Goal: Task Accomplishment & Management: Use online tool/utility

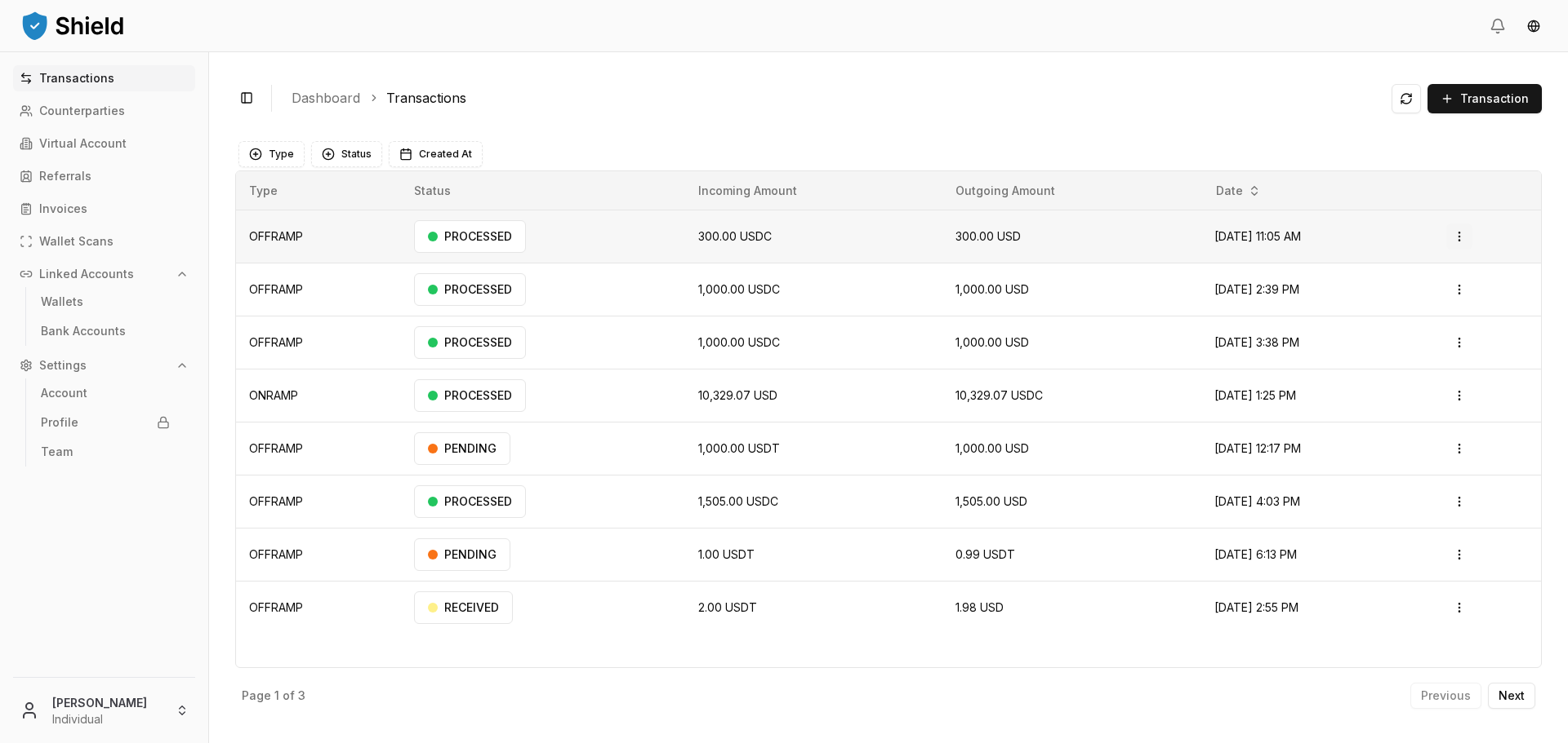
click at [1475, 245] on td "Open menu" at bounding box center [1487, 236] width 108 height 53
click at [1472, 242] on html "Transactions Counterparties Virtual Account Referrals Invoices Wallet Scans Lin…" at bounding box center [784, 371] width 1568 height 743
click at [1430, 300] on p "Download Invoice" at bounding box center [1427, 301] width 87 height 10
click at [1467, 295] on html "Transactions Counterparties Virtual Account Referrals Invoices Wallet Scans Lin…" at bounding box center [784, 371] width 1568 height 743
click at [1054, 373] on html "Transactions Counterparties Virtual Account Referrals Invoices Wallet Scans Lin…" at bounding box center [784, 371] width 1568 height 743
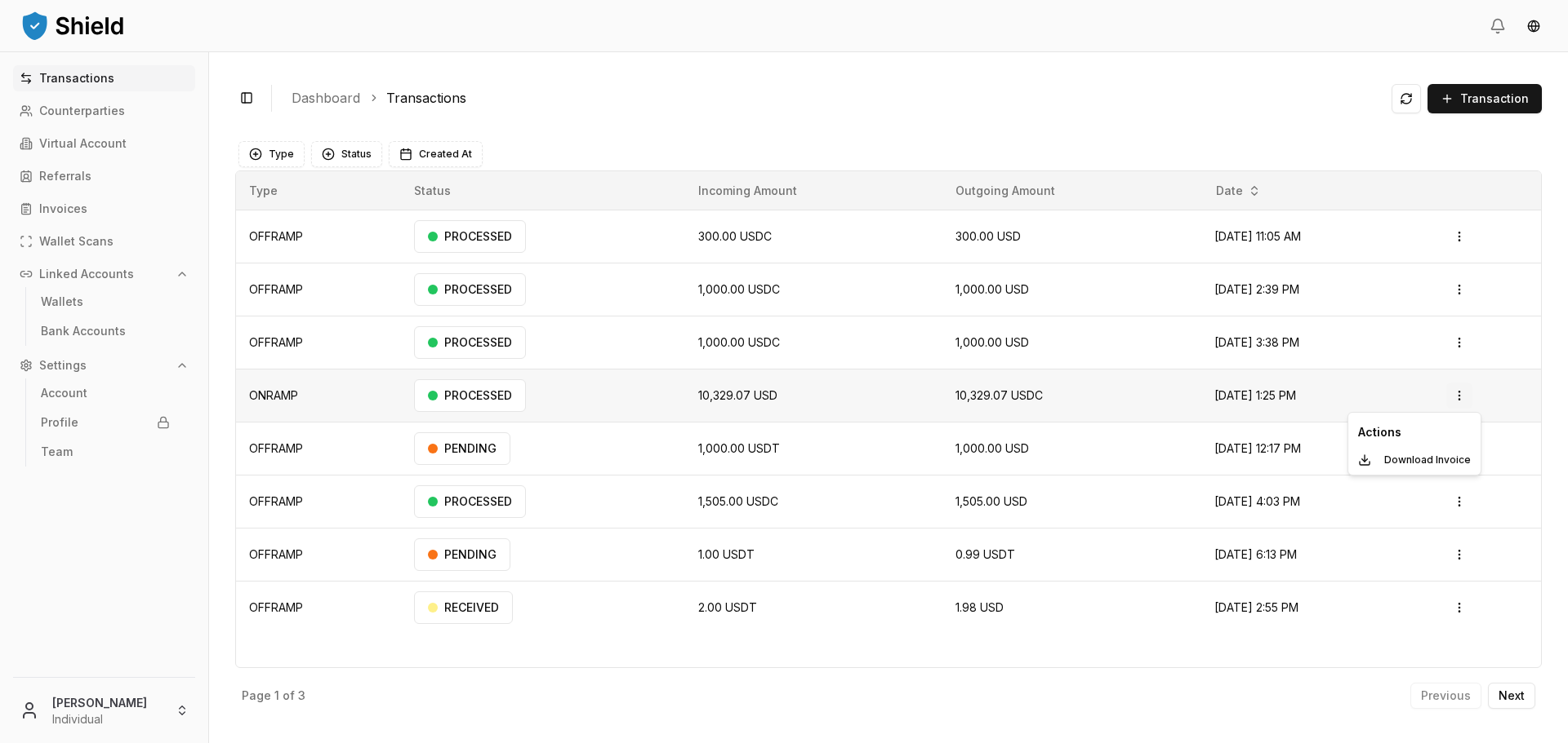
click at [1471, 391] on html "Transactions Counterparties Virtual Account Referrals Invoices Wallet Scans Lin…" at bounding box center [784, 371] width 1568 height 743
click at [1424, 458] on p "Download Invoice" at bounding box center [1427, 460] width 87 height 10
click at [121, 711] on html "Transactions Counterparties Virtual Account Referrals Invoices Wallet Scans Lin…" at bounding box center [784, 371] width 1568 height 743
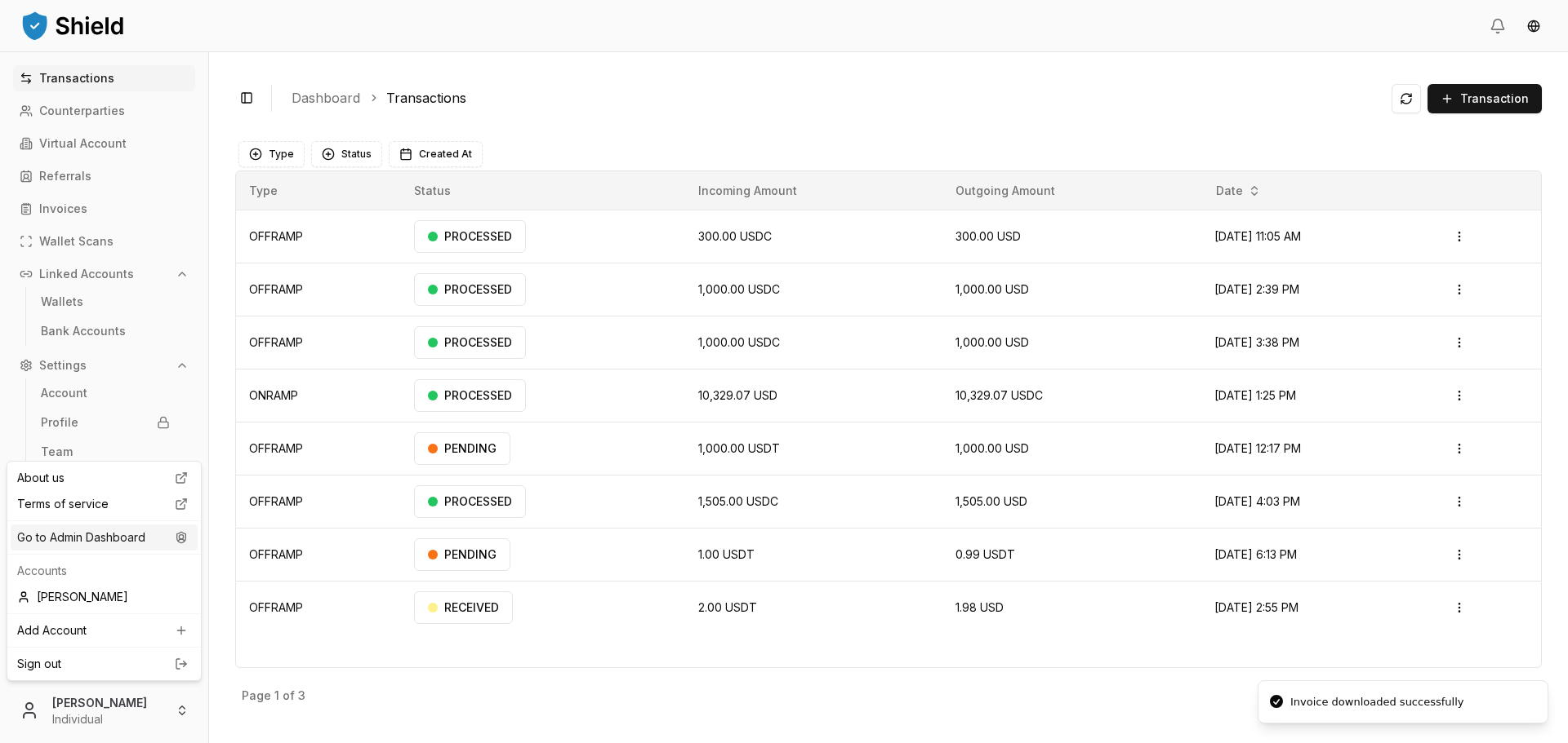
click at [112, 543] on div "Go to Admin Dashboard" at bounding box center [104, 537] width 187 height 26
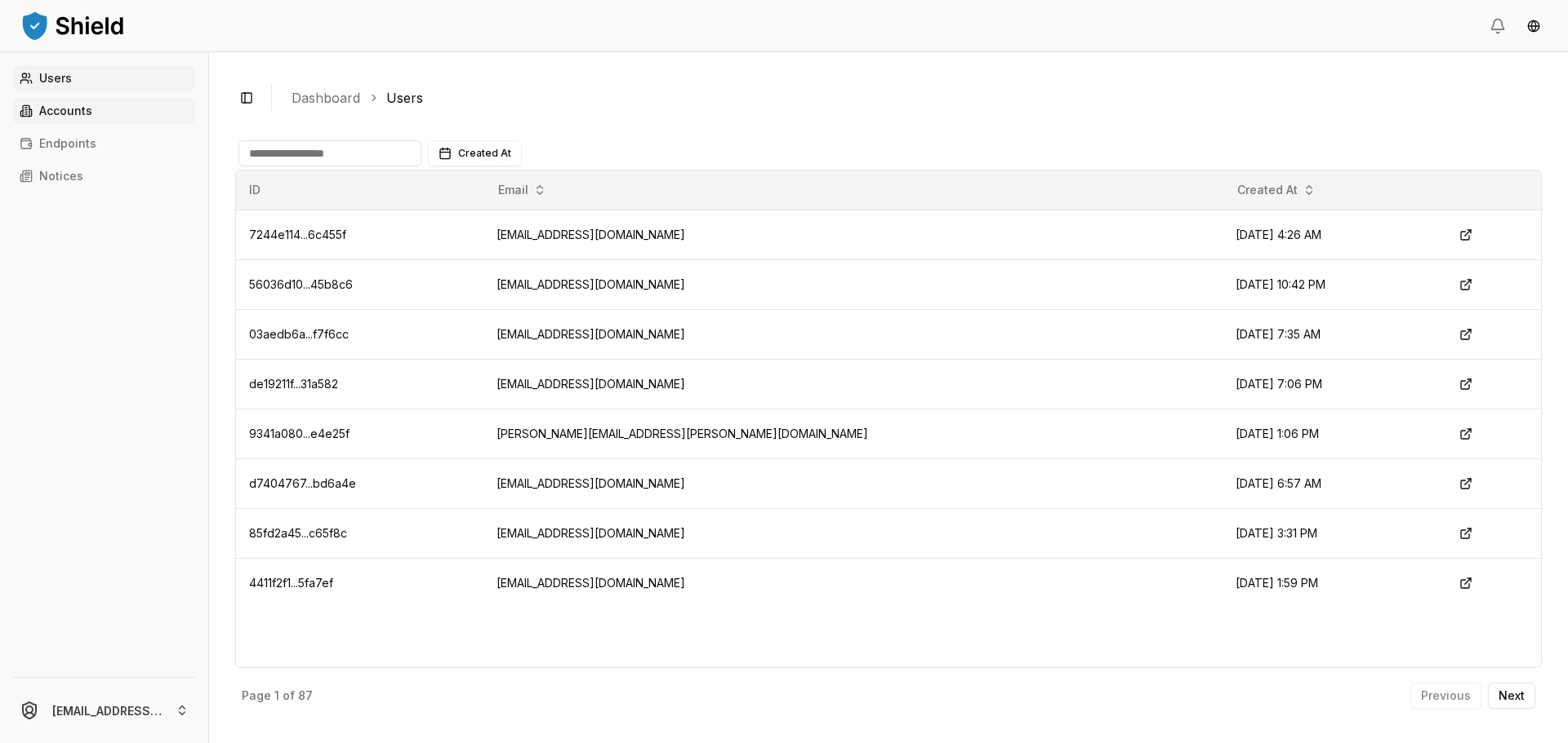
click at [70, 116] on p "Accounts" at bounding box center [66, 111] width 53 height 12
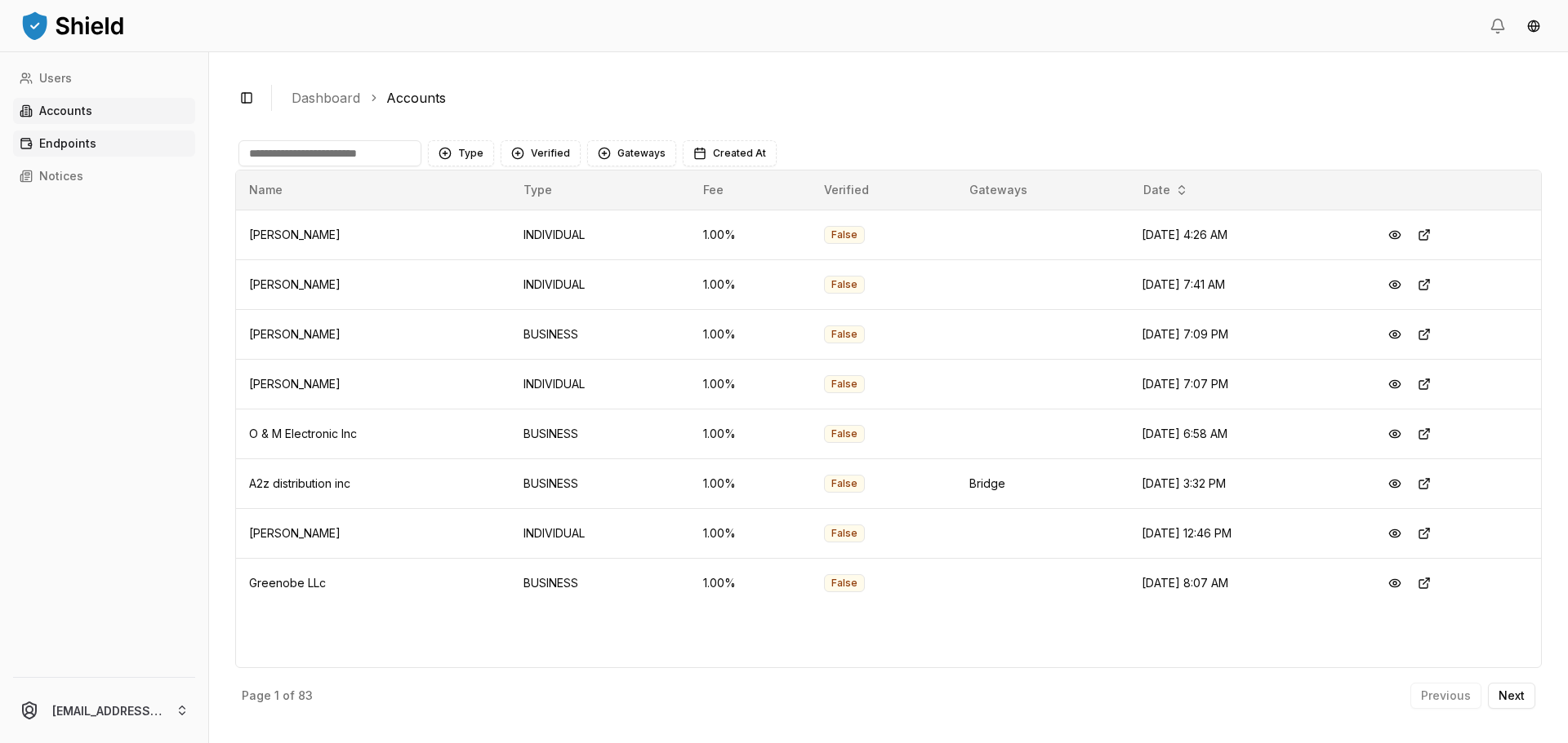
click at [86, 138] on p "Endpoints" at bounding box center [68, 144] width 57 height 12
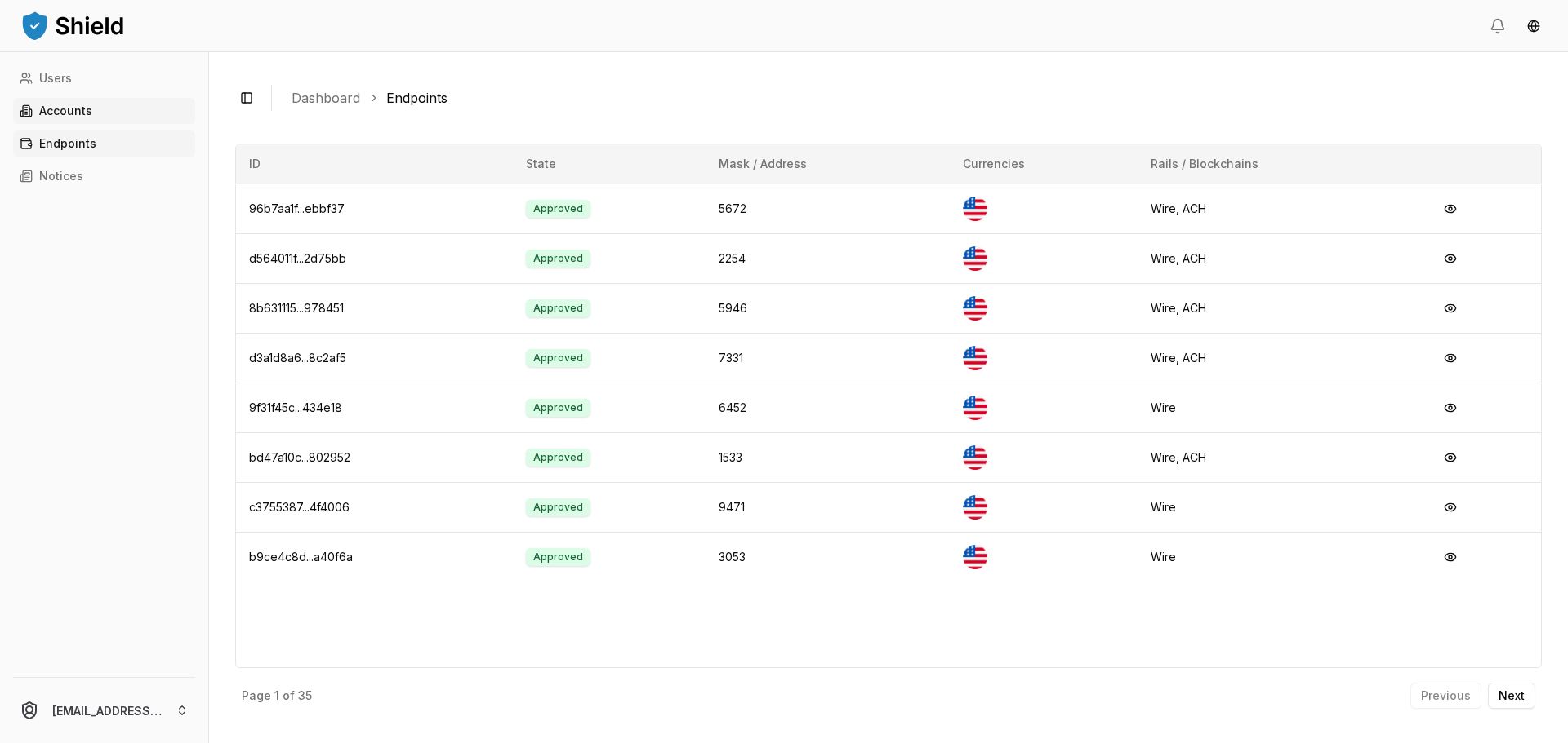
click at [93, 112] on link "Accounts" at bounding box center [104, 111] width 182 height 26
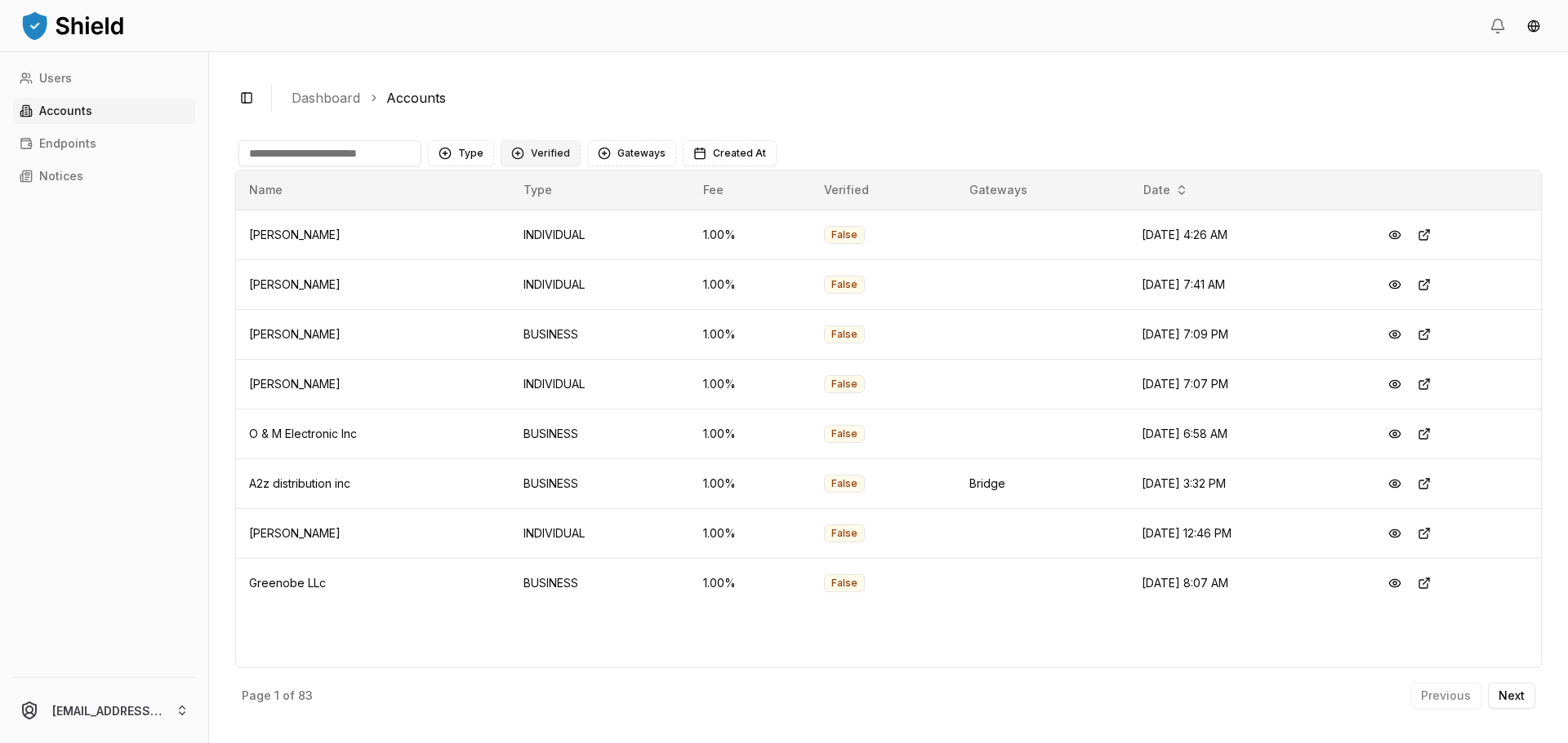
click at [541, 153] on button "Verified" at bounding box center [540, 153] width 80 height 26
click at [614, 221] on div "VERIFIED" at bounding box center [580, 220] width 155 height 26
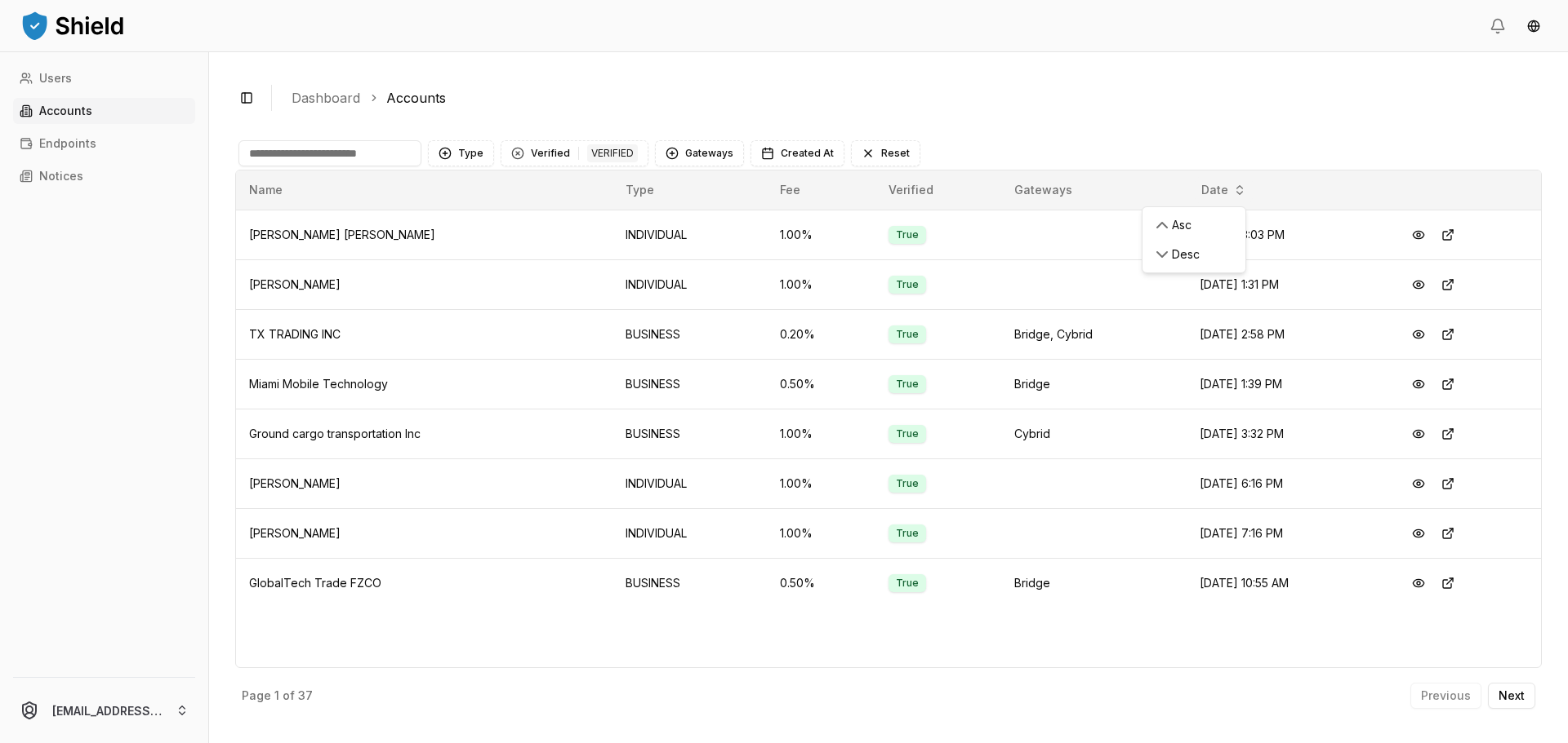
click at [1175, 189] on html "Users Accounts Endpoints Notices luiscarchi23@gmail.com Toggle Sidebar Dashboar…" at bounding box center [784, 371] width 1568 height 743
click at [1181, 248] on div "Desc" at bounding box center [1194, 254] width 96 height 29
click at [1500, 685] on button "Next" at bounding box center [1511, 696] width 47 height 26
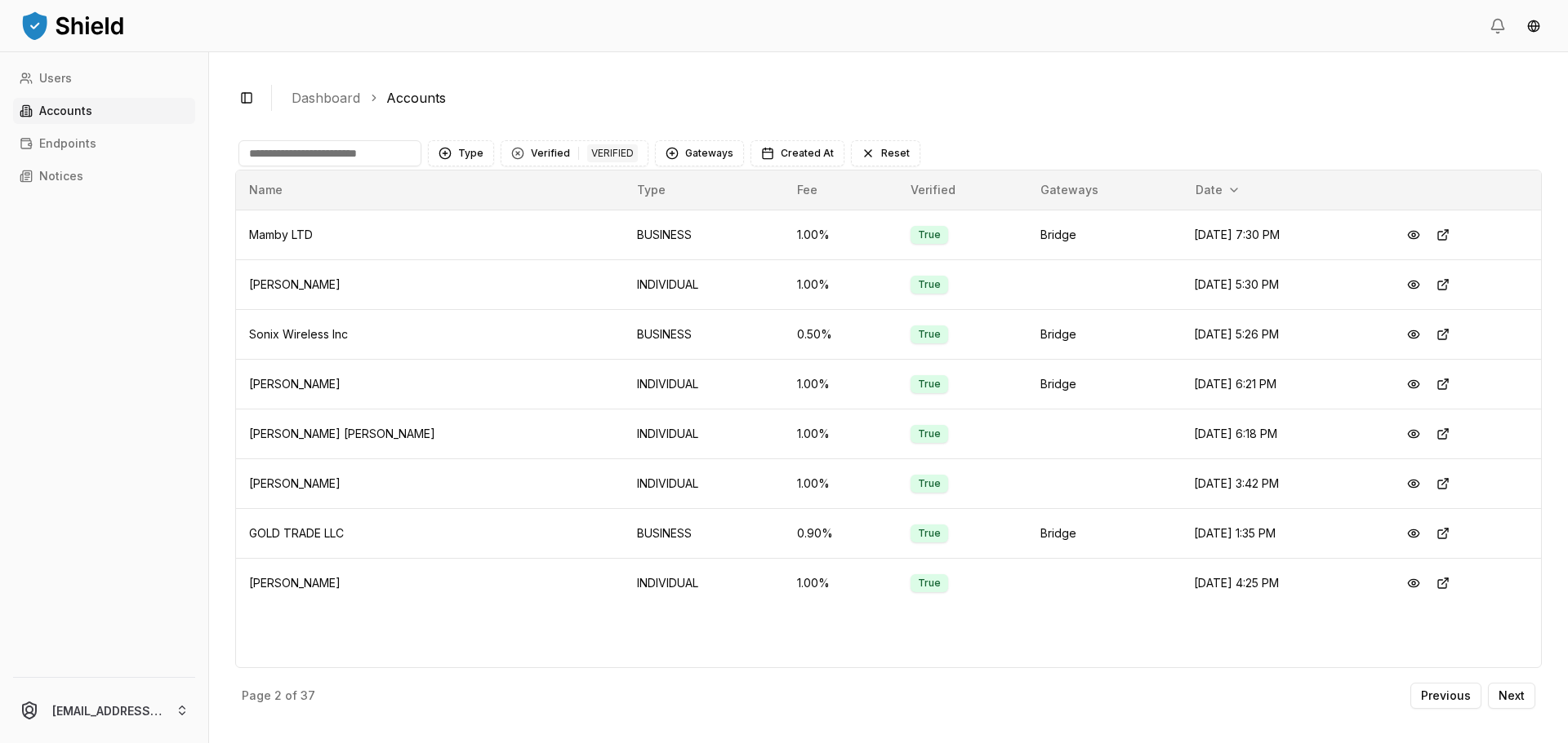
click at [358, 146] on input at bounding box center [330, 153] width 183 height 26
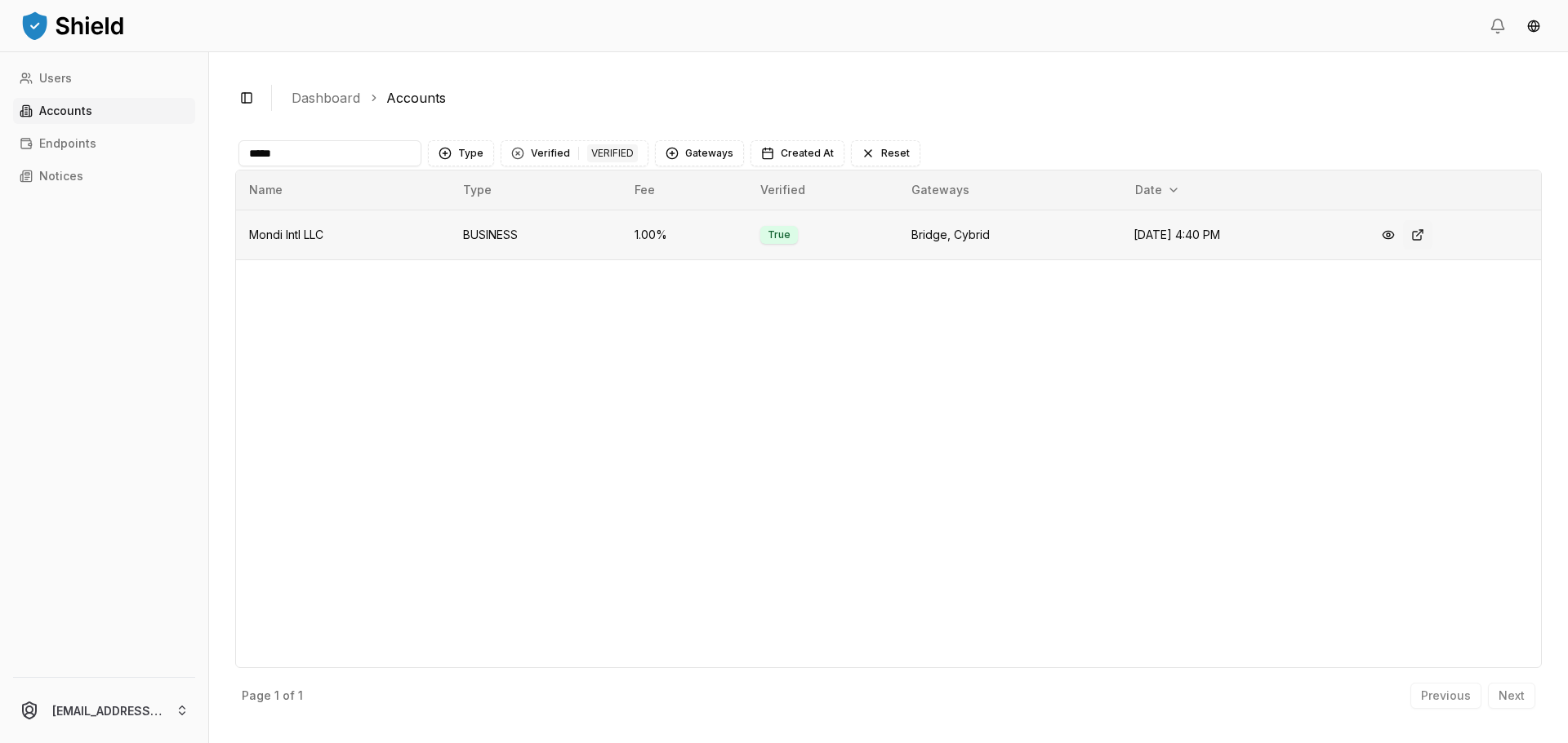
type input "*****"
click at [1421, 234] on button at bounding box center [1418, 235] width 29 height 29
click at [1396, 237] on button at bounding box center [1388, 235] width 29 height 29
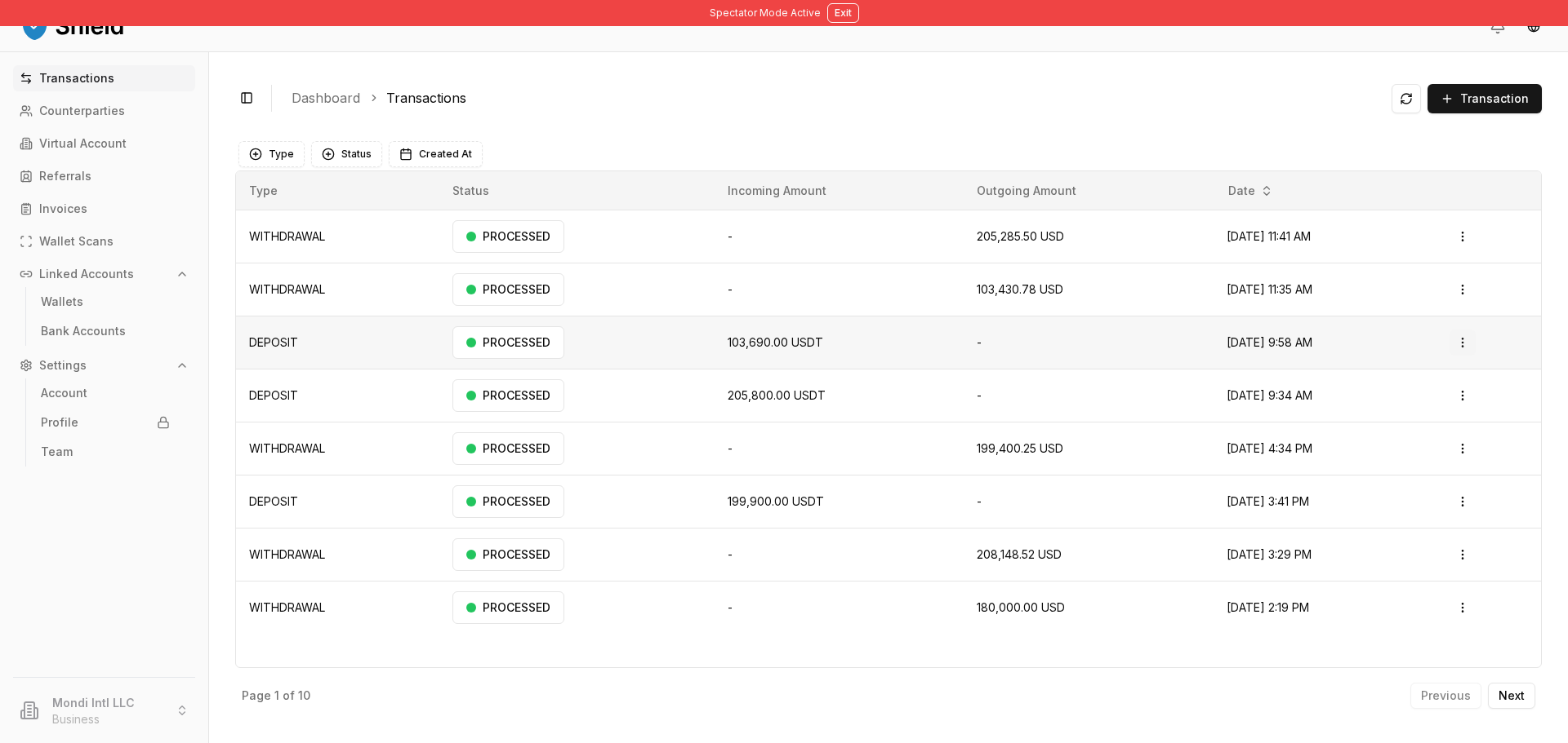
click at [1474, 346] on html "Spectator Mode Active Exit Transactions Counterparties Virtual Account Referral…" at bounding box center [784, 371] width 1568 height 743
click at [1388, 271] on html "Spectator Mode Active Exit Transactions Counterparties Virtual Account Referral…" at bounding box center [784, 371] width 1568 height 743
click at [1467, 240] on html "Spectator Mode Active Exit Transactions Counterparties Virtual Account Referral…" at bounding box center [784, 371] width 1568 height 743
click at [1452, 305] on p "Download Invoice" at bounding box center [1431, 301] width 87 height 10
click at [1464, 282] on html "Spectator Mode Active Exit Transactions Counterparties Virtual Account Referral…" at bounding box center [784, 371] width 1568 height 743
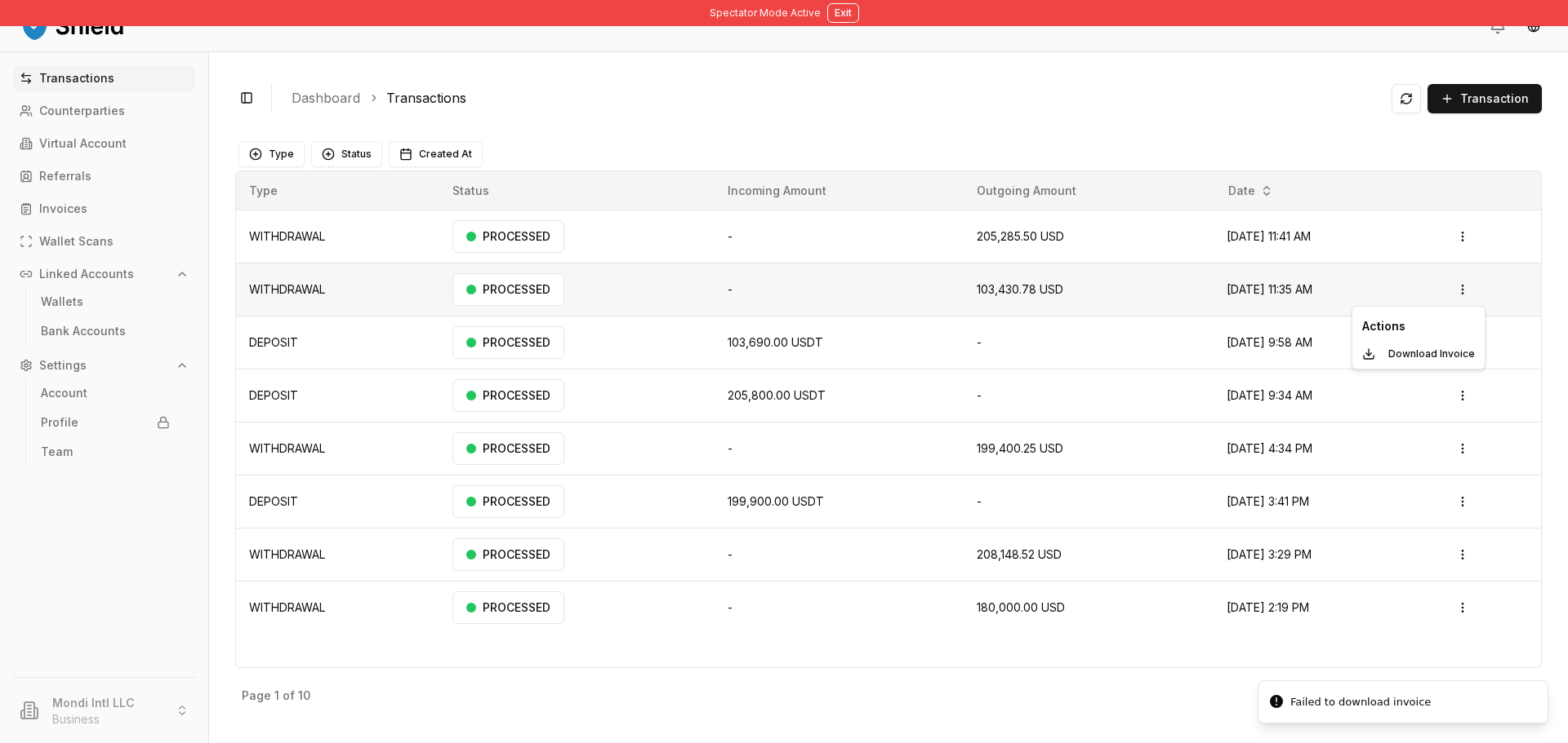
drag, startPoint x: 1001, startPoint y: 303, endPoint x: 1046, endPoint y: 311, distance: 45.7
click at [1005, 303] on html "Spectator Mode Active Exit Transactions Counterparties Virtual Account Referral…" at bounding box center [784, 371] width 1568 height 743
click at [1474, 348] on html "Spectator Mode Active Exit Transactions Counterparties Virtual Account Referral…" at bounding box center [784, 371] width 1568 height 743
click at [1446, 429] on p "Download Invoice" at bounding box center [1431, 430] width 87 height 10
click at [1459, 388] on html "Spectator Mode Active Exit Transactions Counterparties Virtual Account Referral…" at bounding box center [784, 371] width 1568 height 743
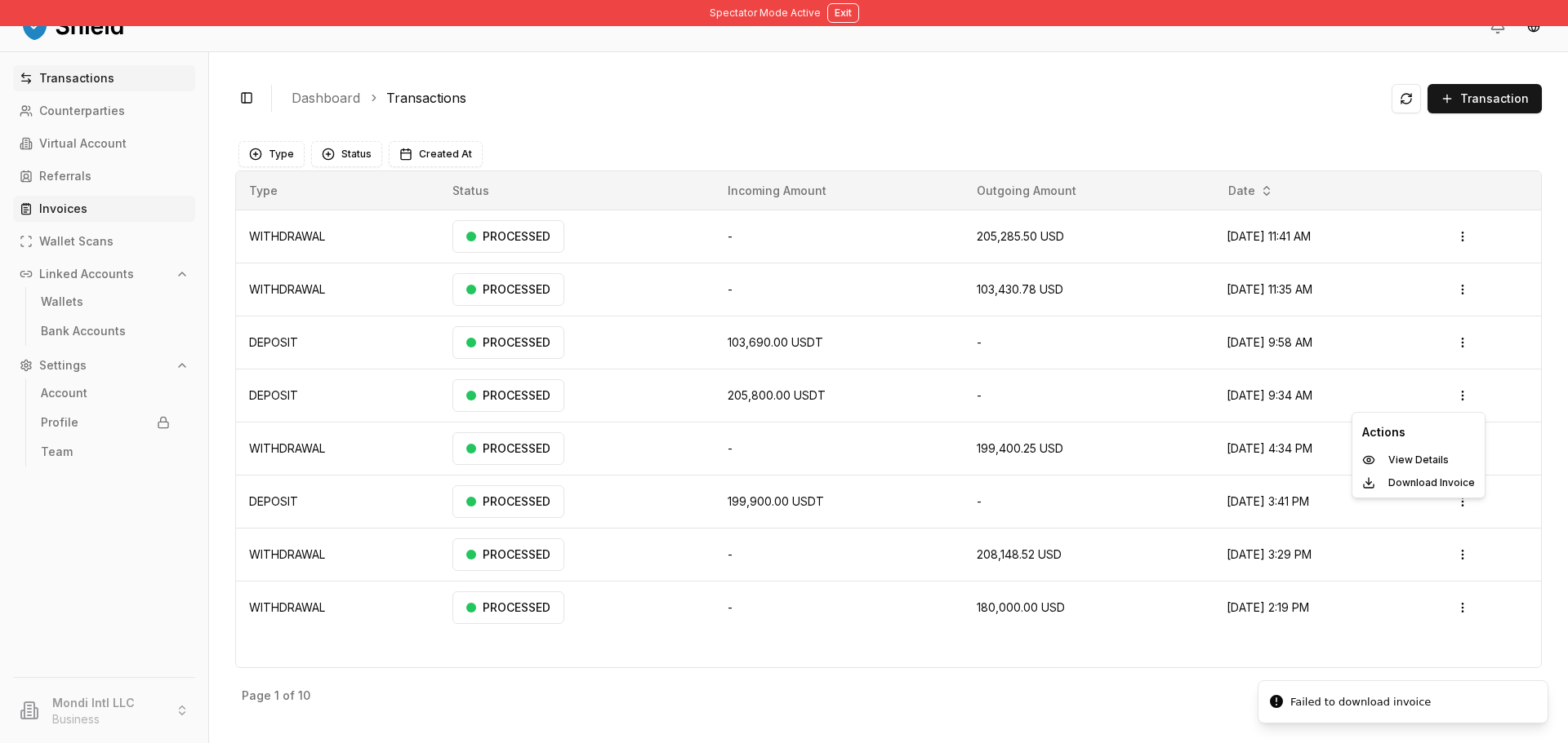
click at [99, 216] on html "Spectator Mode Active Exit Transactions Counterparties Virtual Account Referral…" at bounding box center [784, 371] width 1568 height 743
click at [76, 213] on p "Invoices" at bounding box center [64, 209] width 48 height 12
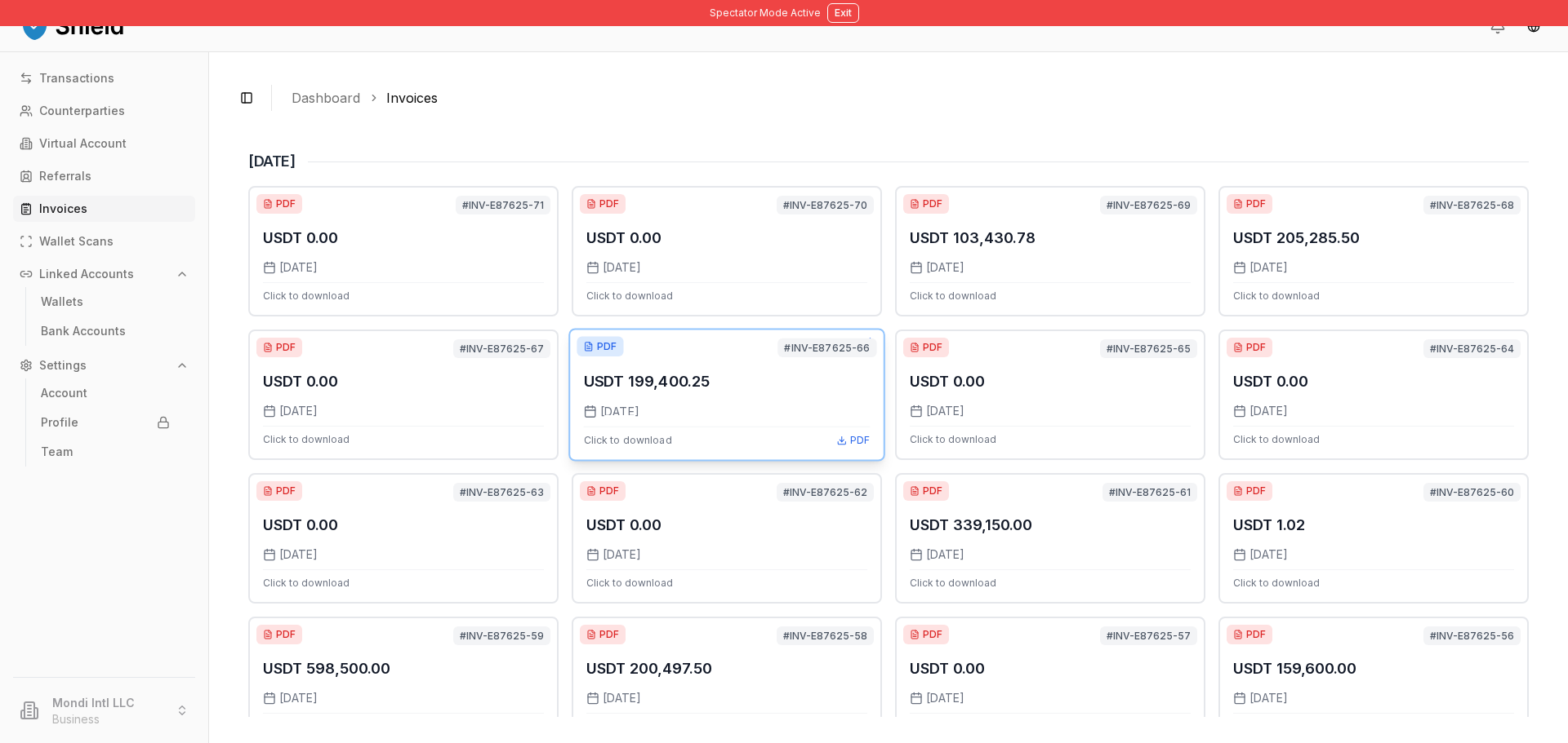
click at [637, 434] on span "Click to download" at bounding box center [627, 440] width 88 height 13
click at [855, 437] on span "PDF" at bounding box center [859, 440] width 19 height 13
click at [381, 666] on p "USDT 598,500.00" at bounding box center [325, 669] width 130 height 24
click at [855, 17] on button "Exit" at bounding box center [843, 13] width 32 height 19
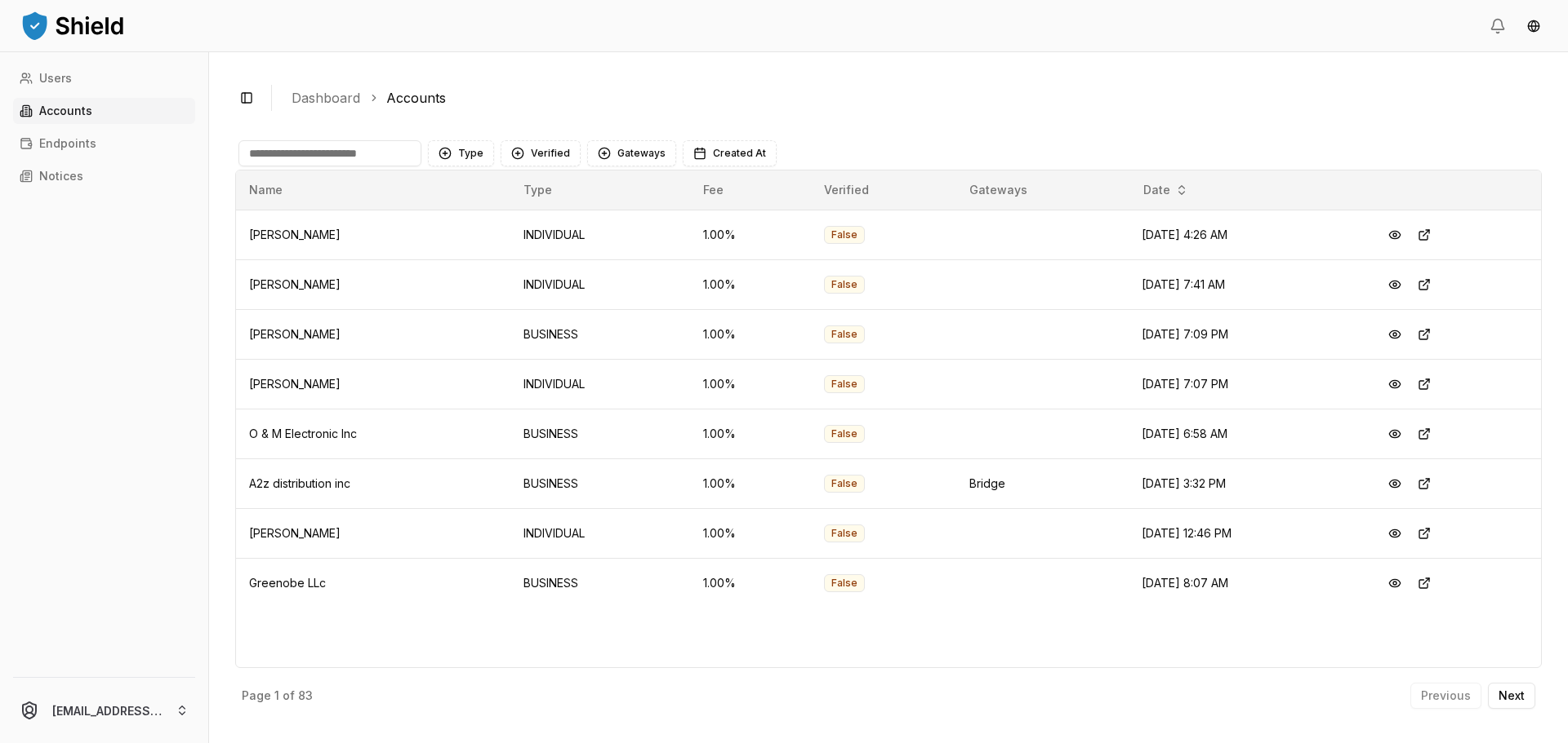
click at [92, 113] on link "Accounts" at bounding box center [104, 111] width 182 height 26
click at [330, 151] on input at bounding box center [330, 153] width 183 height 26
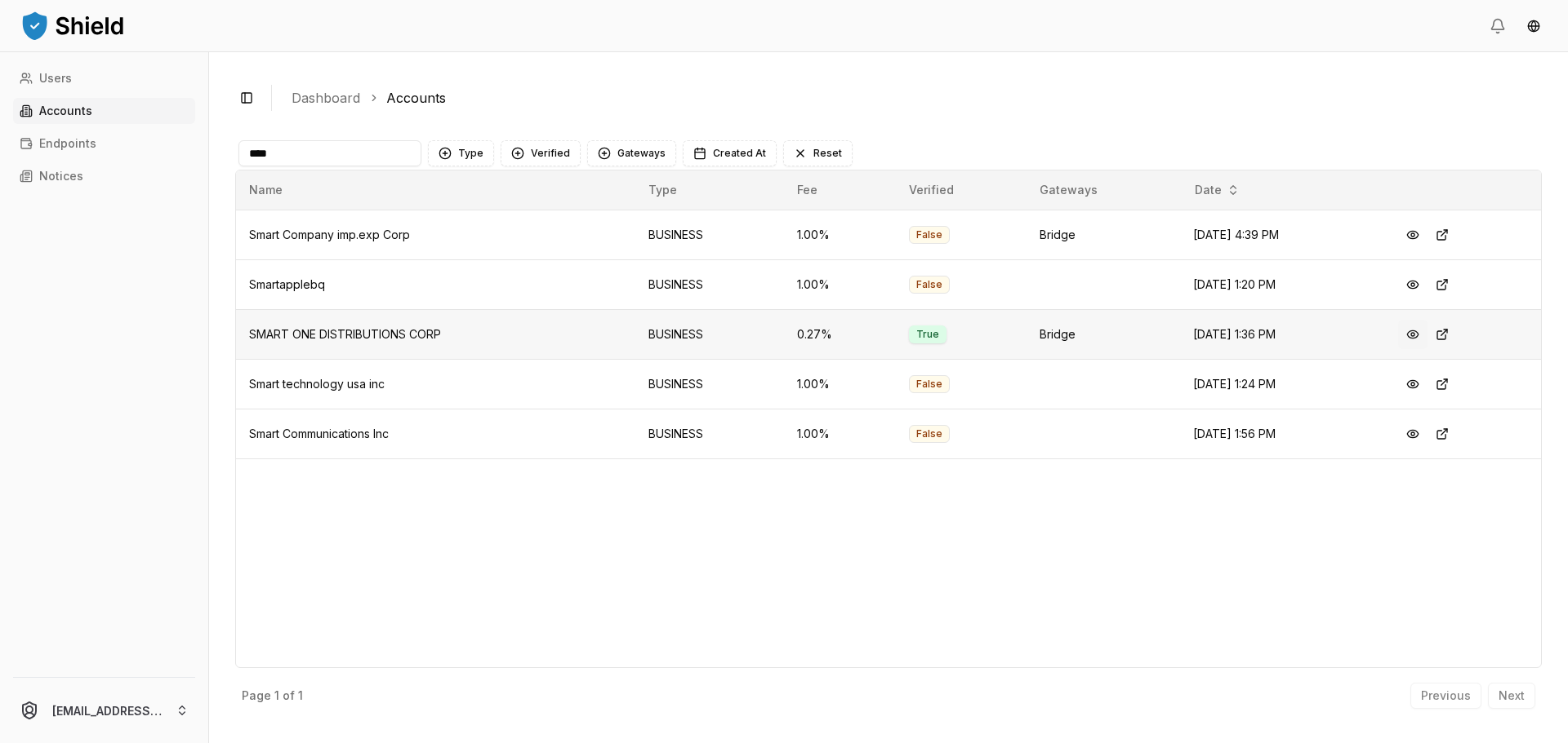
type input "****"
click at [1419, 332] on button at bounding box center [1413, 334] width 29 height 29
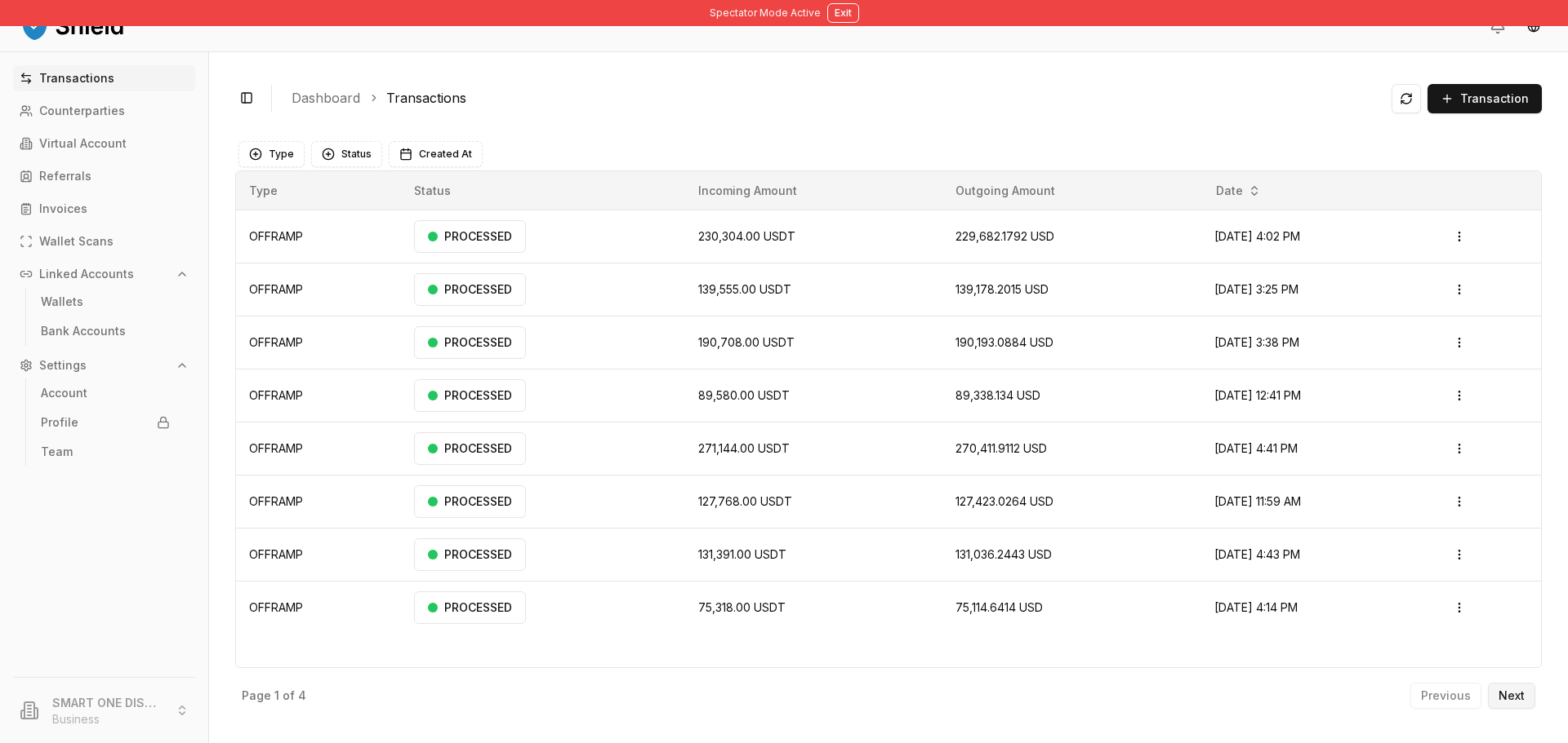
click at [1521, 697] on p "Next" at bounding box center [1511, 696] width 26 height 12
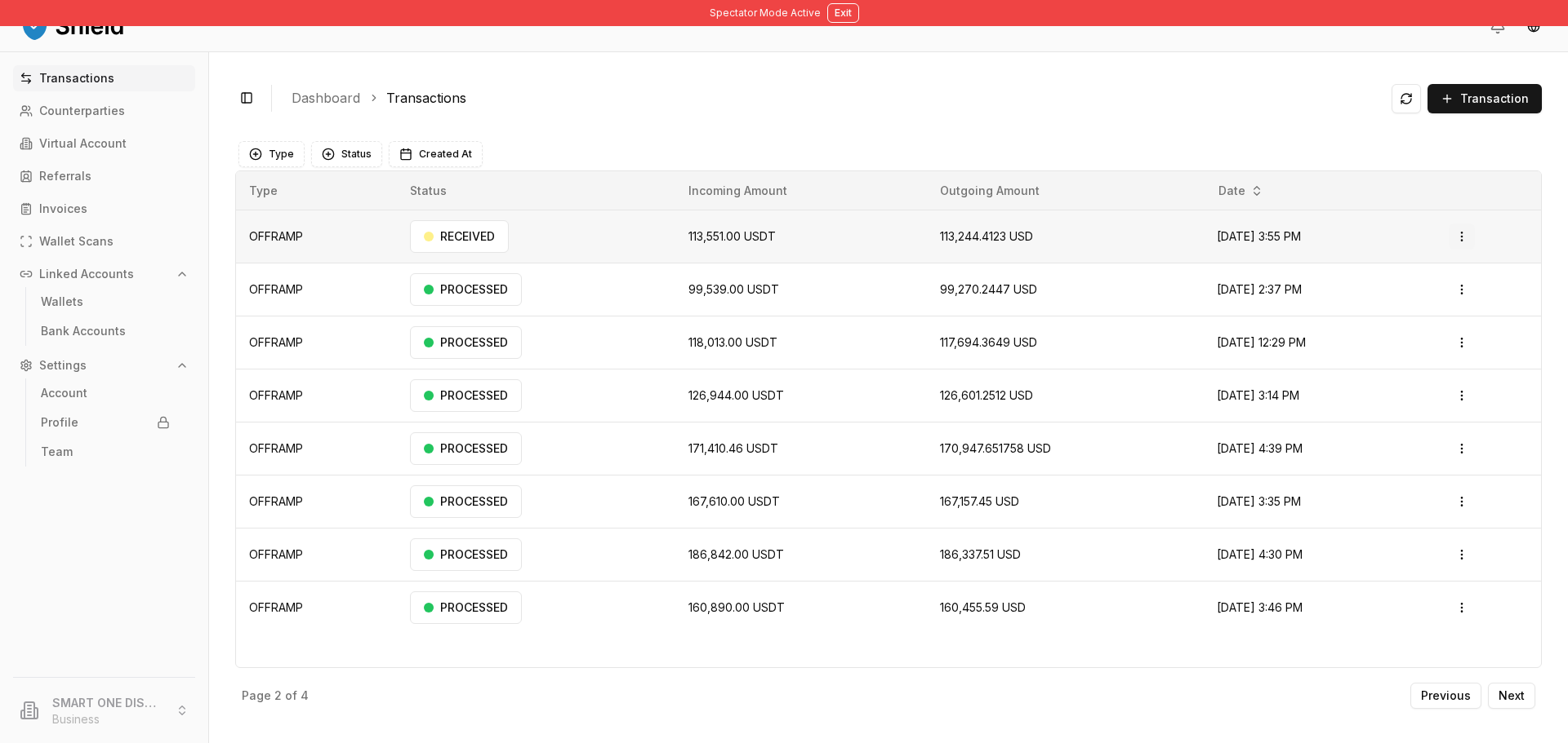
click at [1473, 238] on html "Spectator Mode Active Exit Transactions Counterparties Virtual Account Referral…" at bounding box center [784, 371] width 1568 height 743
click at [1429, 278] on p "Actions" at bounding box center [1429, 274] width 87 height 23
drag, startPoint x: 1442, startPoint y: 298, endPoint x: 1244, endPoint y: 313, distance: 198.6
click at [1245, 314] on html "Spectator Mode Active Exit Transactions Counterparties Virtual Account Referral…" at bounding box center [784, 371] width 1568 height 743
click at [1244, 313] on html "Spectator Mode Active Exit Transactions Counterparties Virtual Account Referral…" at bounding box center [784, 371] width 1568 height 743
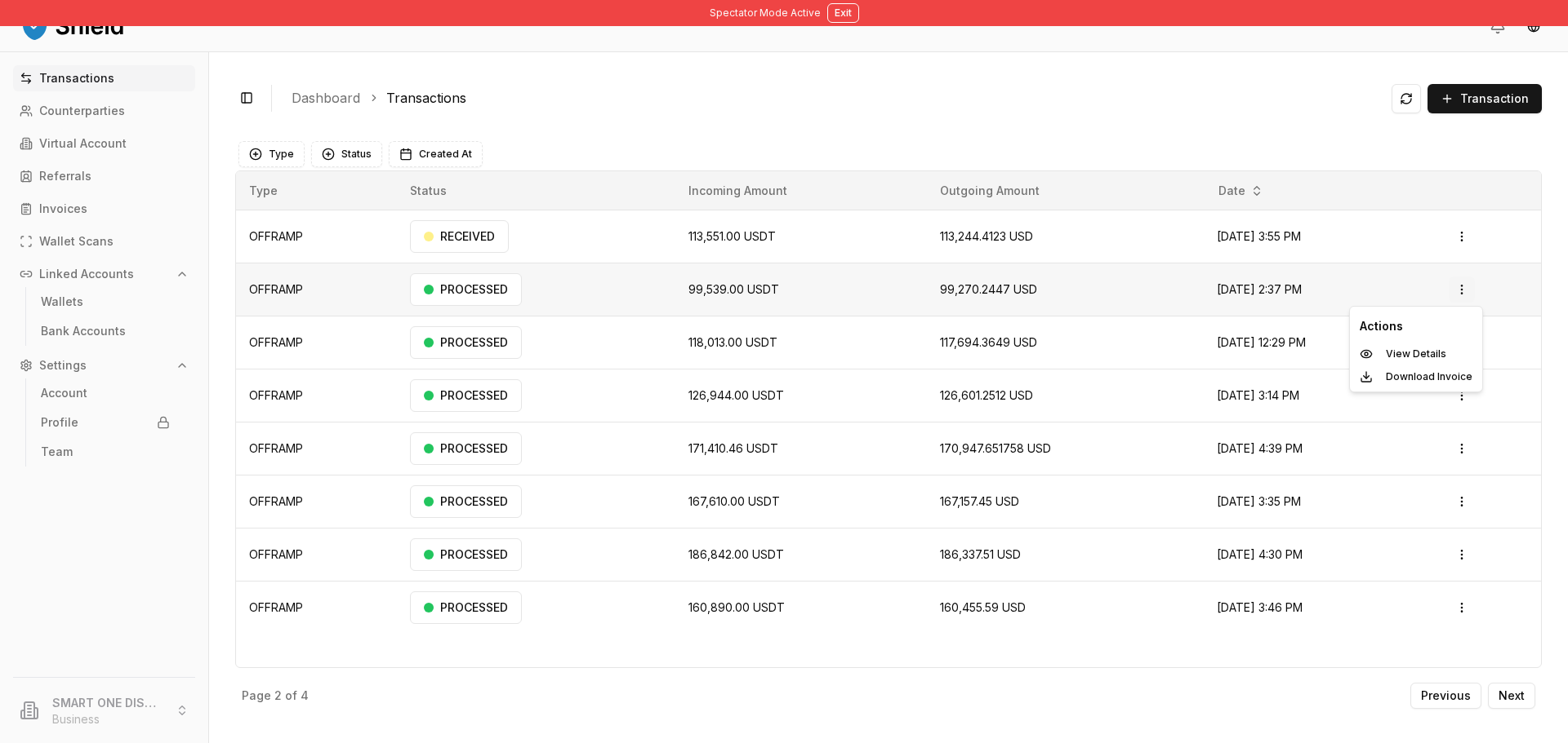
click at [1465, 282] on html "Spectator Mode Active Exit Transactions Counterparties Virtual Account Referral…" at bounding box center [784, 371] width 1568 height 743
click at [1436, 367] on div "Download Invoice" at bounding box center [1416, 377] width 125 height 23
click at [1465, 295] on html "Spectator Mode Active Exit Transactions Counterparties Virtual Account Referral…" at bounding box center [784, 371] width 1568 height 743
click at [1312, 403] on html "Spectator Mode Active Exit Transactions Counterparties Virtual Account Referral…" at bounding box center [784, 371] width 1568 height 743
click at [1464, 291] on html "Spectator Mode Active Exit Transactions Counterparties Virtual Account Referral…" at bounding box center [784, 371] width 1568 height 743
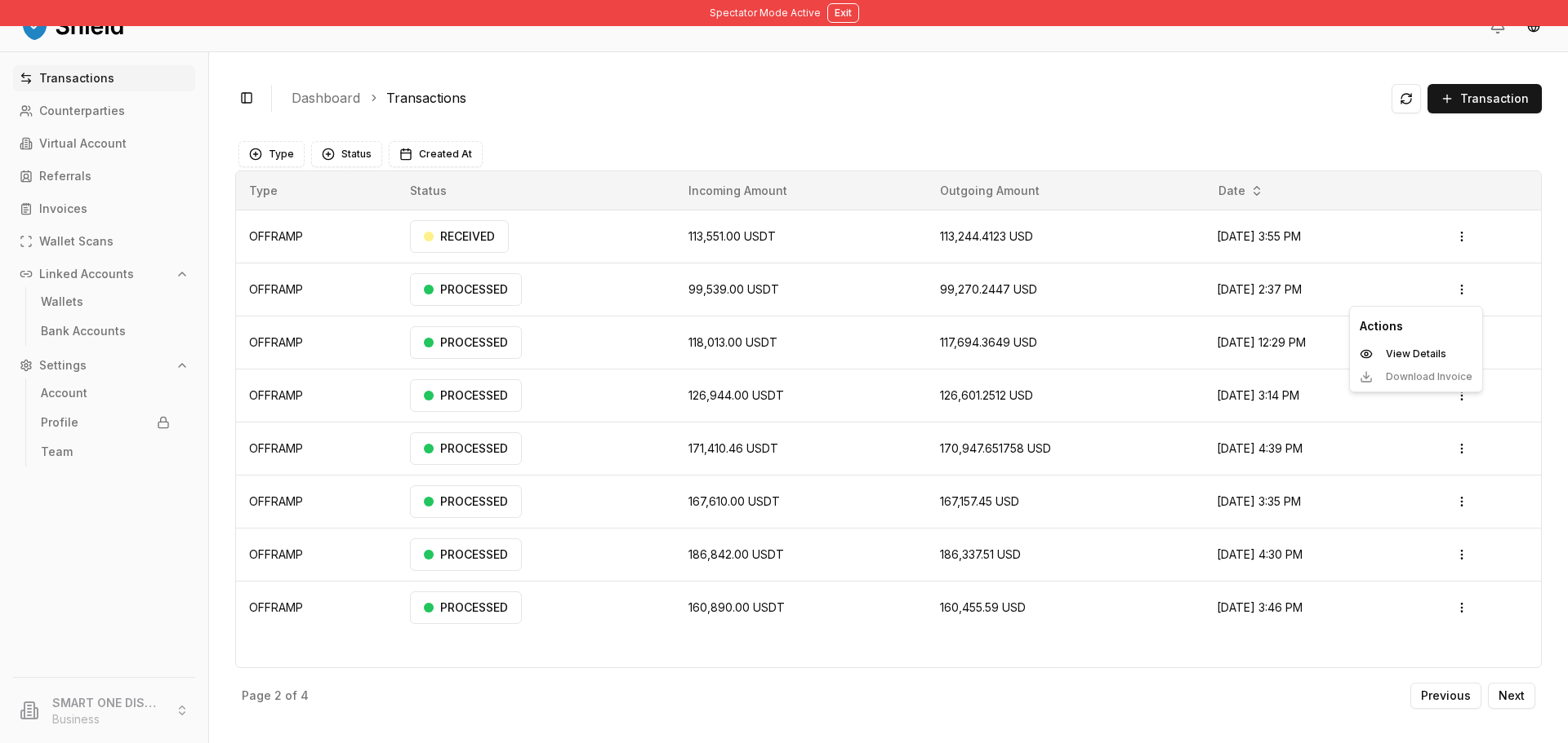
click at [1439, 376] on div "Actions View Details Download Invoice" at bounding box center [1416, 350] width 134 height 87
drag, startPoint x: 1527, startPoint y: 325, endPoint x: 1516, endPoint y: 325, distance: 11.0
click at [1527, 325] on html "Spectator Mode Active Exit Transactions Counterparties Virtual Account Referral…" at bounding box center [784, 371] width 1568 height 743
click at [1510, 693] on p "Next" at bounding box center [1511, 696] width 26 height 12
click at [1526, 691] on button "Next" at bounding box center [1511, 696] width 47 height 26
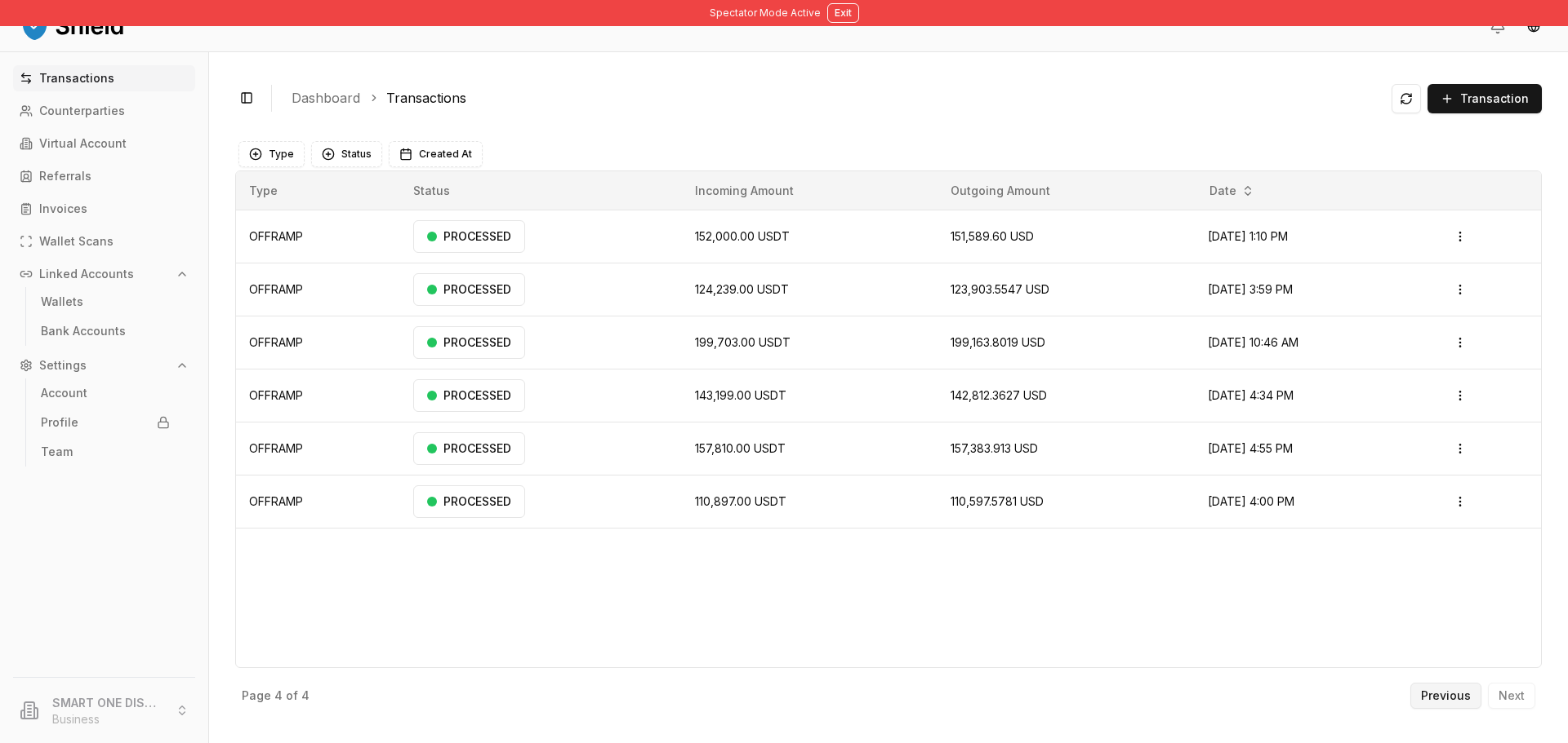
click at [1473, 696] on button "Previous" at bounding box center [1446, 696] width 71 height 26
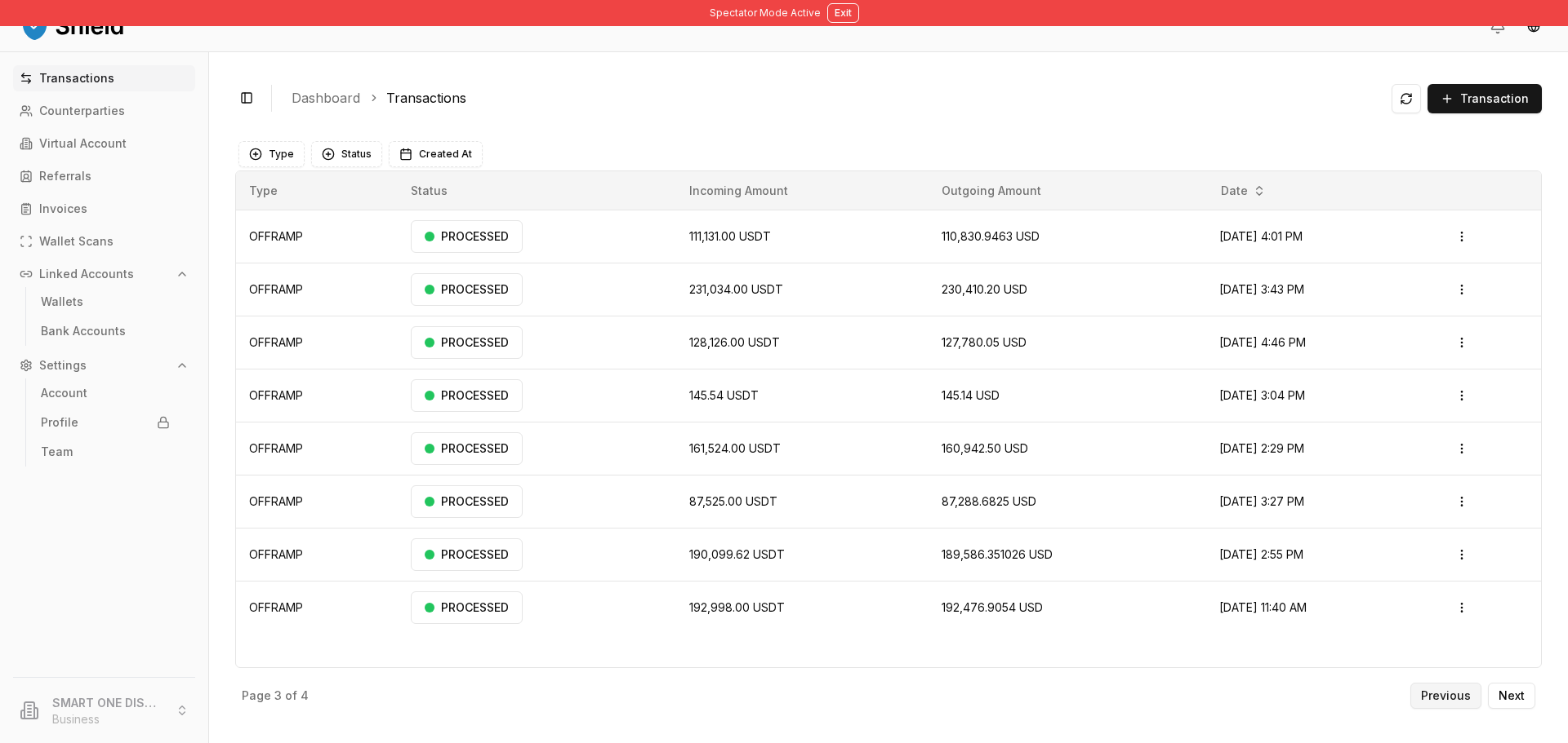
click at [1468, 696] on p "Previous" at bounding box center [1446, 696] width 50 height 12
click at [1458, 701] on p "Previous" at bounding box center [1446, 696] width 50 height 12
click at [1456, 700] on div "Previous Next" at bounding box center [1473, 696] width 125 height 26
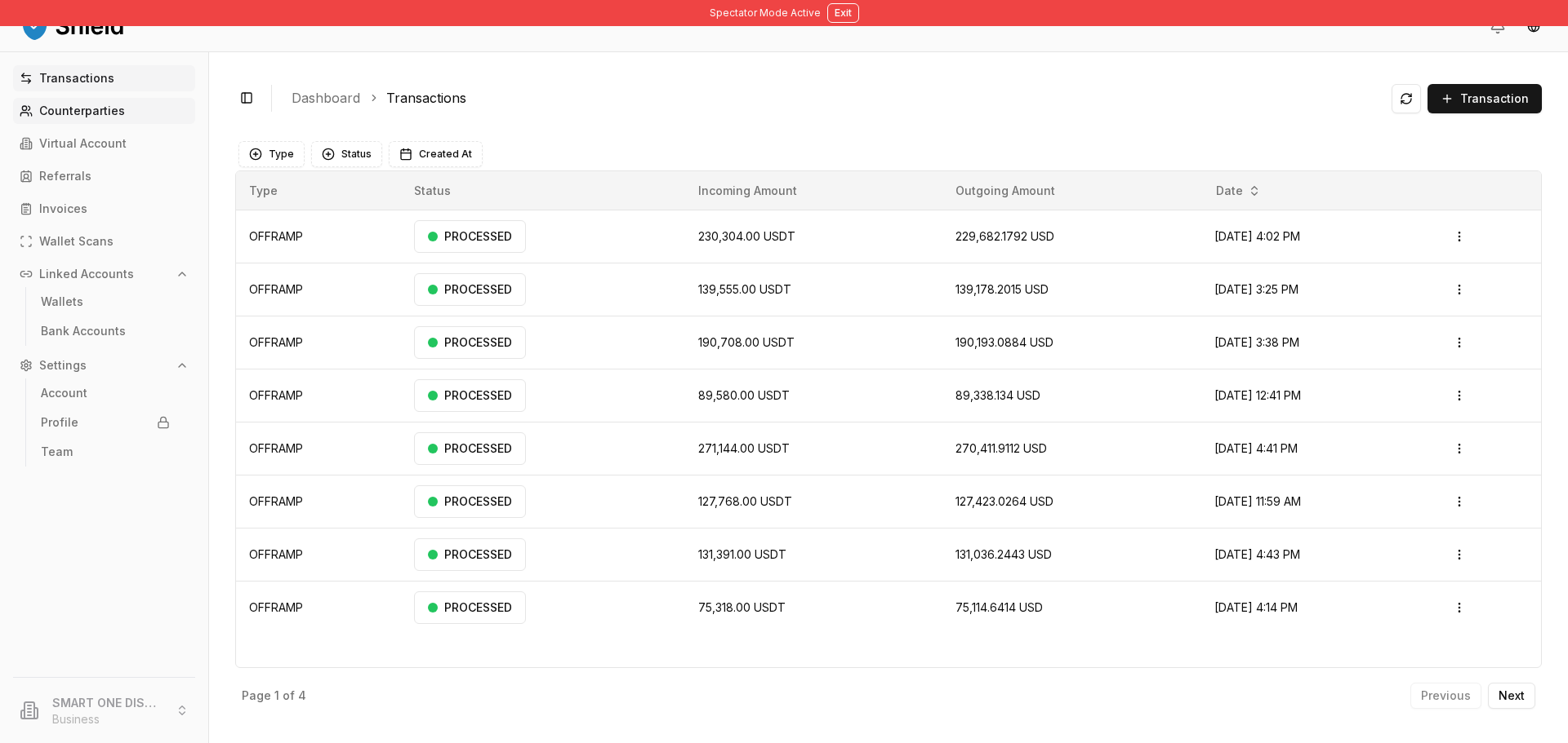
click at [123, 106] on link "Counterparties" at bounding box center [104, 111] width 182 height 26
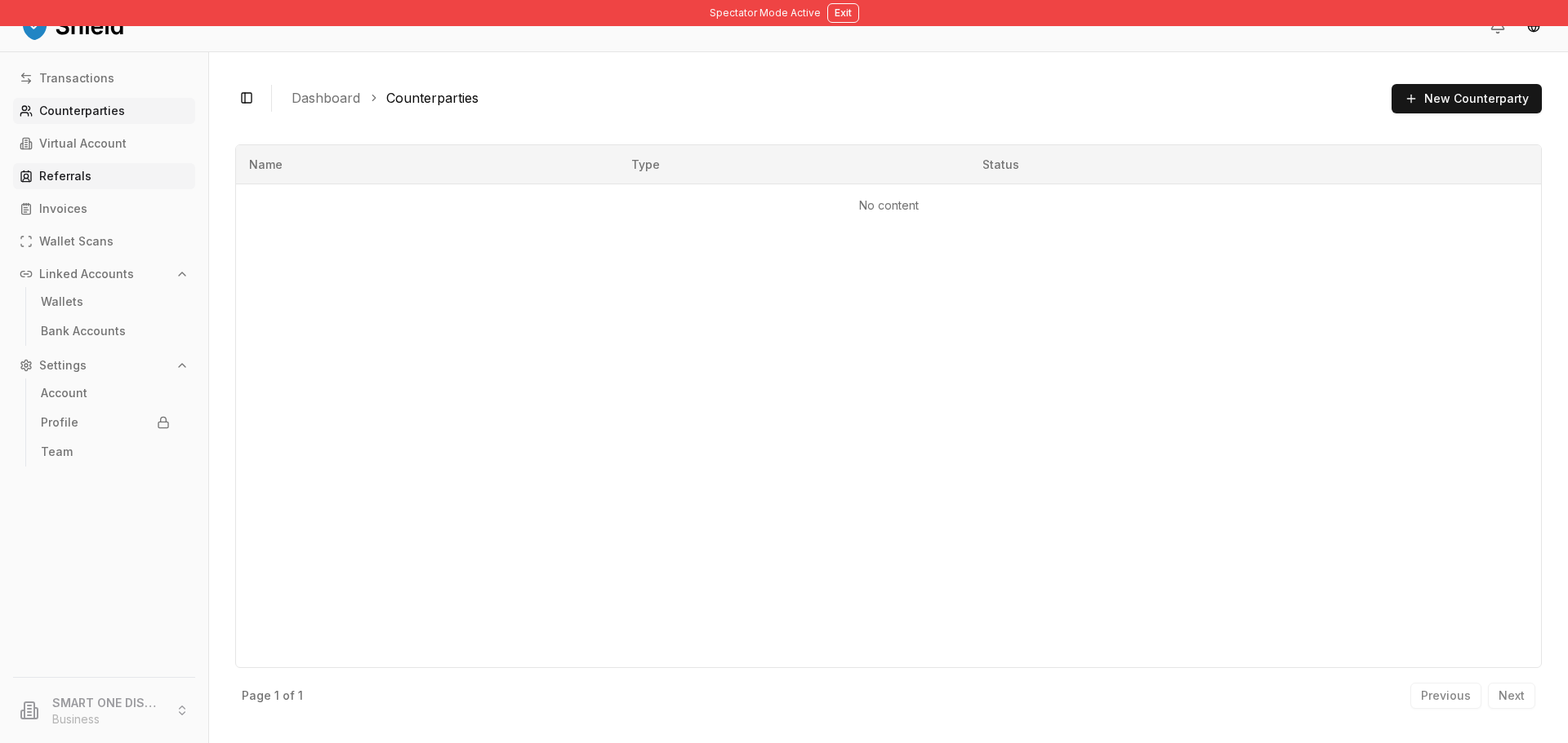
click at [132, 174] on link "Referrals" at bounding box center [104, 175] width 182 height 26
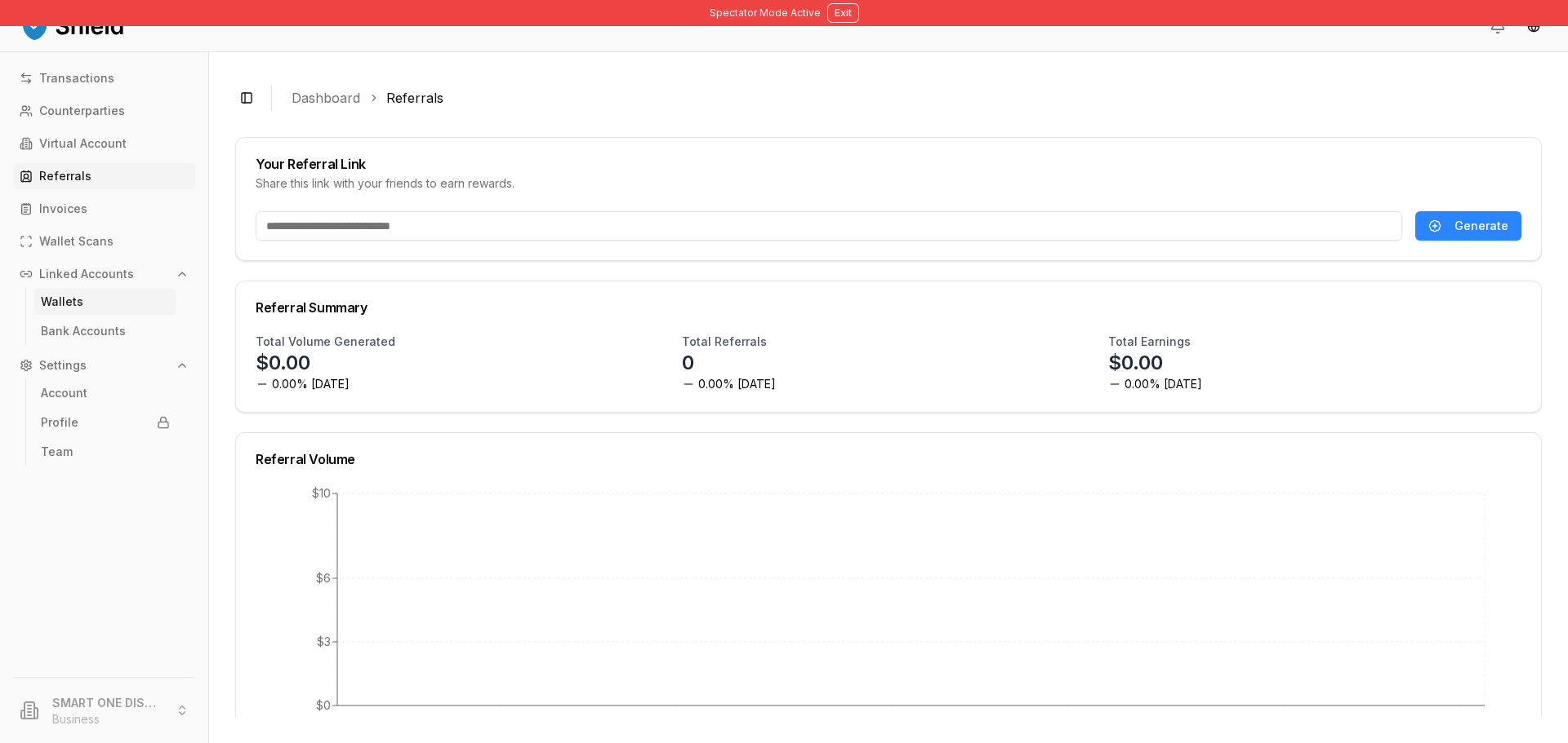
click at [85, 298] on link "Wallets" at bounding box center [105, 302] width 142 height 26
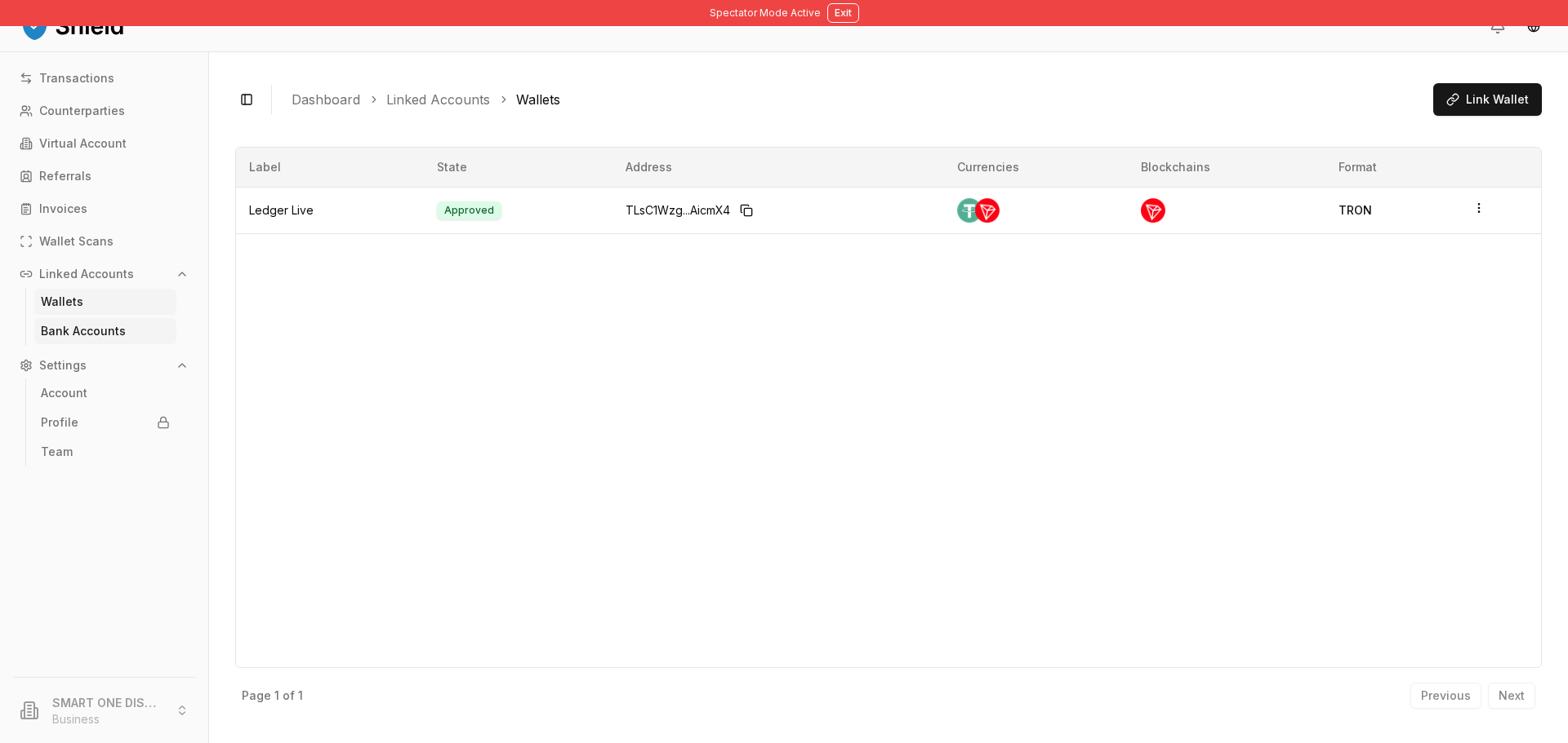
click at [93, 332] on p "Bank Accounts" at bounding box center [83, 332] width 85 height 12
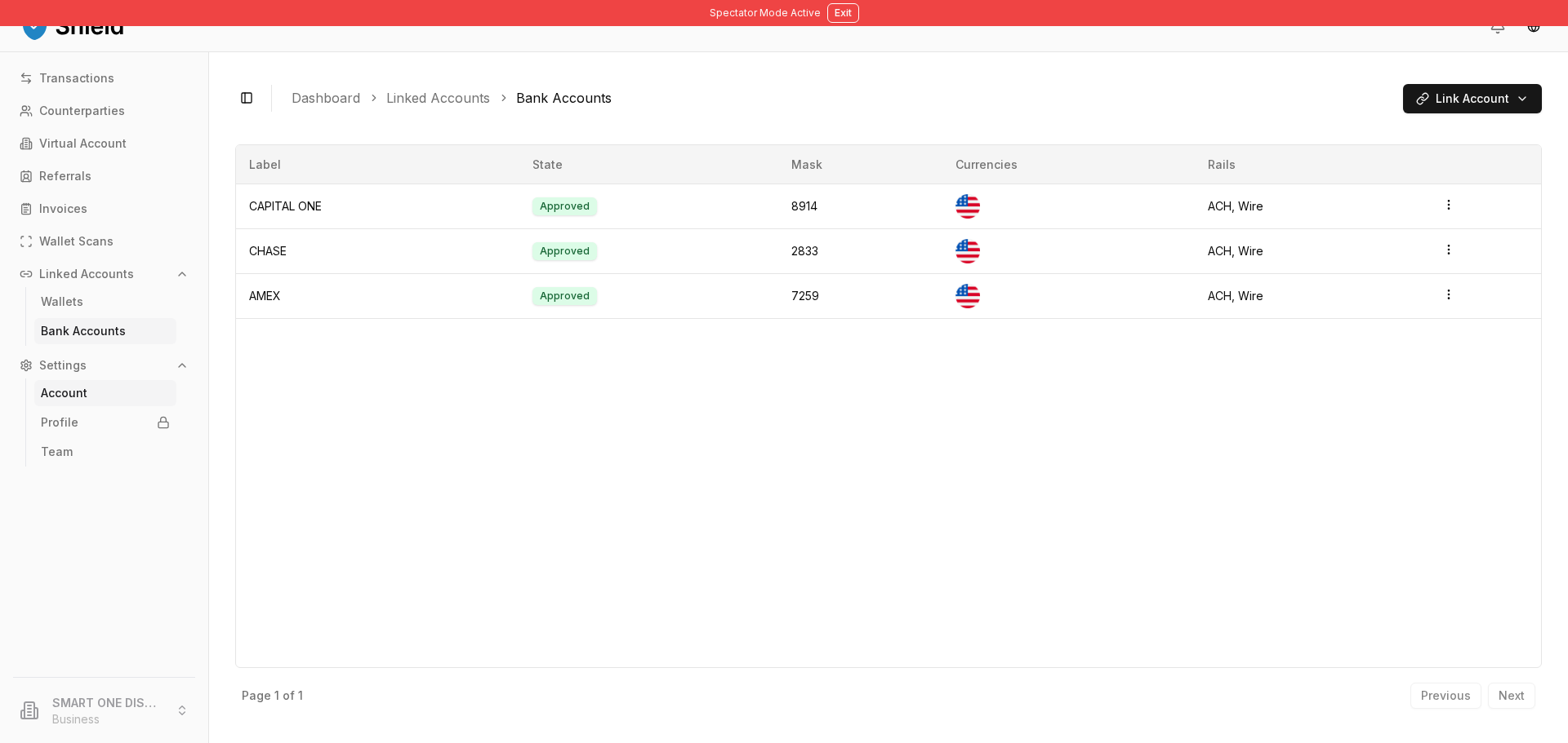
click at [101, 392] on link "Account" at bounding box center [105, 393] width 142 height 26
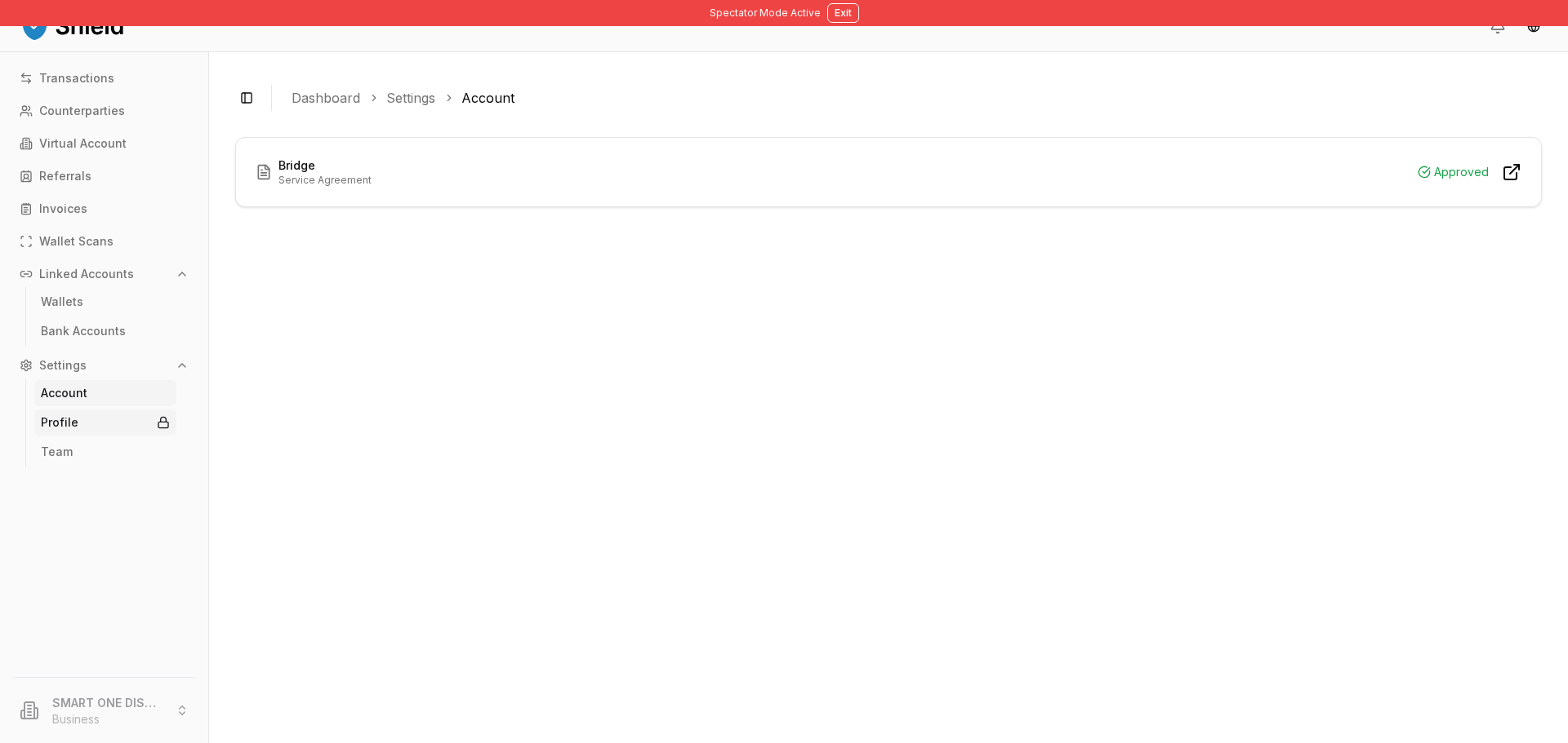
click at [91, 419] on link "Profile" at bounding box center [105, 422] width 142 height 26
click at [99, 210] on link "Invoices" at bounding box center [104, 208] width 182 height 26
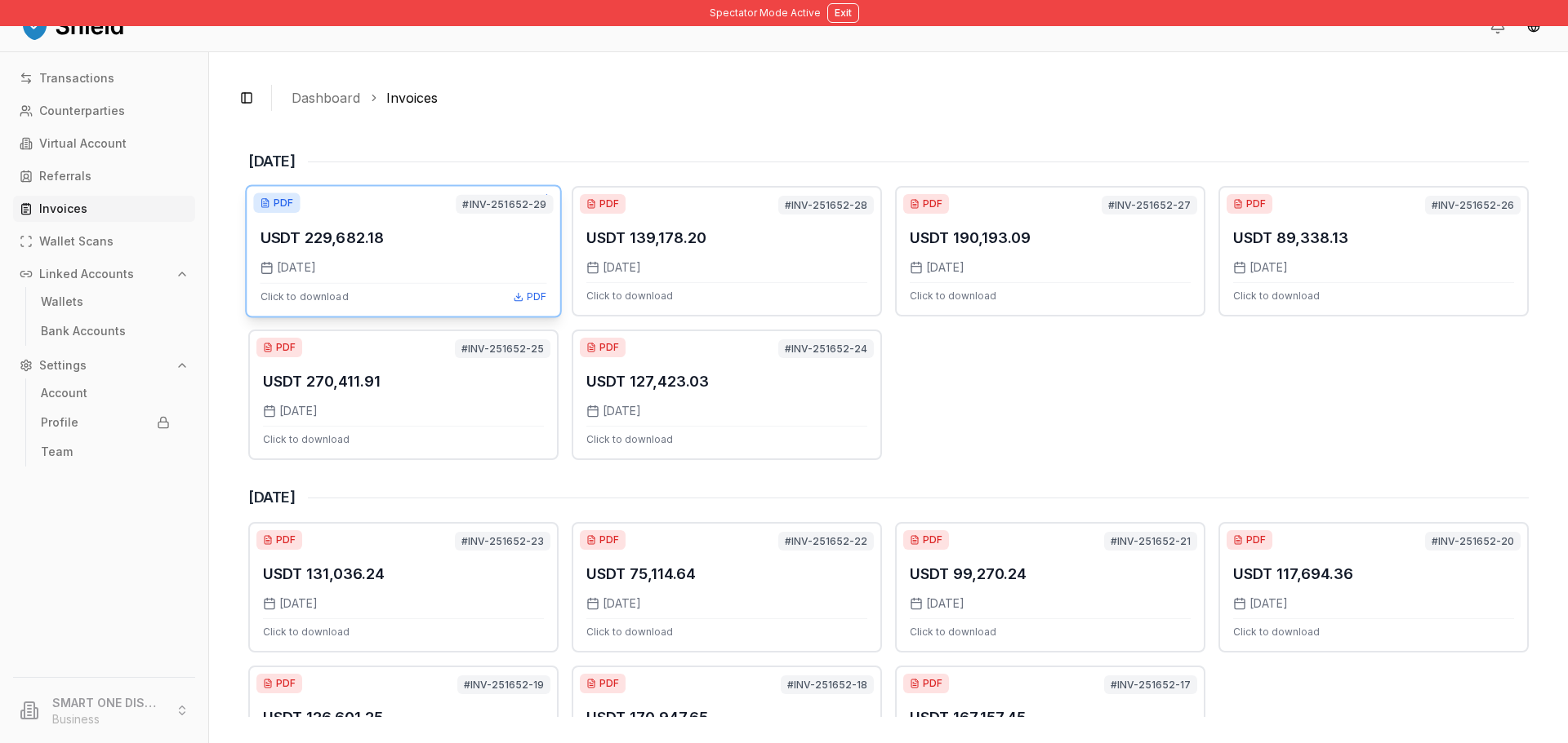
click at [349, 306] on div "PDF #INV-251652-29 USDT 229,682.18 8/27/2025 Click to download PDF" at bounding box center [403, 251] width 317 height 133
click at [123, 138] on p "Virtual Account" at bounding box center [83, 144] width 88 height 12
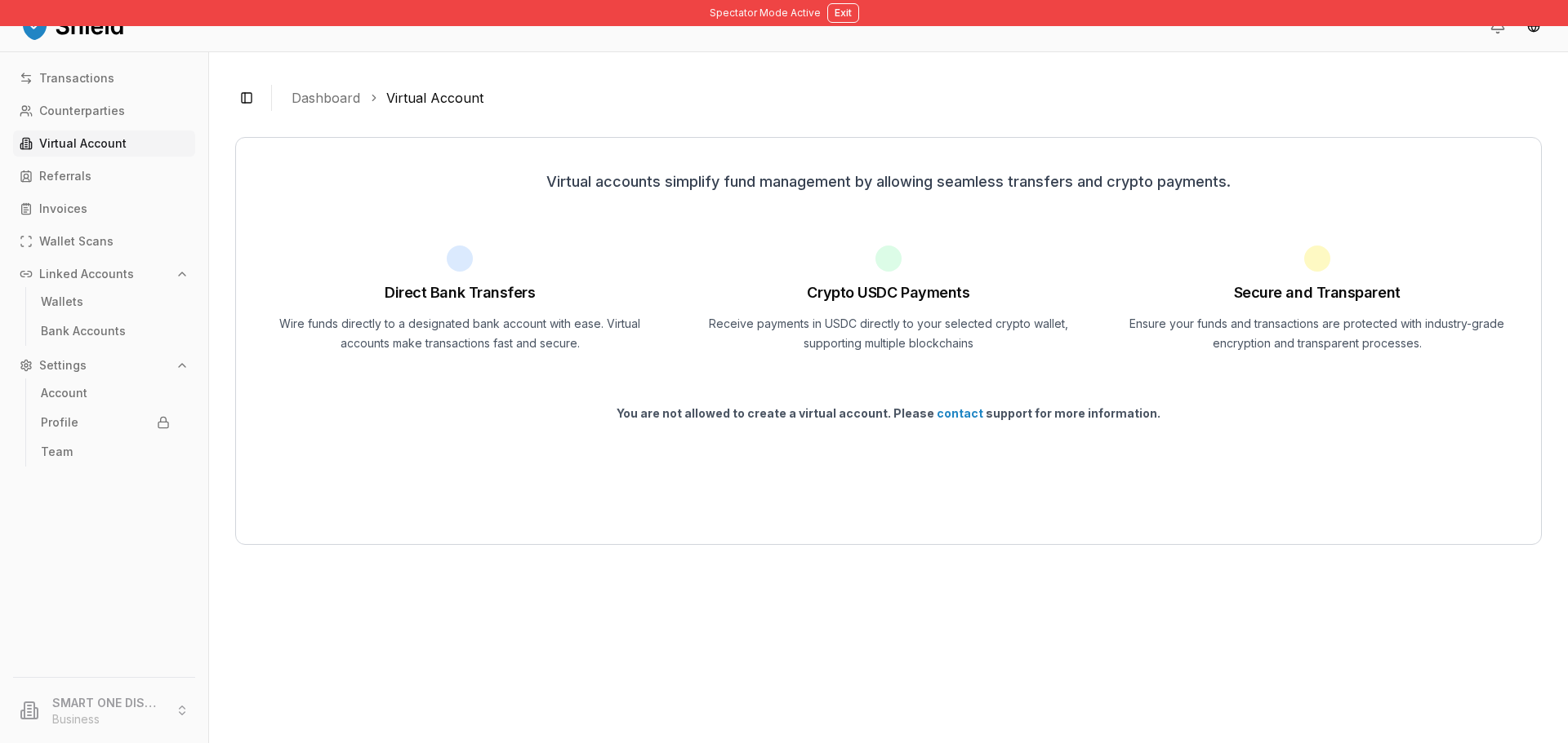
click at [134, 700] on li "SMART ONE DISTRIBUTIONS CORP Business" at bounding box center [104, 710] width 195 height 52
click at [836, 9] on button "Exit" at bounding box center [843, 13] width 32 height 19
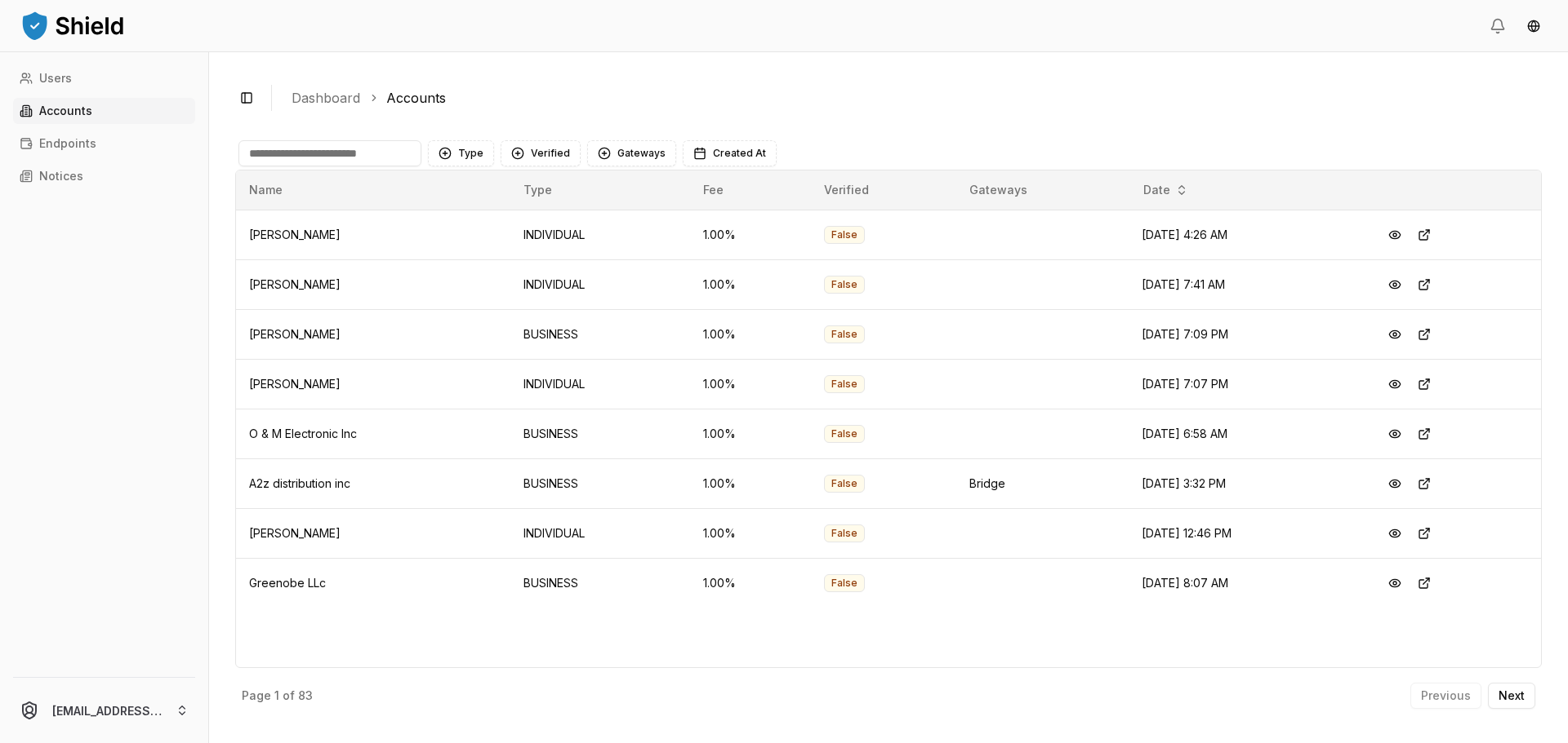
click at [351, 151] on input at bounding box center [330, 153] width 183 height 26
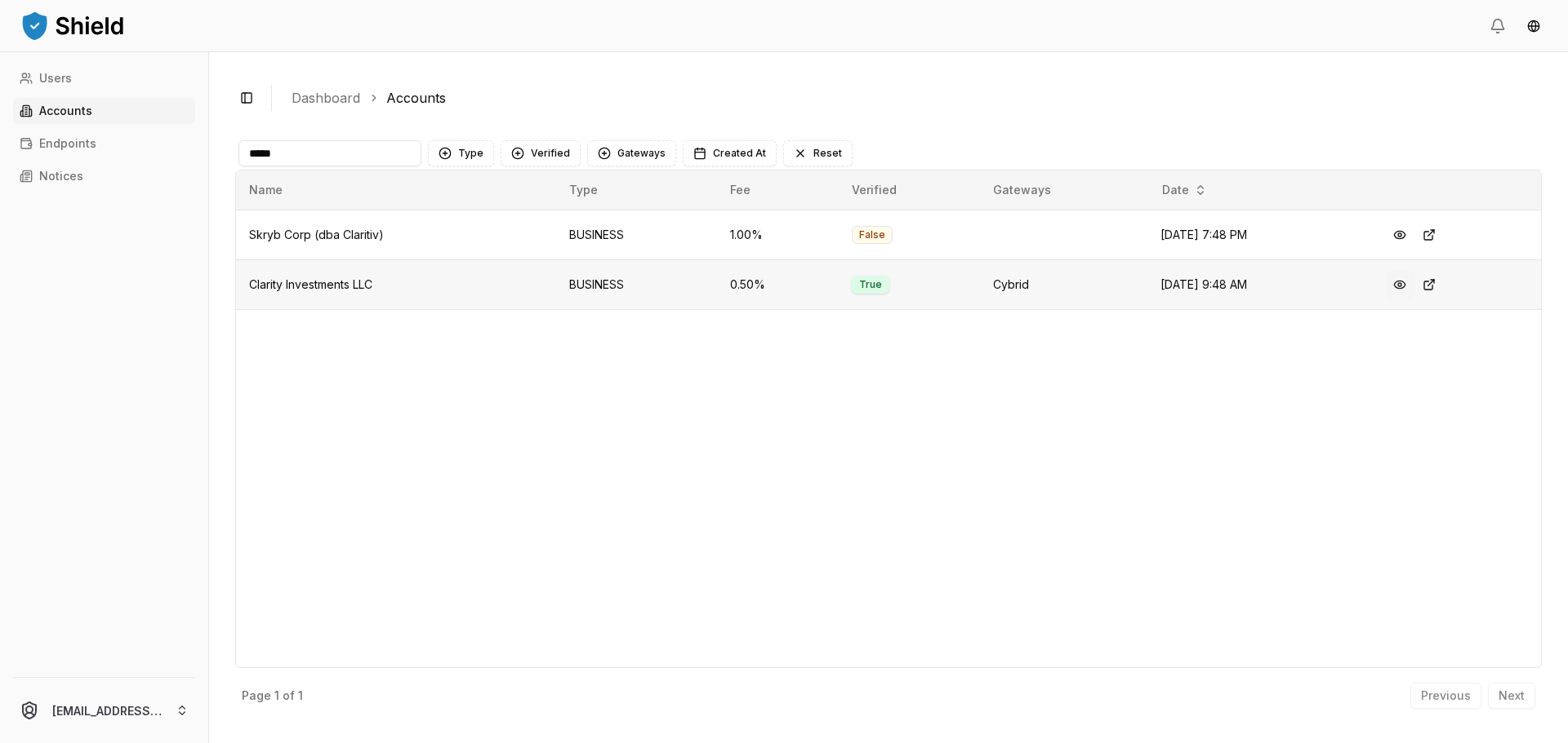
type input "*****"
click at [1405, 285] on button at bounding box center [1399, 284] width 29 height 29
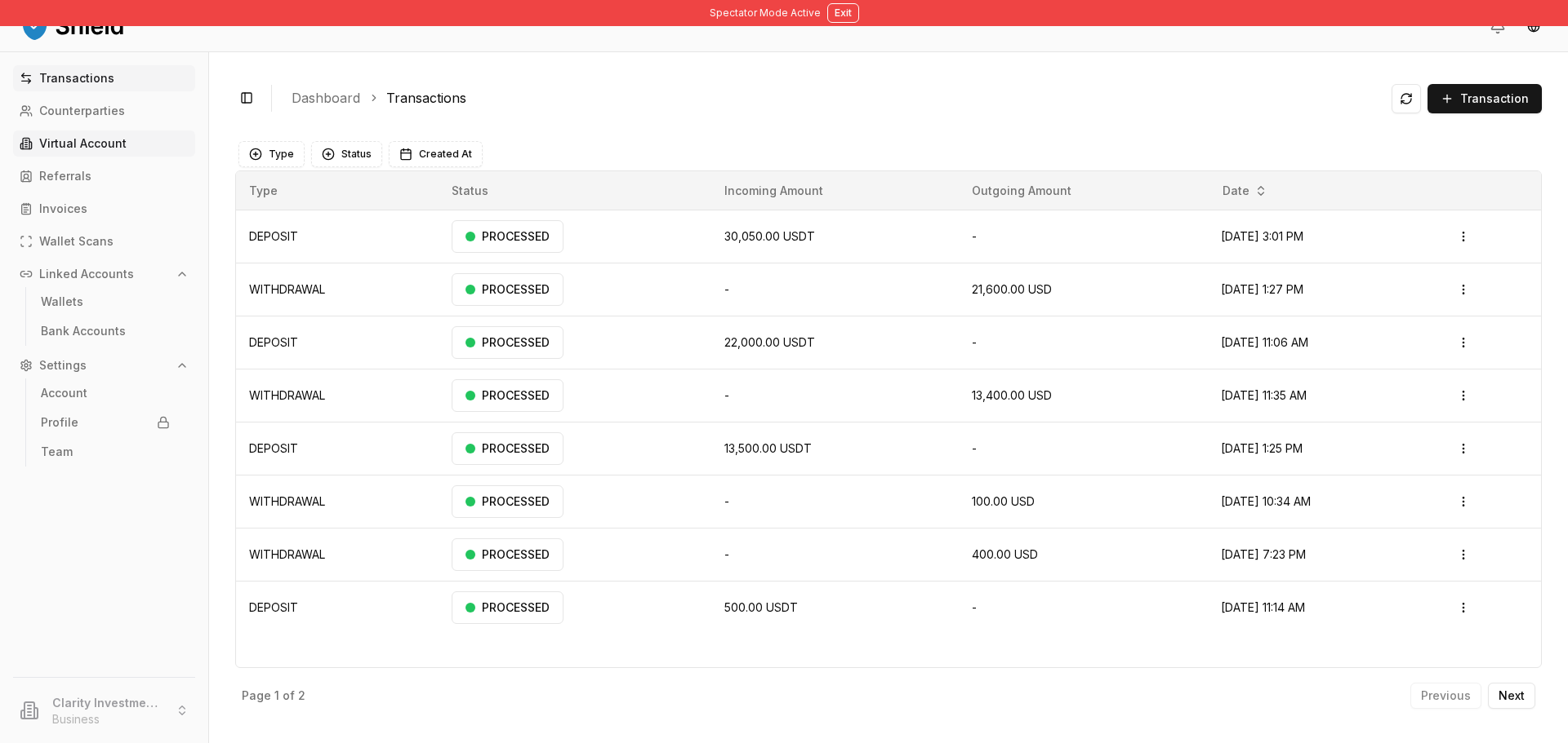
click at [114, 144] on p "Virtual Account" at bounding box center [83, 144] width 88 height 12
click at [130, 146] on link "Virtual Account" at bounding box center [104, 143] width 182 height 26
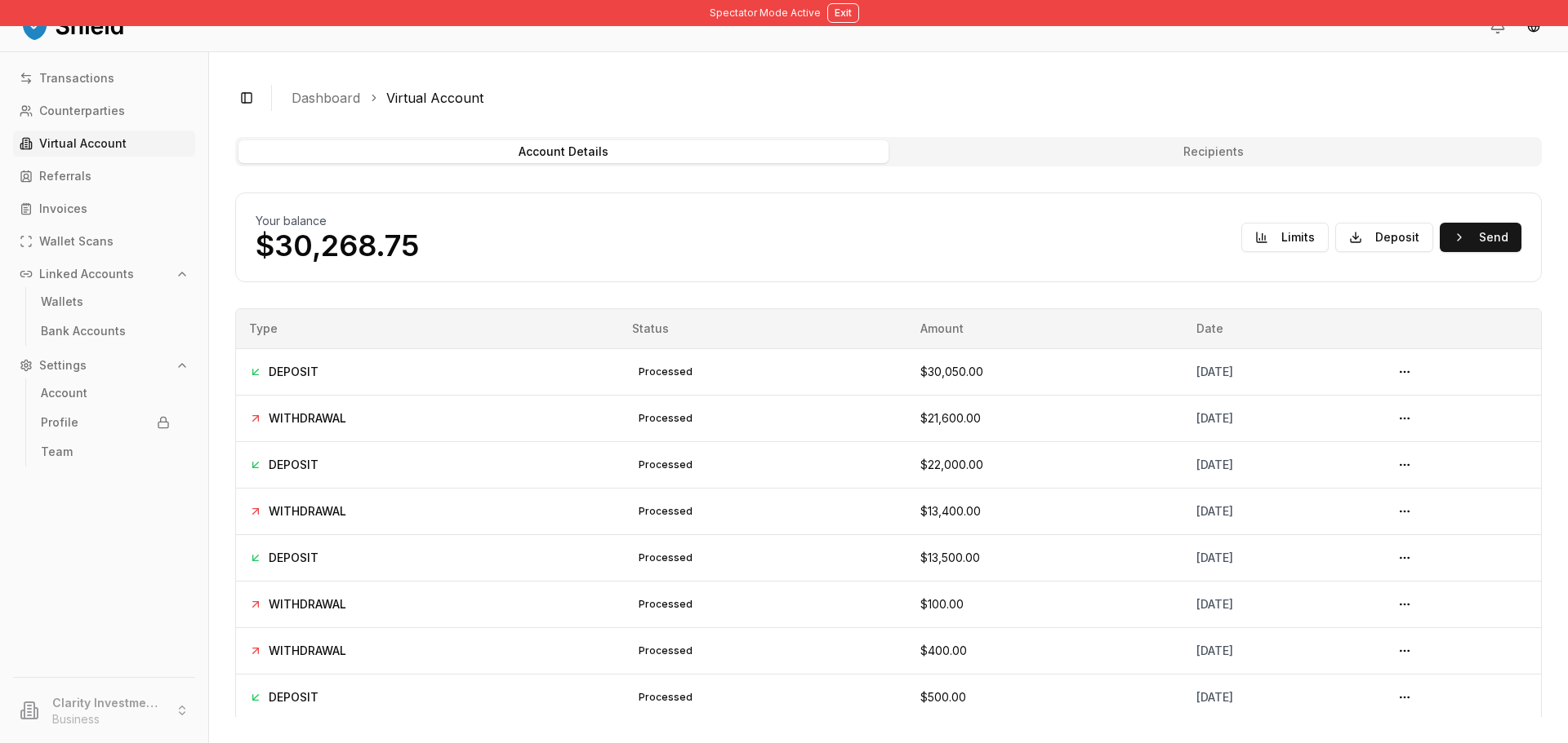
click at [1255, 257] on div "Your balance $30,268.75 Limits Deposit Send" at bounding box center [888, 237] width 1265 height 49
click at [1260, 237] on button "Limits" at bounding box center [1284, 237] width 88 height 29
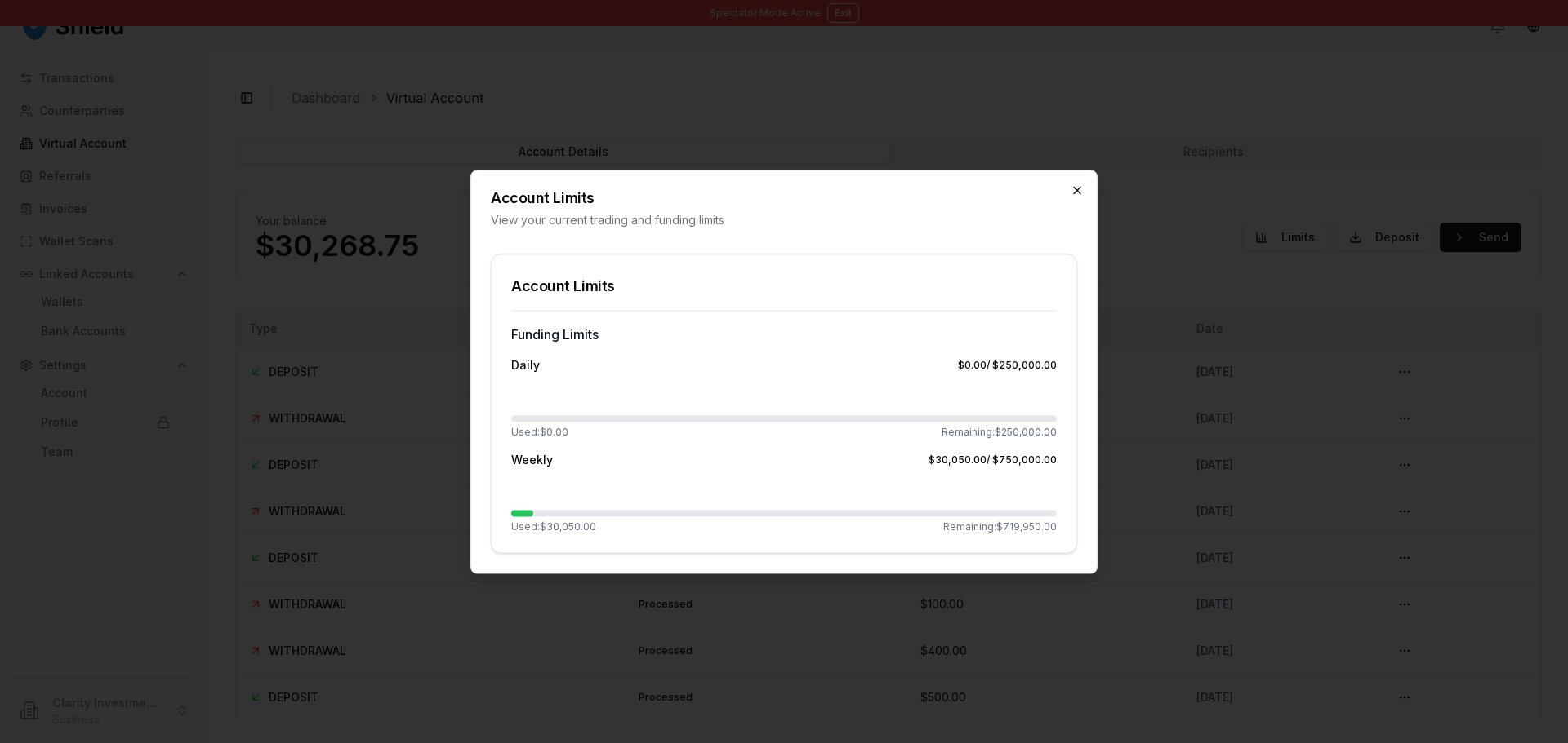
click at [1077, 192] on icon "button" at bounding box center [1077, 191] width 14 height 13
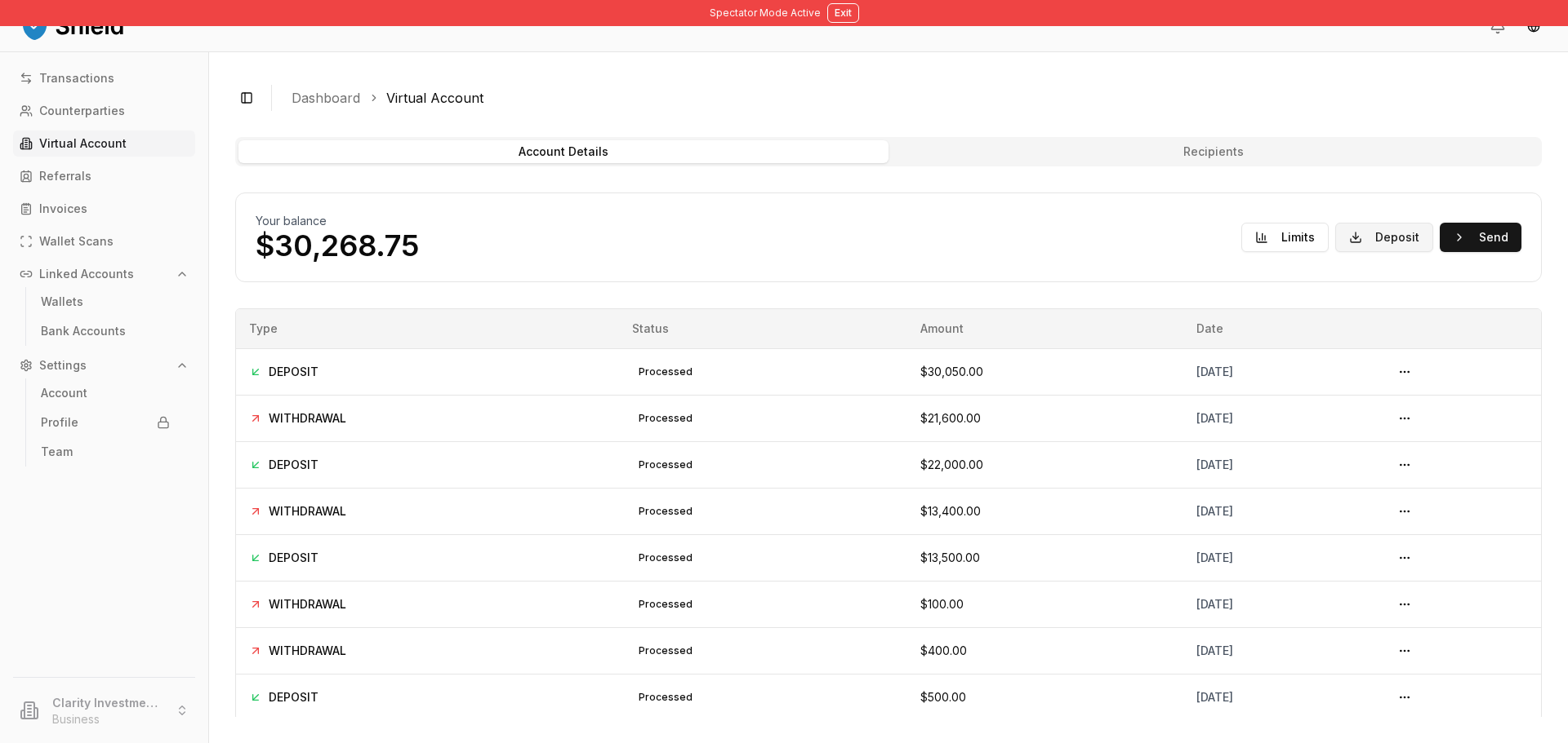
click at [1338, 240] on button "Deposit" at bounding box center [1384, 237] width 98 height 29
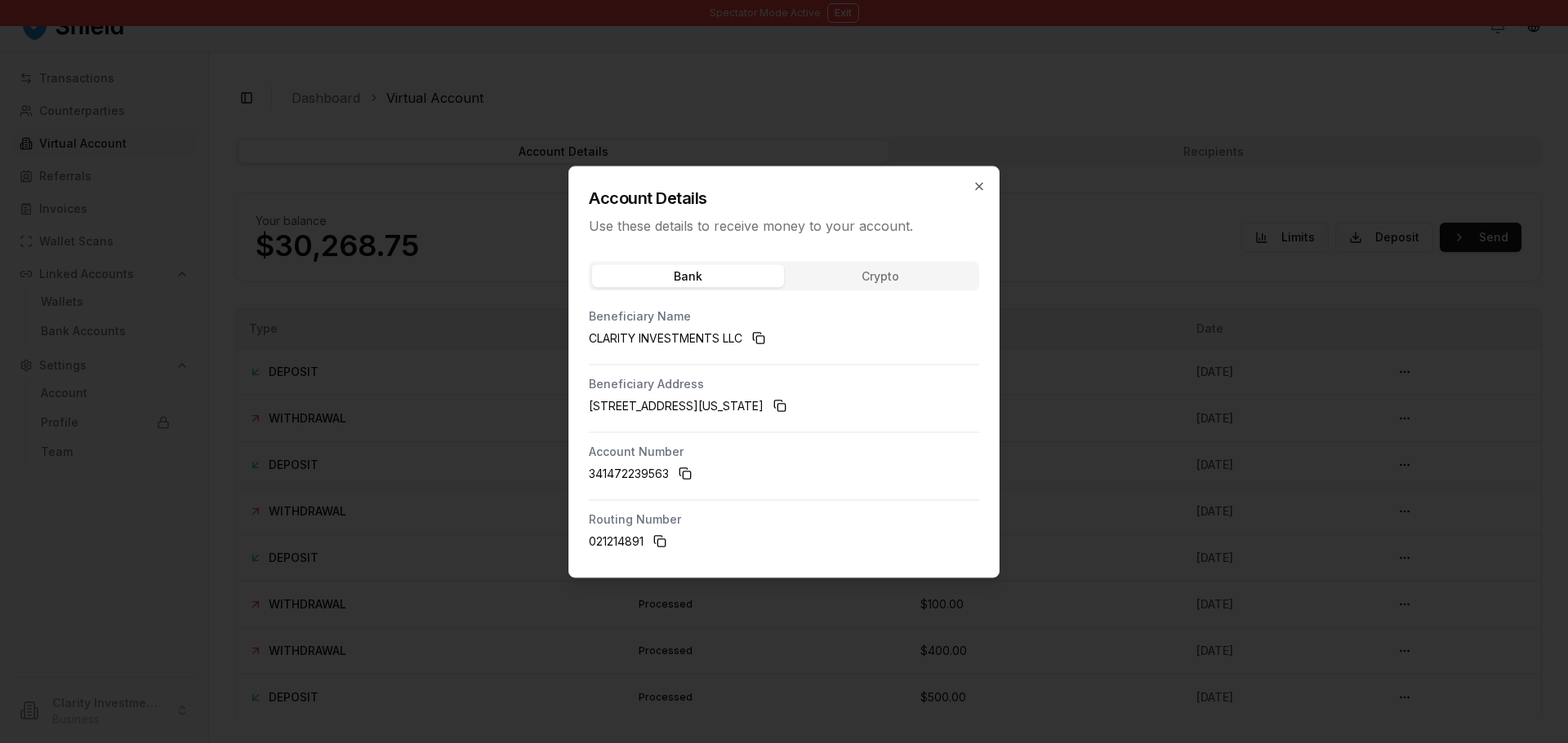
click at [931, 284] on button "Crypto" at bounding box center [879, 276] width 192 height 23
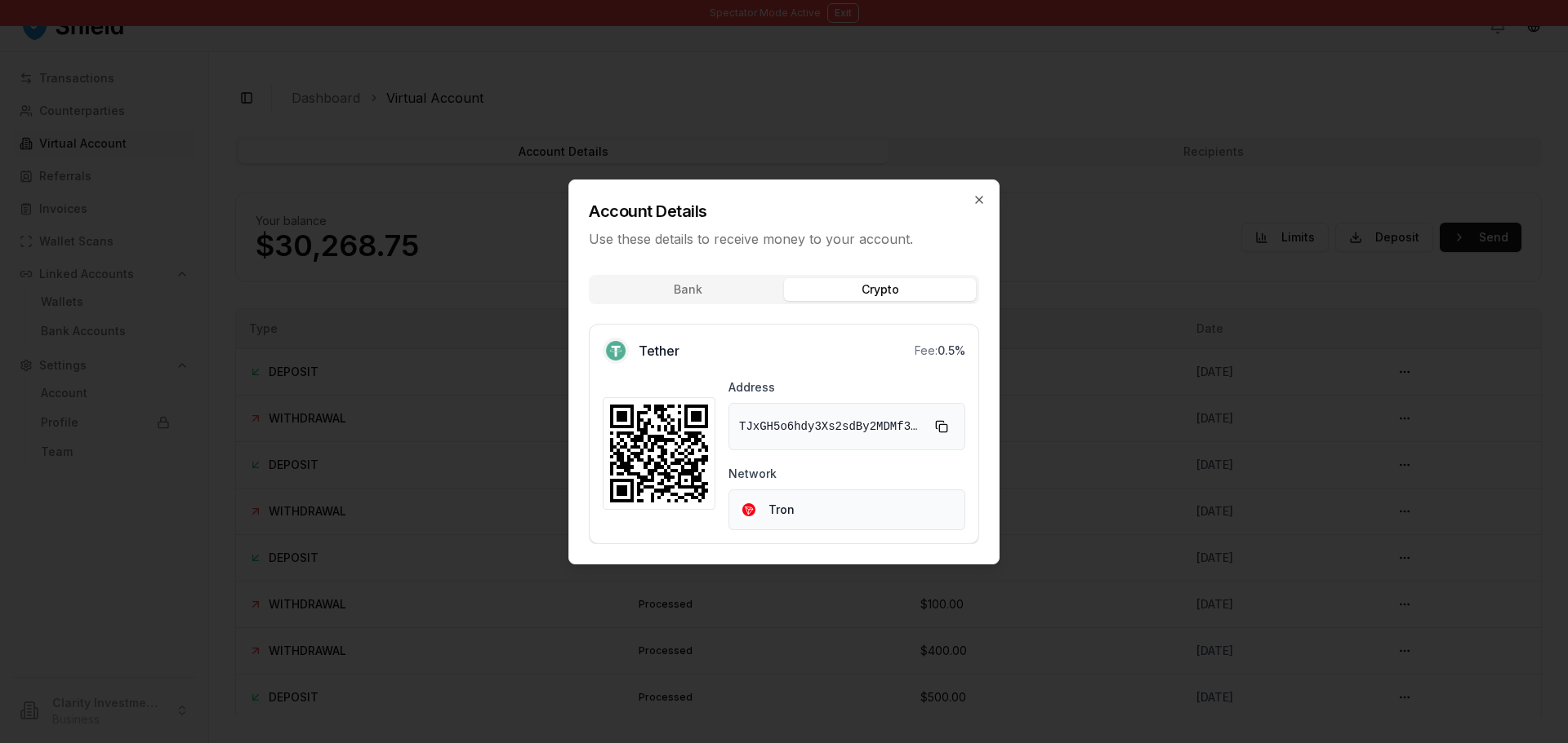
click at [967, 204] on h2 "Account Details" at bounding box center [783, 211] width 391 height 23
click at [969, 196] on div "Account Details Use these details to receive money to your account." at bounding box center [783, 214] width 429 height 68
click at [976, 199] on icon "button" at bounding box center [979, 200] width 14 height 13
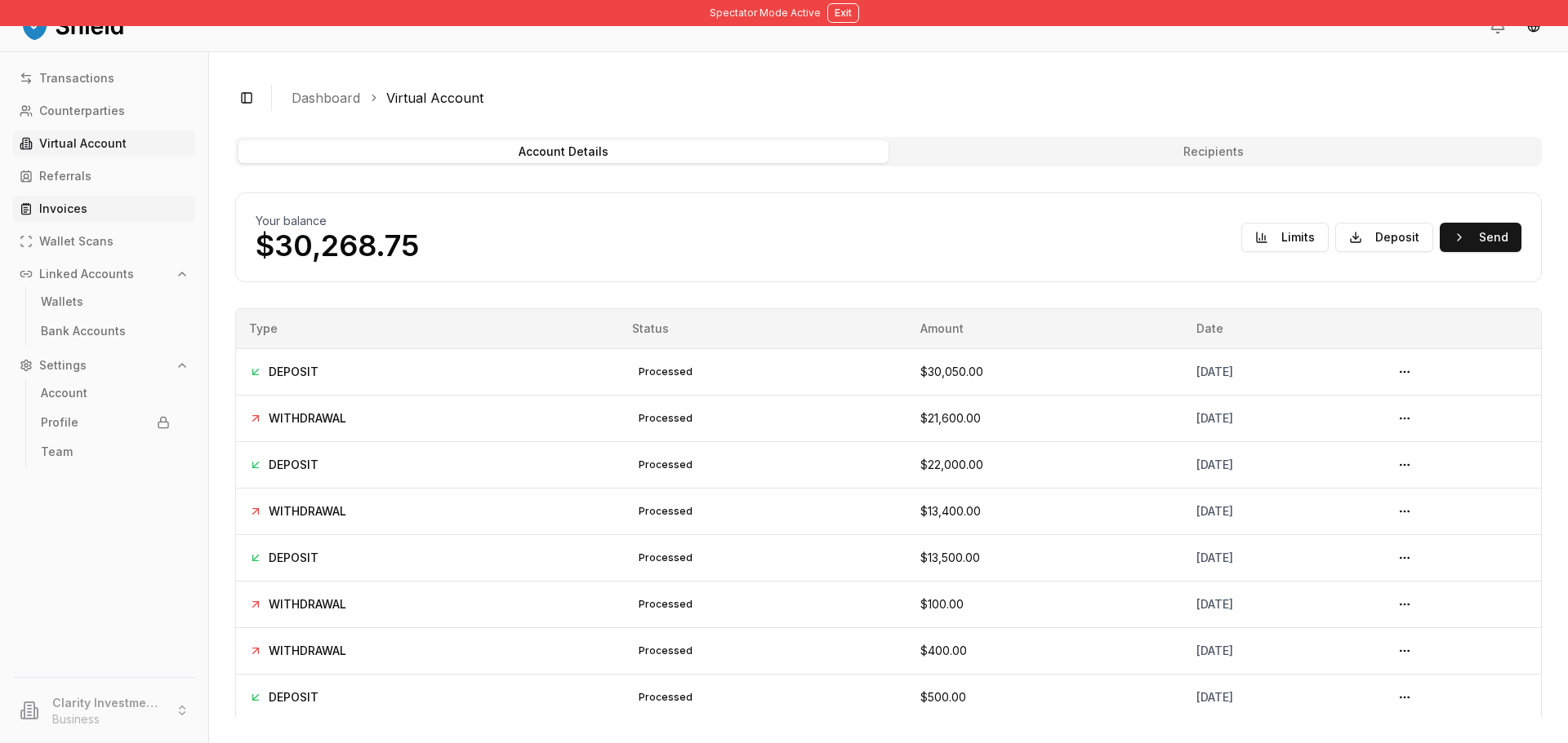
click at [29, 201] on link "Invoices" at bounding box center [104, 208] width 182 height 26
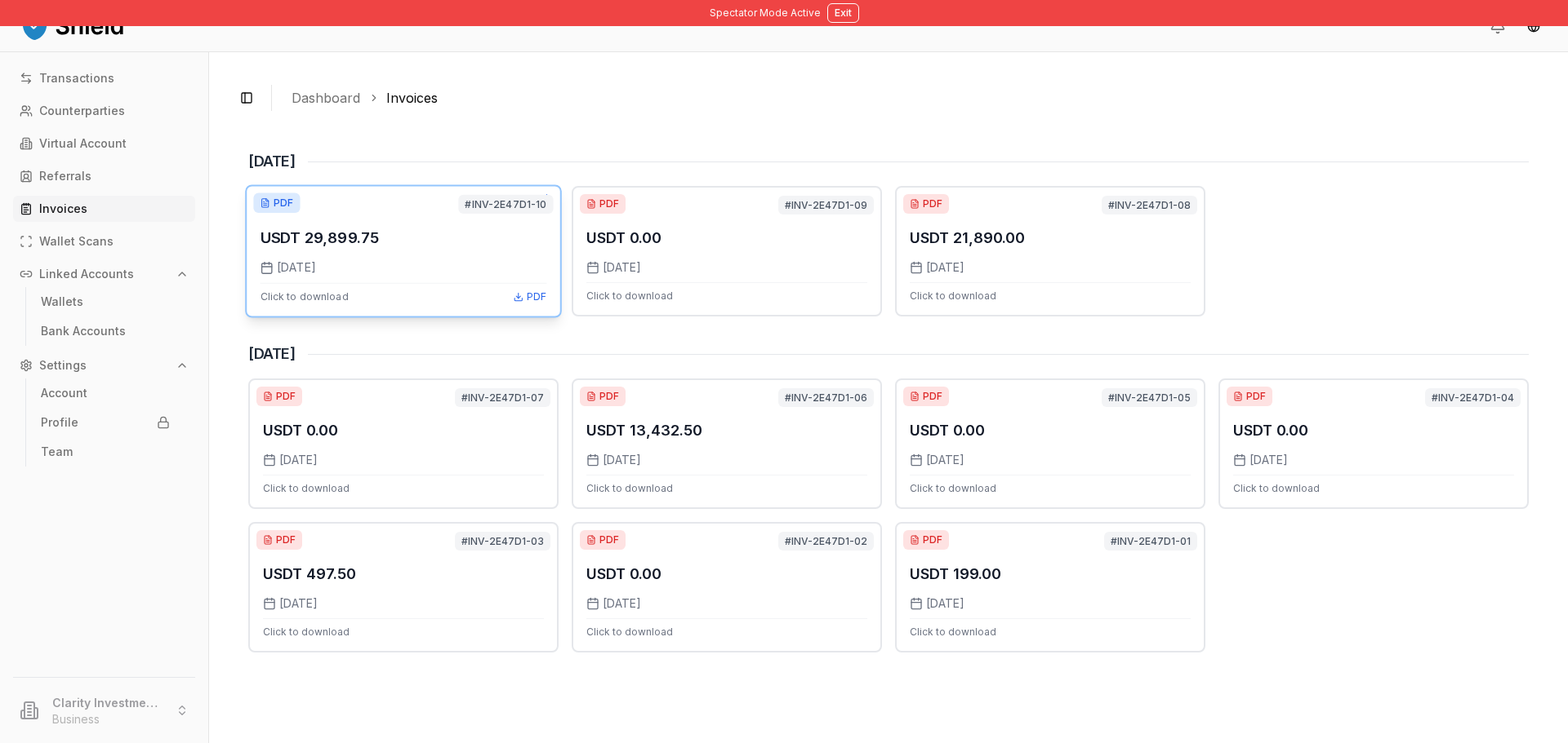
click at [476, 277] on div "8/29/2025 Click to download PDF" at bounding box center [403, 281] width 286 height 44
click at [845, 8] on button "Exit" at bounding box center [843, 13] width 32 height 19
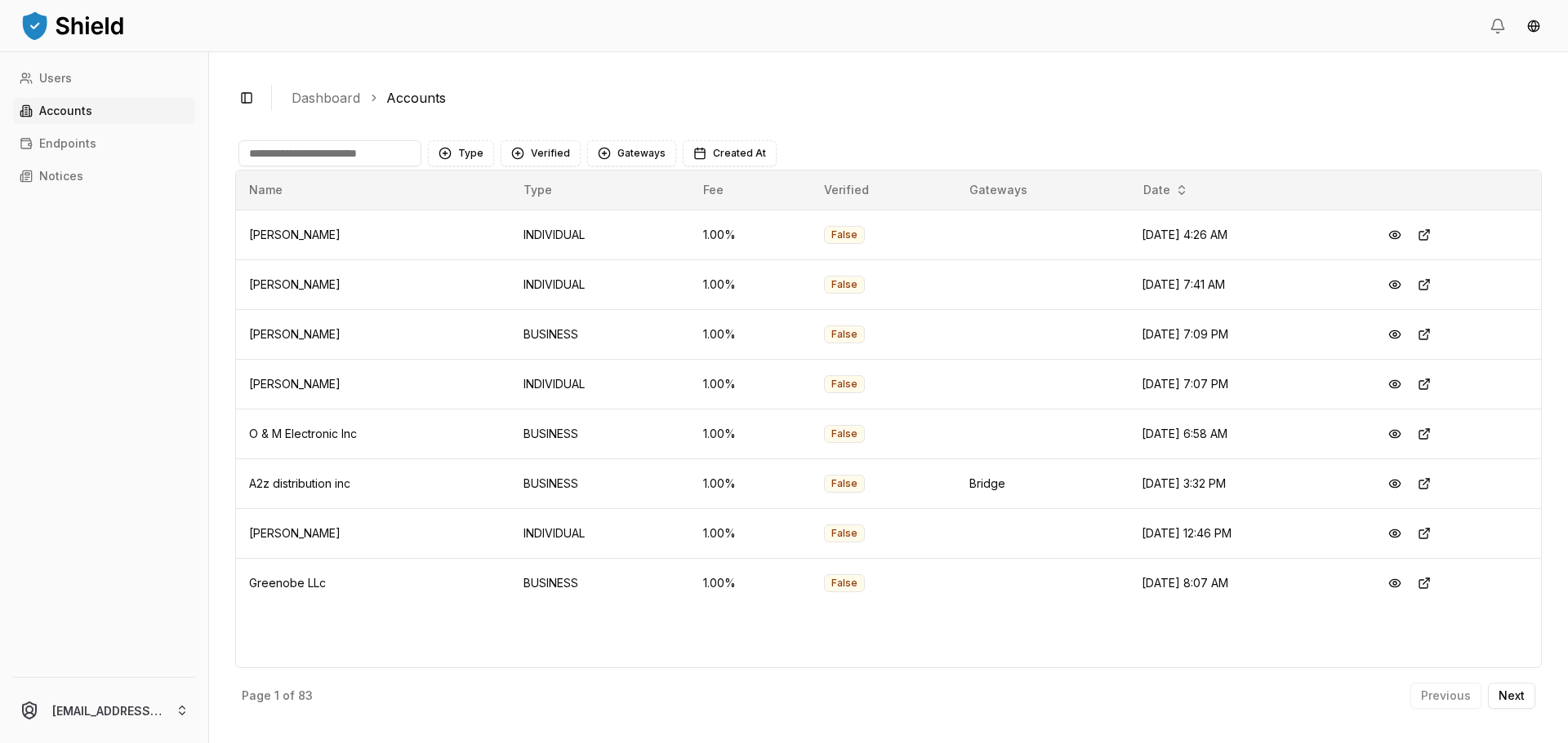
click at [79, 93] on div "Users Accounts Endpoints Notices" at bounding box center [104, 361] width 208 height 593
click at [86, 71] on link "Users" at bounding box center [104, 78] width 182 height 26
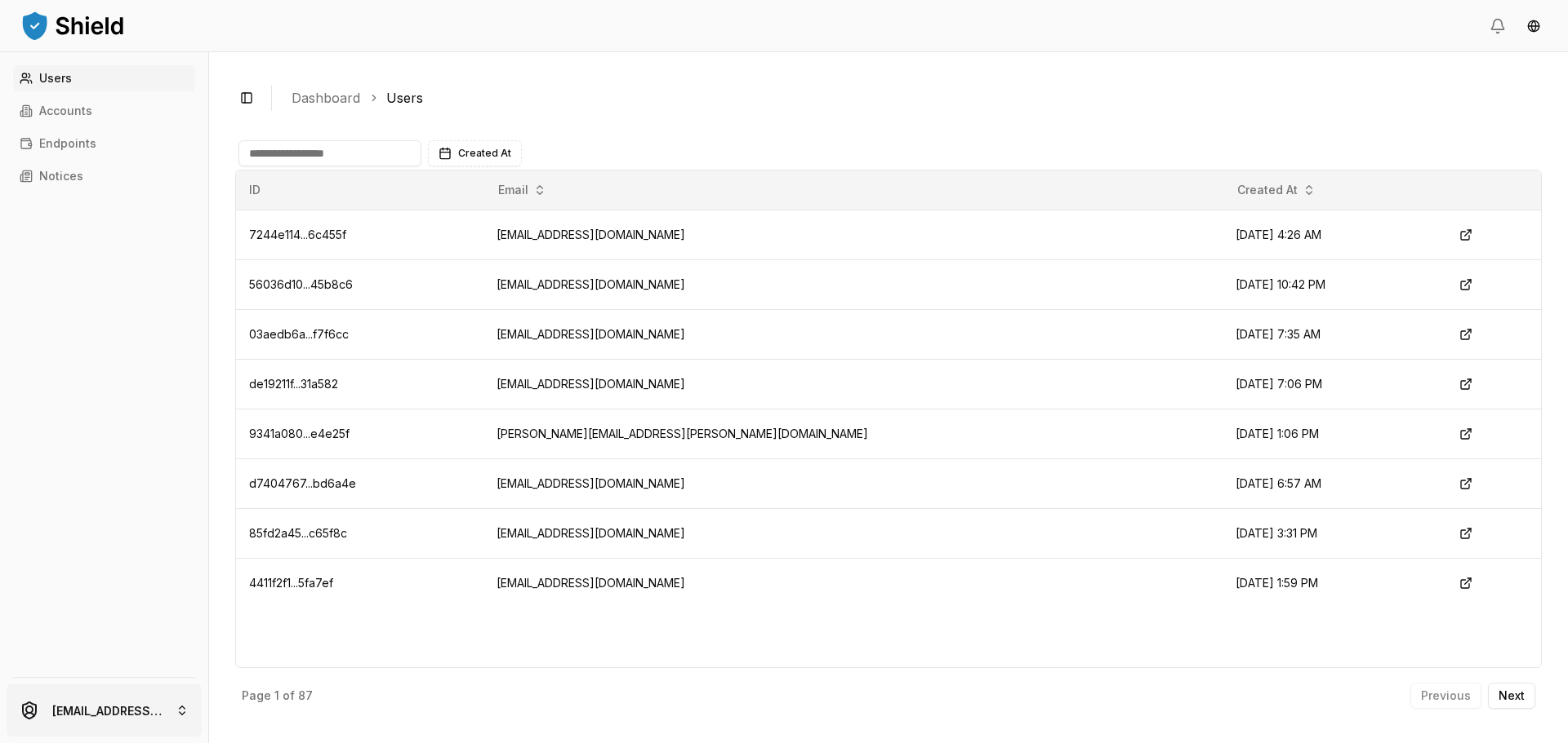
click at [132, 711] on html "Users Accounts Endpoints Notices [EMAIL_ADDRESS][DOMAIN_NAME] Toggle Sidebar Da…" at bounding box center [784, 371] width 1568 height 743
click at [84, 599] on div "[PERSON_NAME]" at bounding box center [104, 597] width 187 height 26
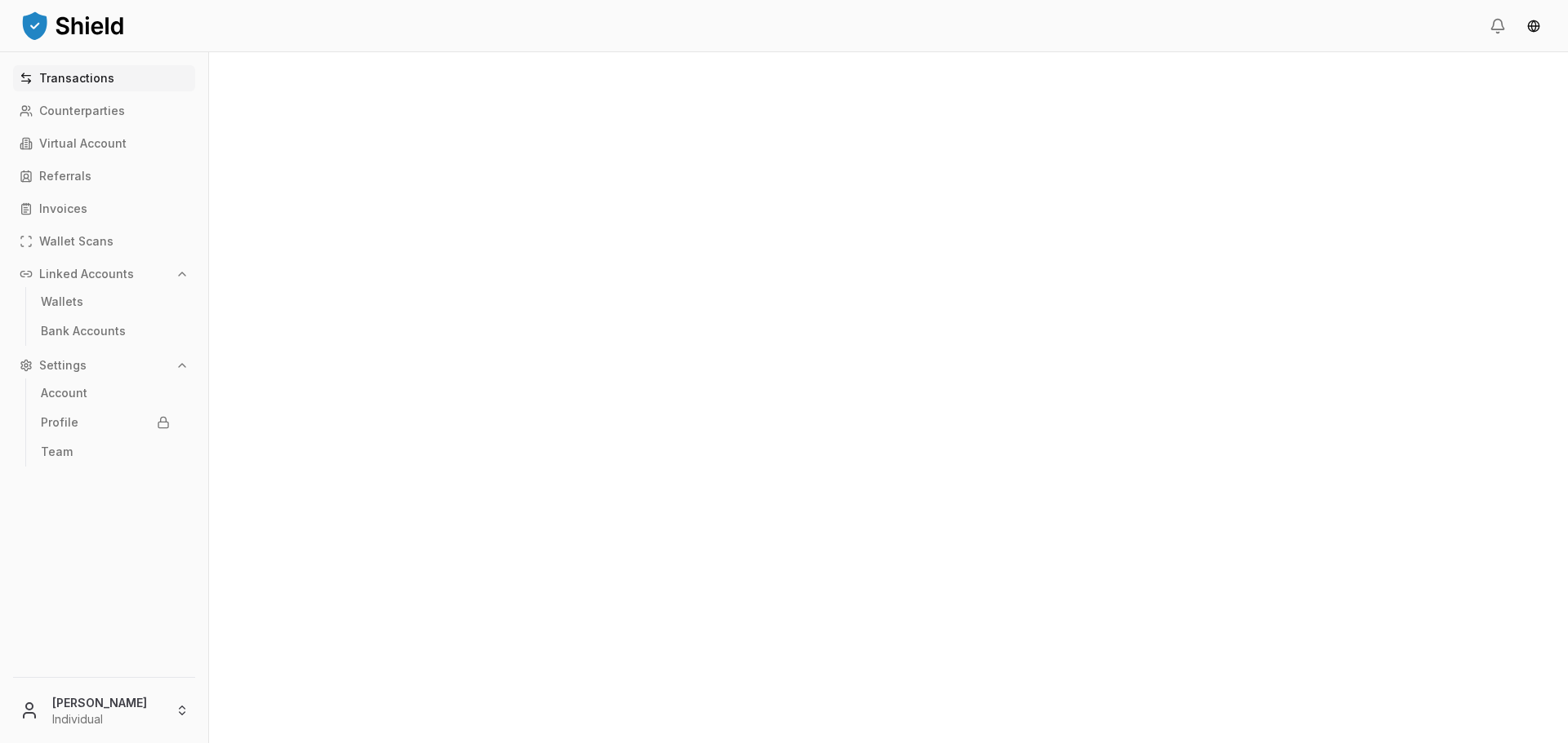
click at [89, 72] on p "Transactions" at bounding box center [77, 78] width 75 height 12
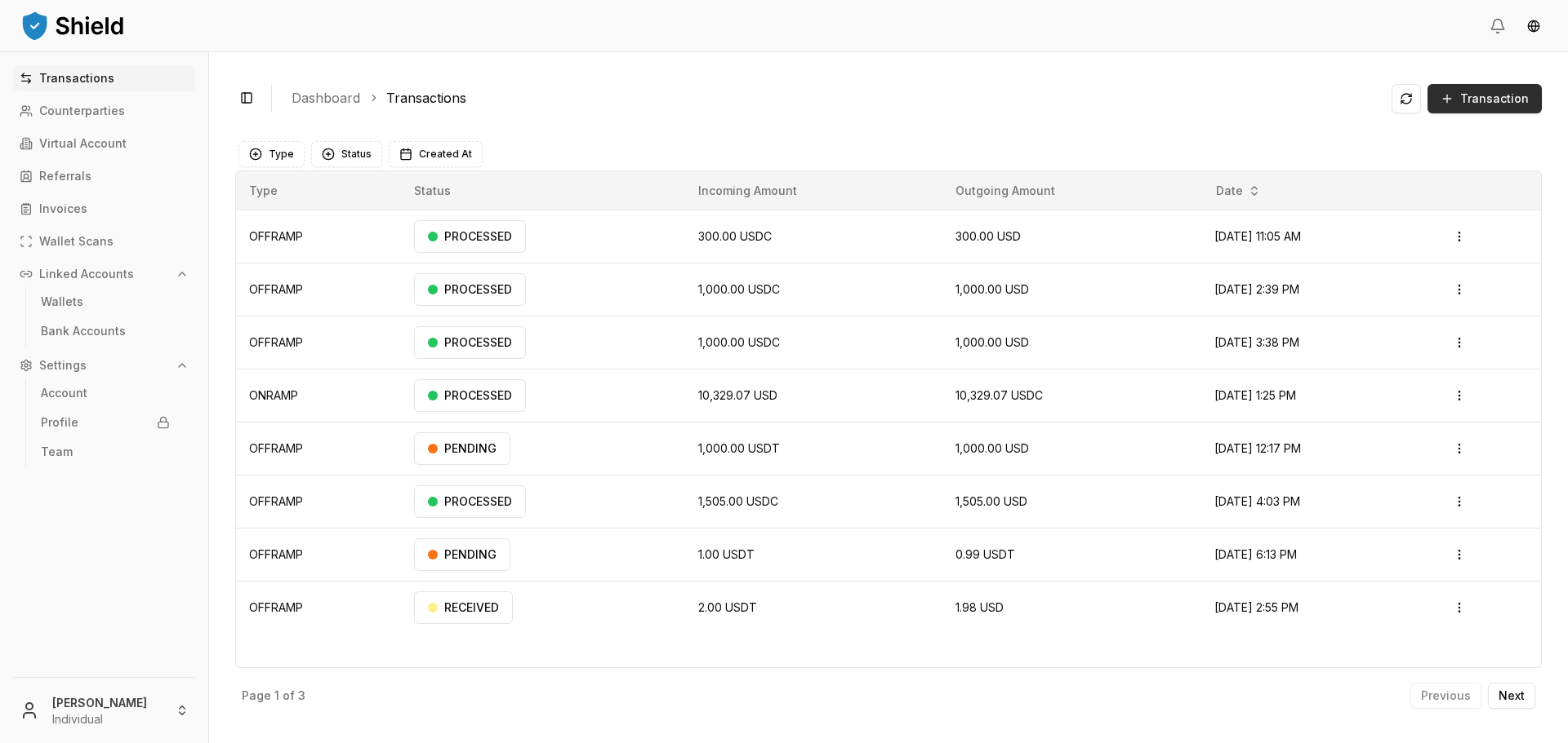
click at [1526, 97] on span "Transaction" at bounding box center [1494, 98] width 68 height 16
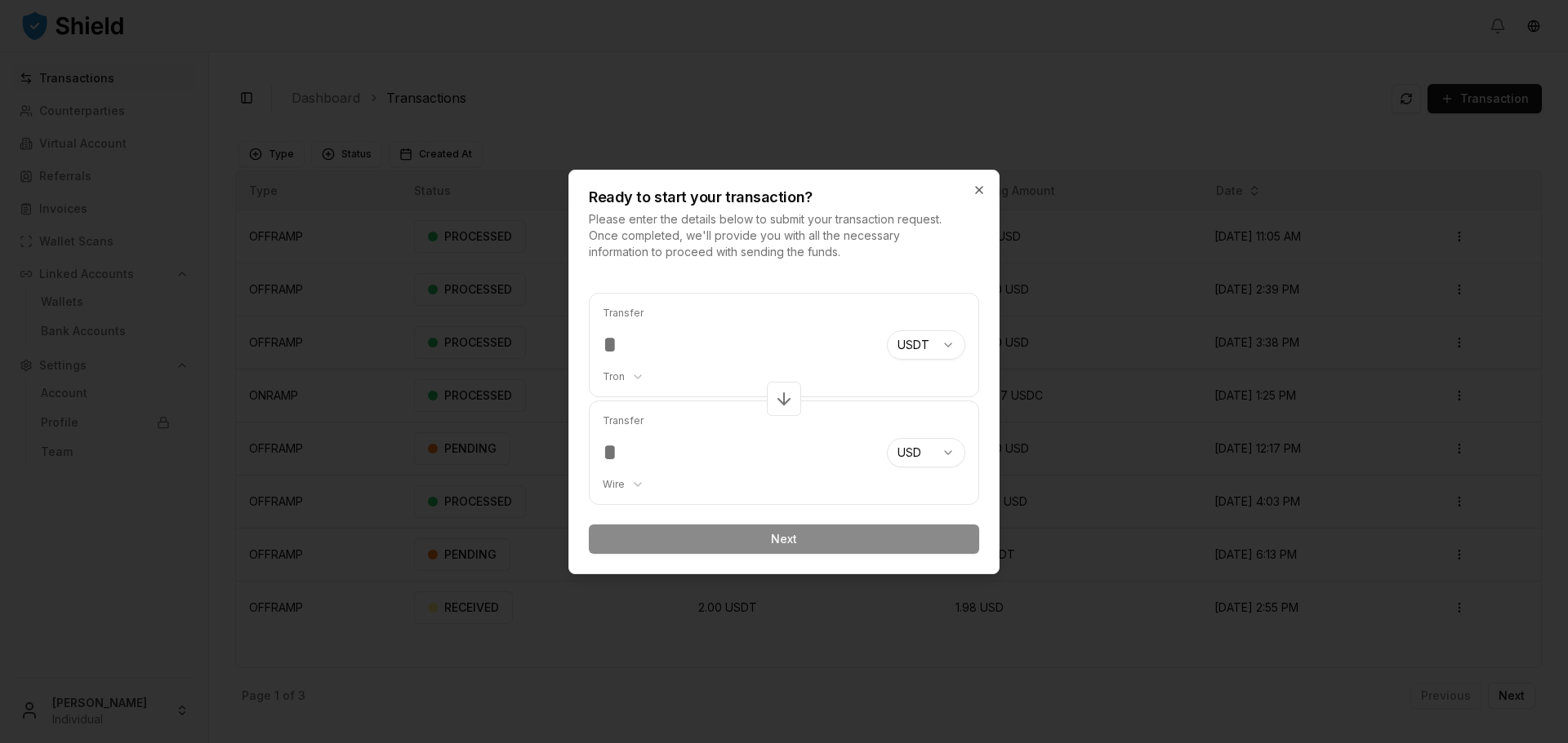
click at [742, 336] on input "number" at bounding box center [738, 345] width 271 height 29
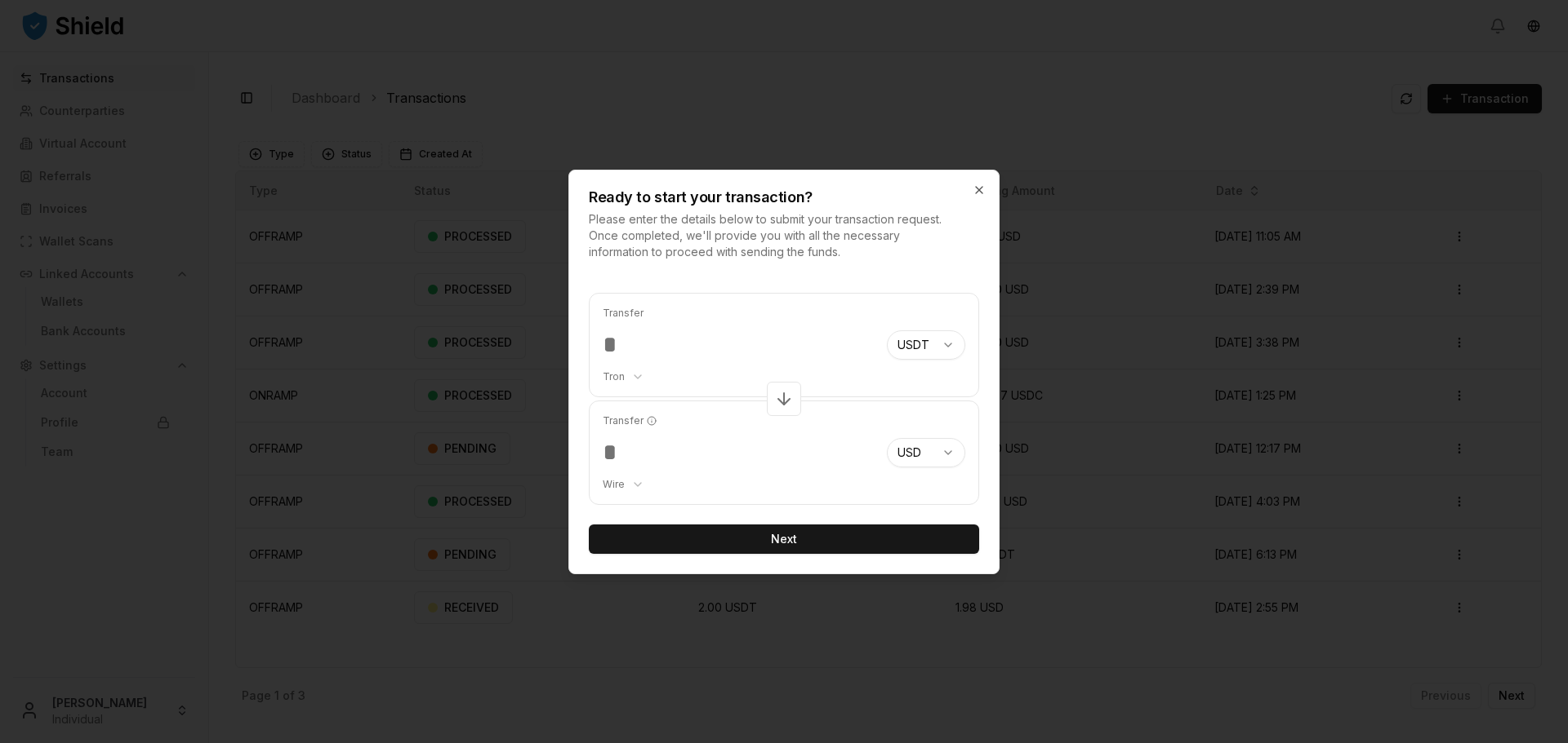
type input "***"
click at [908, 452] on body "Transactions Counterparties Virtual Account Referrals Invoices Wallet Scans Lin…" at bounding box center [784, 371] width 1568 height 743
click at [839, 437] on body "Transactions Counterparties Virtual Account Referrals Invoices Wallet Scans Lin…" at bounding box center [784, 371] width 1568 height 743
click at [812, 539] on button "Next" at bounding box center [783, 539] width 391 height 29
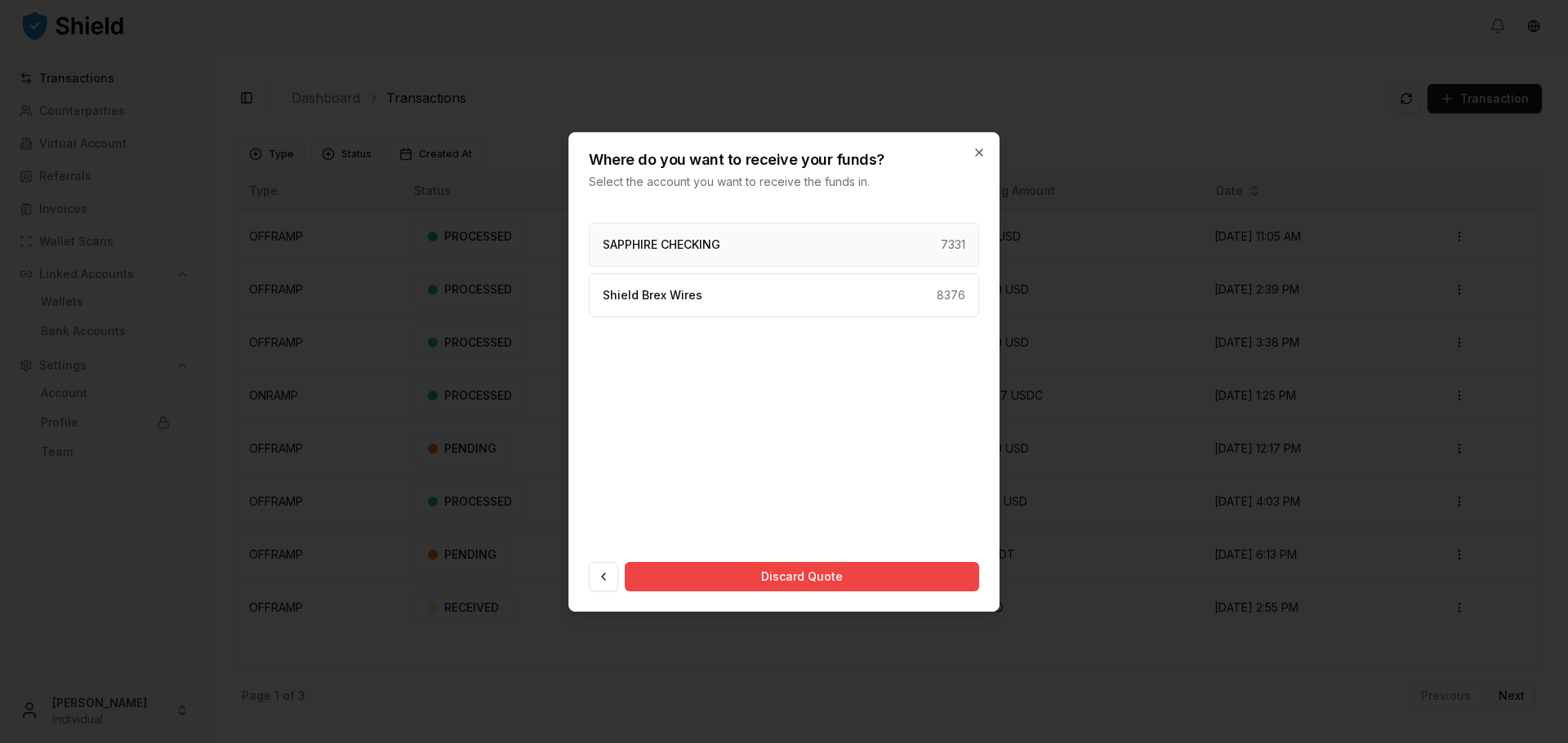
click at [755, 263] on div "SAPPHIRE CHECKING 7331" at bounding box center [783, 245] width 391 height 44
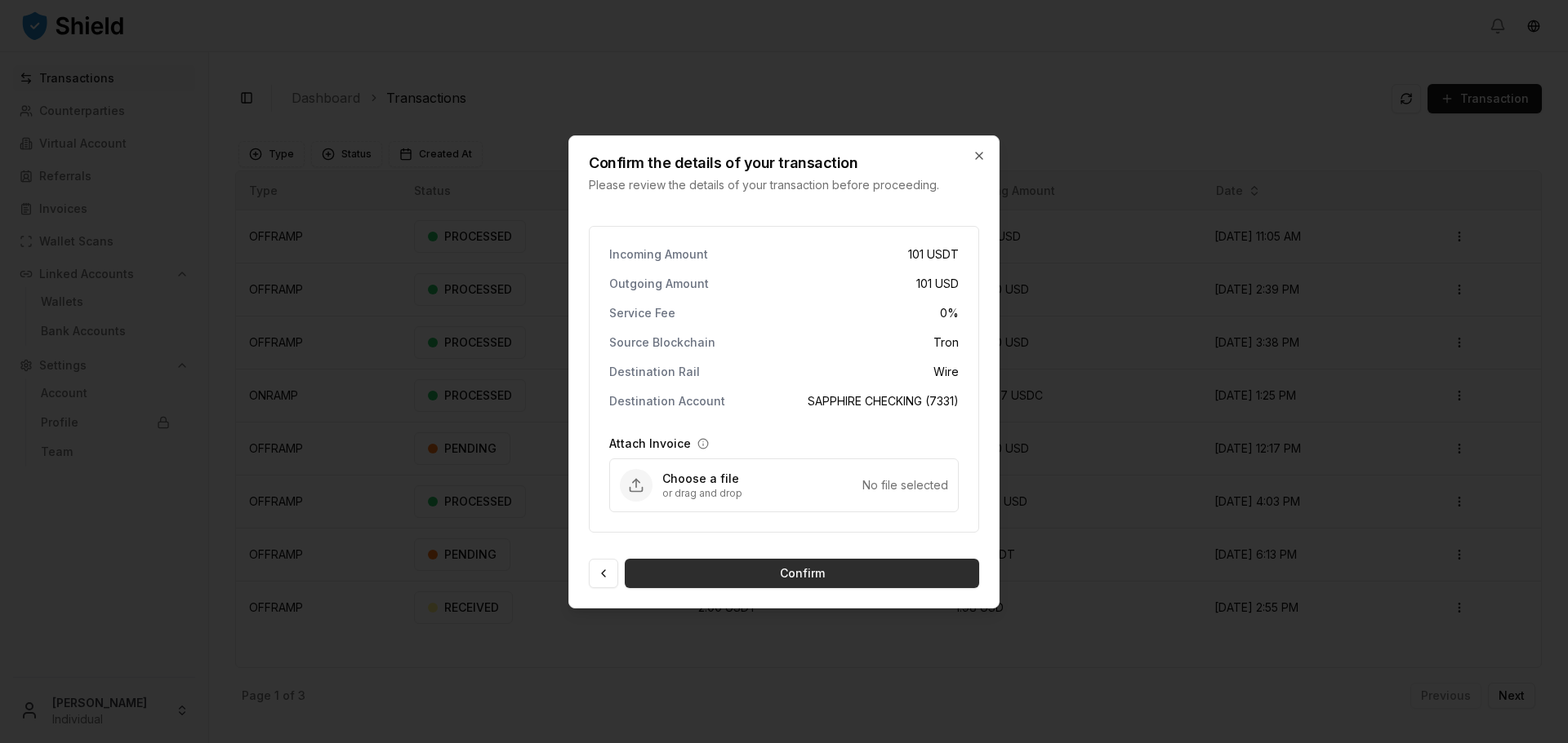
click at [797, 571] on button "Confirm" at bounding box center [801, 573] width 354 height 29
drag, startPoint x: 519, startPoint y: 35, endPoint x: 1125, endPoint y: 423, distance: 719.6
click at [1114, 429] on div at bounding box center [784, 371] width 1568 height 743
click at [1204, 189] on div at bounding box center [784, 371] width 1568 height 743
click at [827, 566] on button "Confirm" at bounding box center [801, 573] width 354 height 29
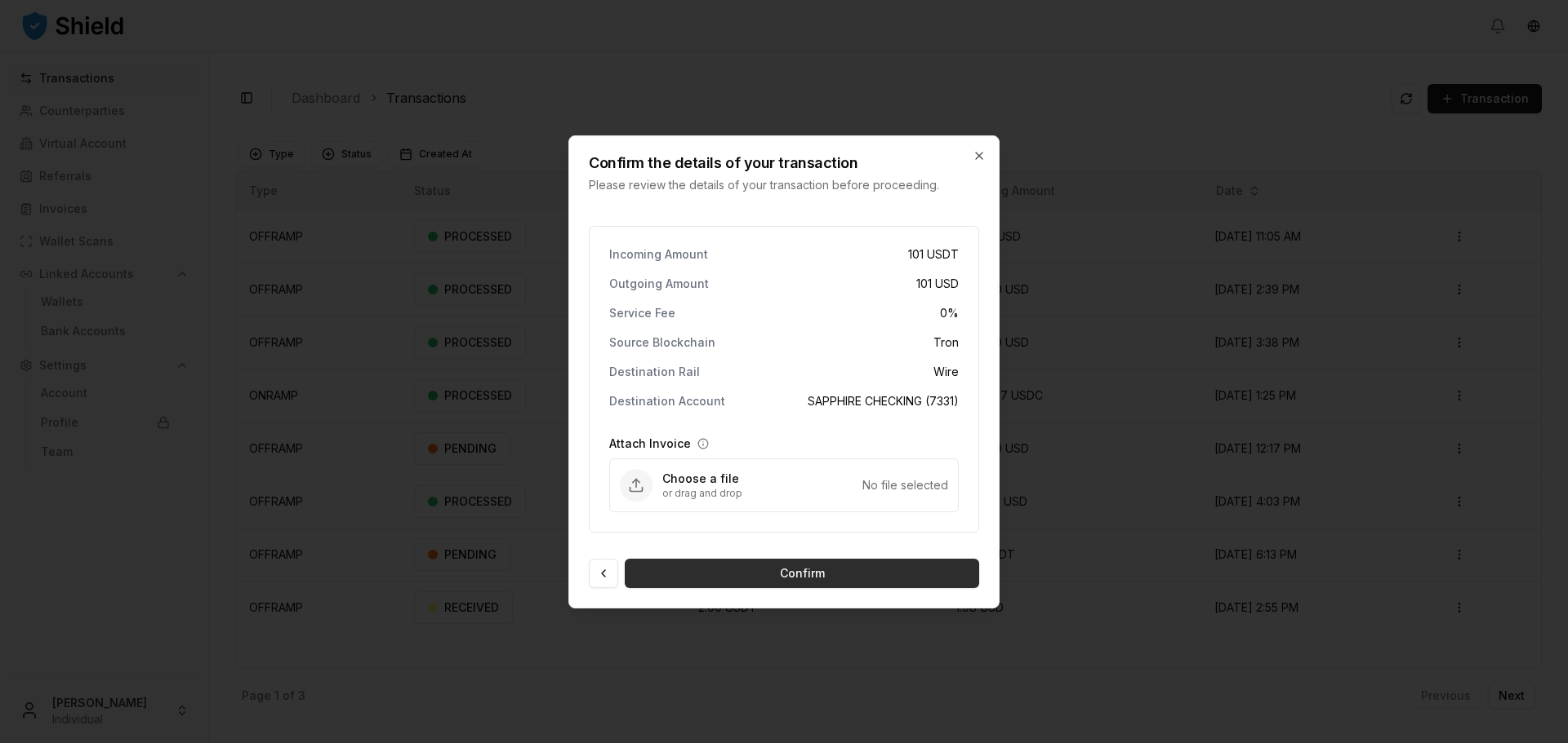
click at [820, 575] on button "Confirm" at bounding box center [801, 573] width 354 height 29
click at [980, 157] on icon "button" at bounding box center [979, 155] width 7 height 7
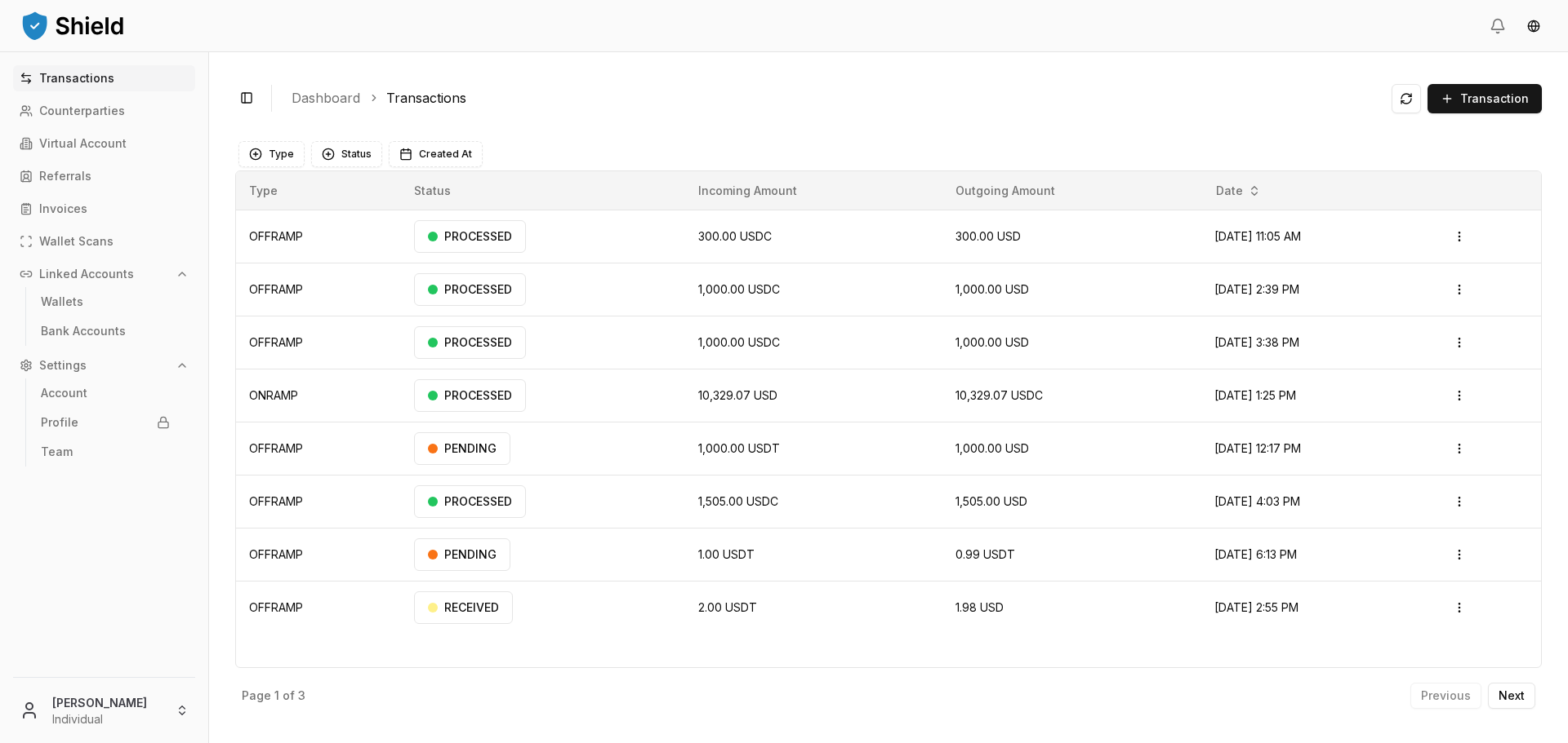
drag, startPoint x: 275, startPoint y: 40, endPoint x: 324, endPoint y: 33, distance: 49.5
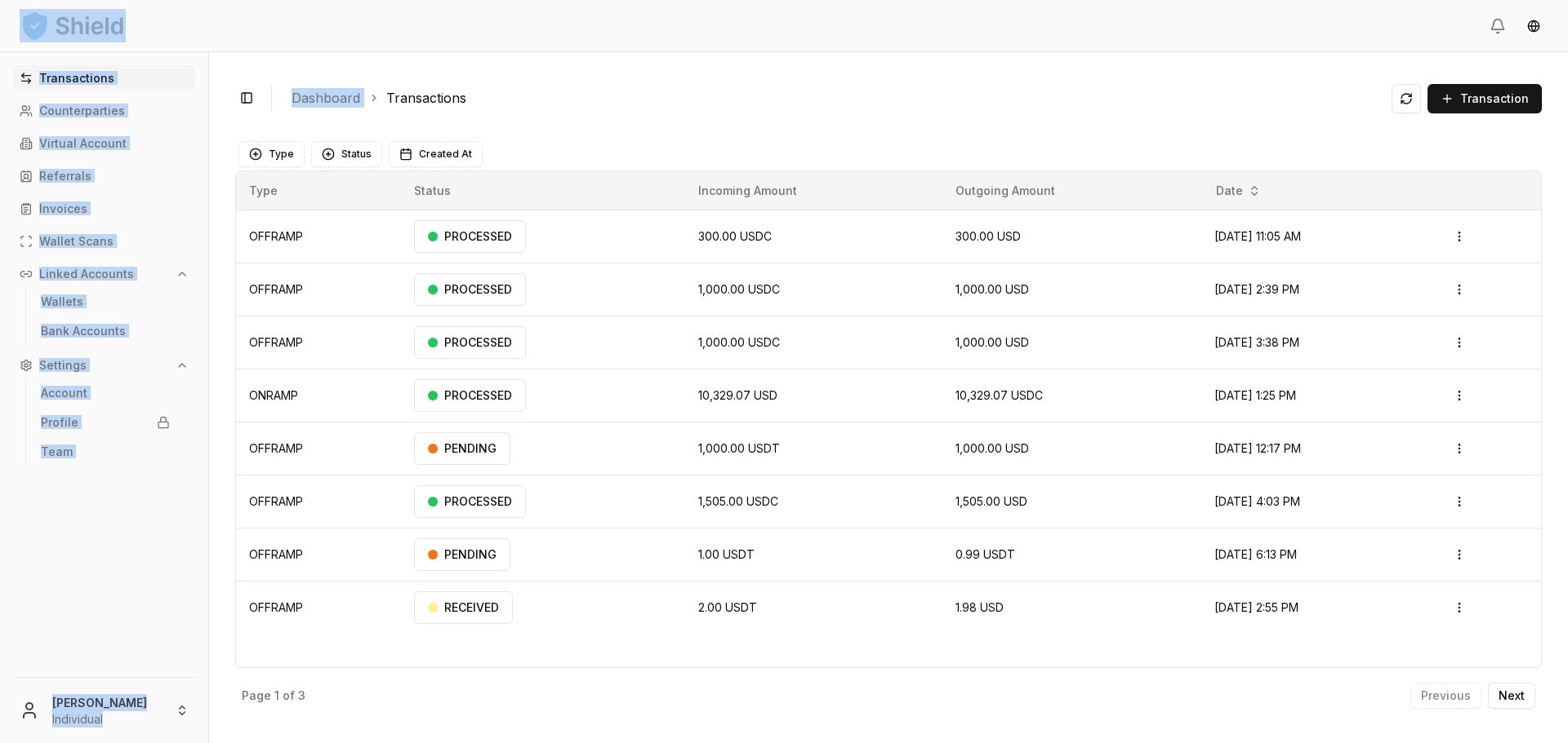
drag, startPoint x: 338, startPoint y: 35, endPoint x: 365, endPoint y: 56, distance: 34.2
click at [365, 56] on div "Transactions Counterparties Virtual Account Referrals Invoices Wallet Scans Lin…" at bounding box center [784, 371] width 1568 height 743
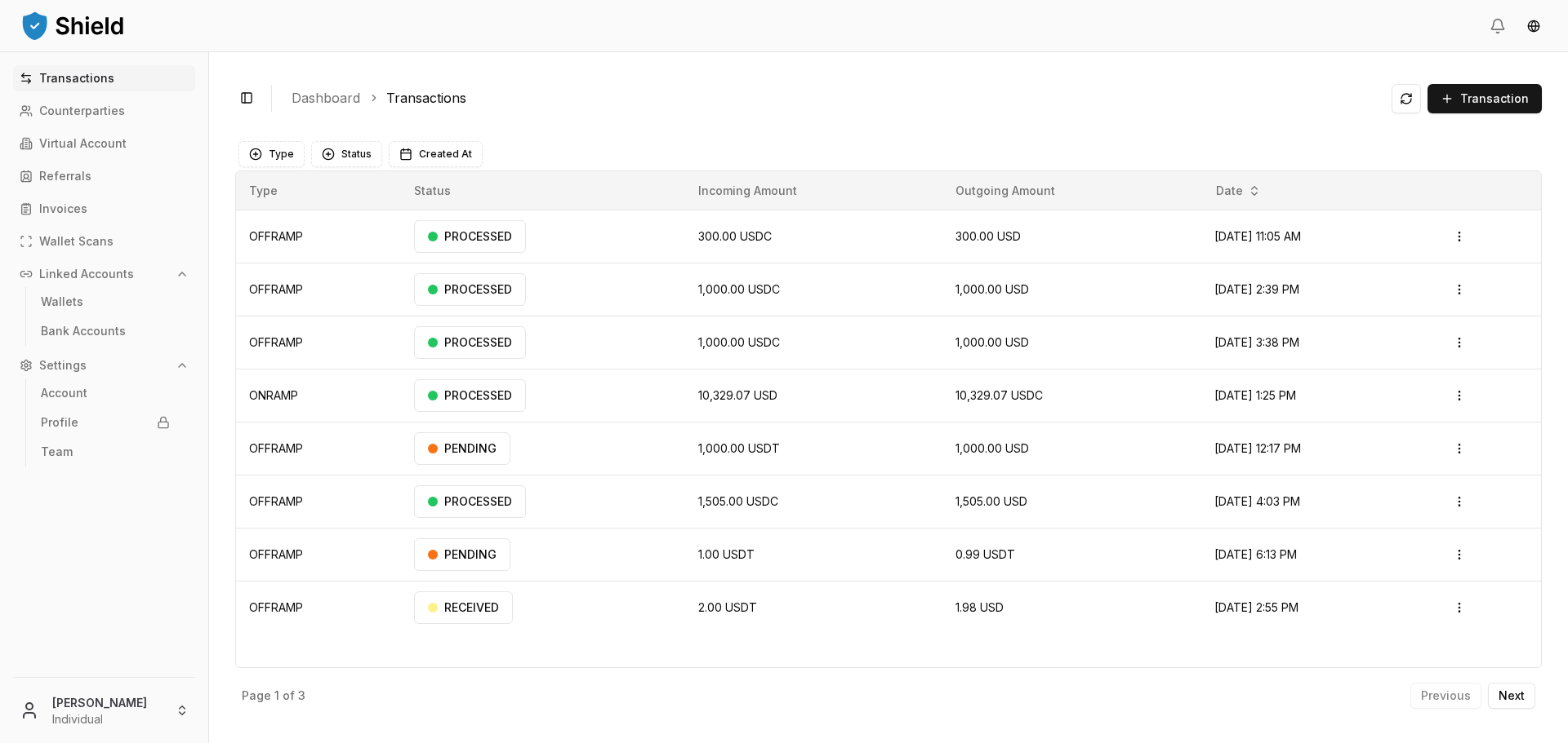
click at [397, 50] on header at bounding box center [784, 26] width 1568 height 52
click at [1418, 100] on button at bounding box center [1406, 98] width 29 height 29
click at [1478, 98] on span "Transaction" at bounding box center [1494, 98] width 68 height 16
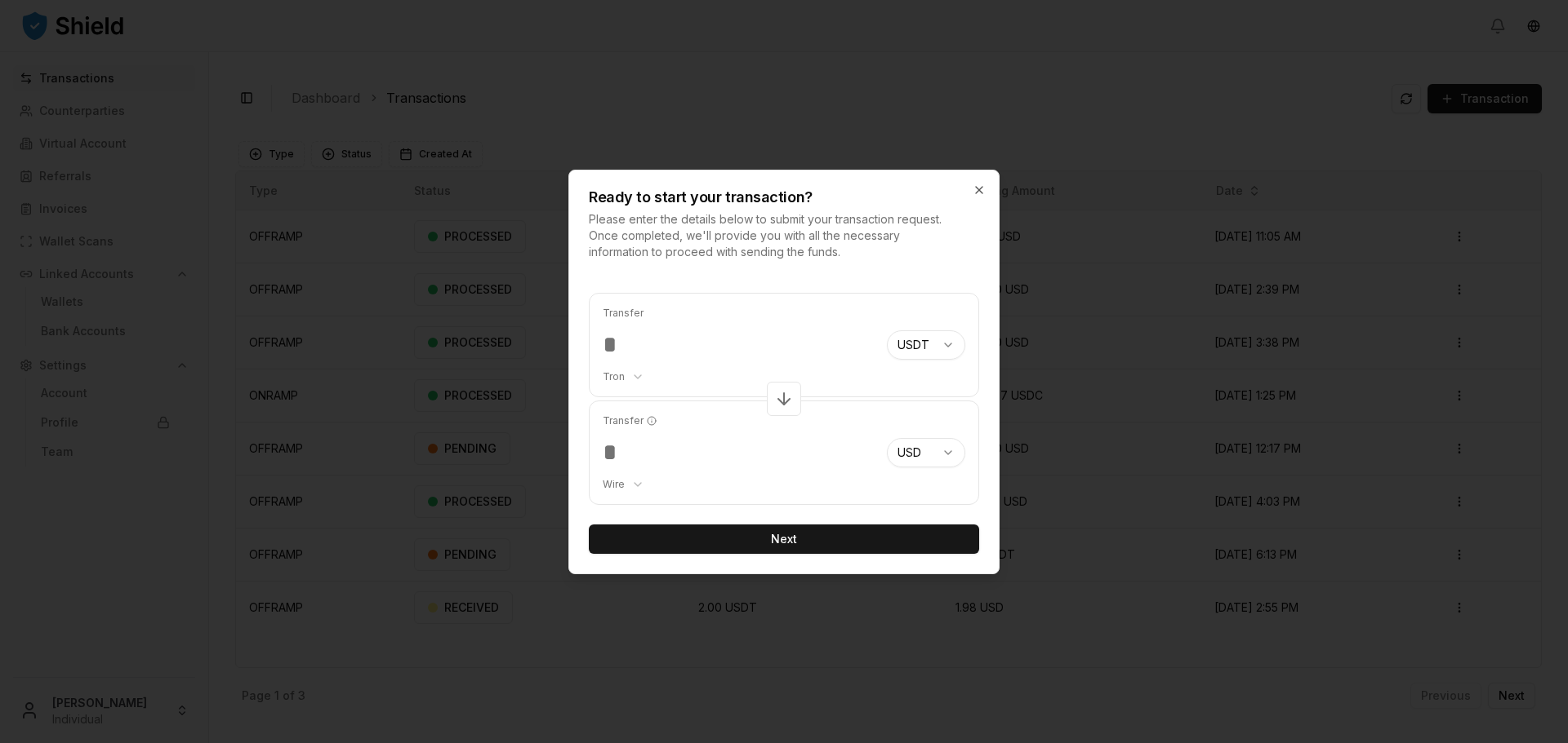
type input "***"
click at [830, 543] on button "Next" at bounding box center [783, 539] width 391 height 29
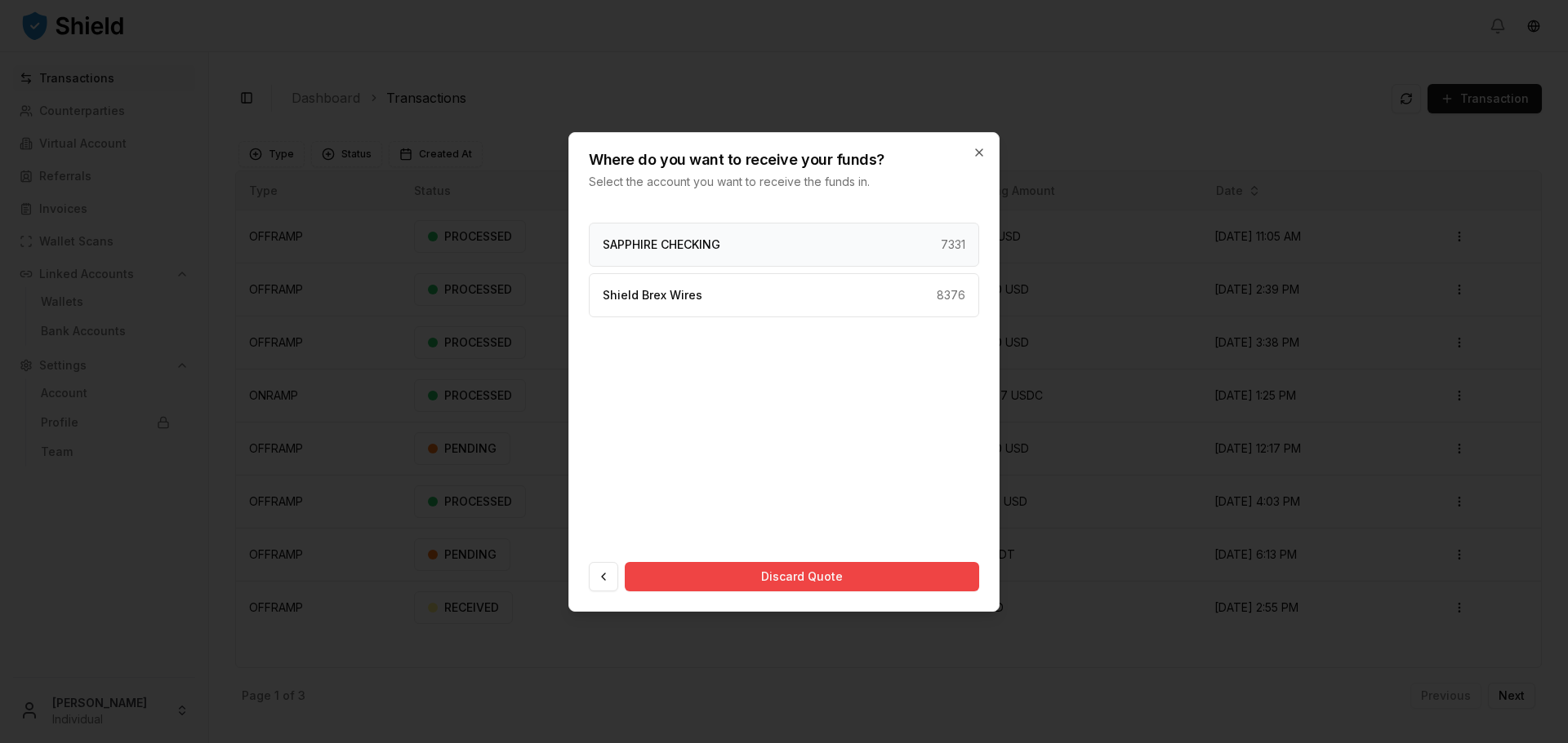
click at [730, 252] on div "SAPPHIRE CHECKING 7331" at bounding box center [783, 245] width 391 height 44
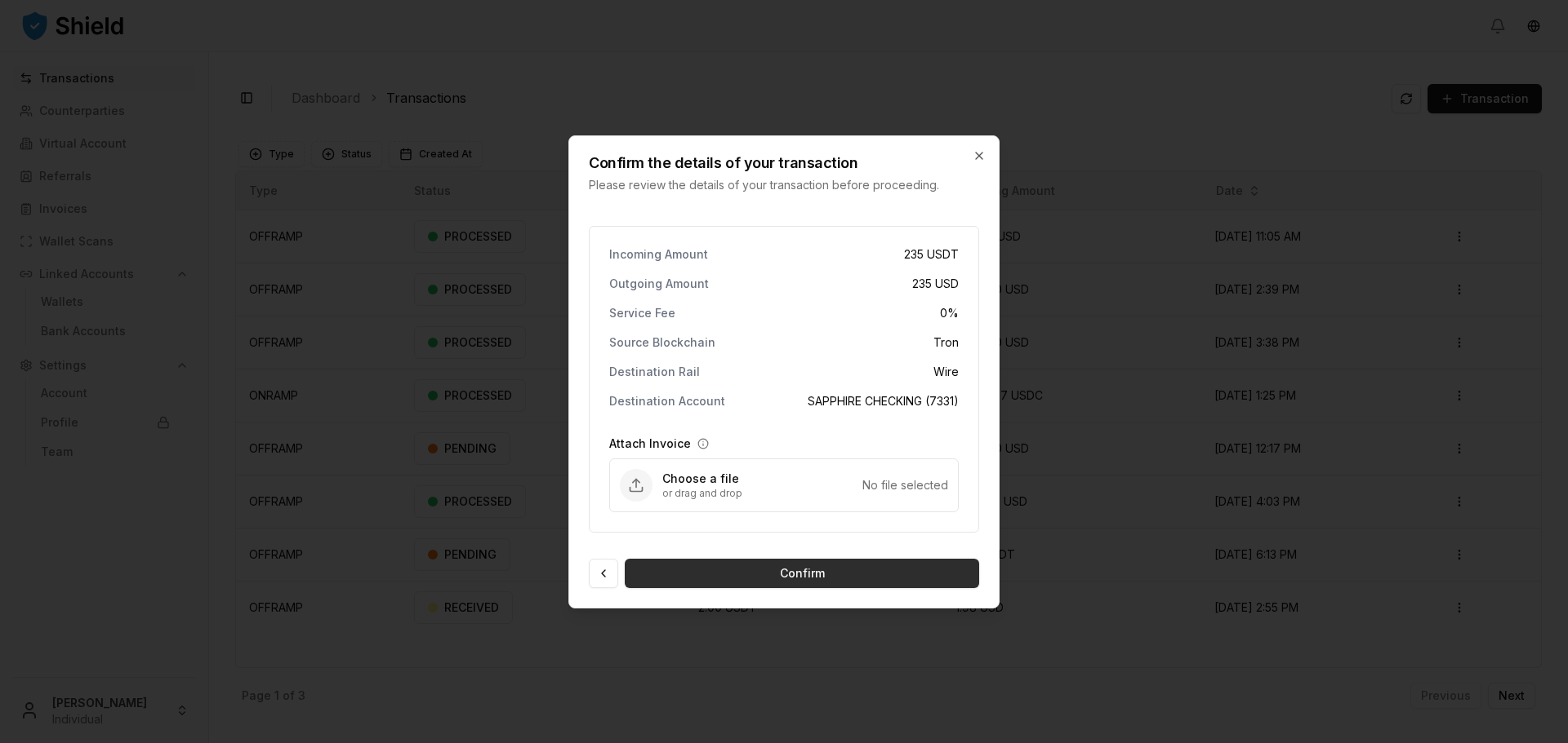
click at [748, 571] on button "Confirm" at bounding box center [801, 573] width 354 height 29
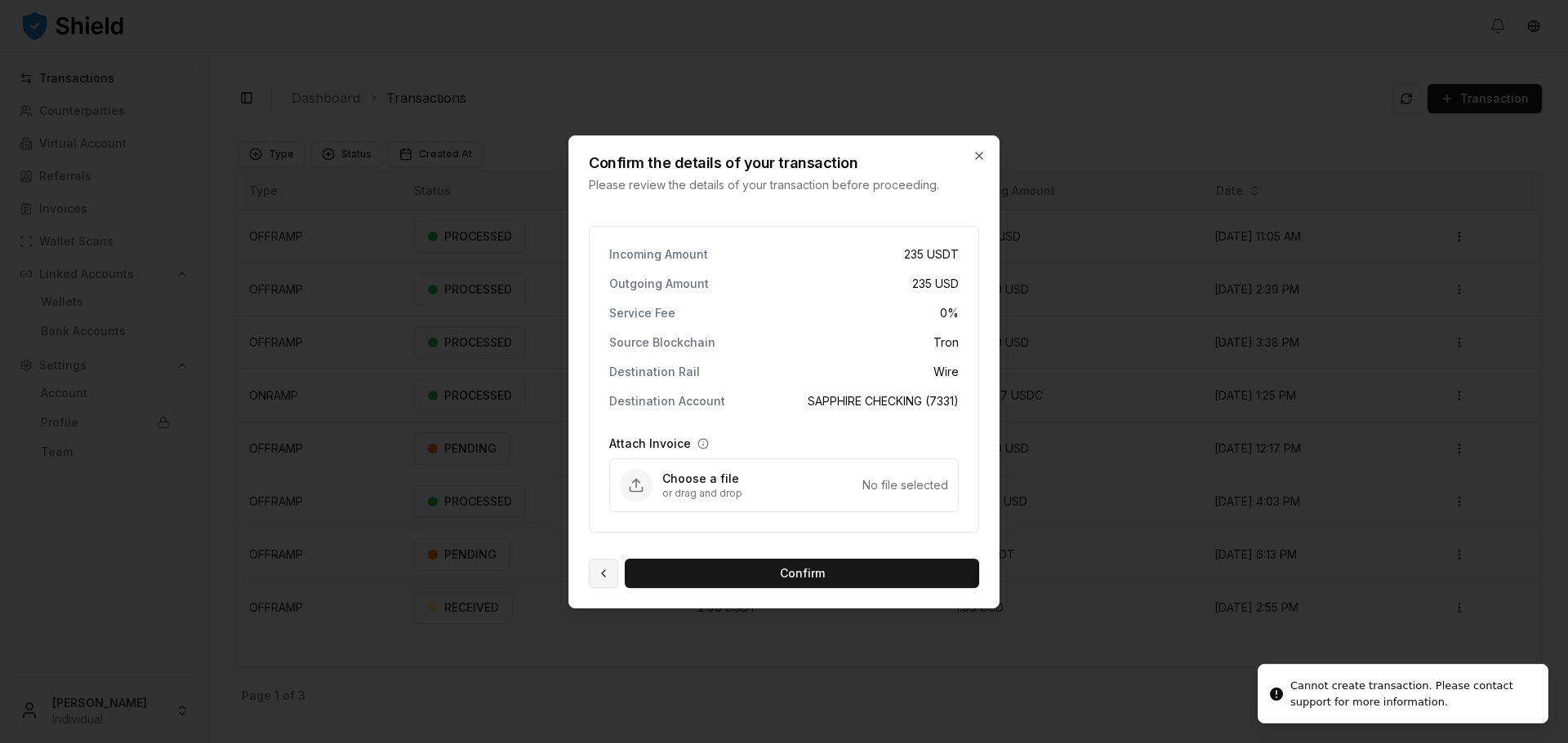
click at [610, 569] on button at bounding box center [603, 573] width 29 height 29
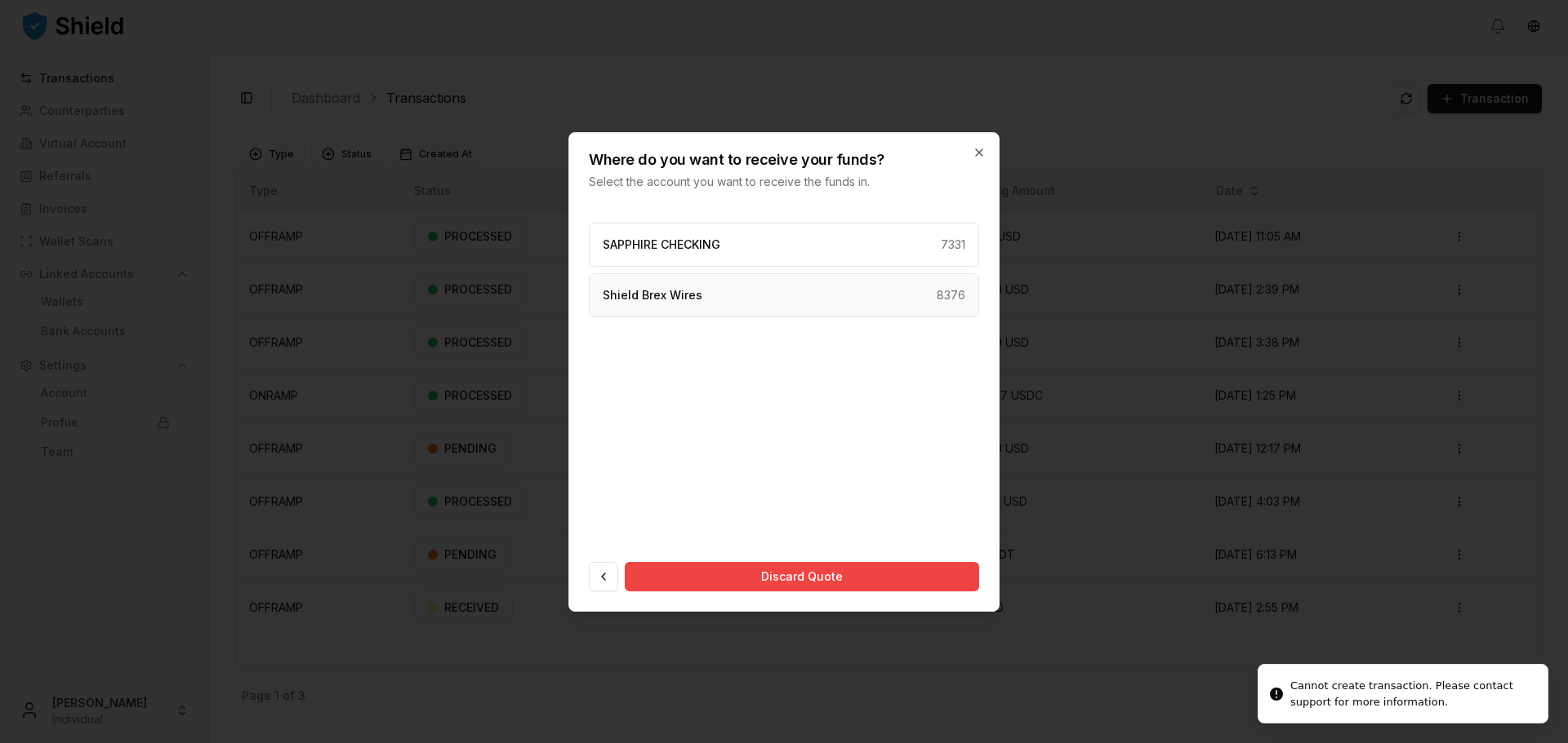
click at [690, 304] on div "Shield Brex Wires 8376" at bounding box center [783, 296] width 391 height 44
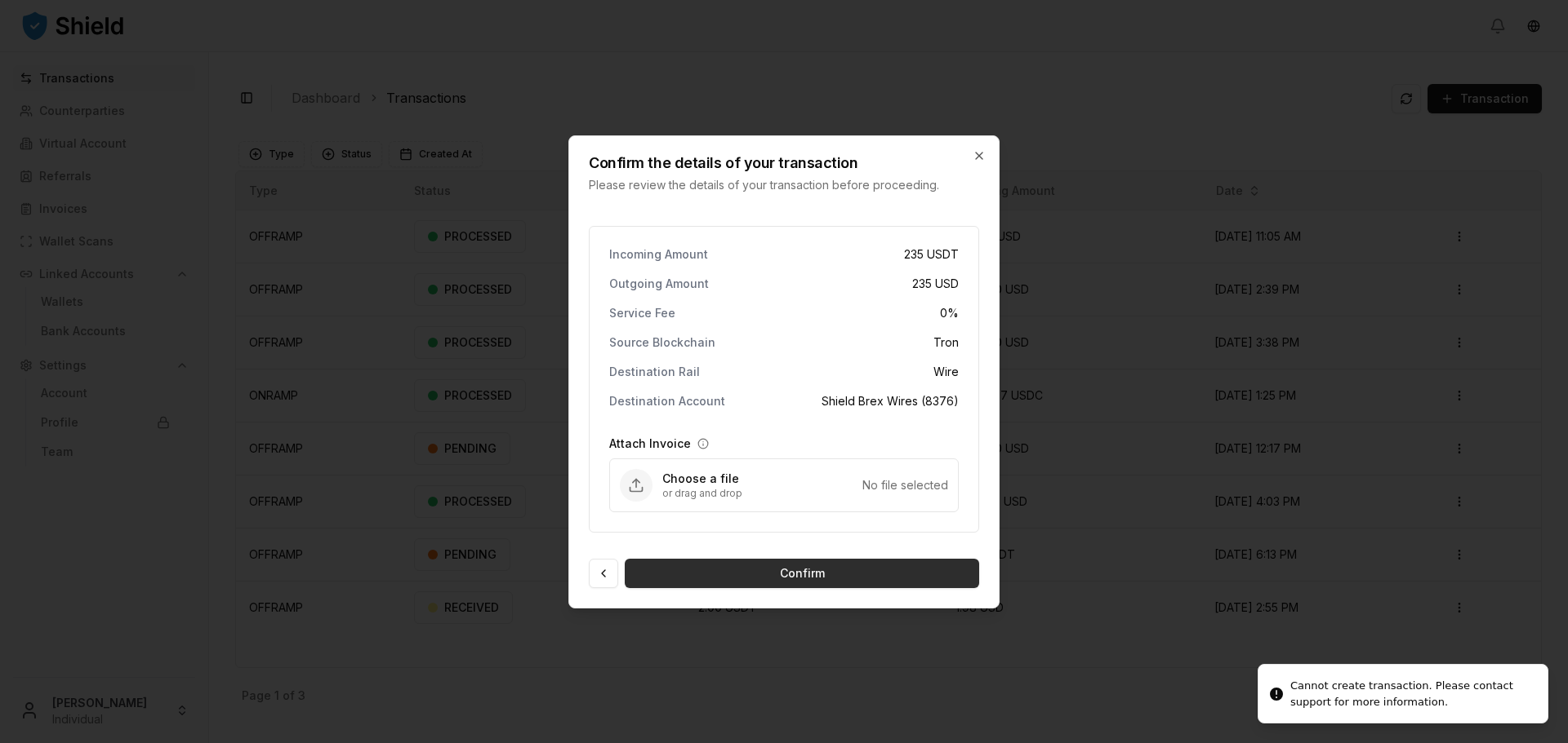
click at [764, 565] on button "Confirm" at bounding box center [801, 573] width 354 height 29
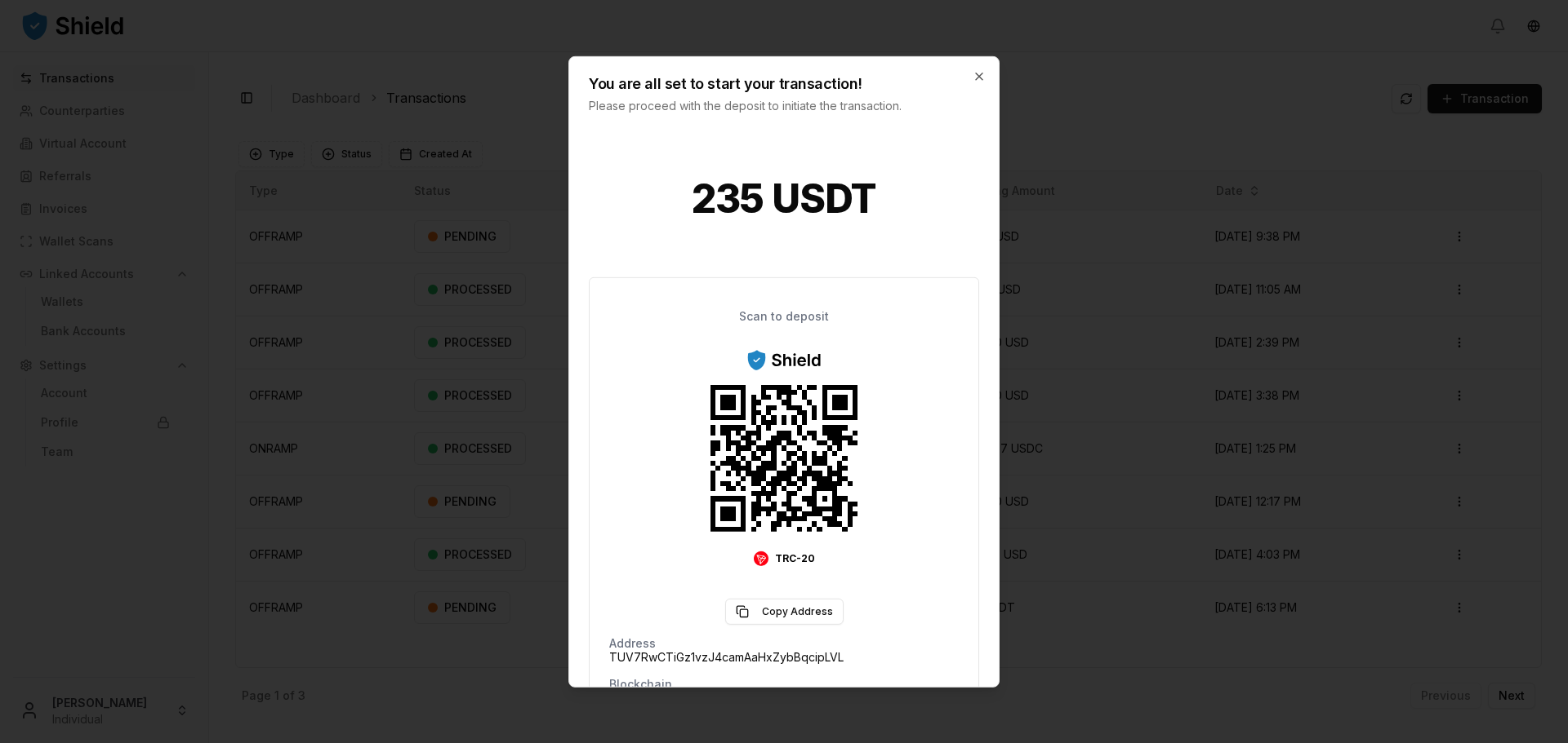
scroll to position [82, 0]
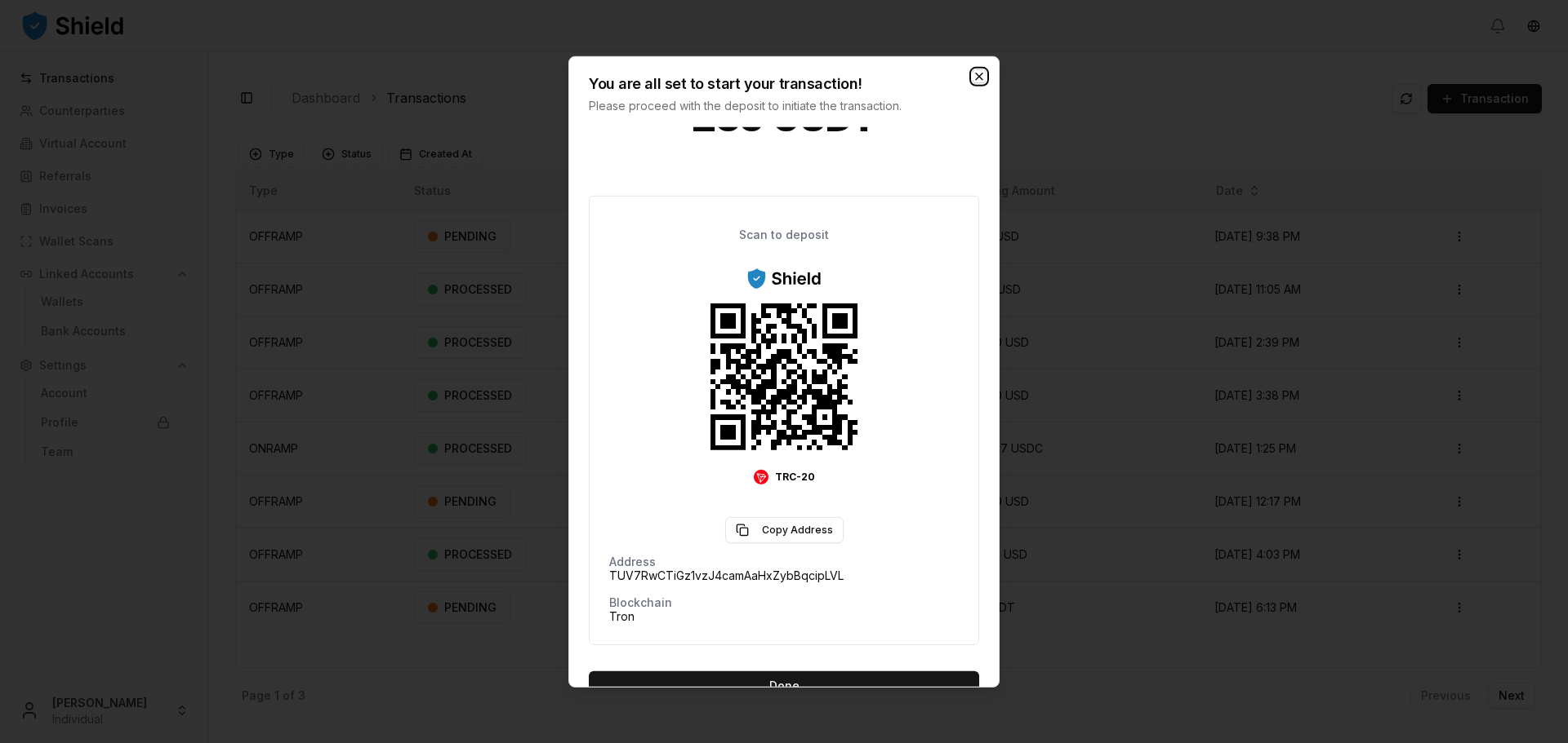
click at [973, 74] on icon "button" at bounding box center [979, 76] width 14 height 13
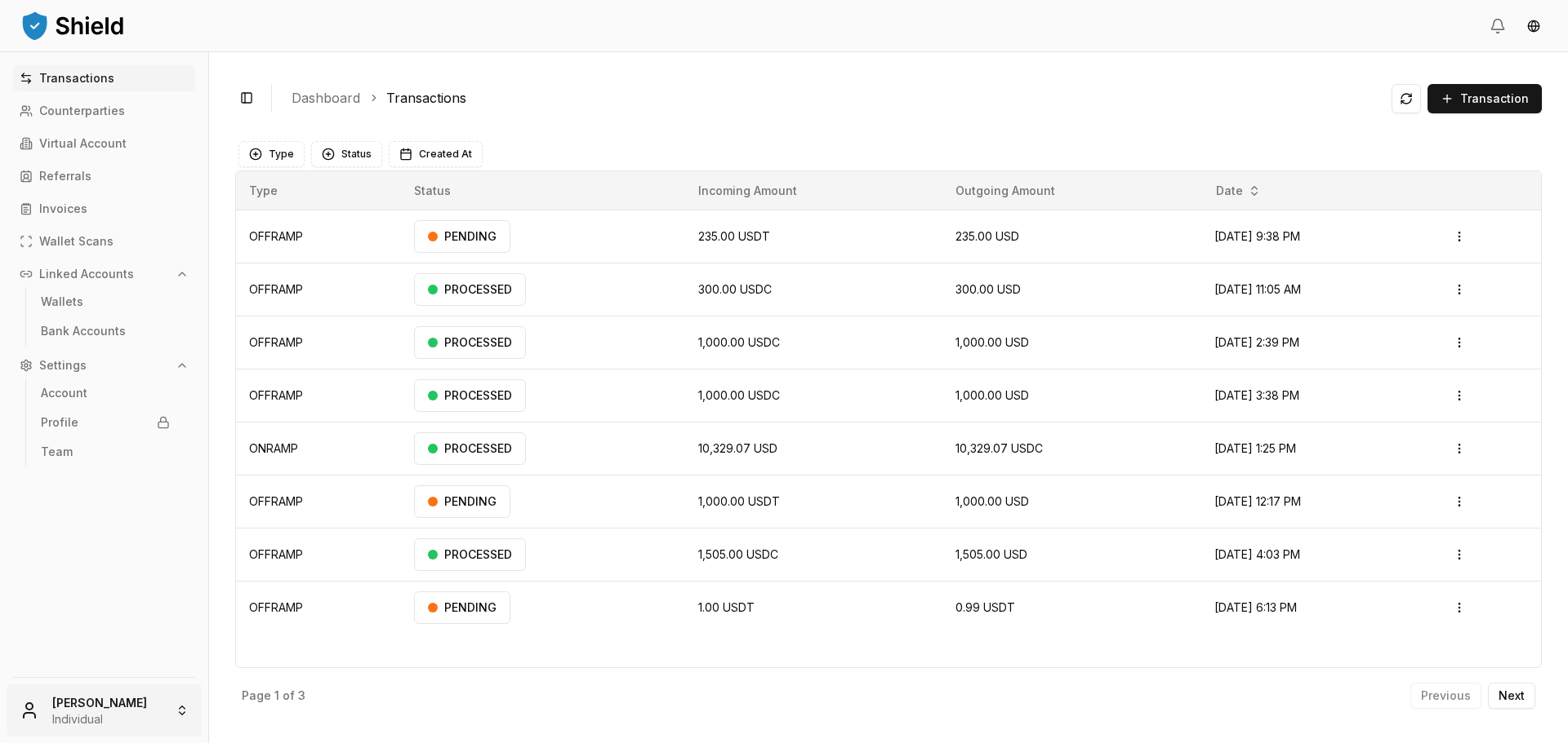
click at [117, 700] on html "Transactions Counterparties Virtual Account Referrals Invoices Wallet Scans Lin…" at bounding box center [784, 371] width 1568 height 743
click at [1458, 237] on html "Transactions Counterparties Virtual Account Referrals Invoices Wallet Scans Lin…" at bounding box center [784, 371] width 1568 height 743
click at [1463, 237] on html "Transactions Counterparties Virtual Account Referrals Invoices Wallet Scans Lin…" at bounding box center [784, 371] width 1568 height 743
click at [1437, 324] on p "Delete" at bounding box center [1426, 324] width 33 height 10
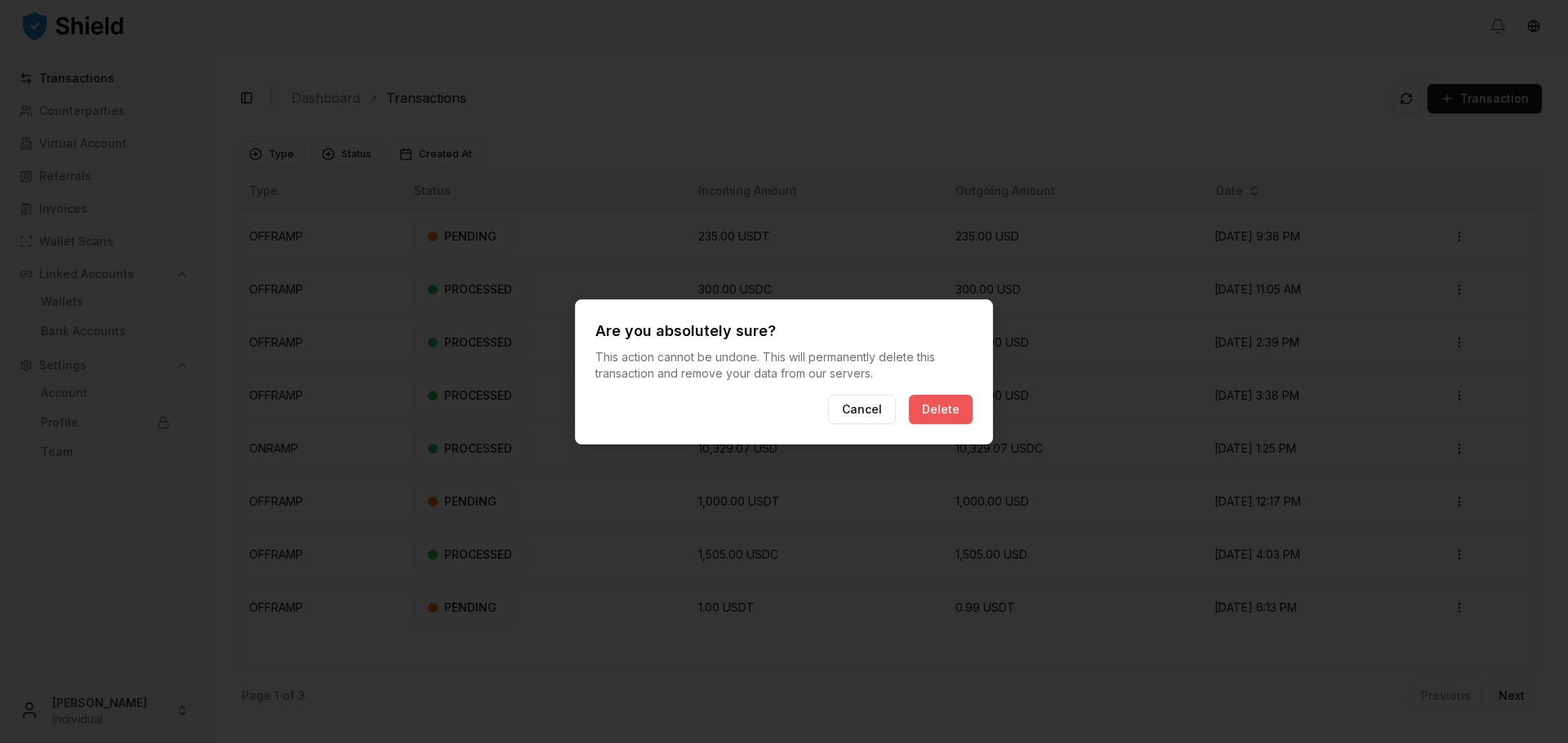
click at [967, 408] on button "Delete" at bounding box center [940, 410] width 64 height 29
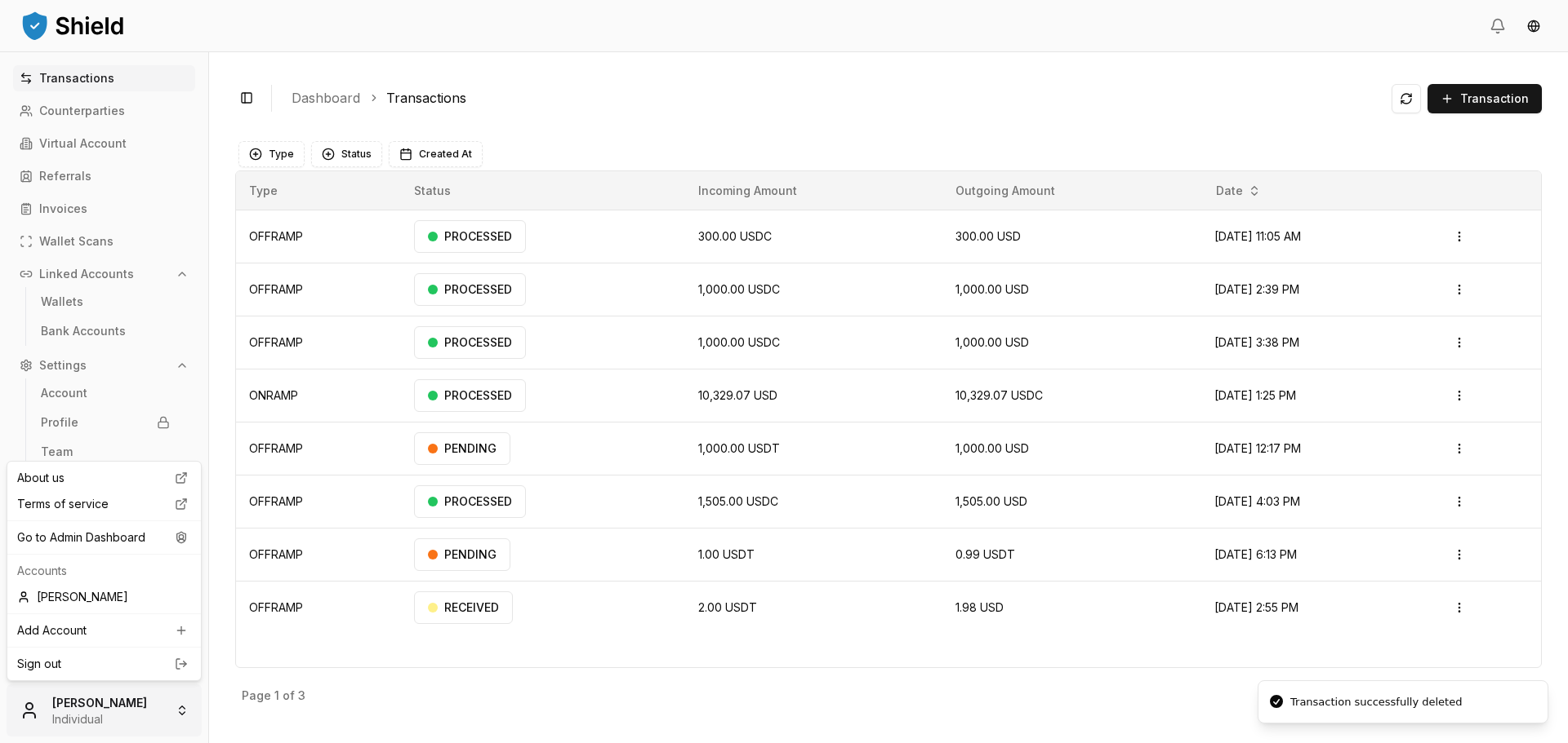
click at [143, 718] on html "Transactions Counterparties Virtual Account Referrals Invoices Wallet Scans Lin…" at bounding box center [784, 371] width 1568 height 743
click at [115, 530] on div "Go to Admin Dashboard" at bounding box center [104, 537] width 187 height 26
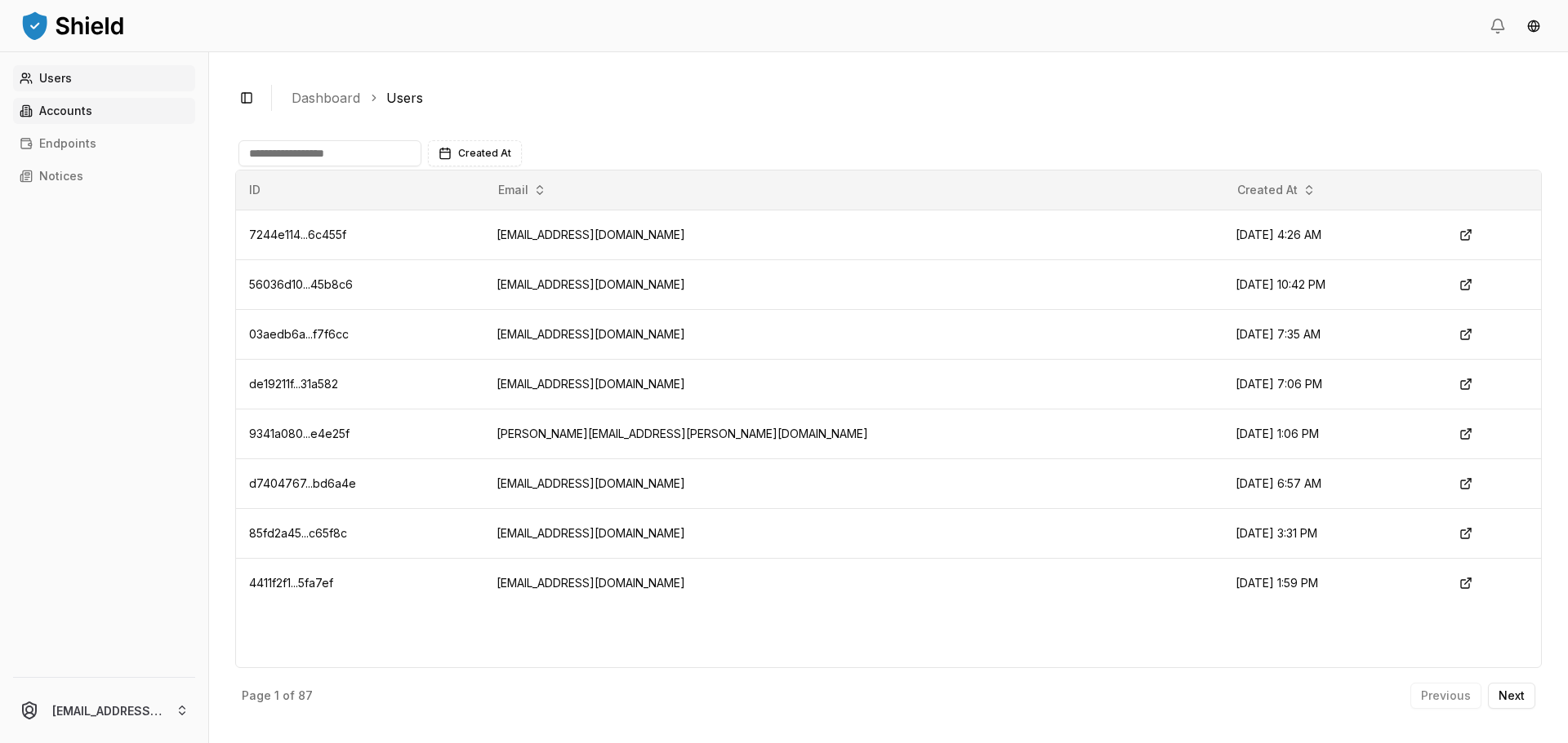
click at [116, 100] on link "Accounts" at bounding box center [104, 111] width 182 height 26
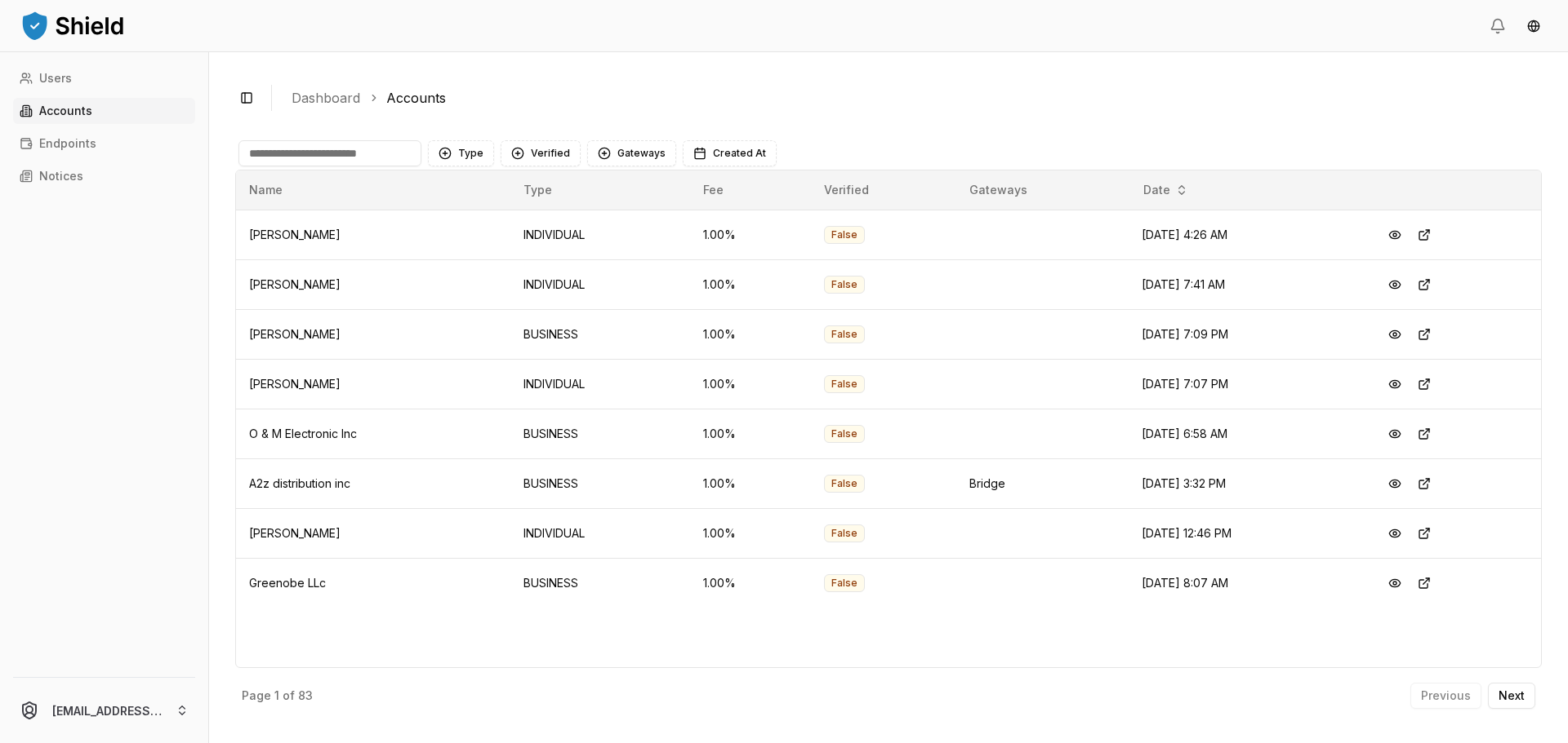
click at [325, 154] on input at bounding box center [330, 153] width 183 height 26
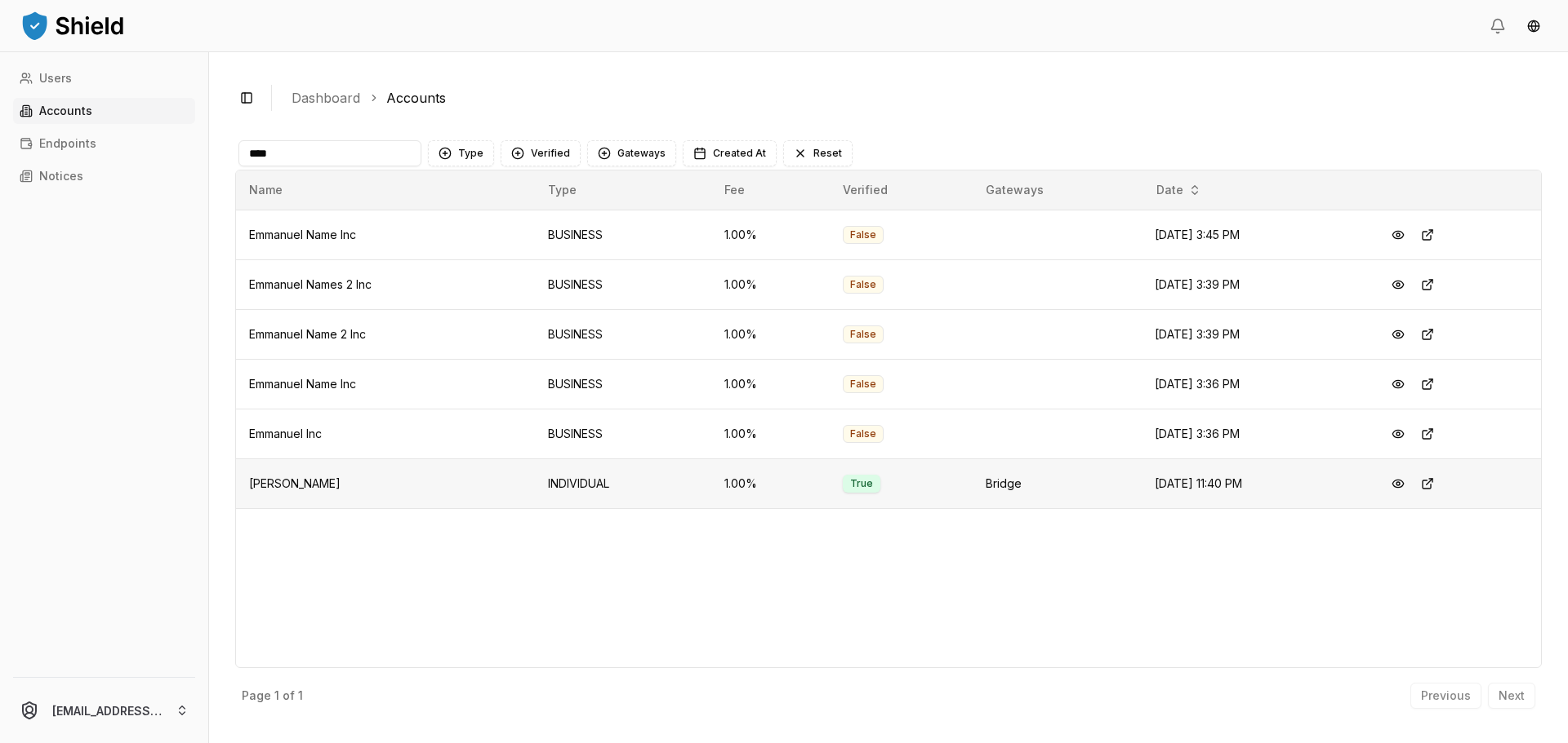
type input "****"
click at [340, 484] on span "[PERSON_NAME]" at bounding box center [294, 483] width 92 height 13
click at [1409, 482] on button at bounding box center [1397, 484] width 29 height 29
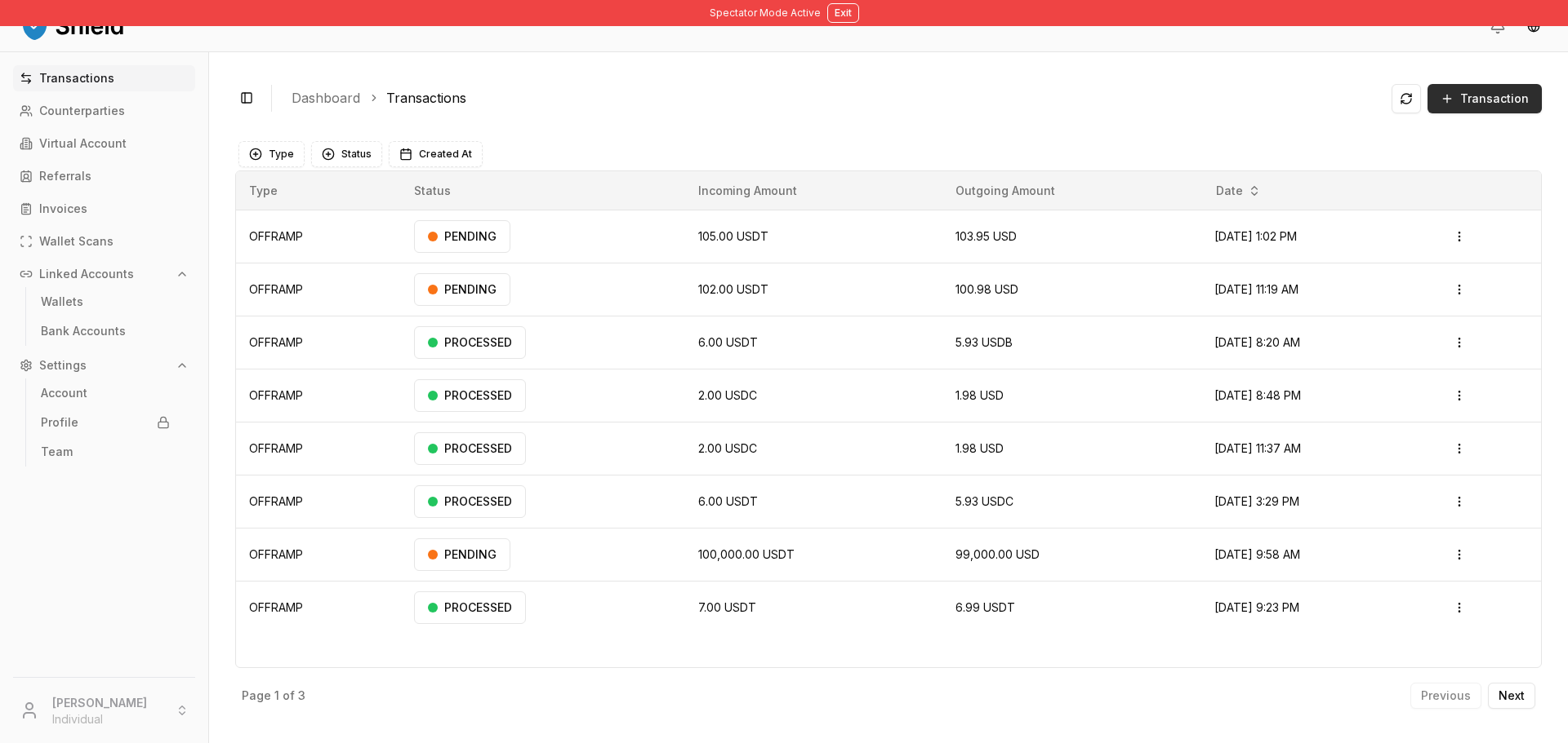
click at [1494, 91] on span "Transaction" at bounding box center [1494, 98] width 68 height 16
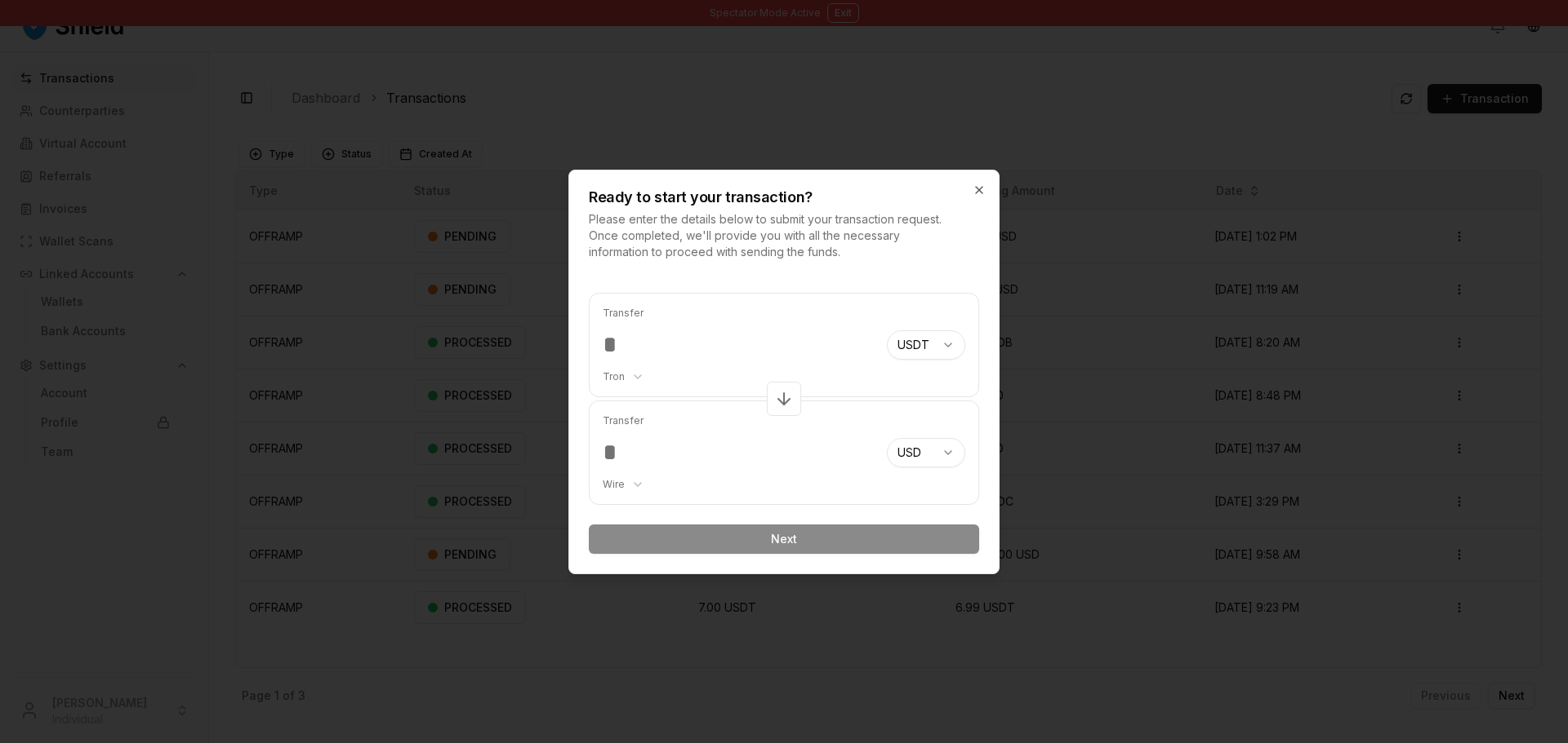
click at [806, 342] on input "number" at bounding box center [738, 345] width 271 height 29
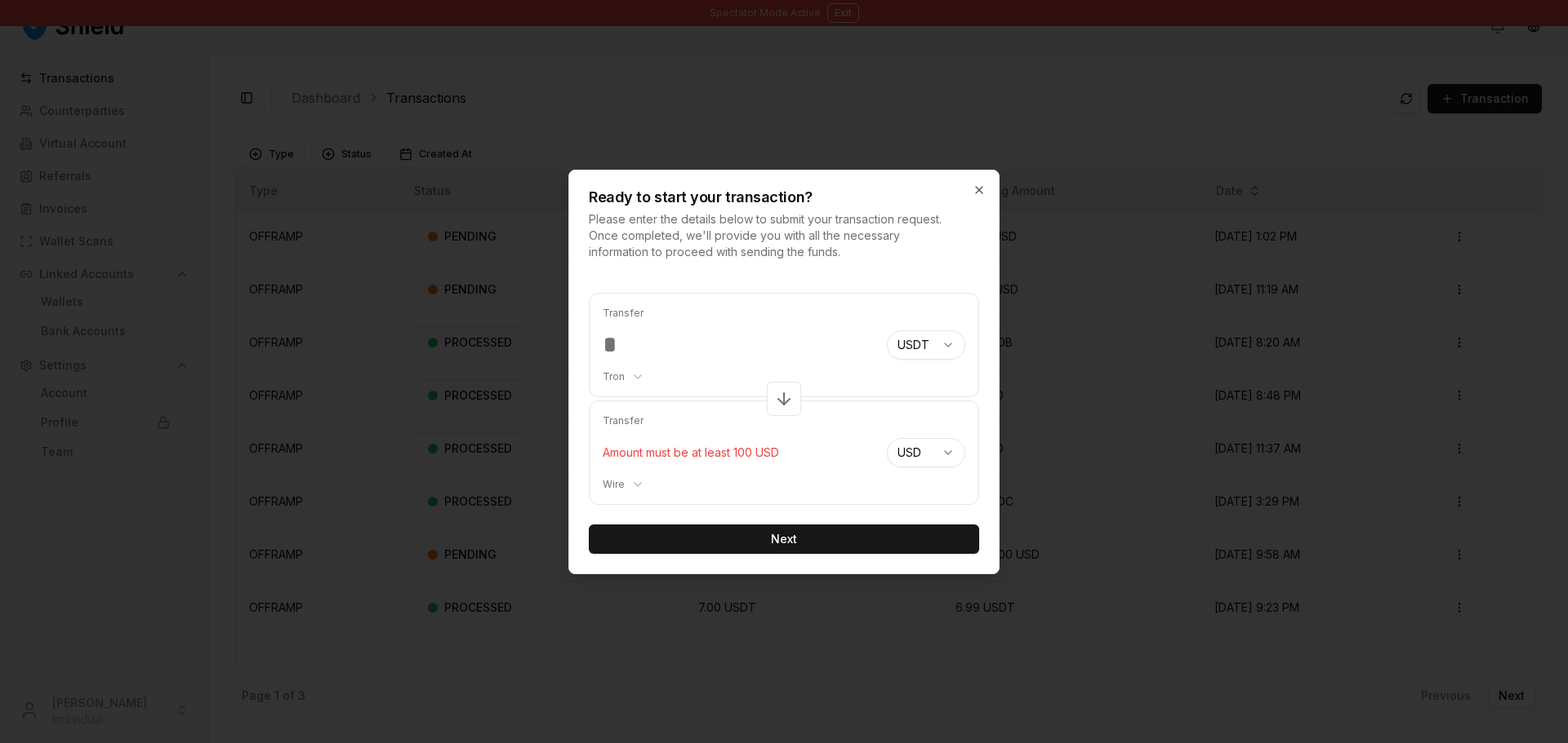
type input "*"
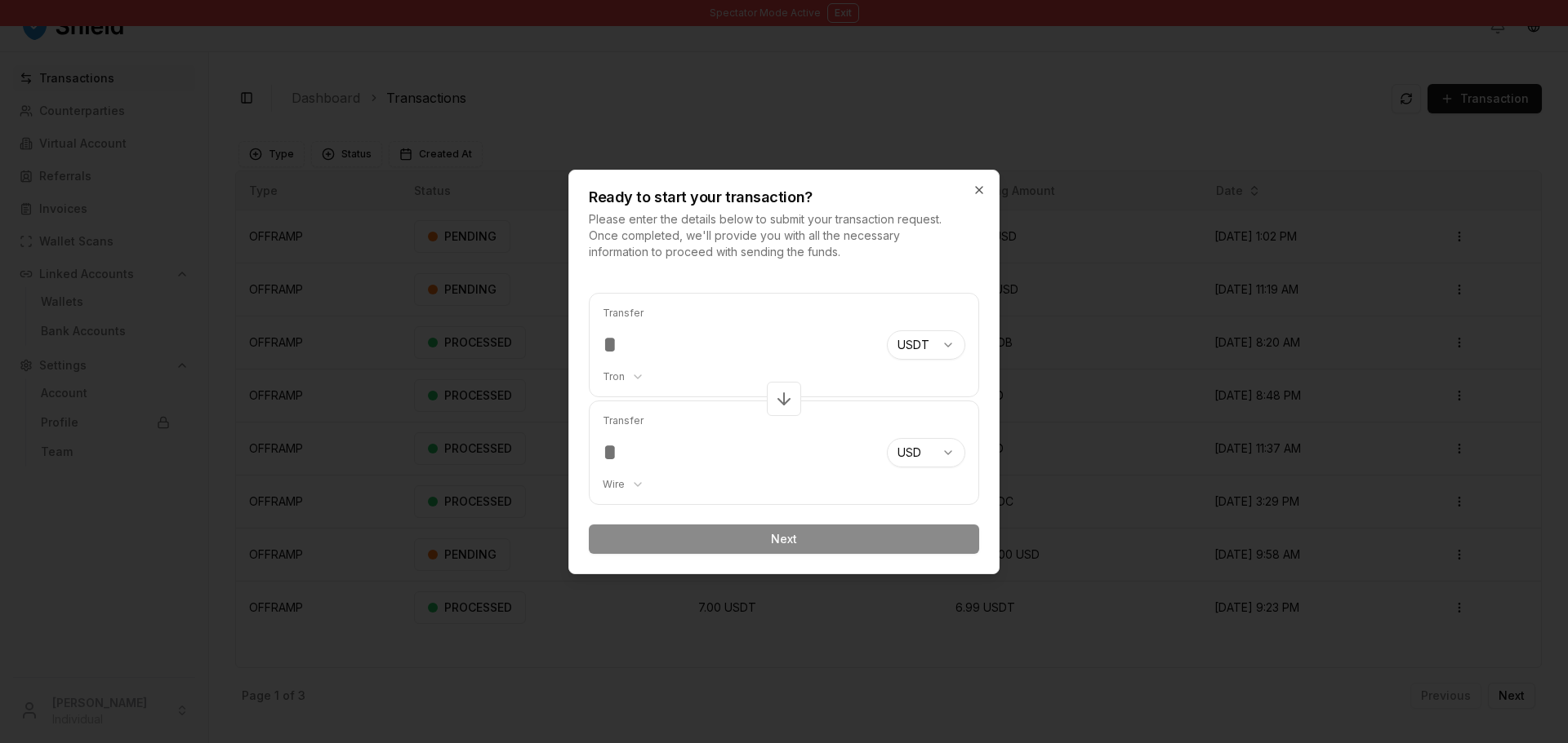
type input "*"
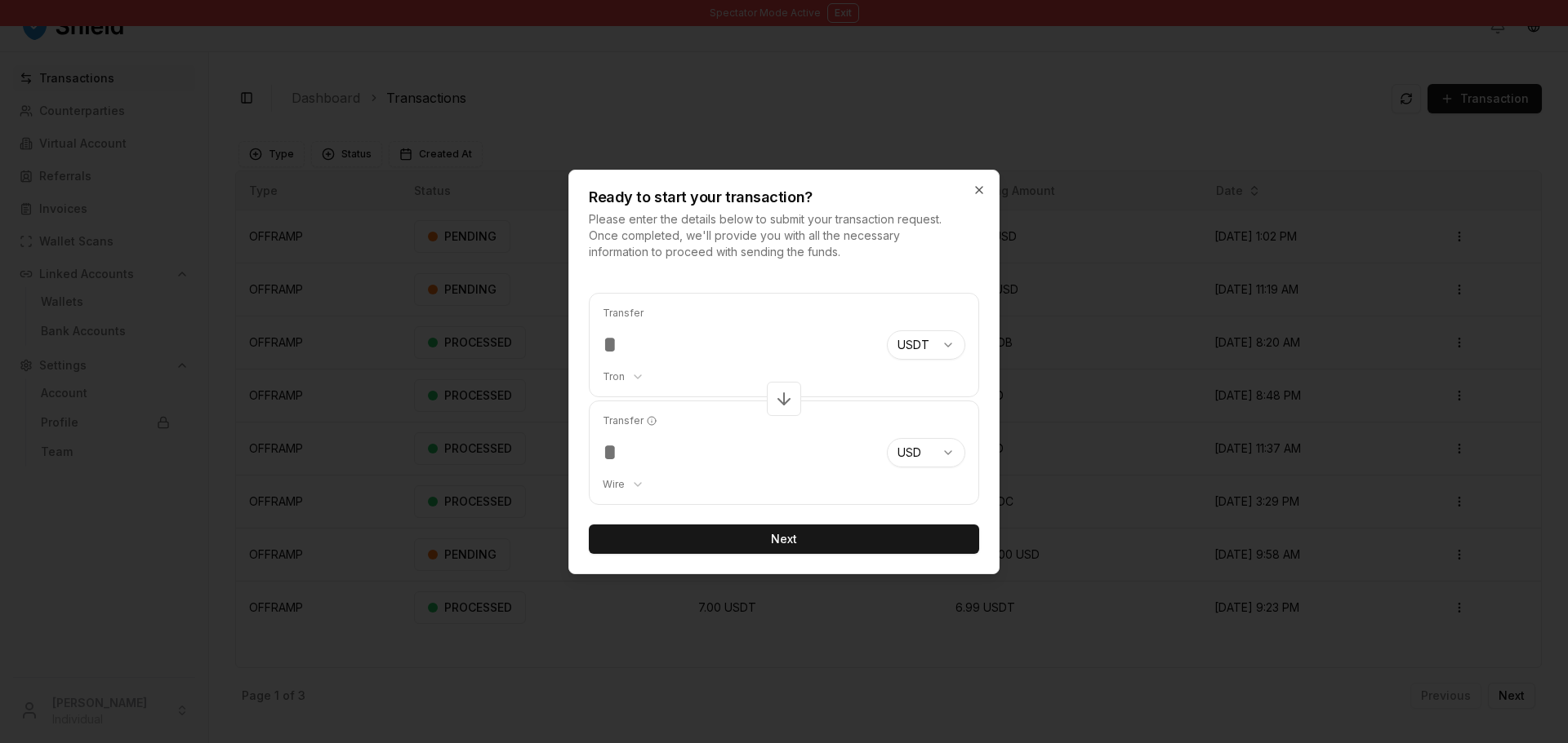
type input "***"
click at [845, 437] on div "Transfer ****** Wire *** ****" at bounding box center [738, 453] width 271 height 103
click at [760, 530] on button "Next" at bounding box center [783, 539] width 391 height 29
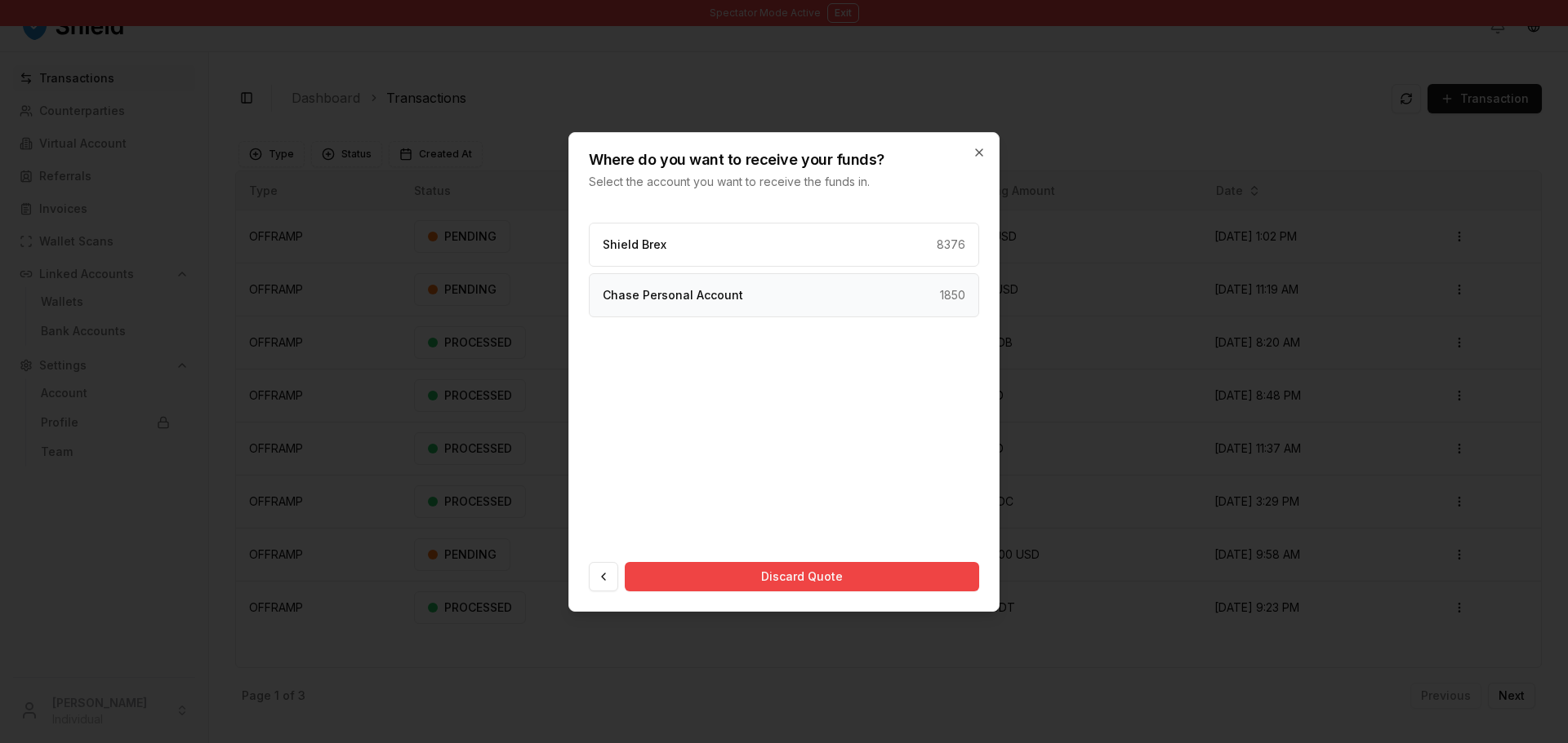
click at [854, 285] on div "Chase Personal Account 1850" at bounding box center [783, 296] width 391 height 44
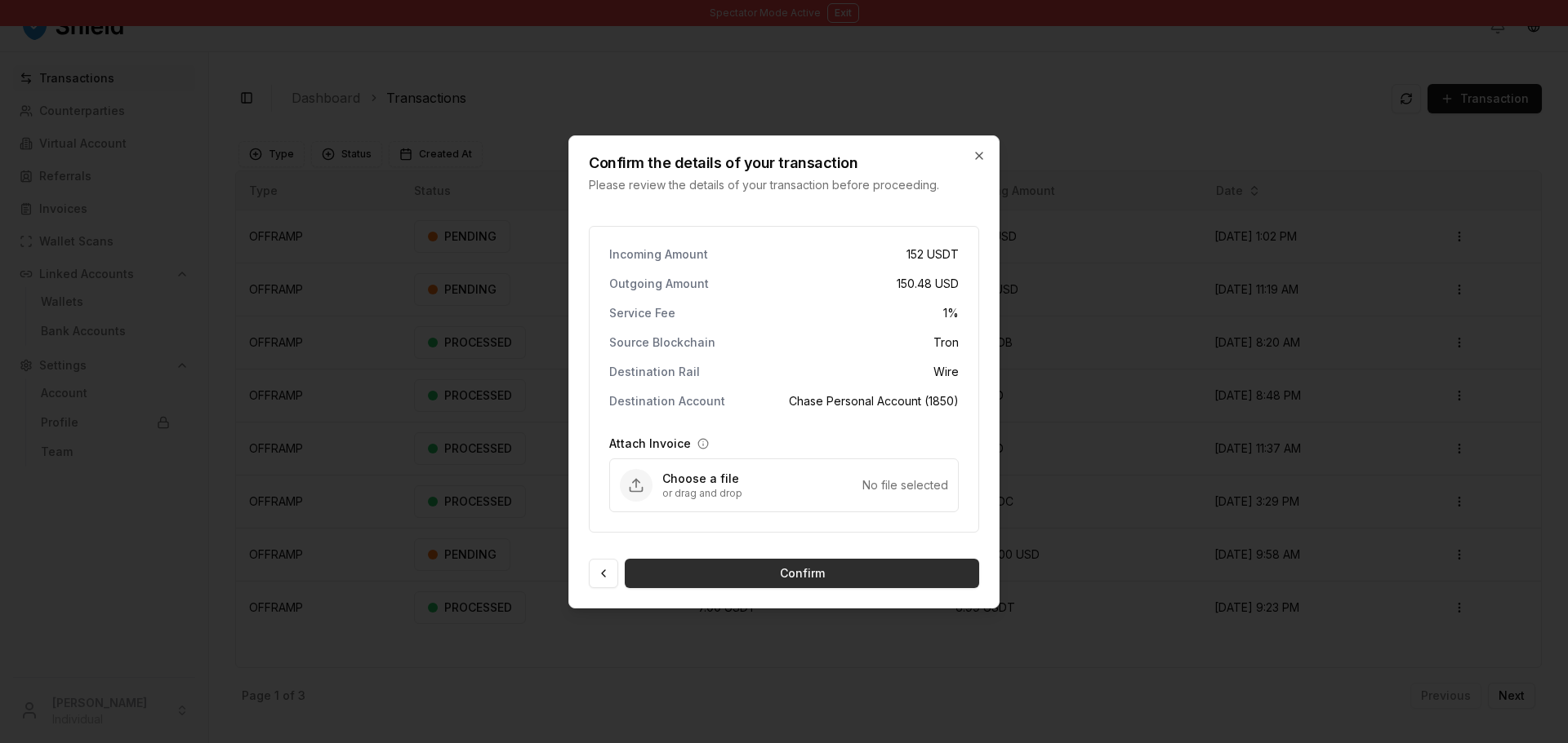
click at [855, 573] on button "Confirm" at bounding box center [801, 573] width 354 height 29
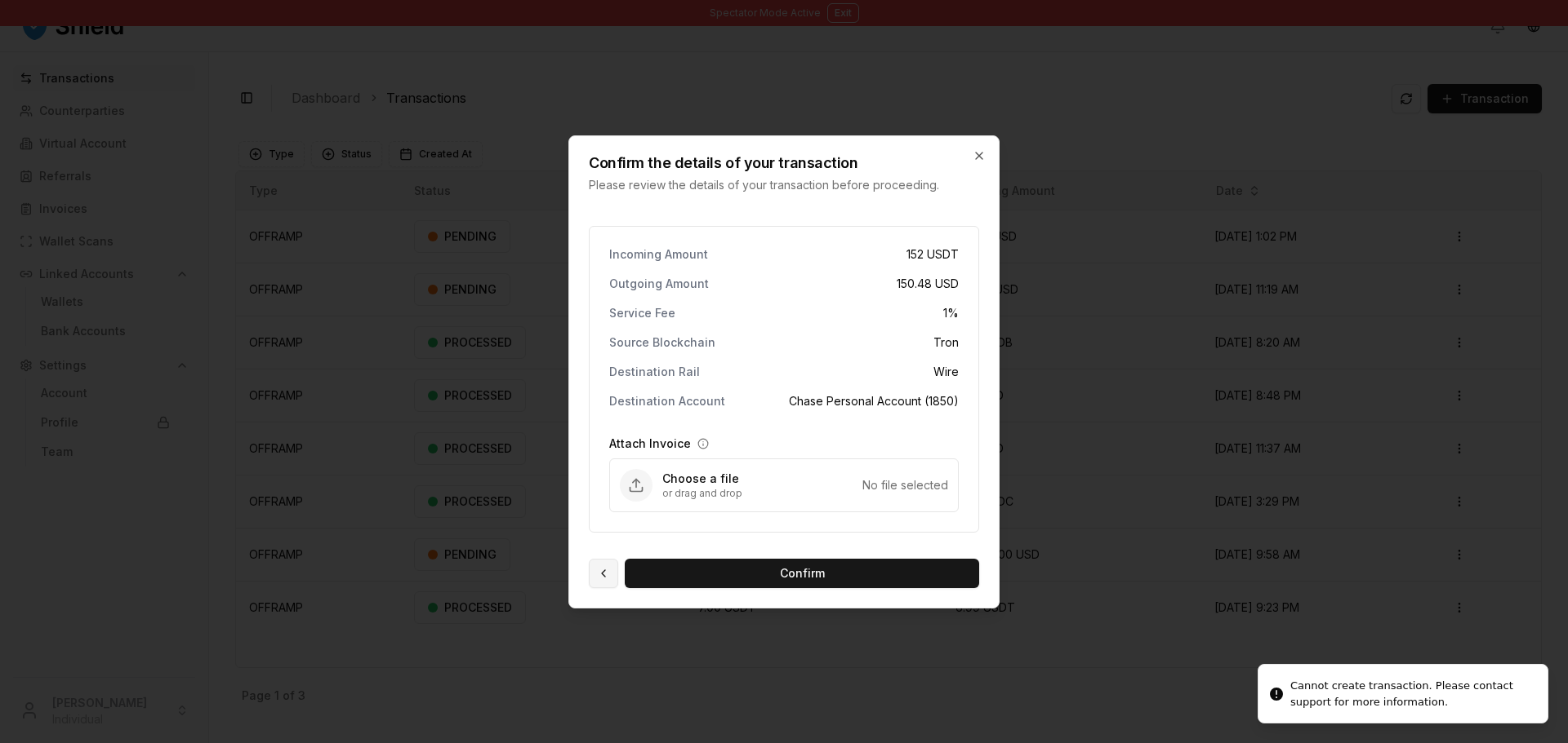
click at [604, 569] on button at bounding box center [603, 573] width 29 height 29
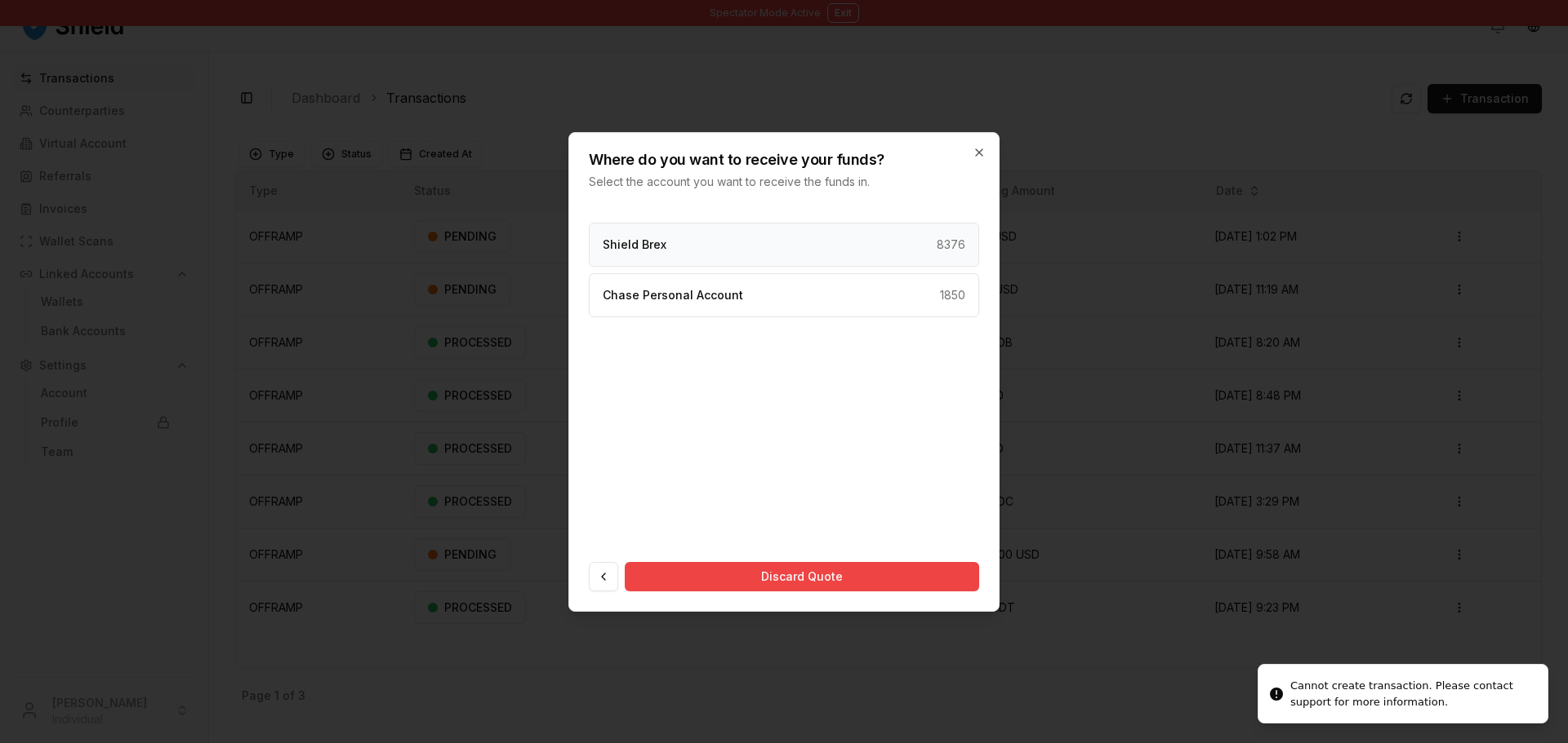
click at [698, 245] on div "Shield Brex 8376" at bounding box center [783, 245] width 391 height 44
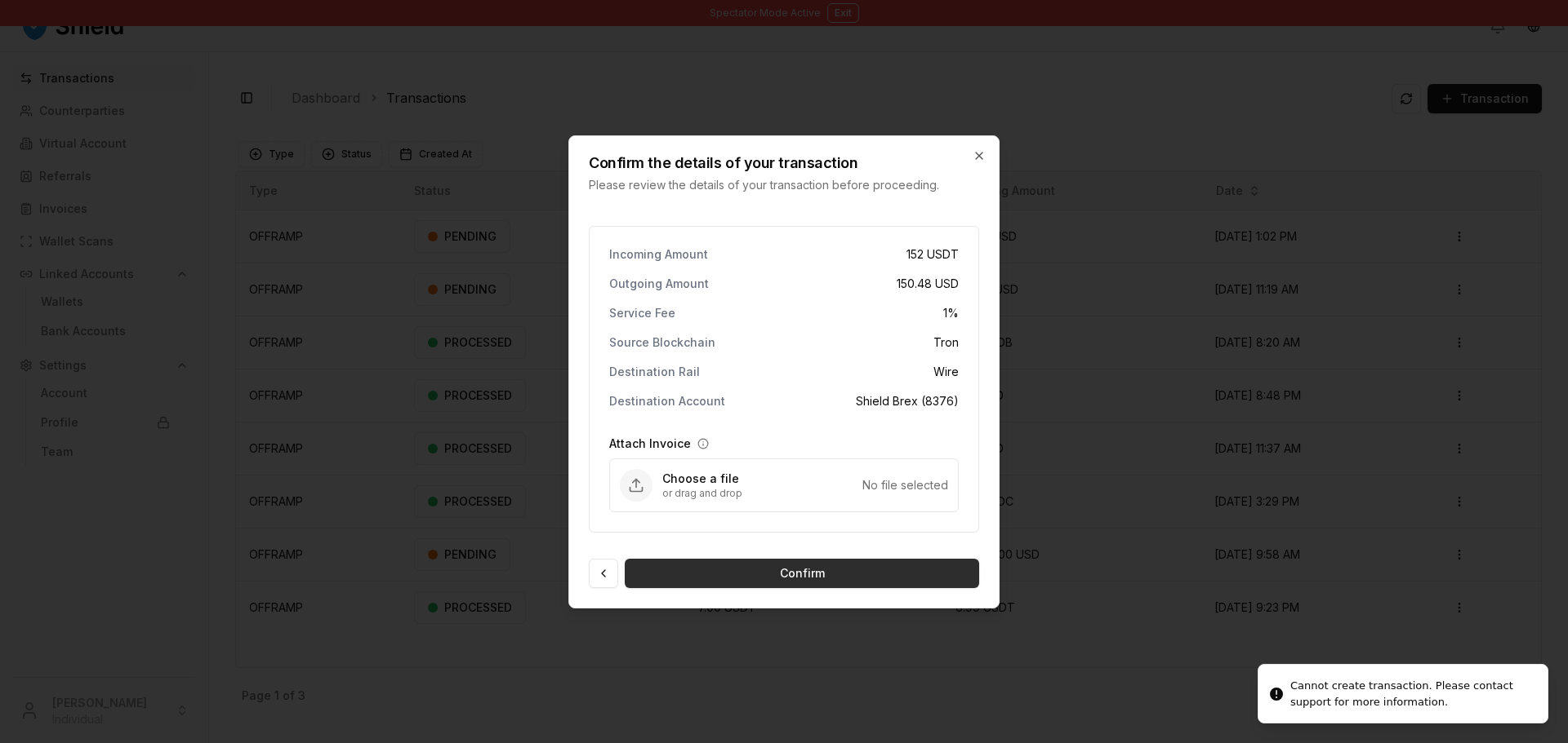
click at [802, 572] on button "Confirm" at bounding box center [801, 573] width 354 height 29
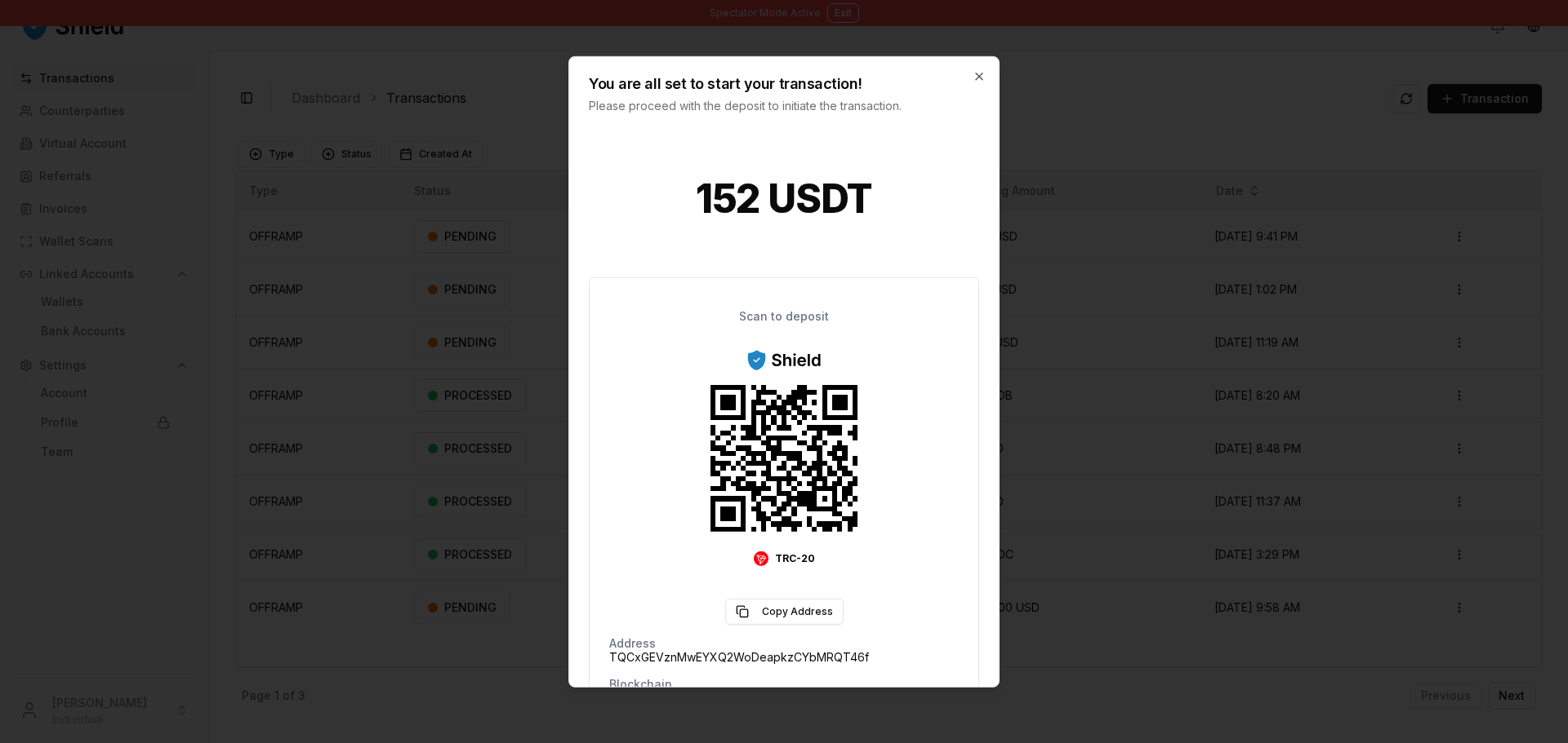
click at [1110, 340] on div at bounding box center [784, 371] width 1568 height 743
click at [983, 84] on div "You are all set to start your transaction! Please proceed with the deposit to i…" at bounding box center [783, 84] width 429 height 57
click at [980, 78] on icon "button" at bounding box center [979, 76] width 14 height 13
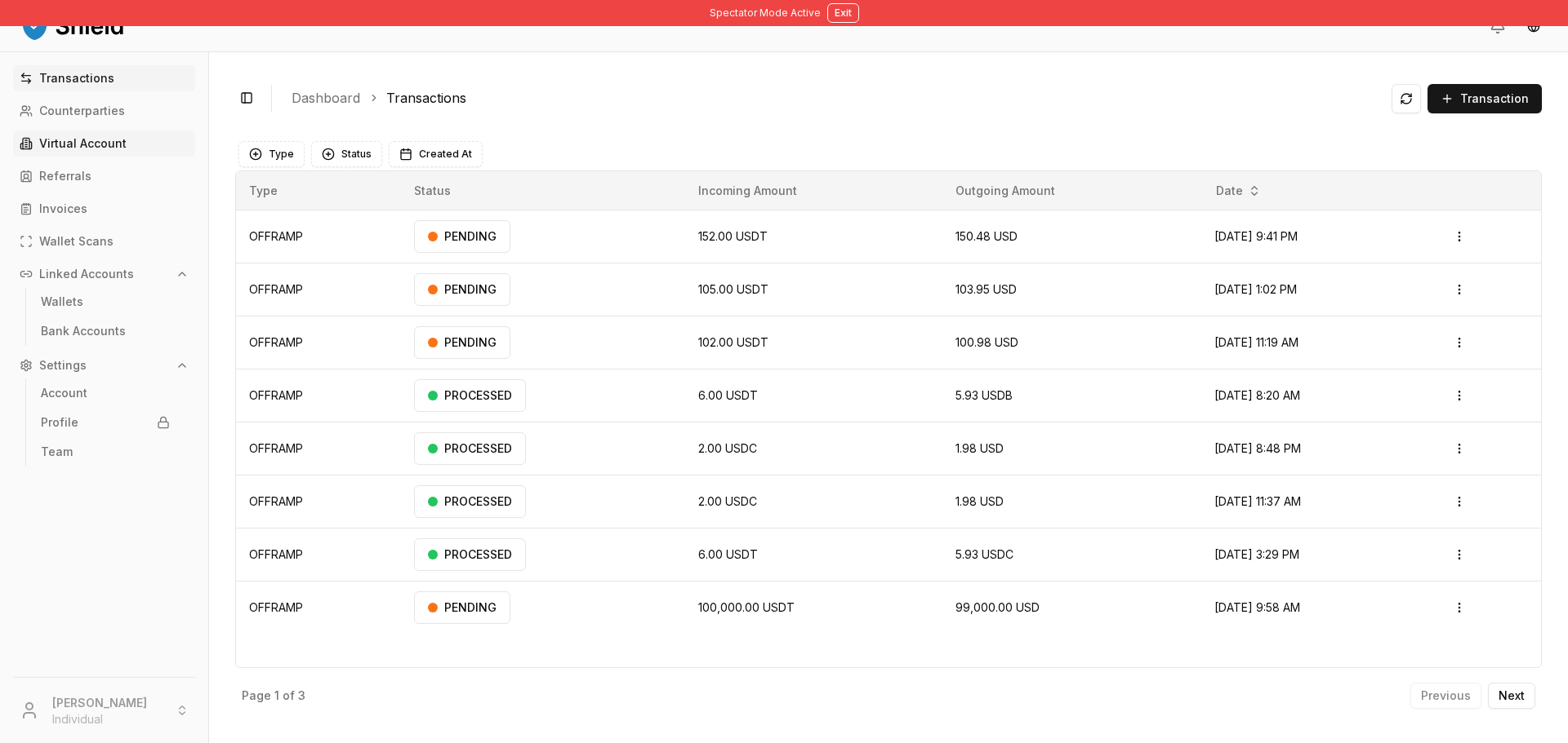
click at [128, 146] on link "Virtual Account" at bounding box center [104, 143] width 182 height 26
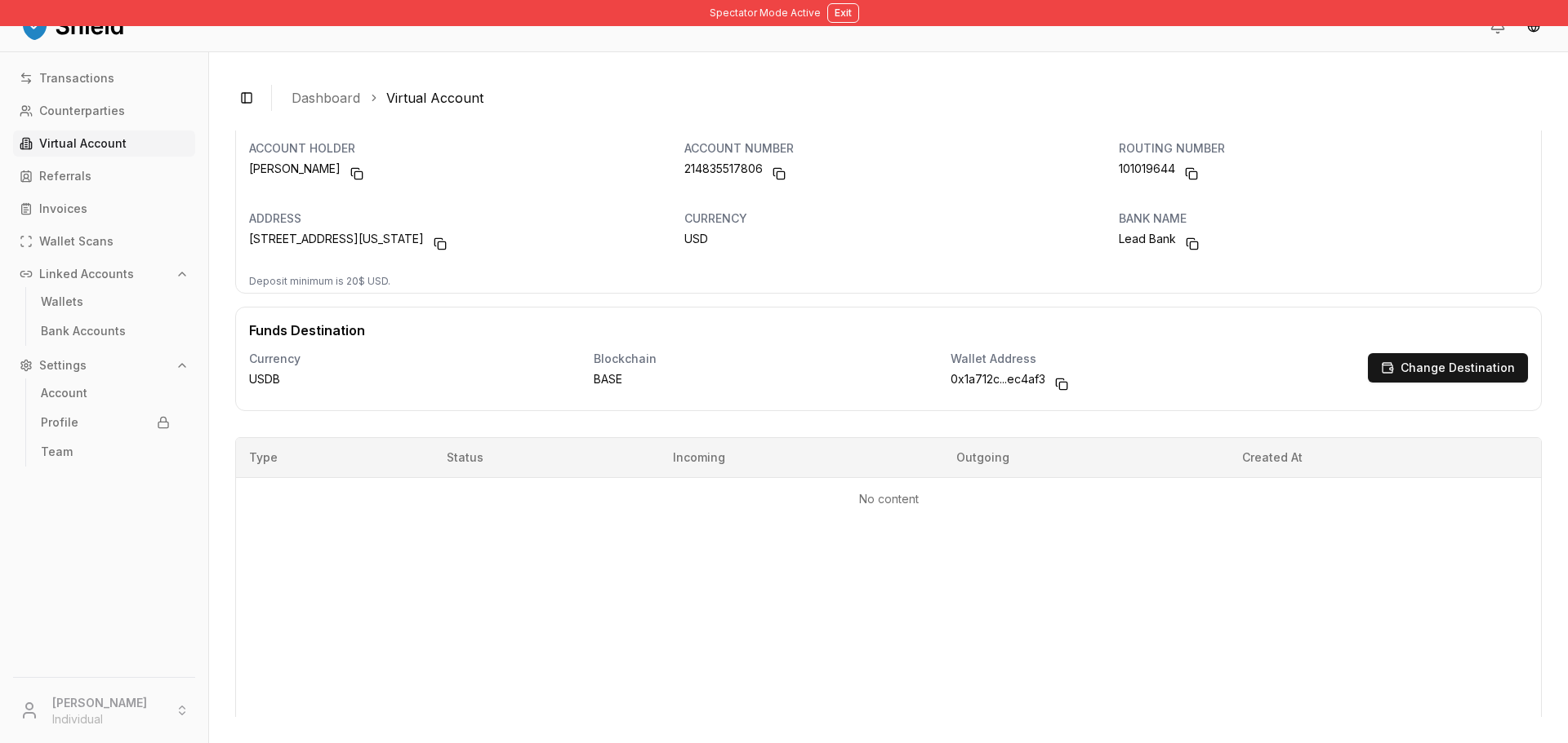
scroll to position [82, 0]
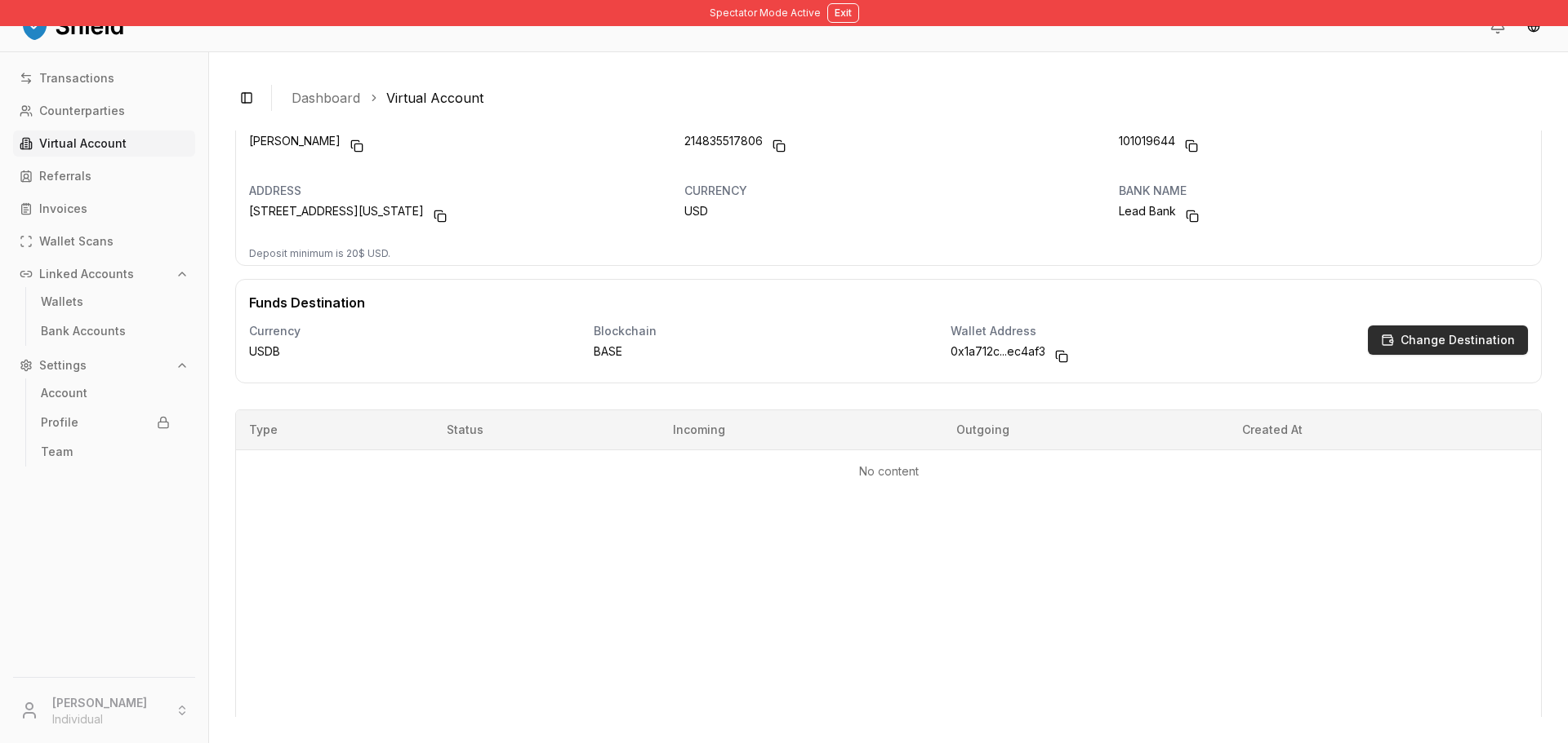
click at [1427, 342] on p "Change Destination" at bounding box center [1457, 340] width 115 height 12
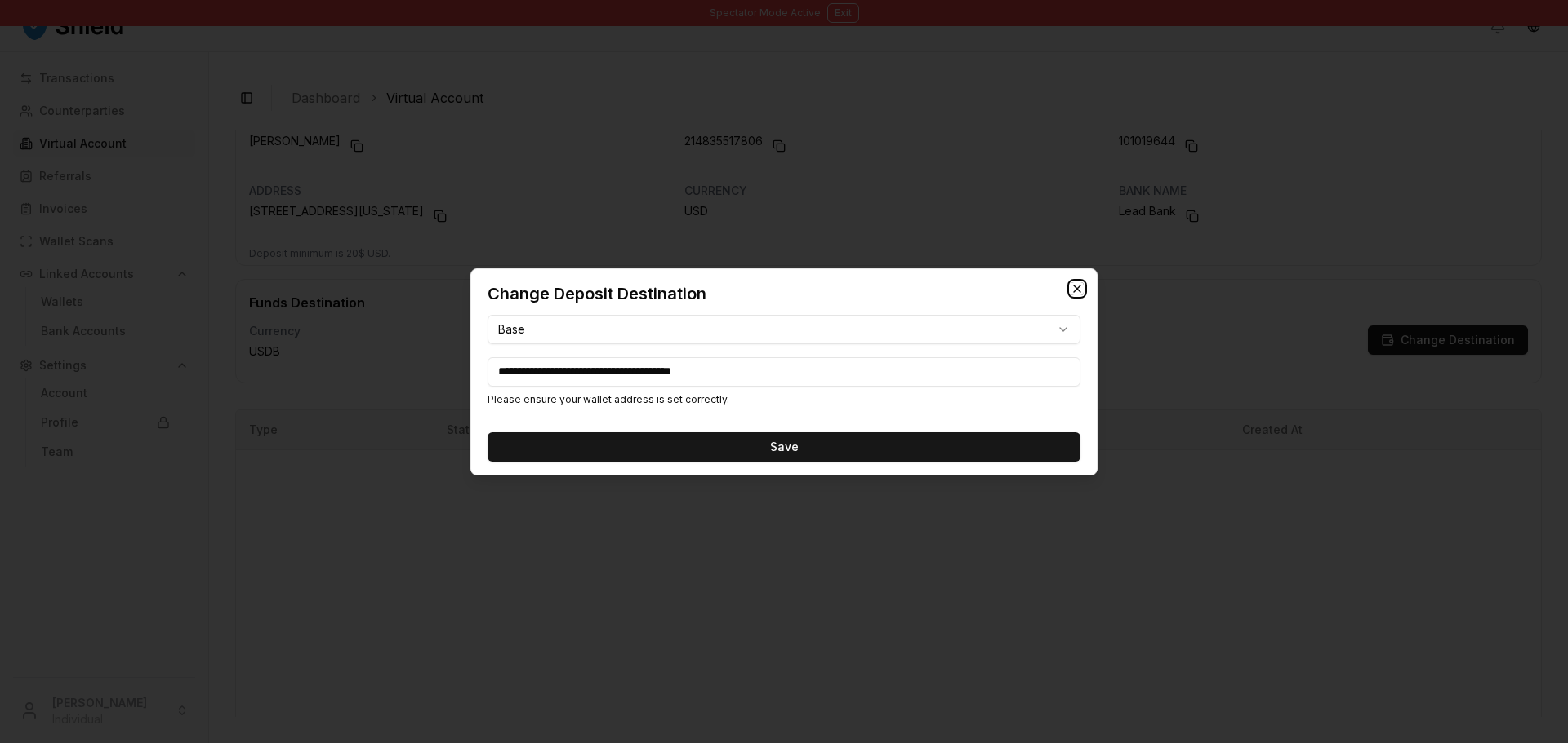
click at [1083, 292] on icon "button" at bounding box center [1077, 289] width 14 height 13
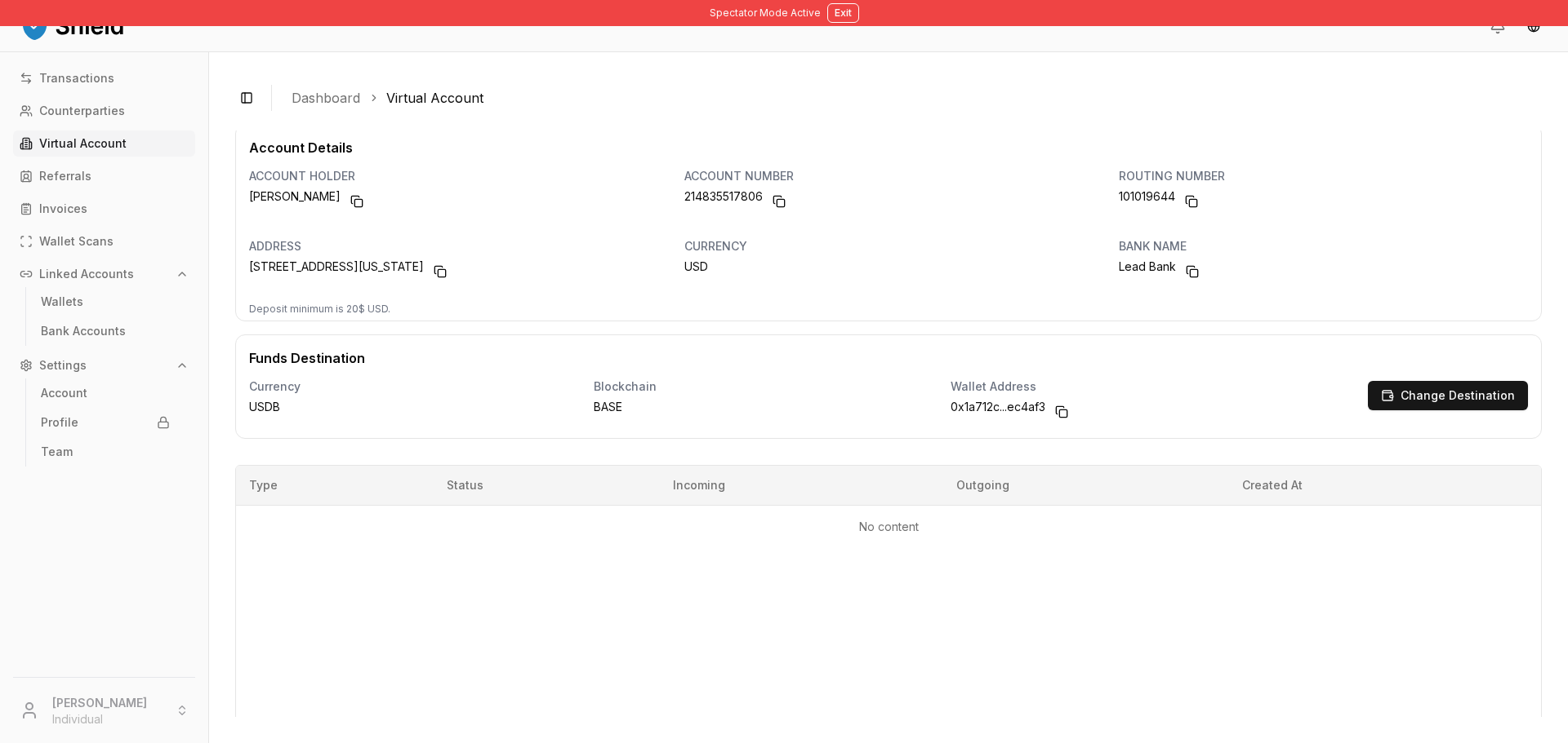
scroll to position [0, 0]
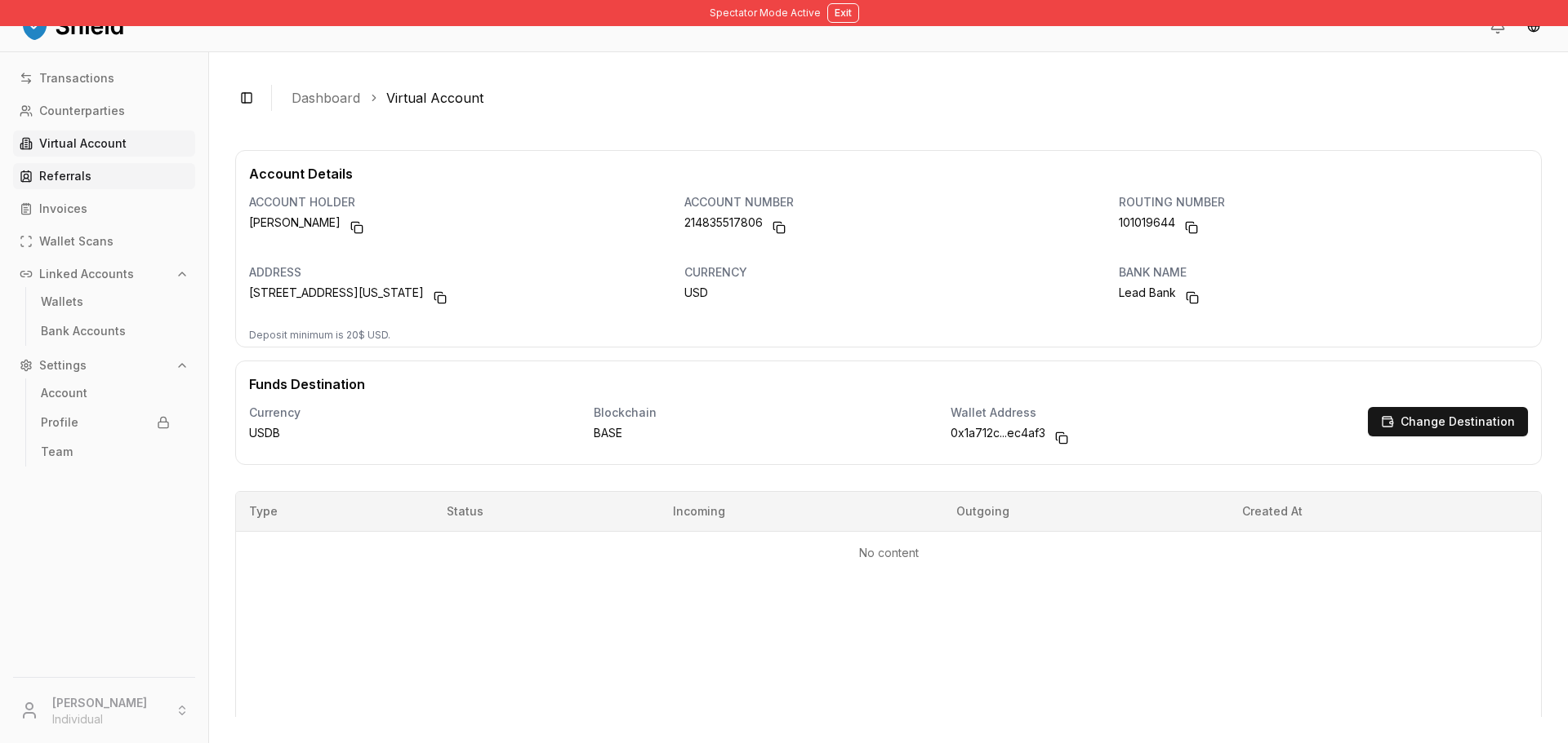
click at [87, 176] on p "Referrals" at bounding box center [66, 176] width 52 height 12
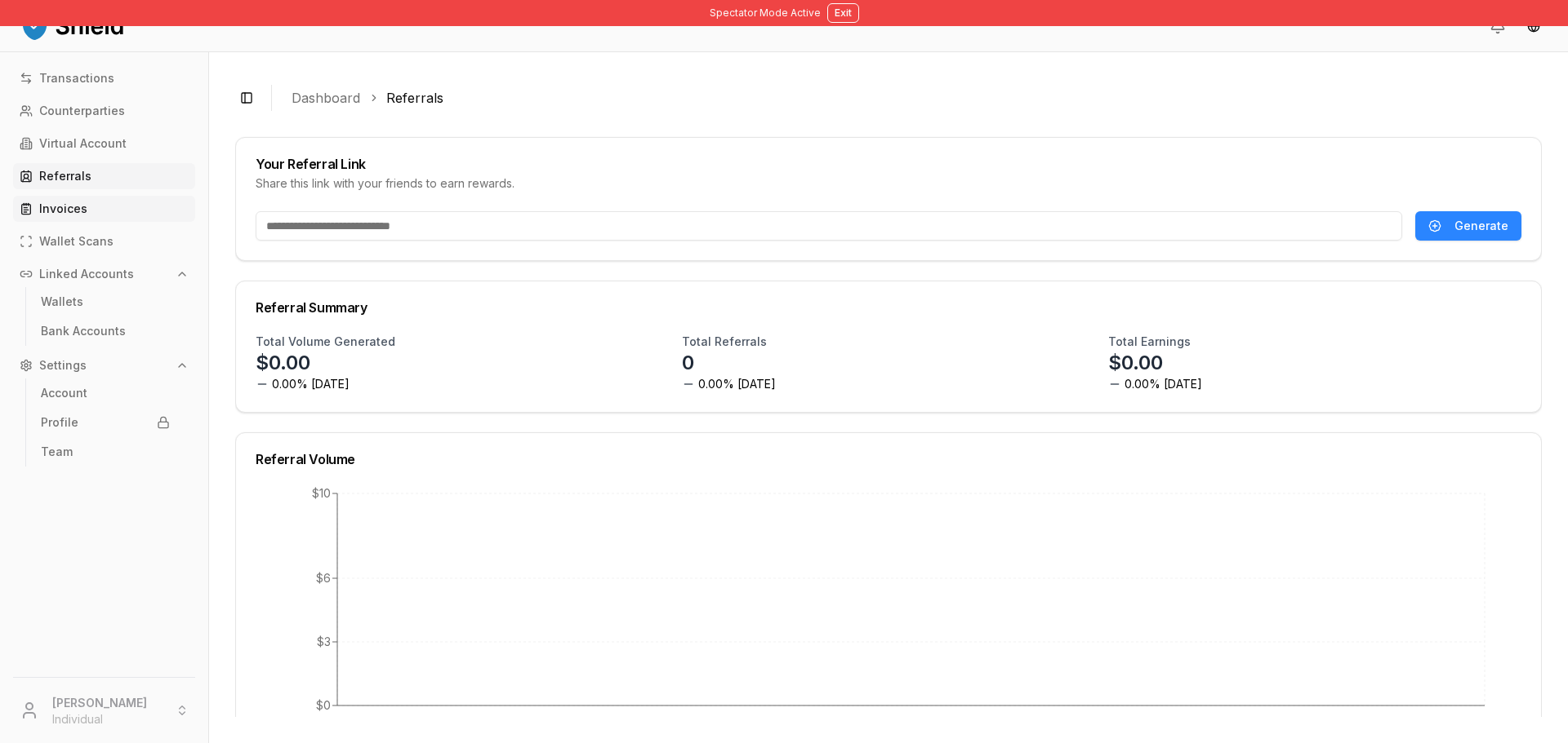
click at [101, 220] on link "Invoices" at bounding box center [104, 208] width 182 height 26
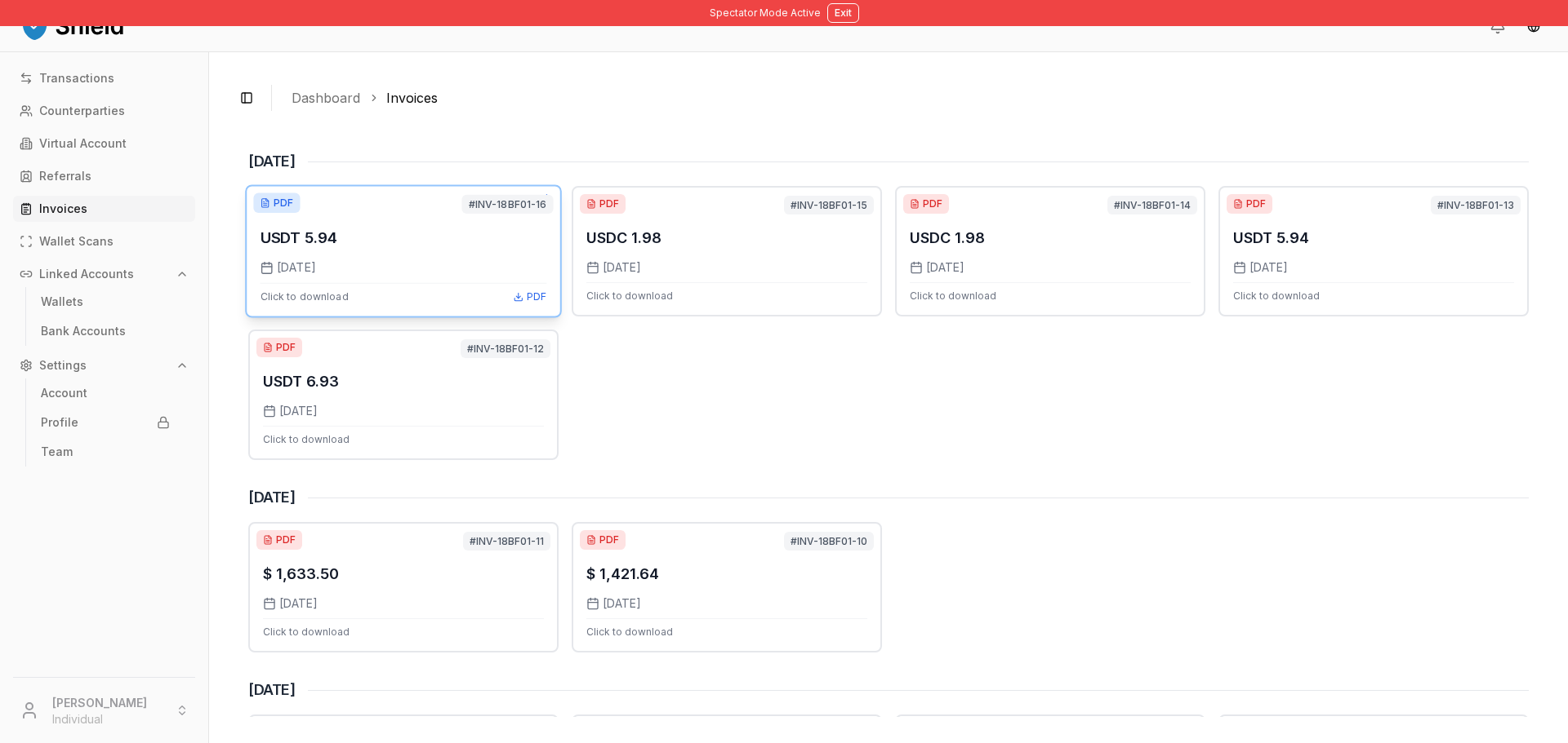
click at [341, 262] on div "[DATE]" at bounding box center [403, 267] width 286 height 16
click at [72, 711] on li "[PERSON_NAME] Individual" at bounding box center [104, 710] width 195 height 52
click at [834, 18] on button "Exit" at bounding box center [843, 13] width 32 height 19
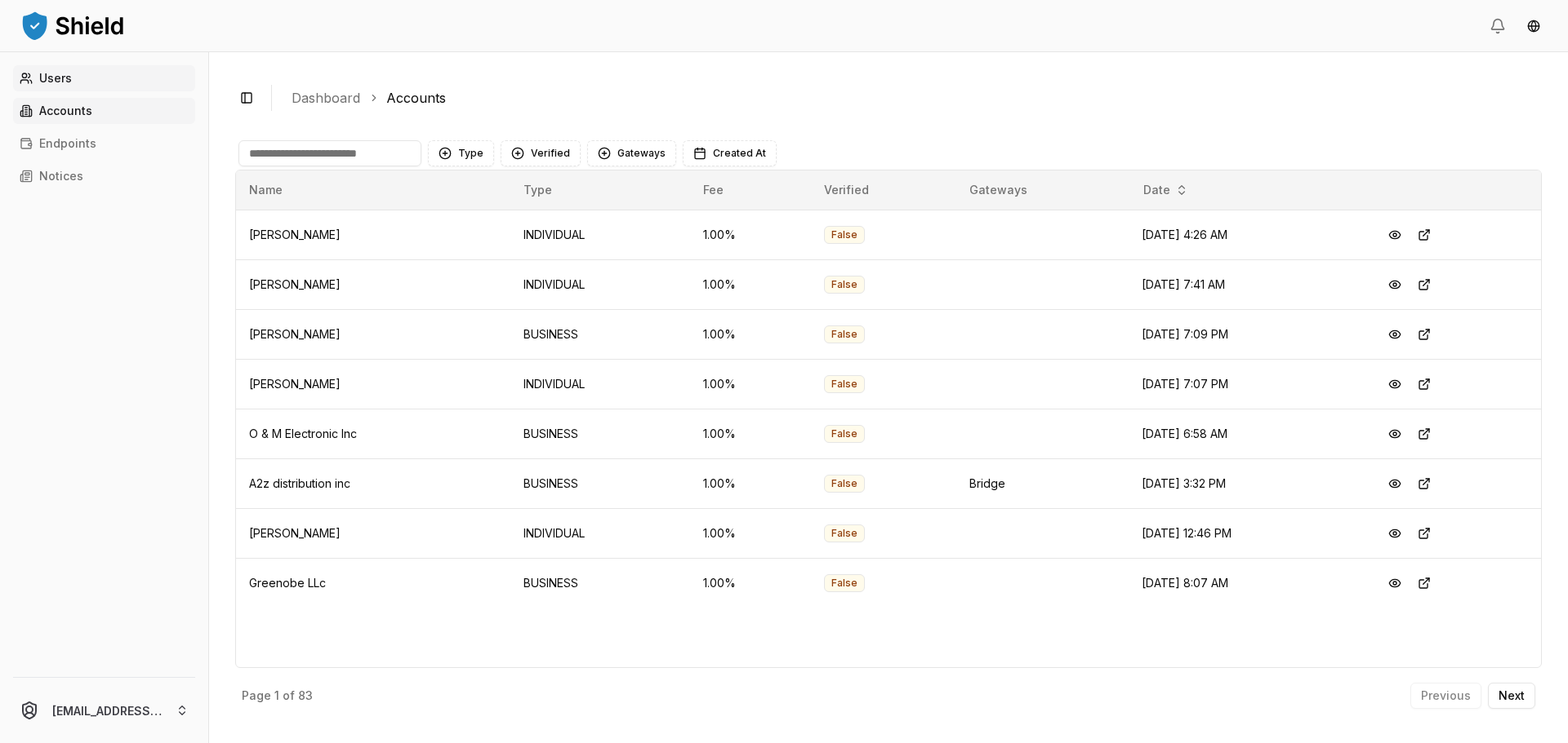
click at [91, 91] on link "Users" at bounding box center [104, 78] width 182 height 26
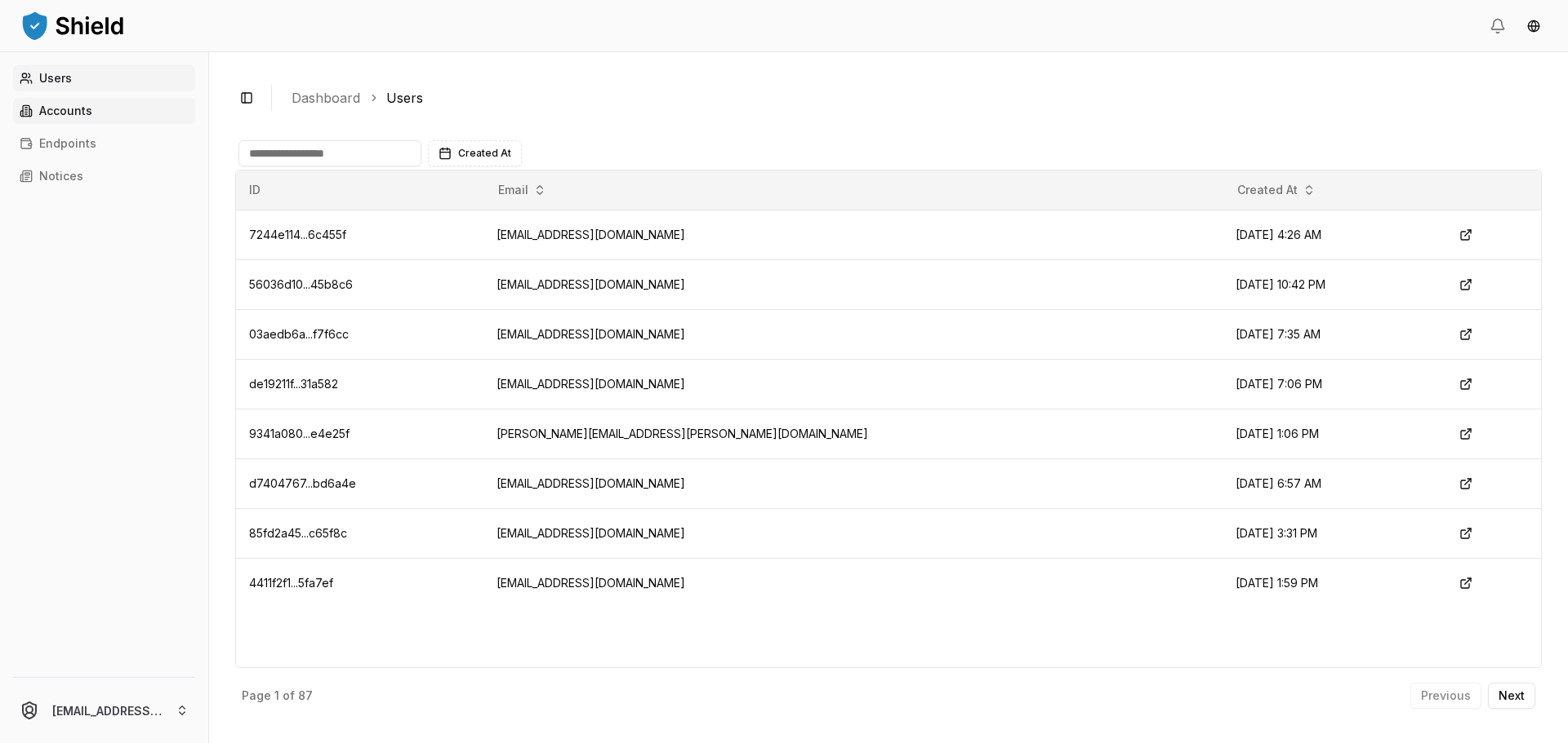
click at [57, 120] on link "Accounts" at bounding box center [104, 111] width 182 height 26
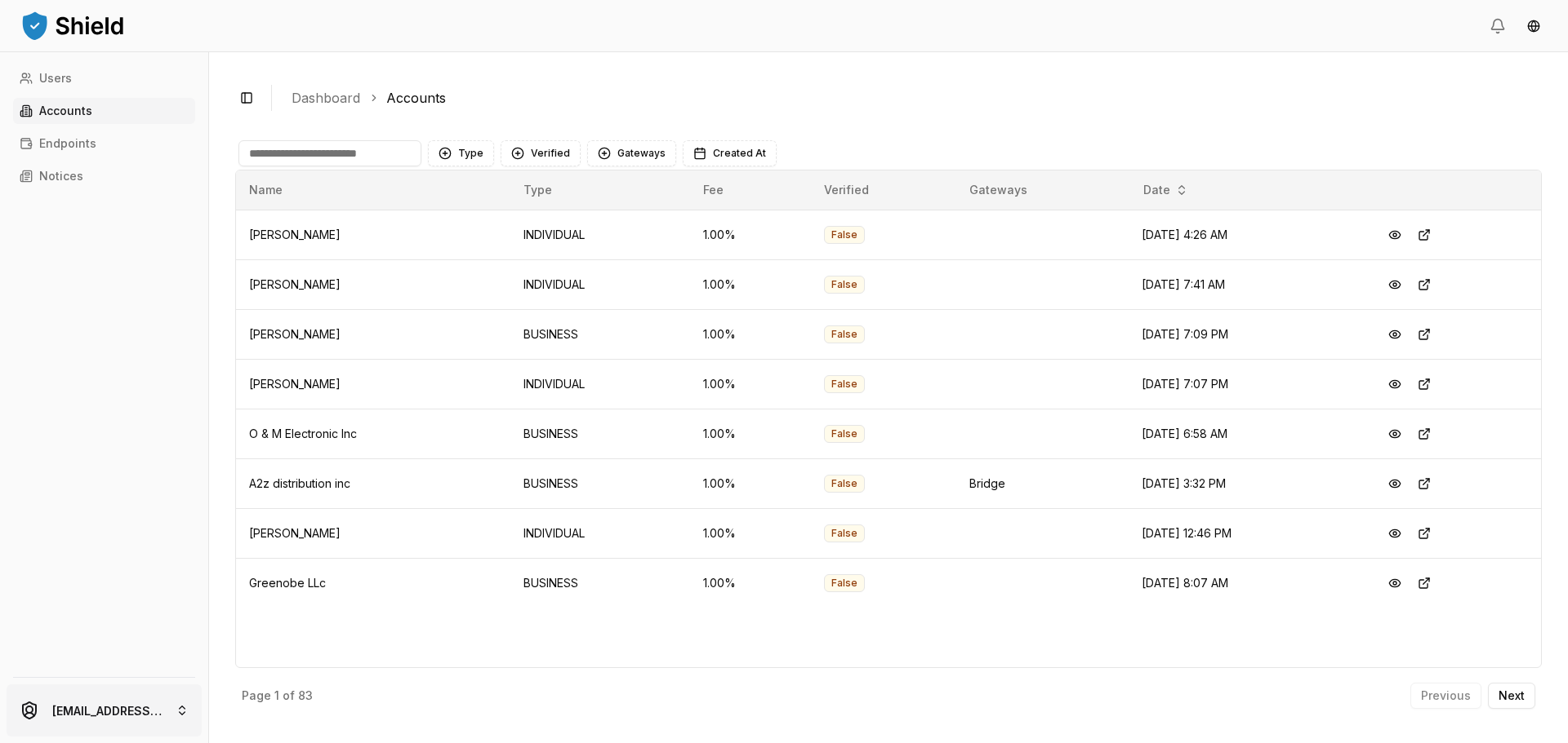
click at [129, 721] on html "Users Accounts Endpoints Notices [EMAIL_ADDRESS][DOMAIN_NAME] Toggle Sidebar Da…" at bounding box center [784, 371] width 1568 height 743
drag, startPoint x: 74, startPoint y: 233, endPoint x: 70, endPoint y: 195, distance: 38.2
click at [75, 228] on html "Users Accounts Endpoints Notices [EMAIL_ADDRESS][DOMAIN_NAME] Toggle Sidebar Da…" at bounding box center [784, 371] width 1568 height 743
click at [117, 713] on html "Users Accounts Endpoints Notices [EMAIL_ADDRESS][DOMAIN_NAME] Toggle Sidebar Da…" at bounding box center [784, 371] width 1568 height 743
click at [113, 349] on html "Users Accounts Endpoints Notices [EMAIL_ADDRESS][DOMAIN_NAME] Toggle Sidebar Da…" at bounding box center [784, 371] width 1568 height 743
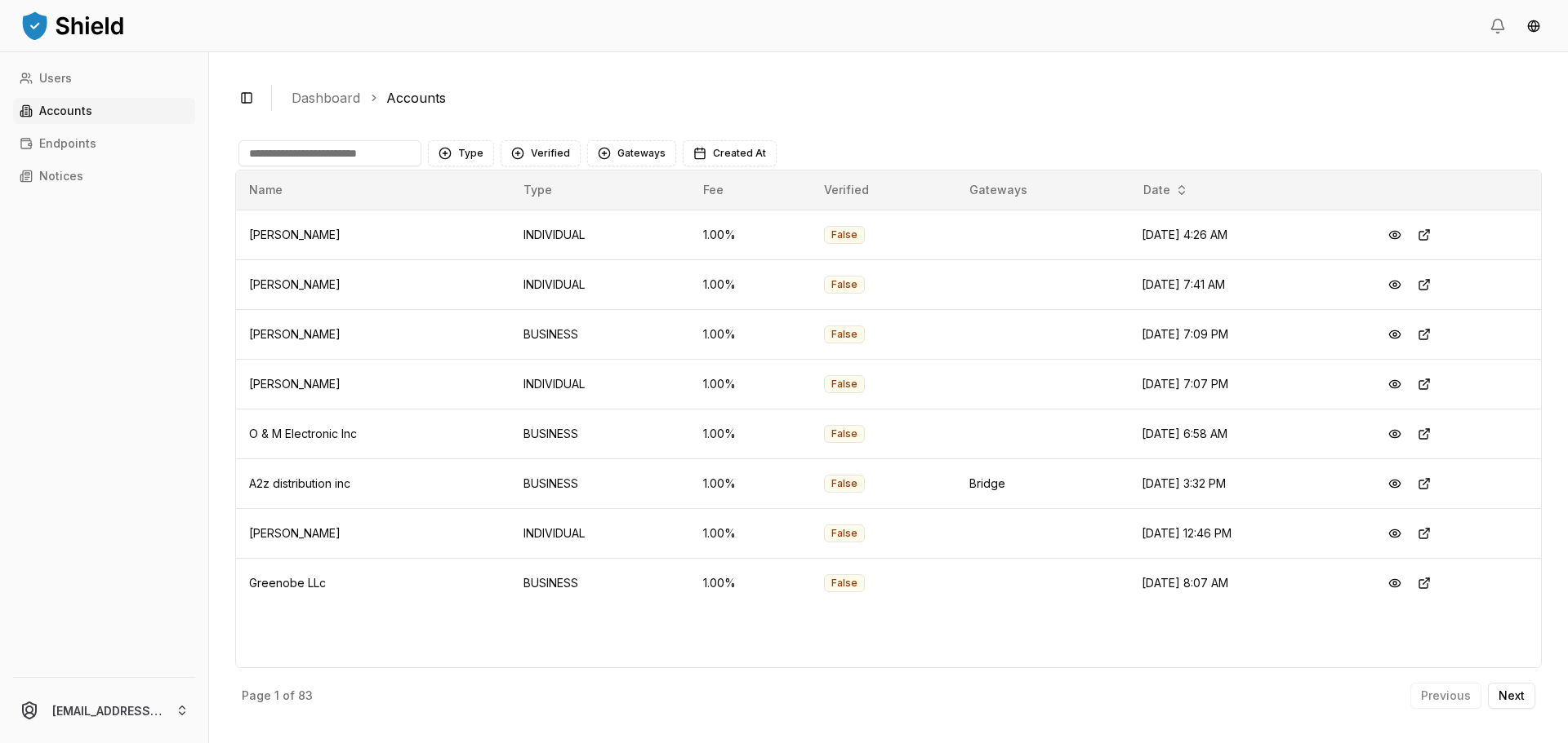
click at [132, 708] on html "Users Accounts Endpoints Notices [EMAIL_ADDRESS][DOMAIN_NAME] Toggle Sidebar Da…" at bounding box center [784, 371] width 1568 height 743
click at [169, 287] on html "Users Accounts Endpoints Notices [EMAIL_ADDRESS][DOMAIN_NAME] Toggle Sidebar Da…" at bounding box center [784, 371] width 1568 height 743
click at [147, 718] on html "Users Accounts Endpoints Notices [EMAIL_ADDRESS][DOMAIN_NAME] Toggle Sidebar Da…" at bounding box center [784, 371] width 1568 height 743
click at [133, 366] on html "Users Accounts Endpoints Notices [EMAIL_ADDRESS][DOMAIN_NAME] Toggle Sidebar Da…" at bounding box center [784, 371] width 1568 height 743
click at [90, 78] on link "Users" at bounding box center [104, 78] width 182 height 26
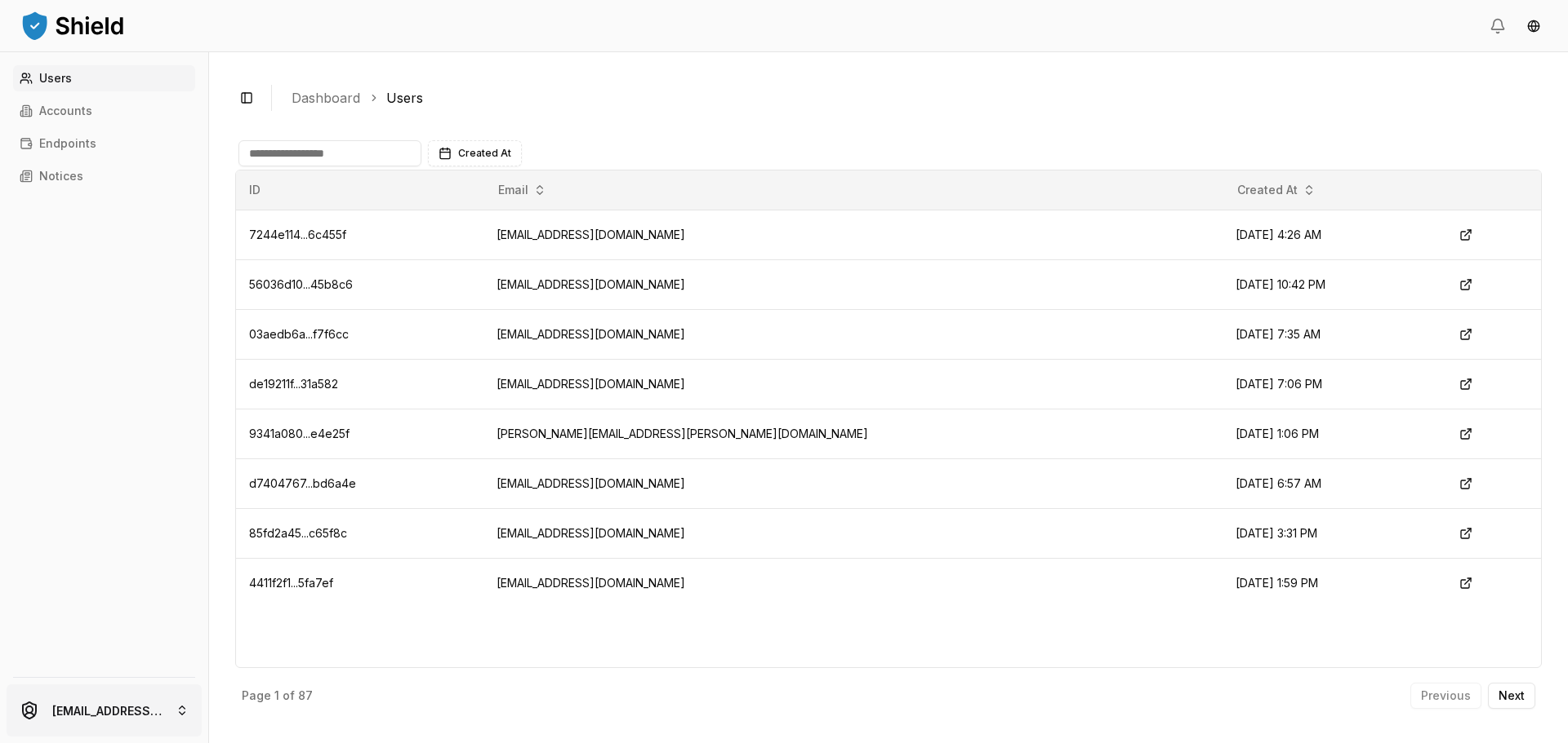
click at [95, 713] on html "Users Accounts Endpoints Notices [EMAIL_ADDRESS][DOMAIN_NAME] Toggle Sidebar Da…" at bounding box center [784, 371] width 1568 height 743
click at [101, 597] on div "[PERSON_NAME]" at bounding box center [104, 597] width 187 height 26
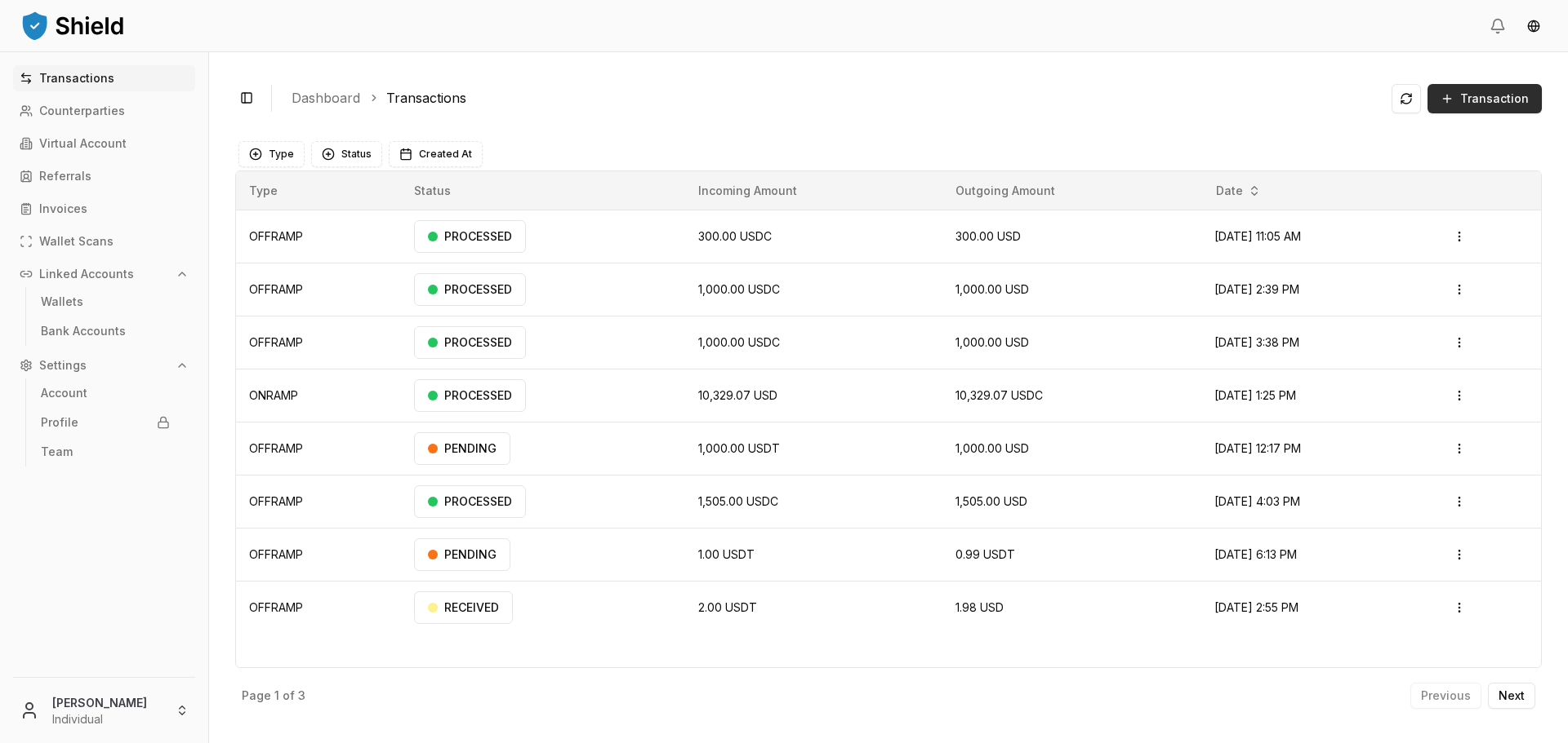
click at [1483, 97] on span "Transaction" at bounding box center [1494, 98] width 68 height 16
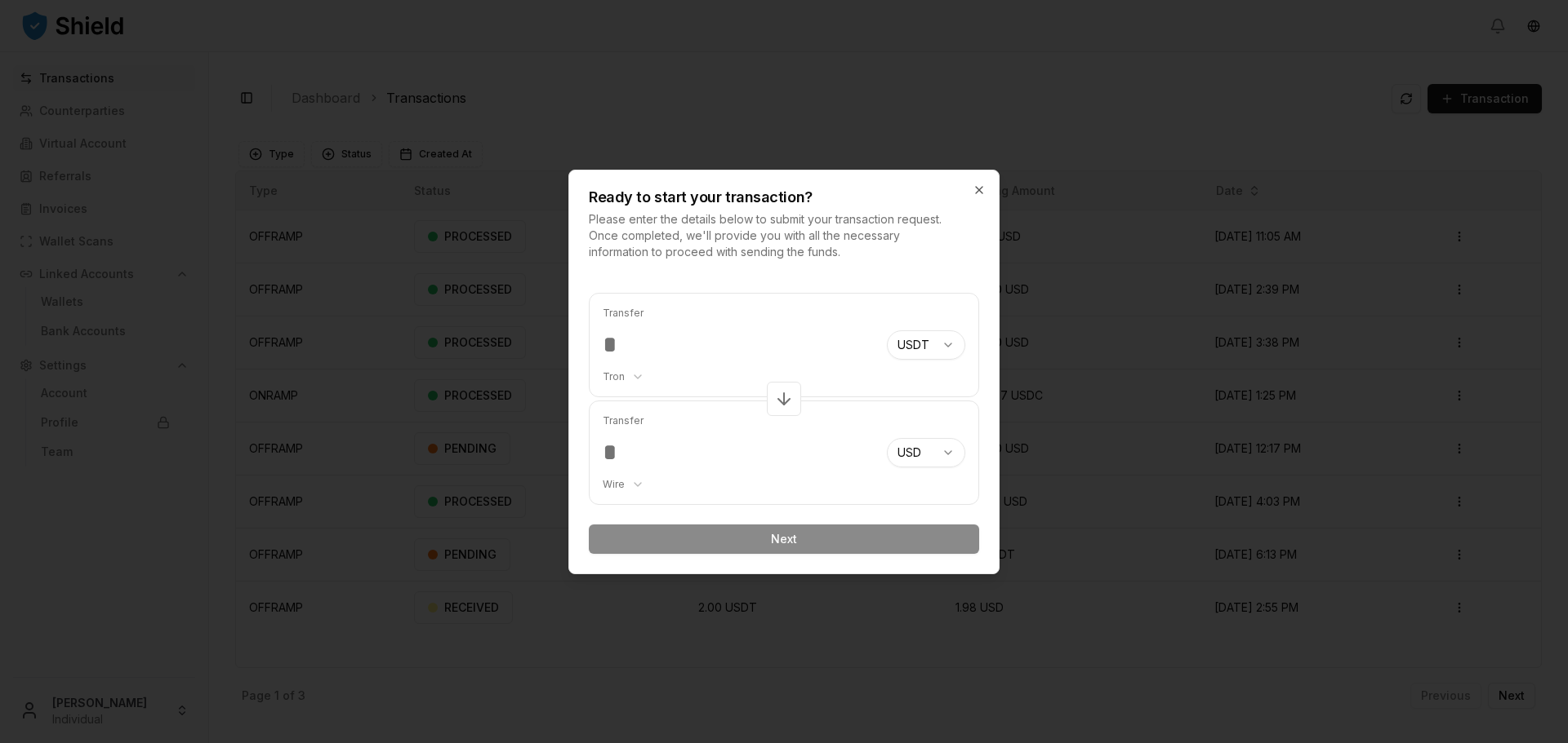
click at [719, 347] on input "number" at bounding box center [738, 345] width 271 height 29
click at [717, 345] on input "number" at bounding box center [738, 345] width 271 height 29
type input "***"
click at [635, 485] on body "Transactions Counterparties Virtual Account Referrals Invoices Wallet Scans Lin…" at bounding box center [784, 371] width 1568 height 743
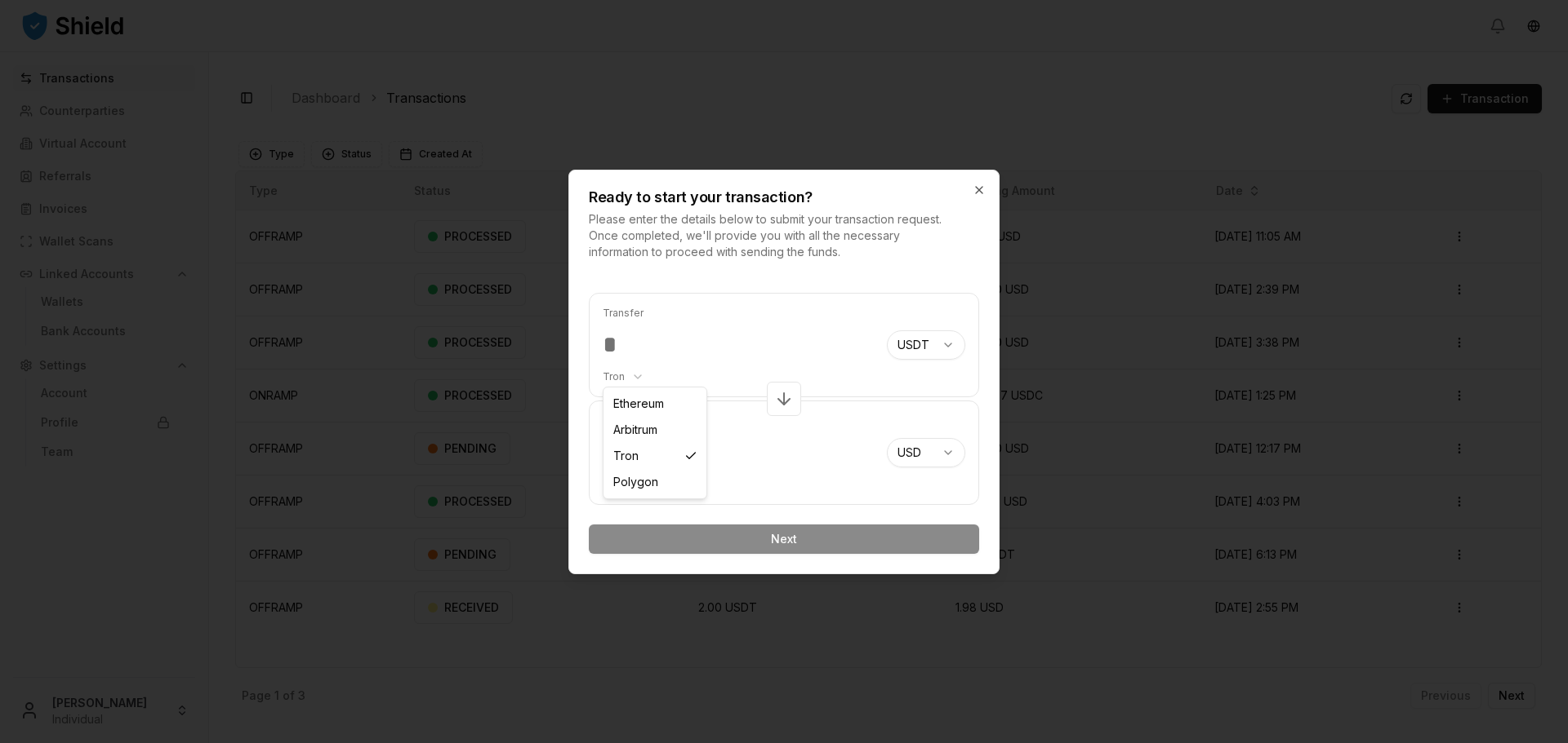
click at [632, 378] on body "Transactions Counterparties Virtual Account Referrals Invoices Wallet Scans Lin…" at bounding box center [784, 371] width 1568 height 743
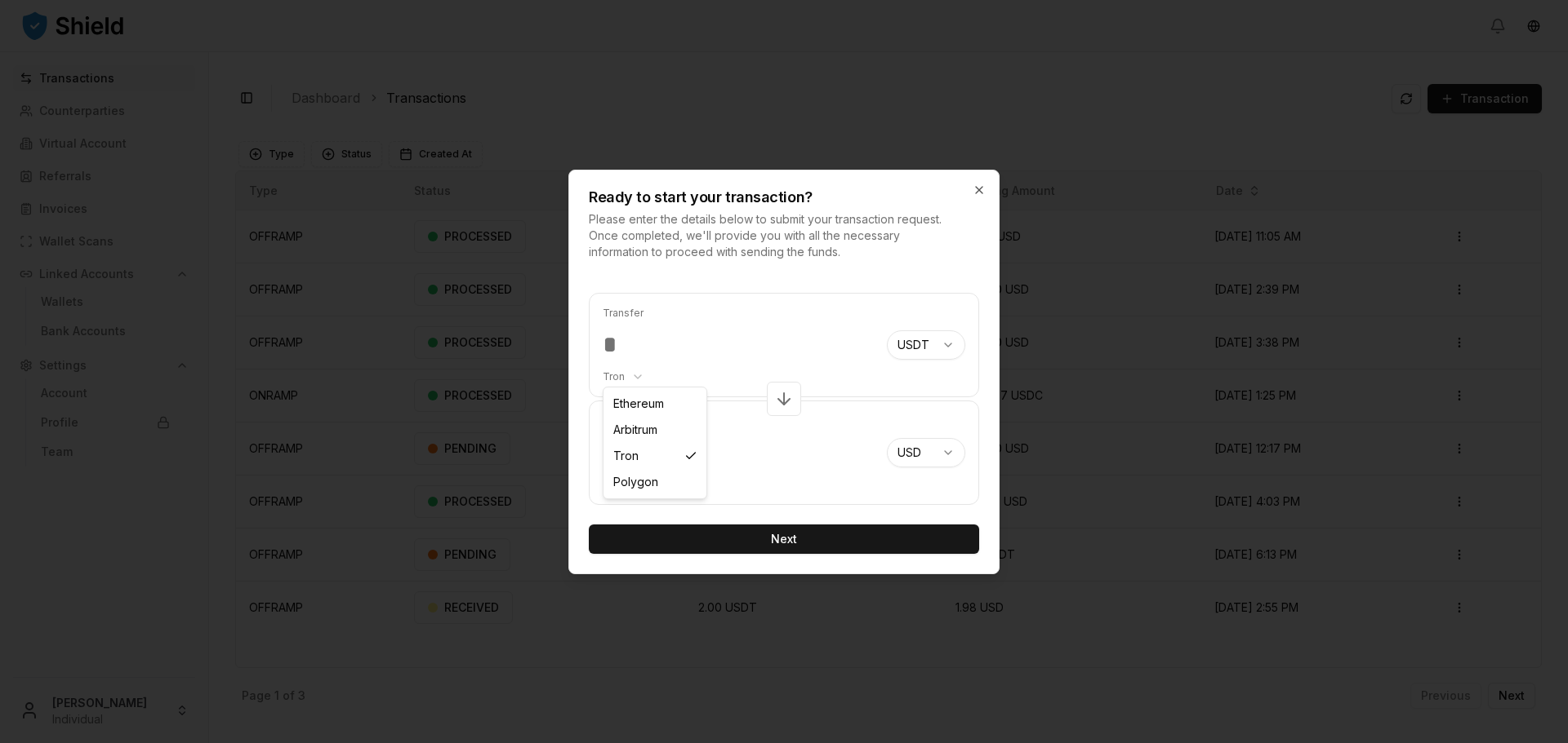
select select "********"
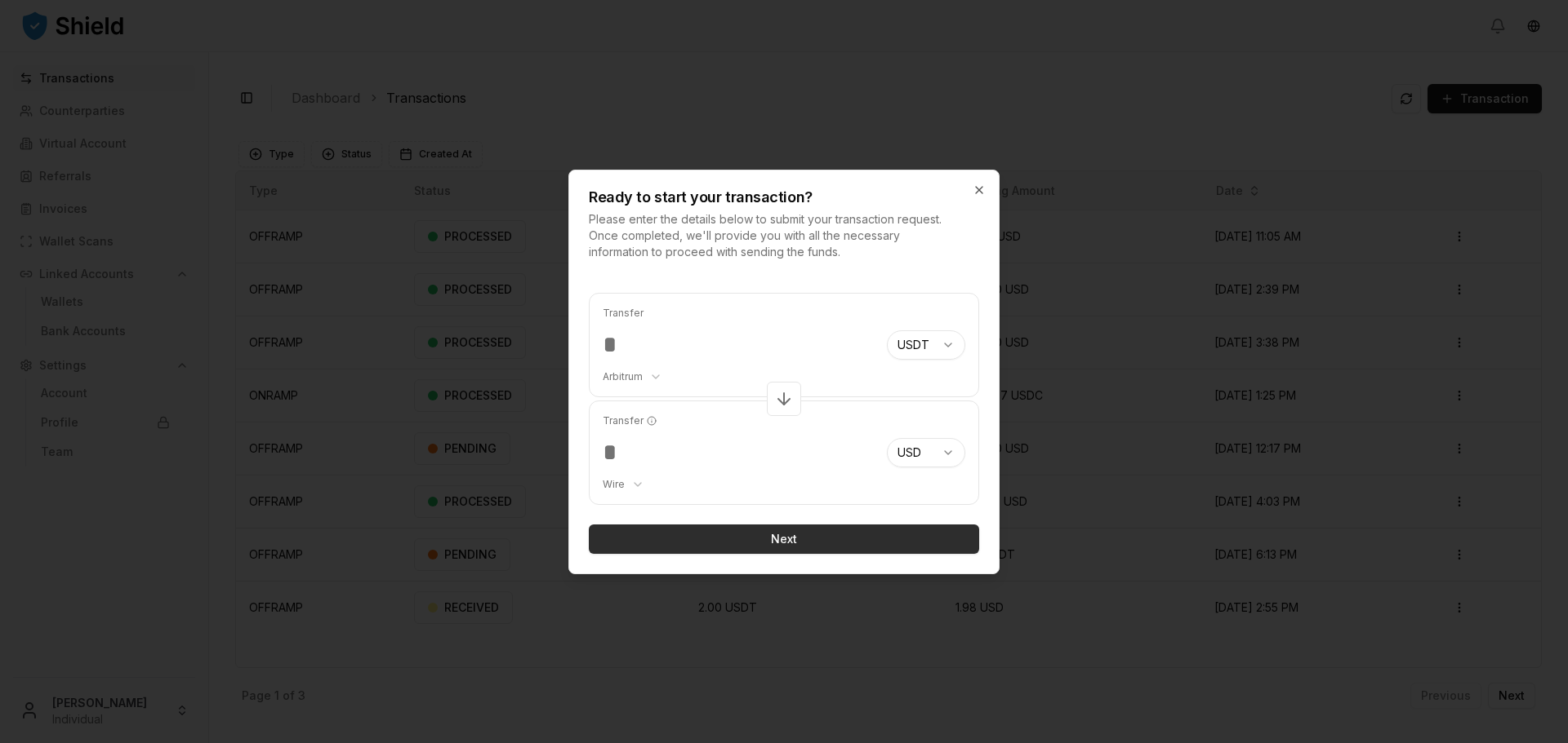
click at [713, 551] on button "Next" at bounding box center [783, 539] width 391 height 29
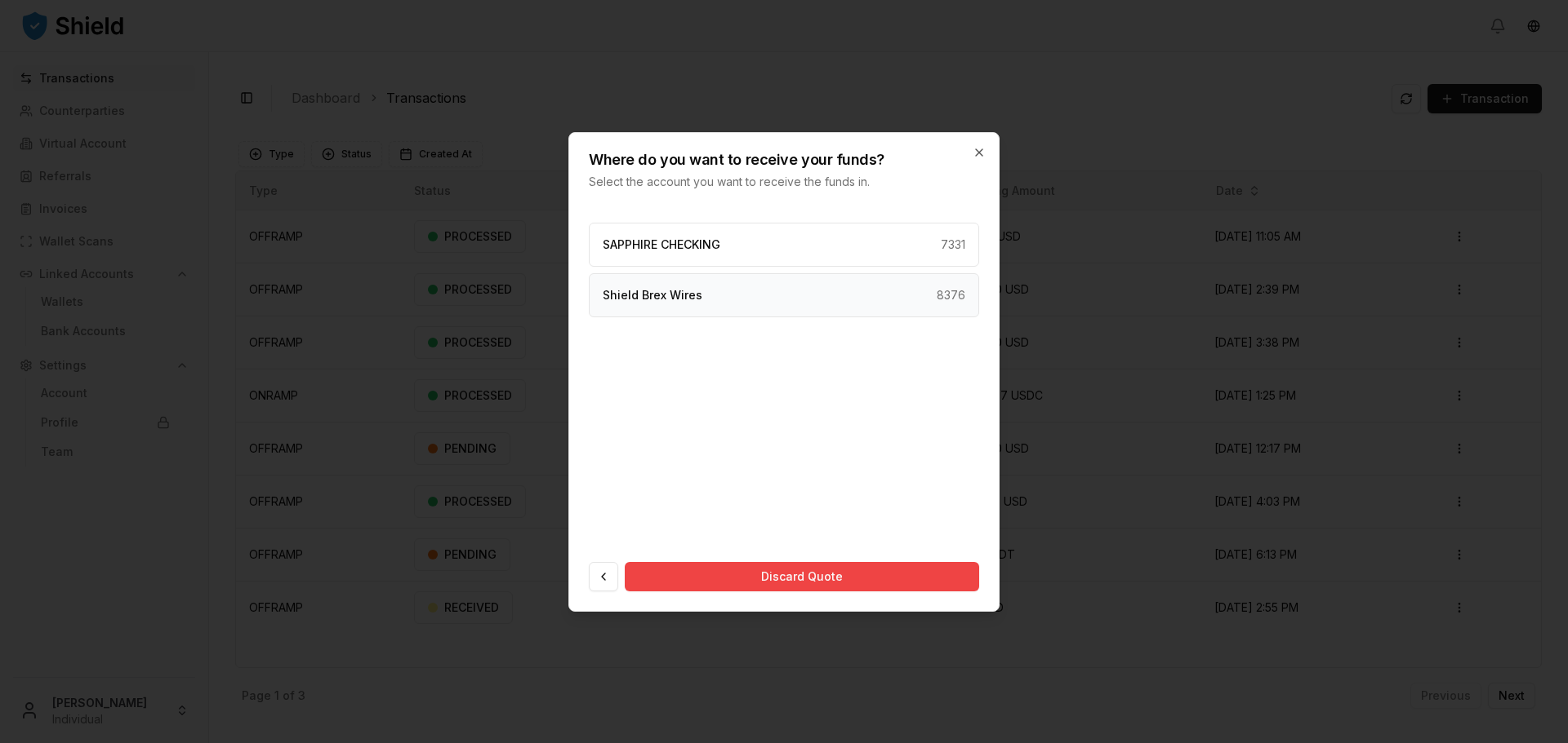
click at [715, 306] on div "Shield Brex Wires 8376" at bounding box center [783, 296] width 391 height 44
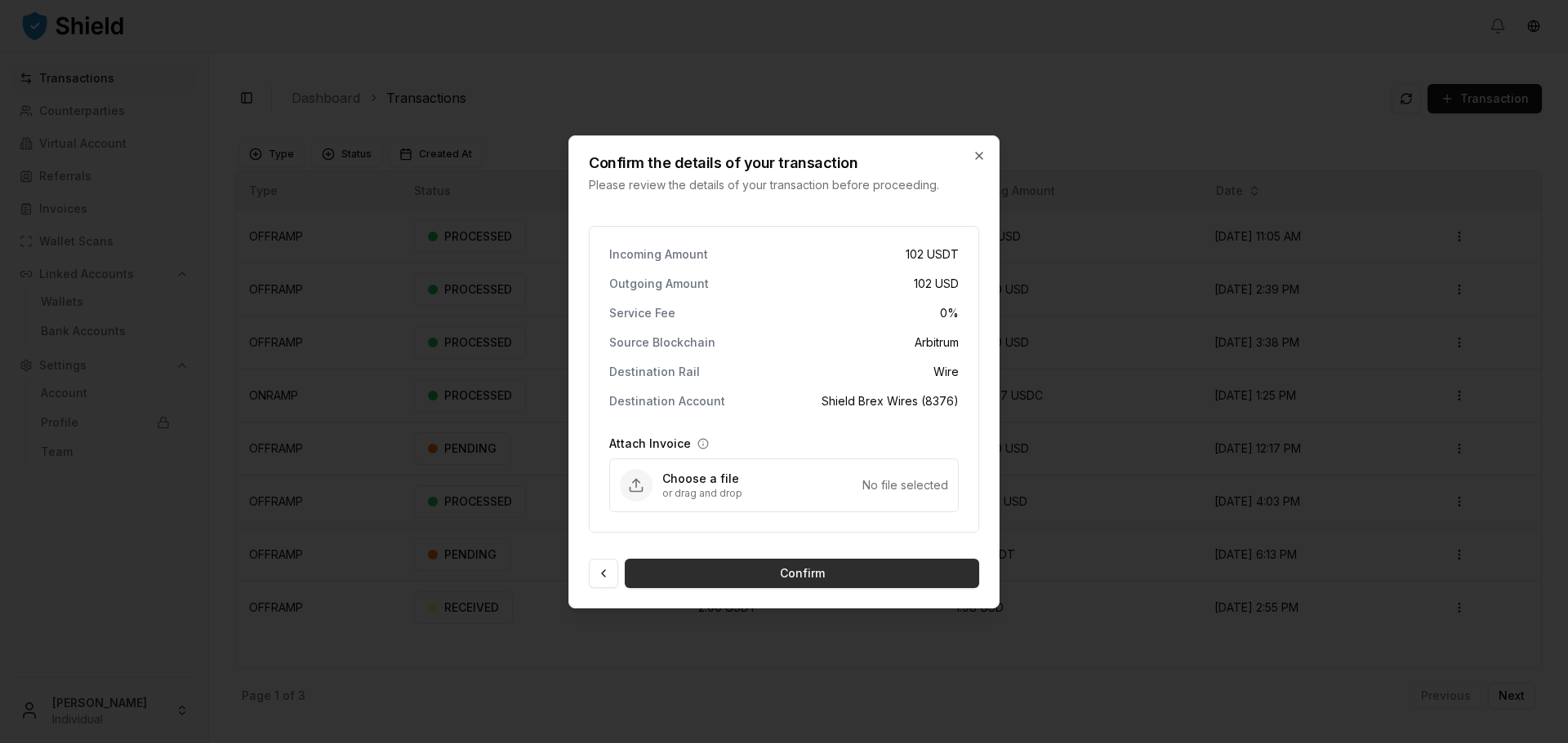
click at [767, 564] on button "Confirm" at bounding box center [801, 573] width 354 height 29
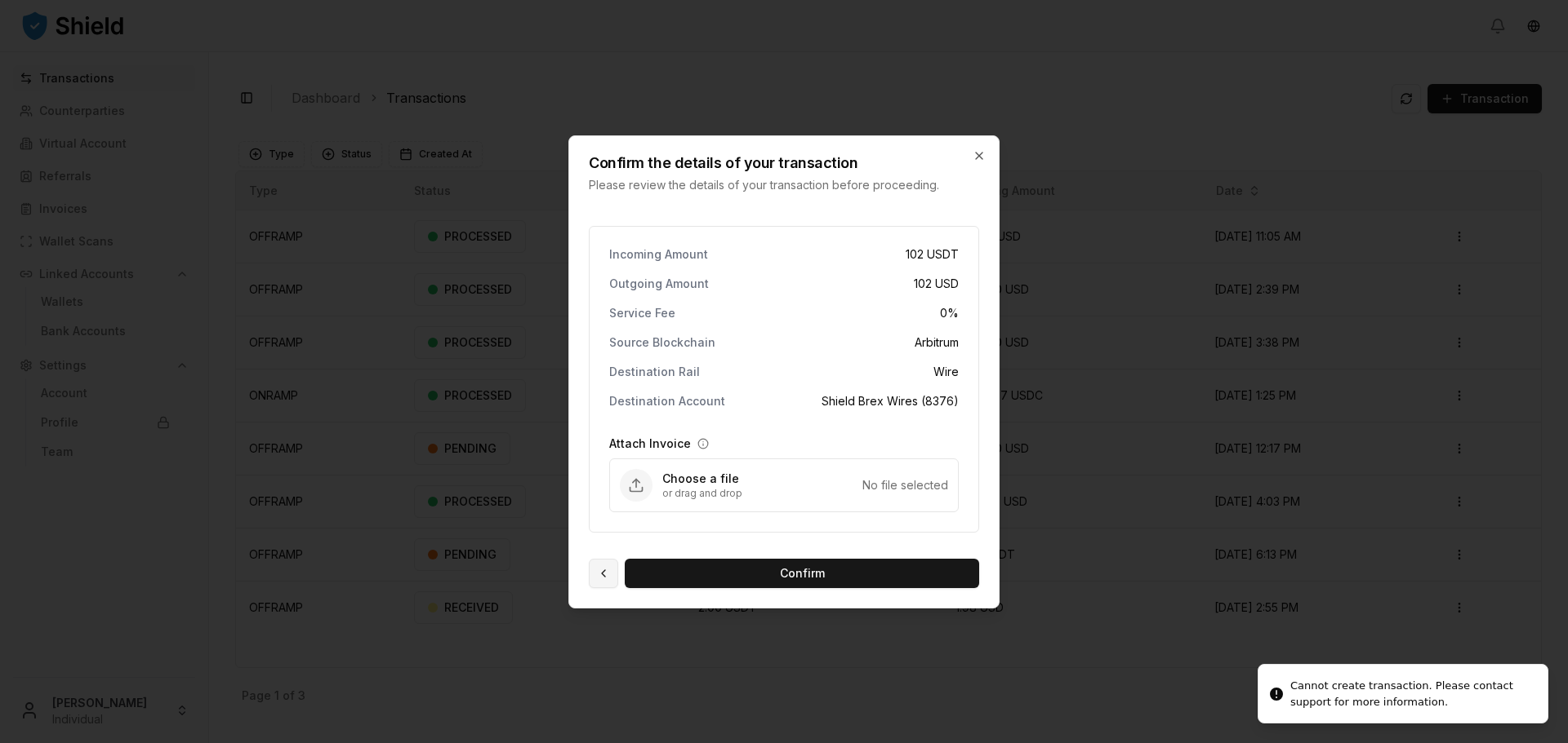
click at [614, 570] on button at bounding box center [603, 573] width 29 height 29
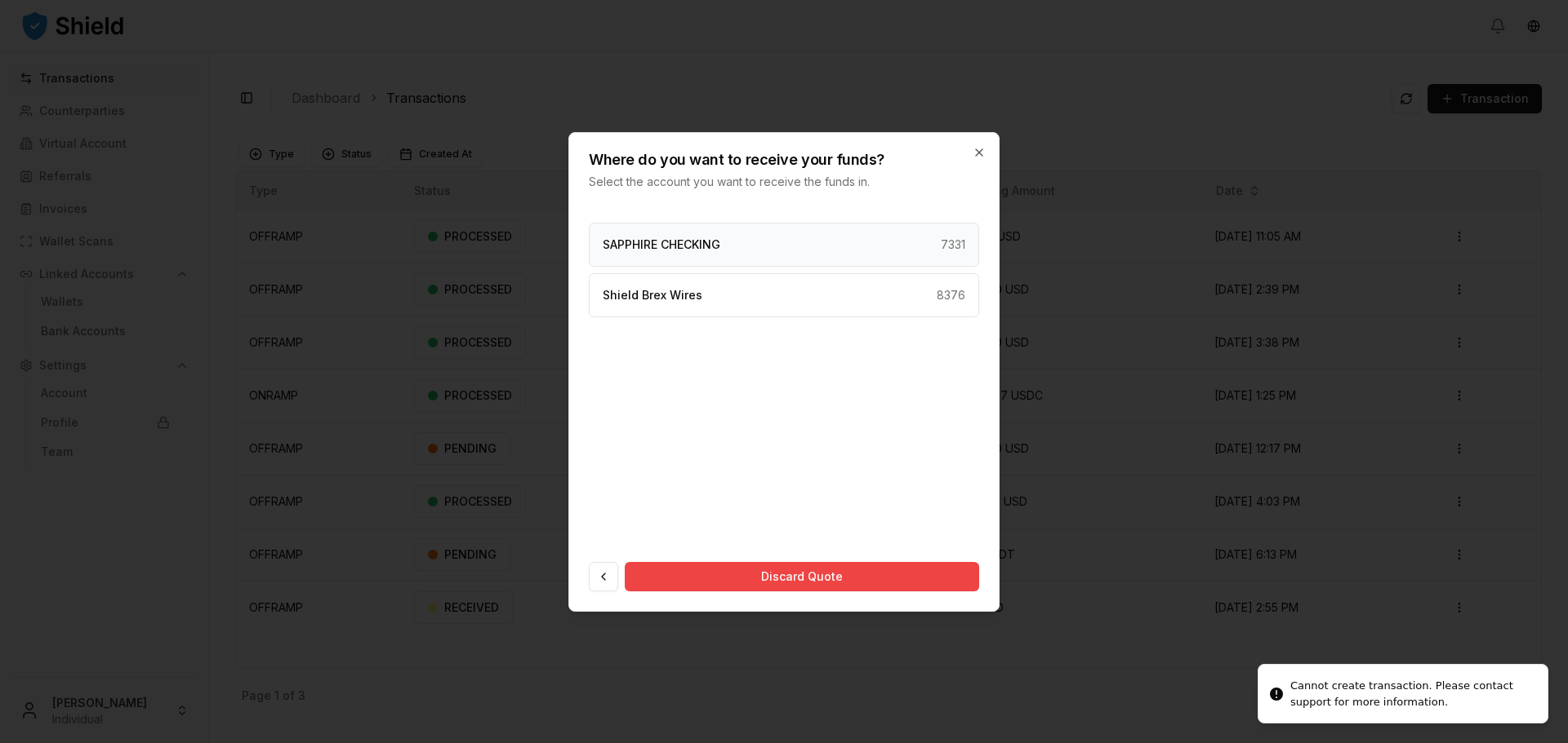
click at [690, 242] on p "SAPPHIRE CHECKING" at bounding box center [662, 245] width 118 height 12
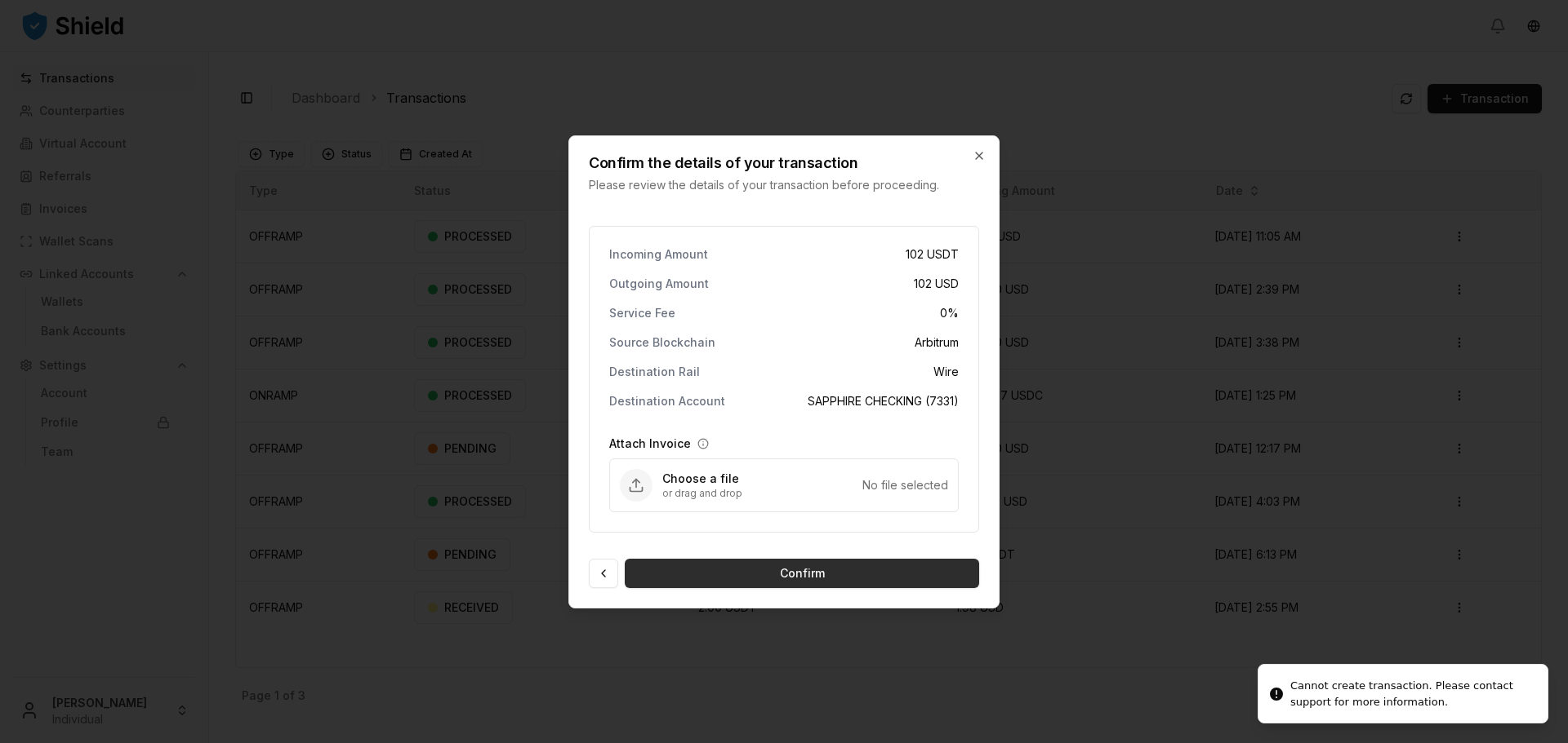
click at [756, 564] on button "Confirm" at bounding box center [801, 573] width 354 height 29
click at [613, 566] on button at bounding box center [603, 573] width 29 height 29
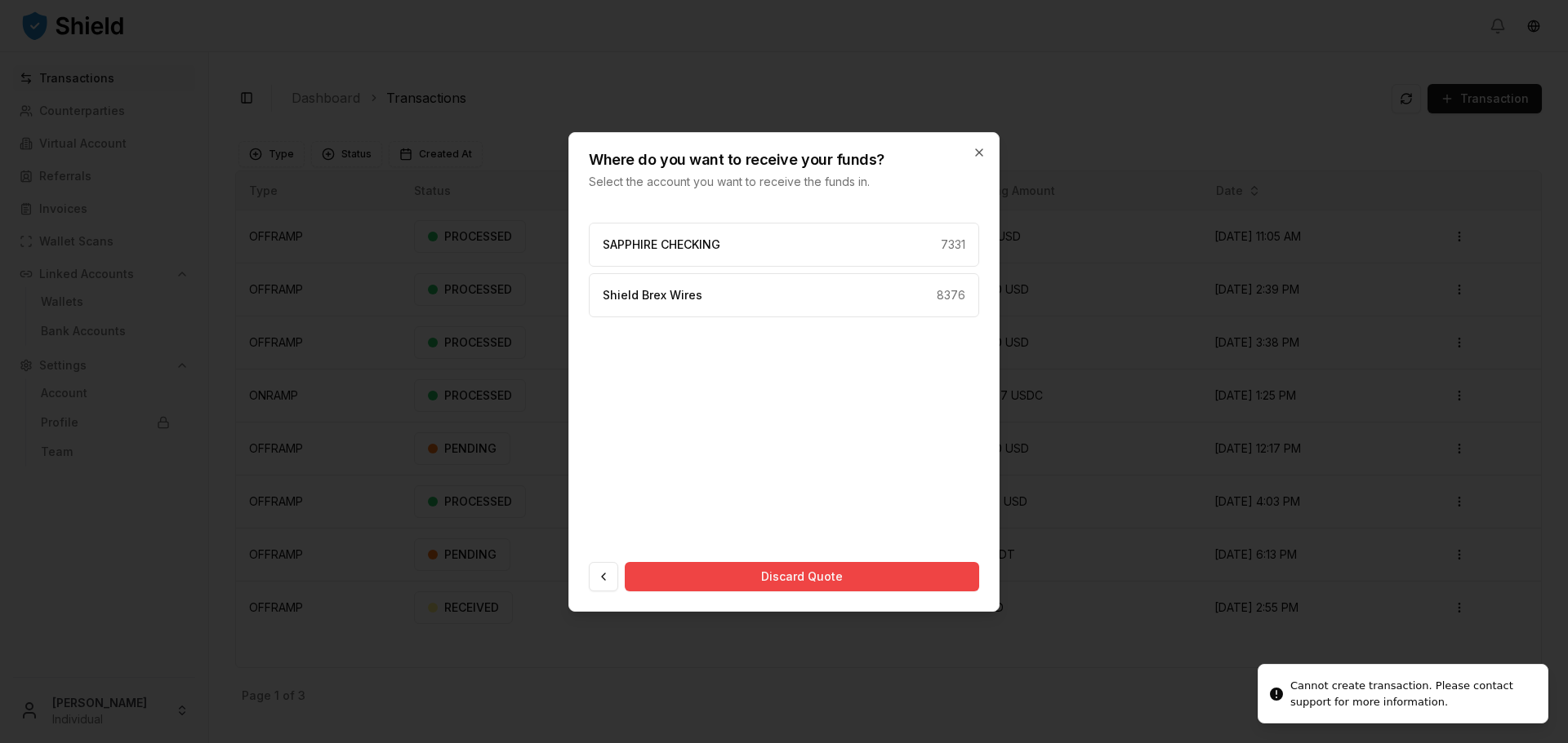
click at [613, 566] on button at bounding box center [603, 576] width 29 height 29
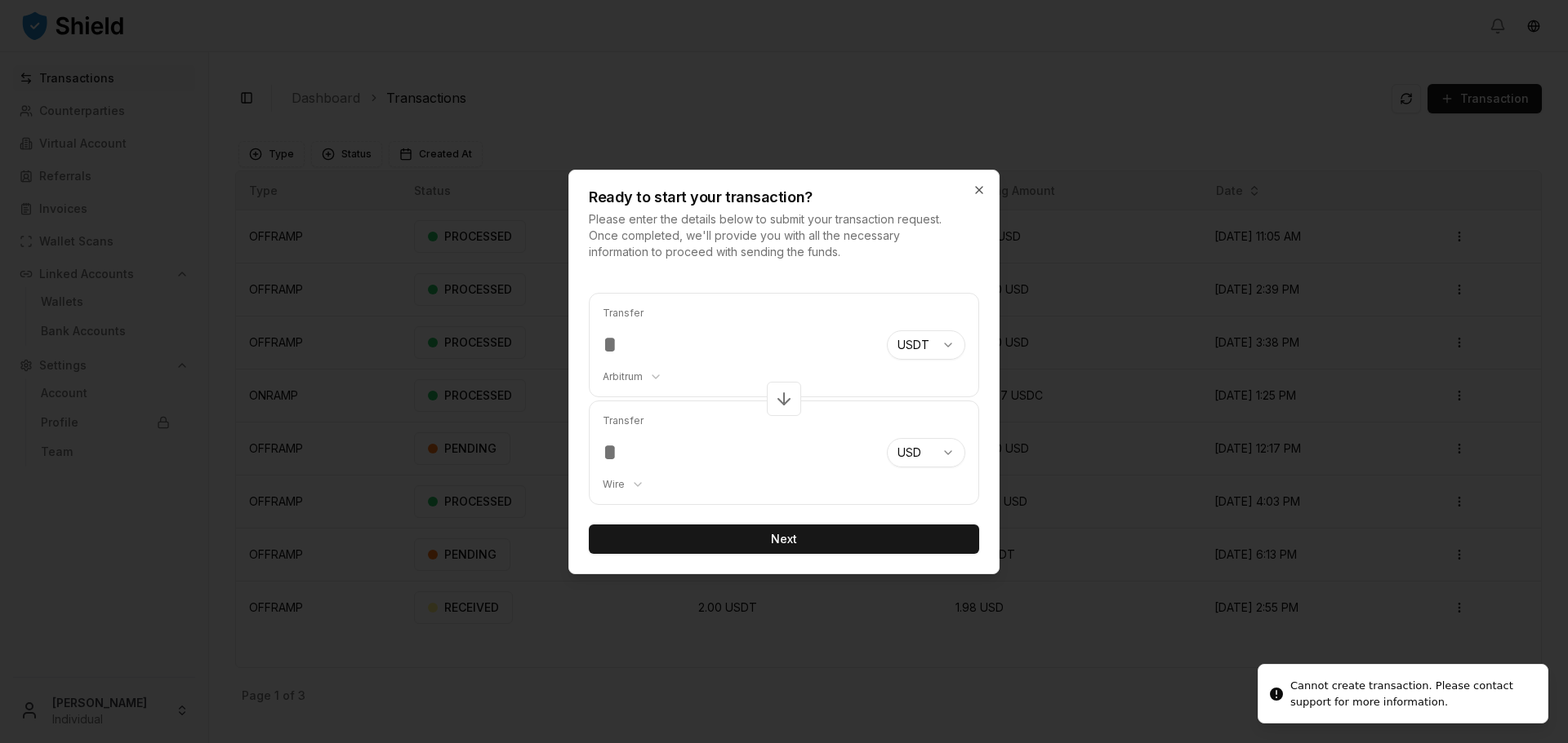
click at [613, 566] on div "Transfer *** Arbitrum ******** ******** **** ******* USDT *** *** **** *** *** …" at bounding box center [783, 424] width 429 height 301
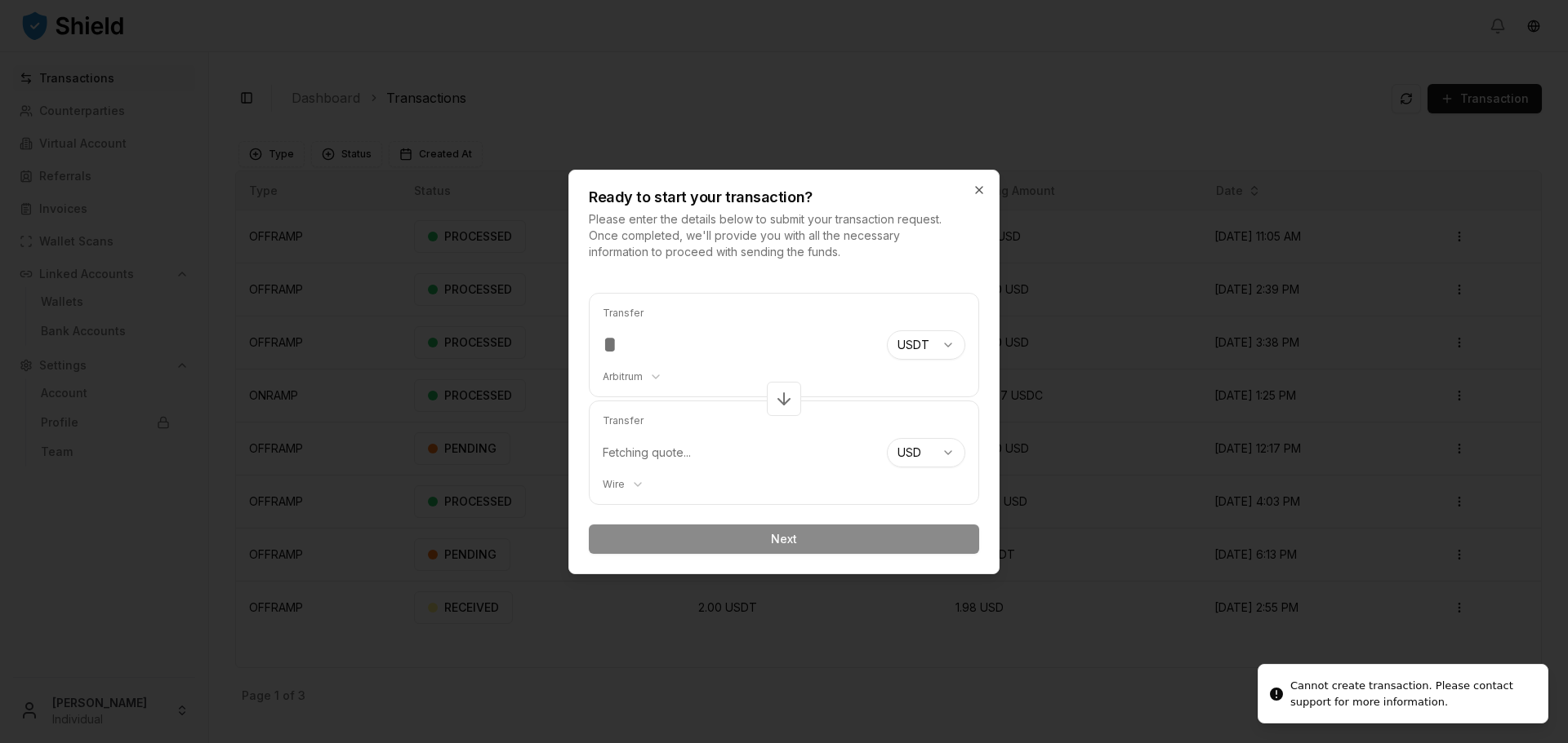
click at [461, 379] on div at bounding box center [784, 371] width 1568 height 743
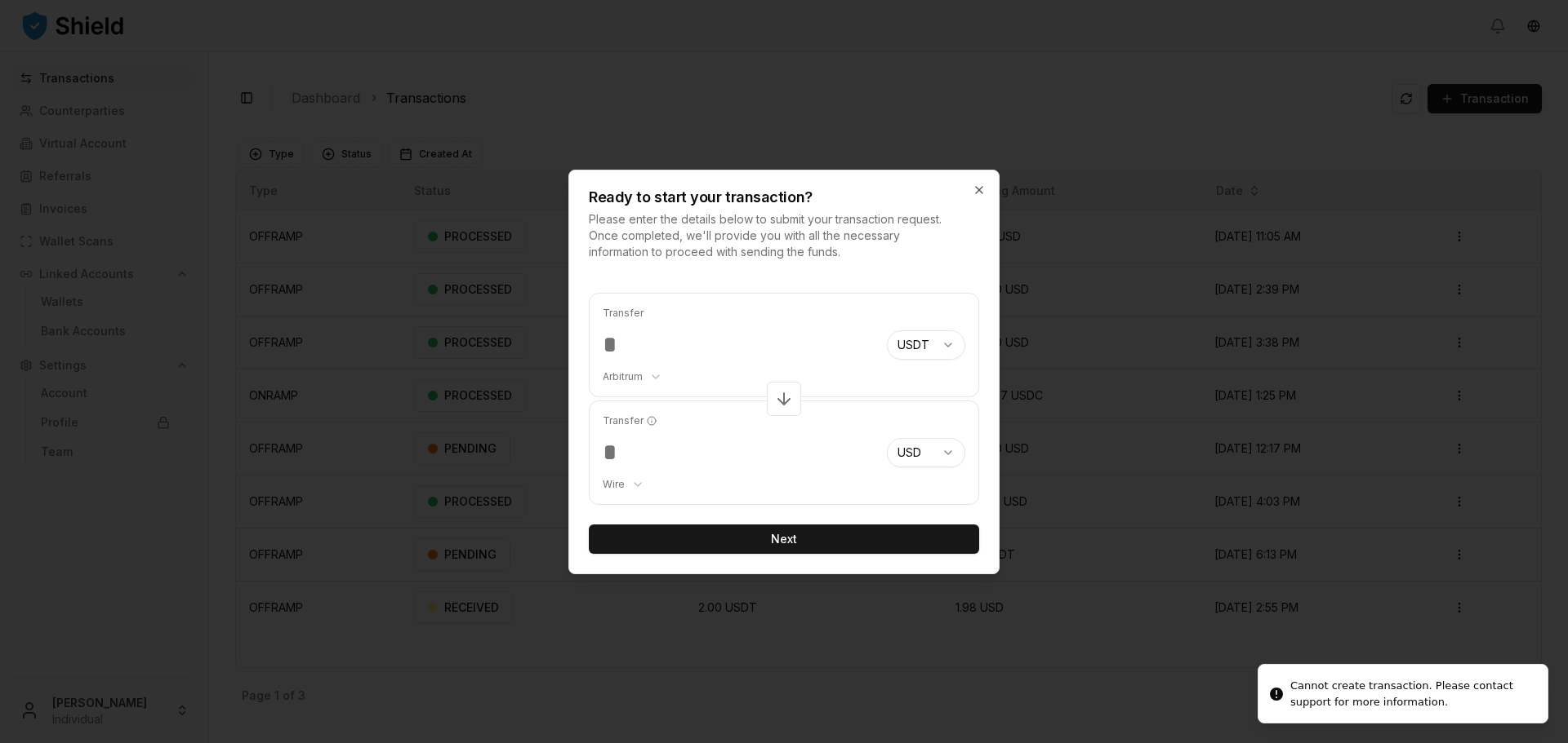
click at [461, 379] on div at bounding box center [784, 371] width 1568 height 743
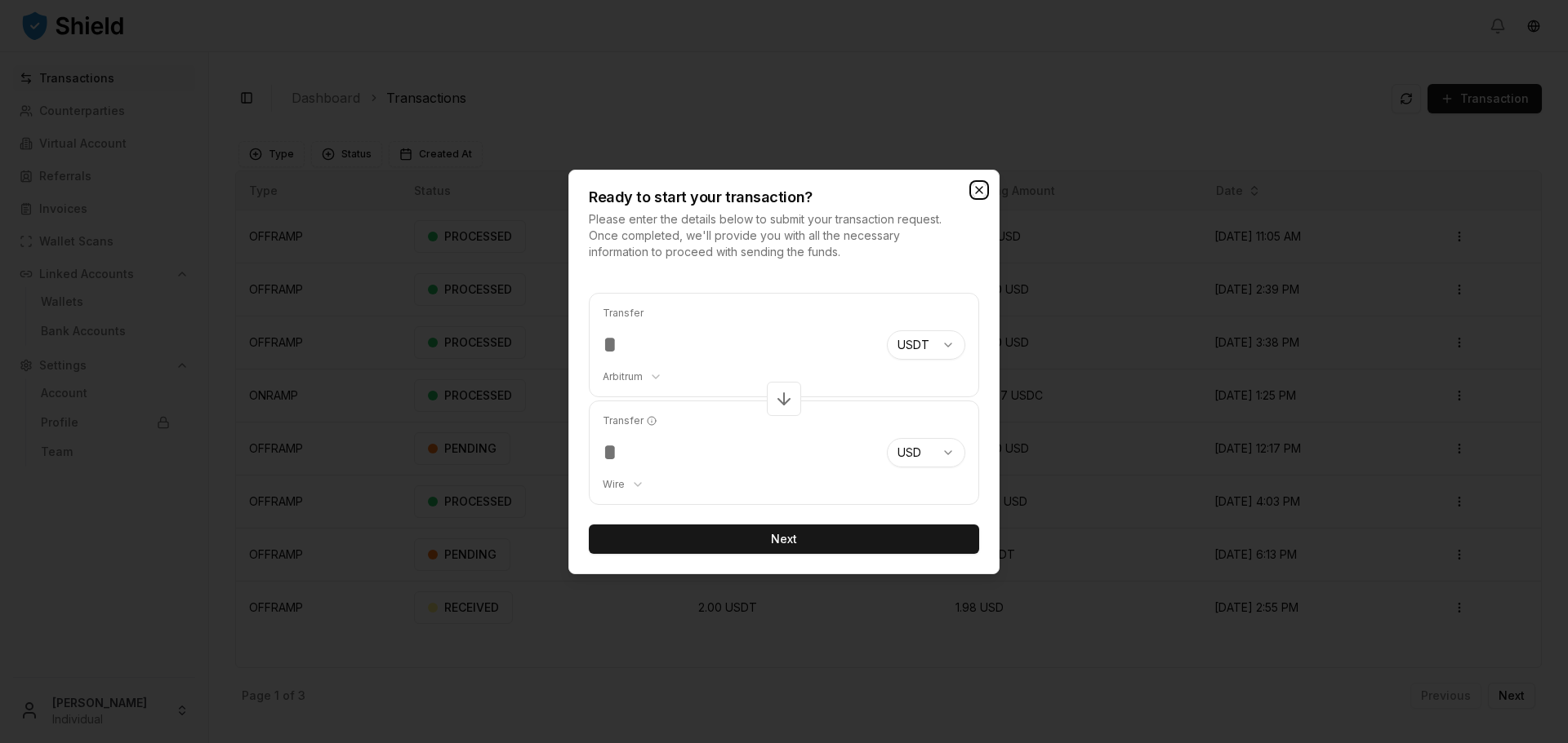
click at [983, 190] on icon "button" at bounding box center [979, 191] width 14 height 13
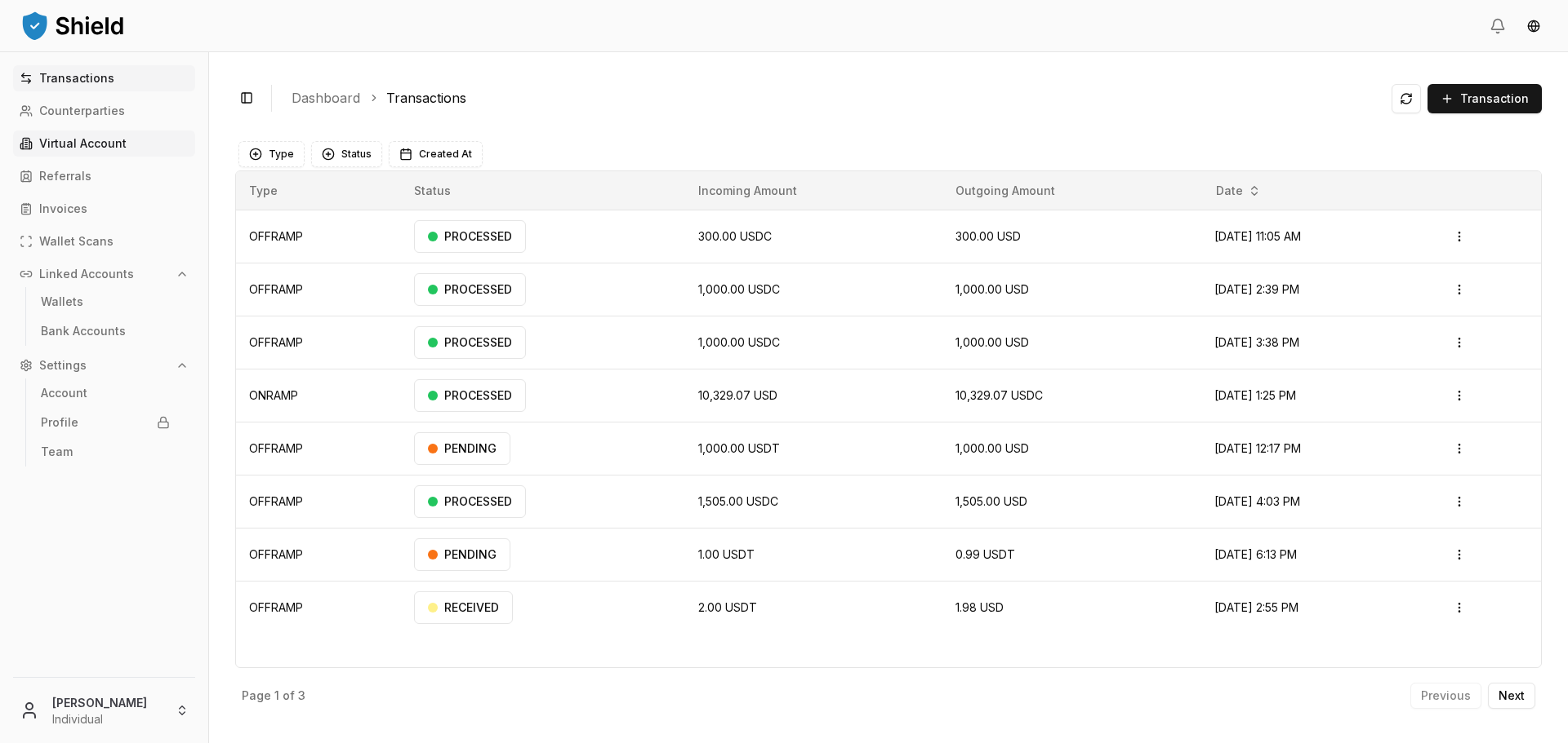
click at [113, 144] on p "Virtual Account" at bounding box center [83, 144] width 88 height 12
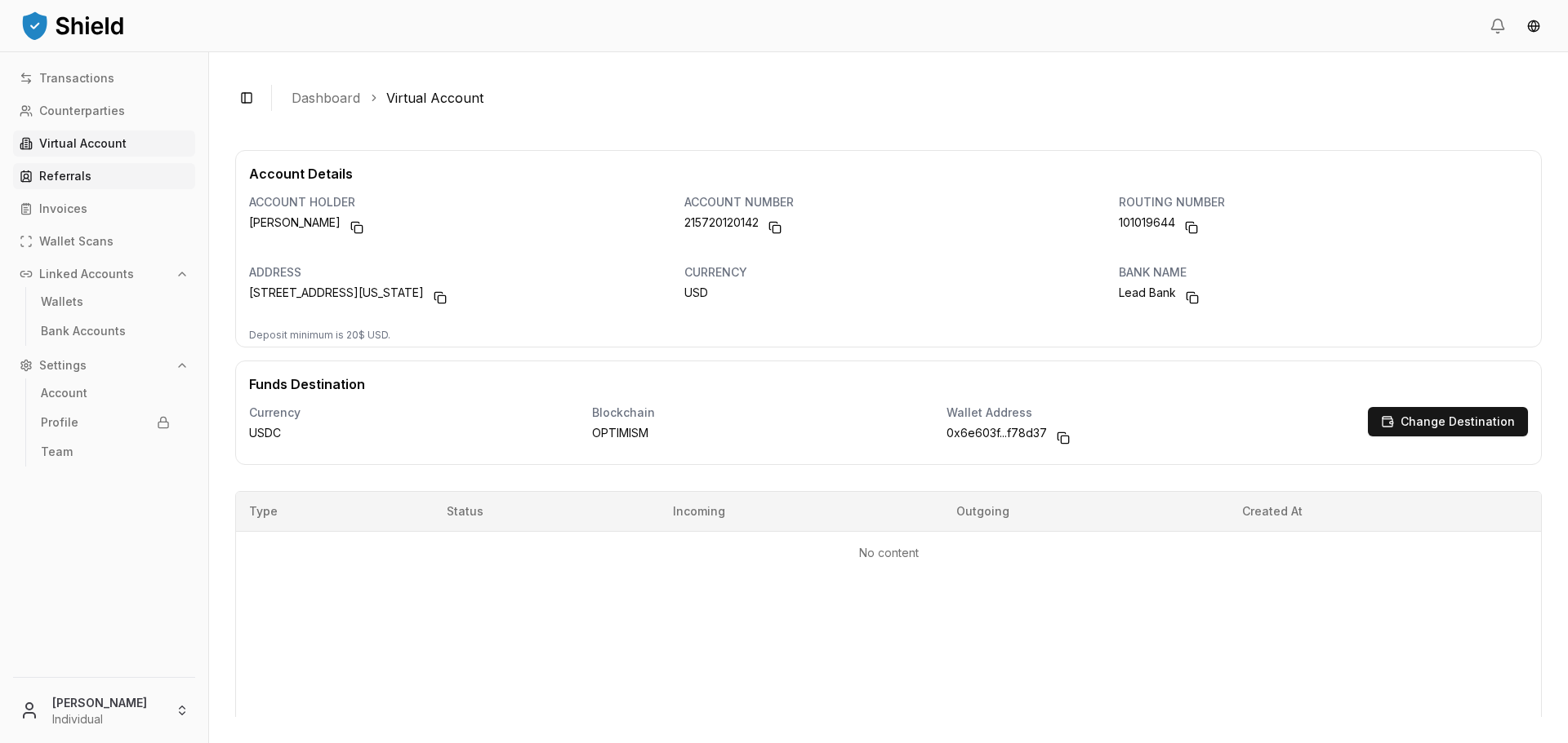
click at [94, 179] on link "Referrals" at bounding box center [104, 175] width 182 height 26
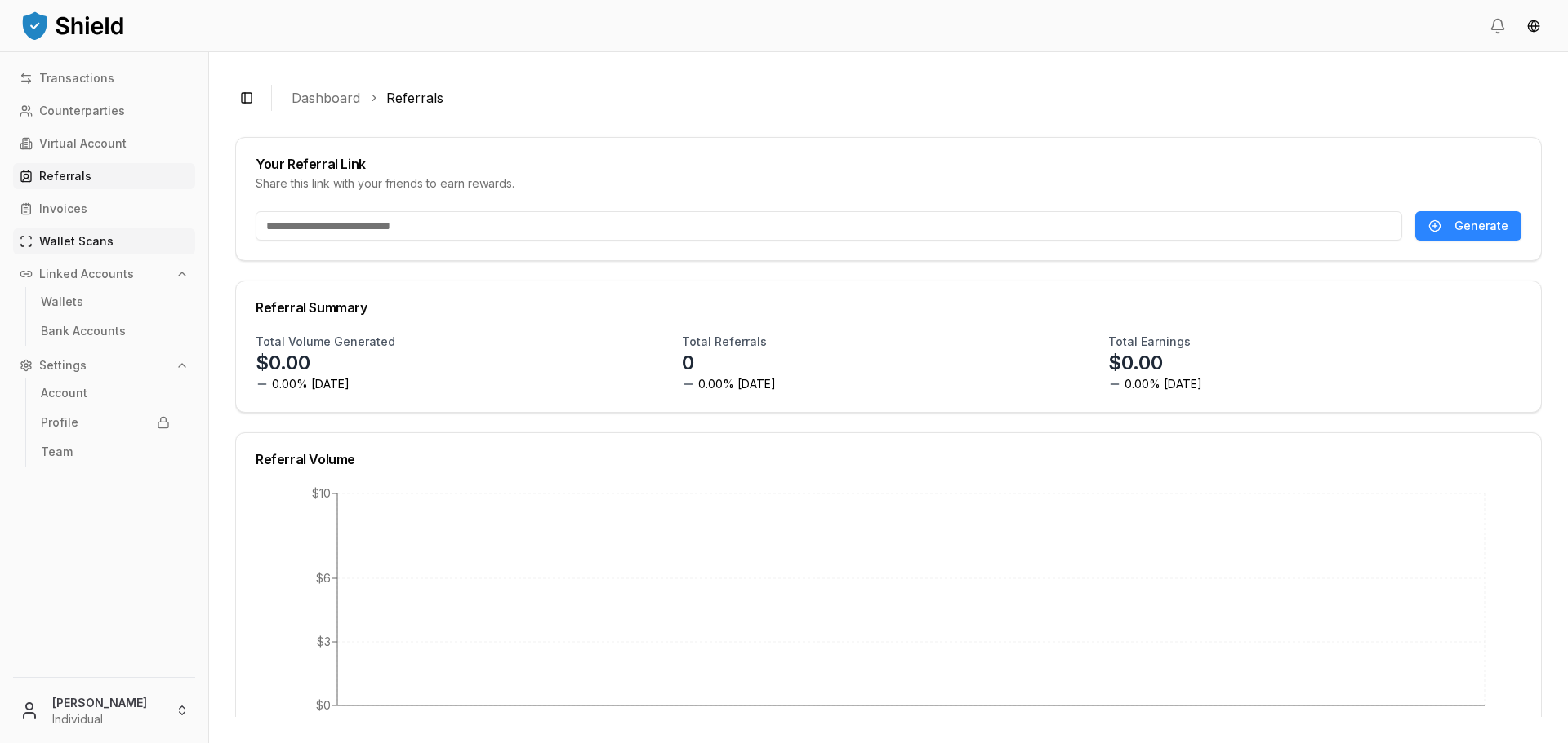
click at [81, 241] on p "Wallet Scans" at bounding box center [76, 242] width 74 height 12
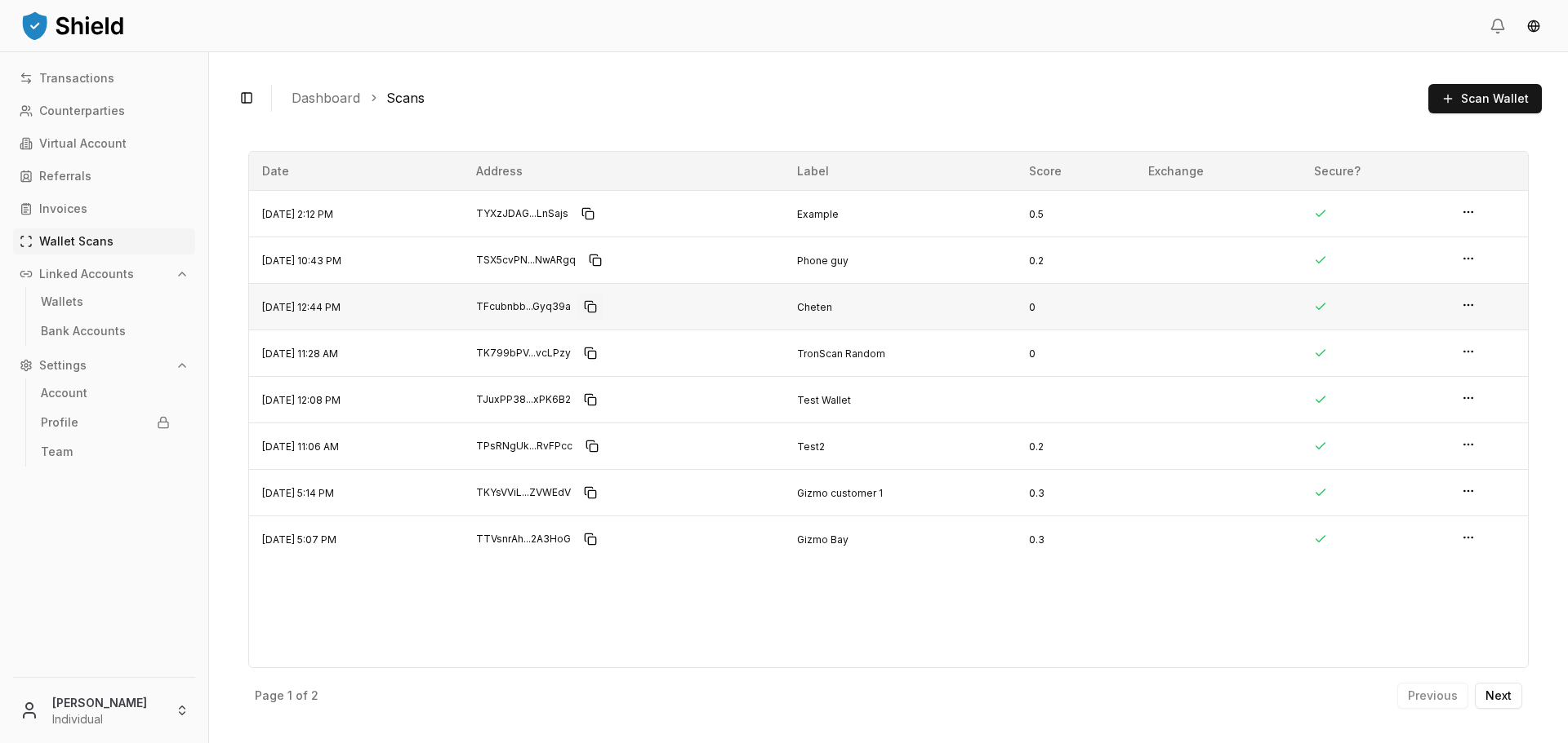
click at [604, 306] on button "Copy to clipboard" at bounding box center [590, 306] width 26 height 26
click at [1497, 108] on button "Scan Wallet" at bounding box center [1485, 98] width 114 height 29
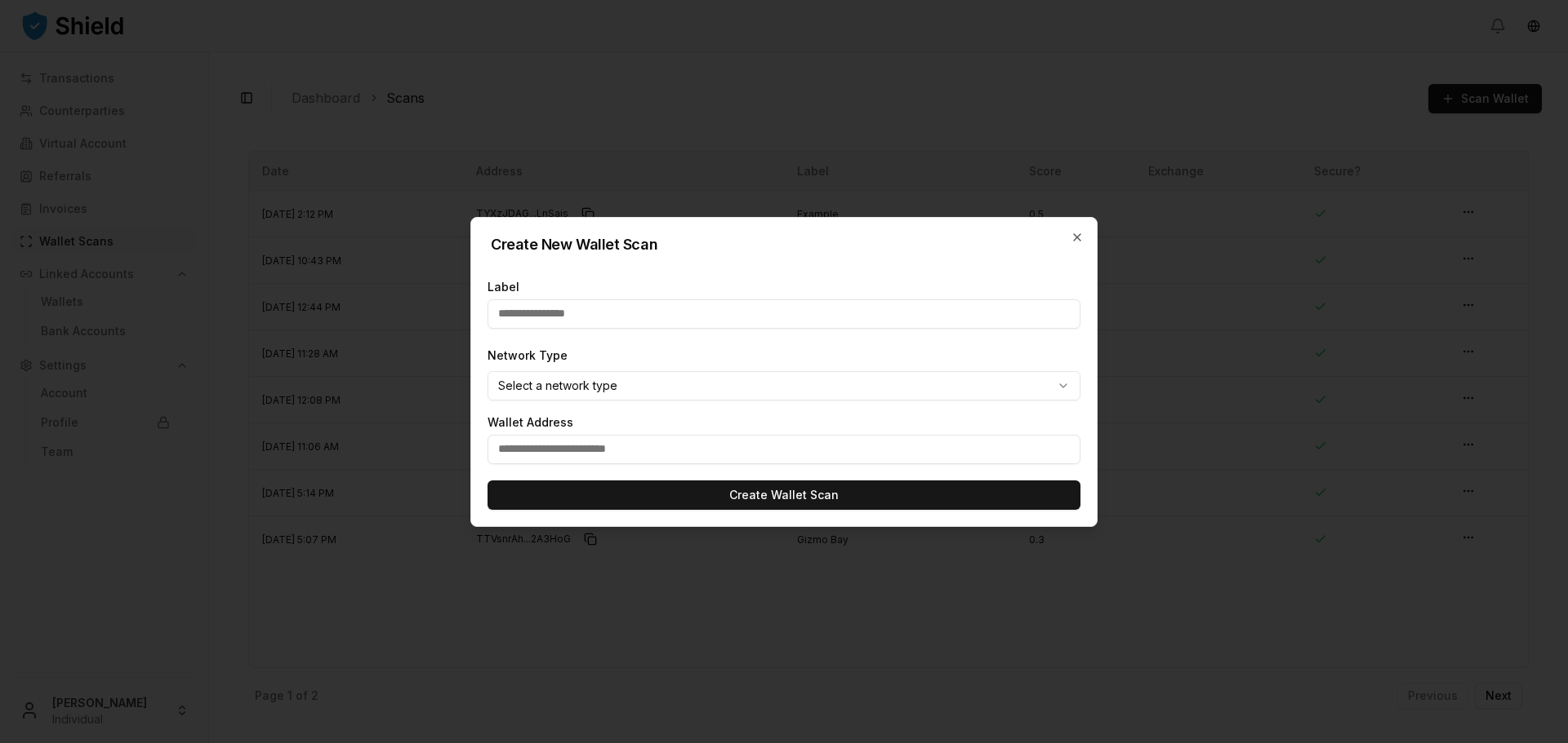
drag, startPoint x: 721, startPoint y: 311, endPoint x: 636, endPoint y: 306, distance: 85.1
click at [636, 306] on input "text" at bounding box center [784, 314] width 593 height 29
type input "*****"
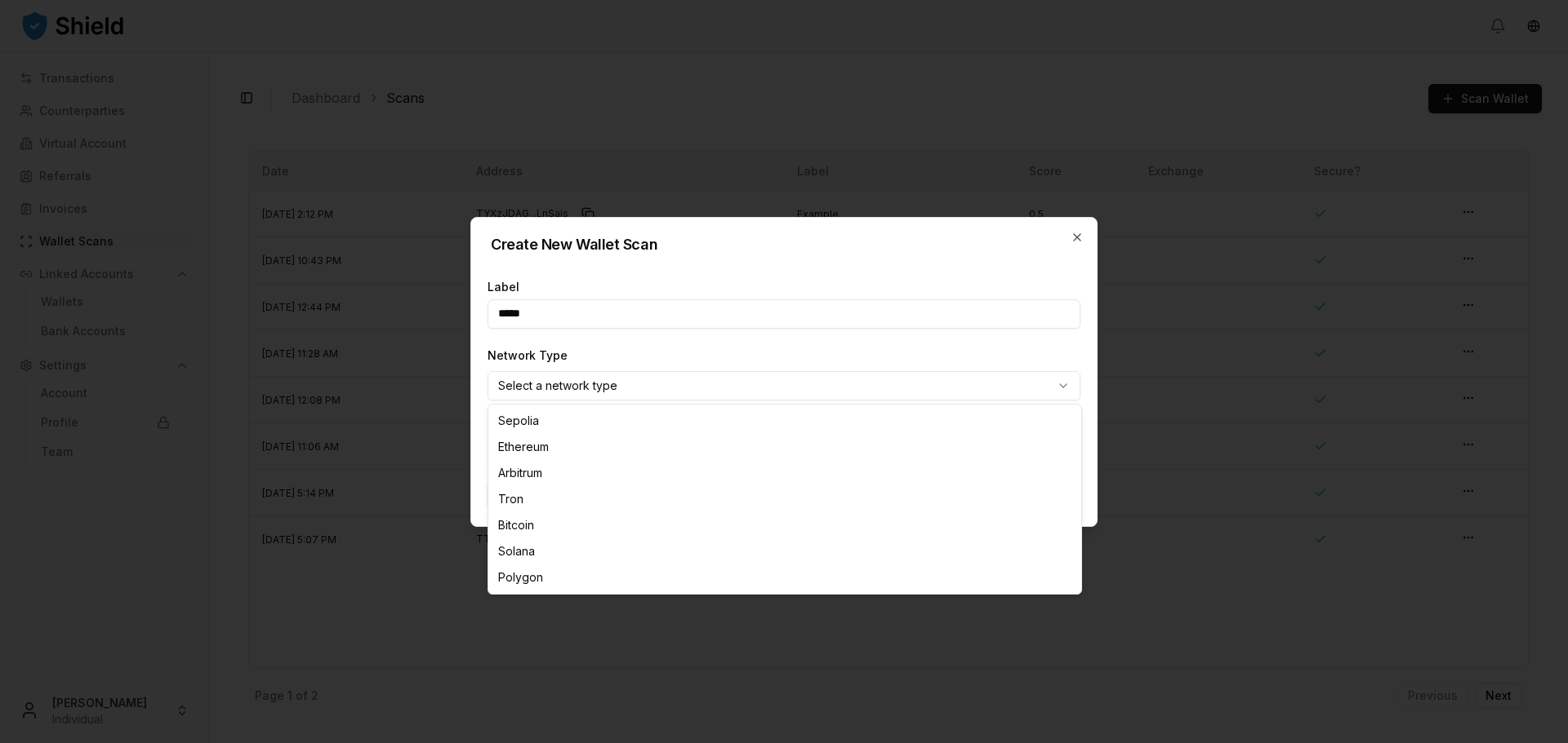
click at [621, 387] on body "Transactions Counterparties Virtual Account Referrals Invoices Wallet Scans Lin…" at bounding box center [784, 371] width 1568 height 743
select select "****"
drag, startPoint x: 612, startPoint y: 493, endPoint x: 609, endPoint y: 469, distance: 24.2
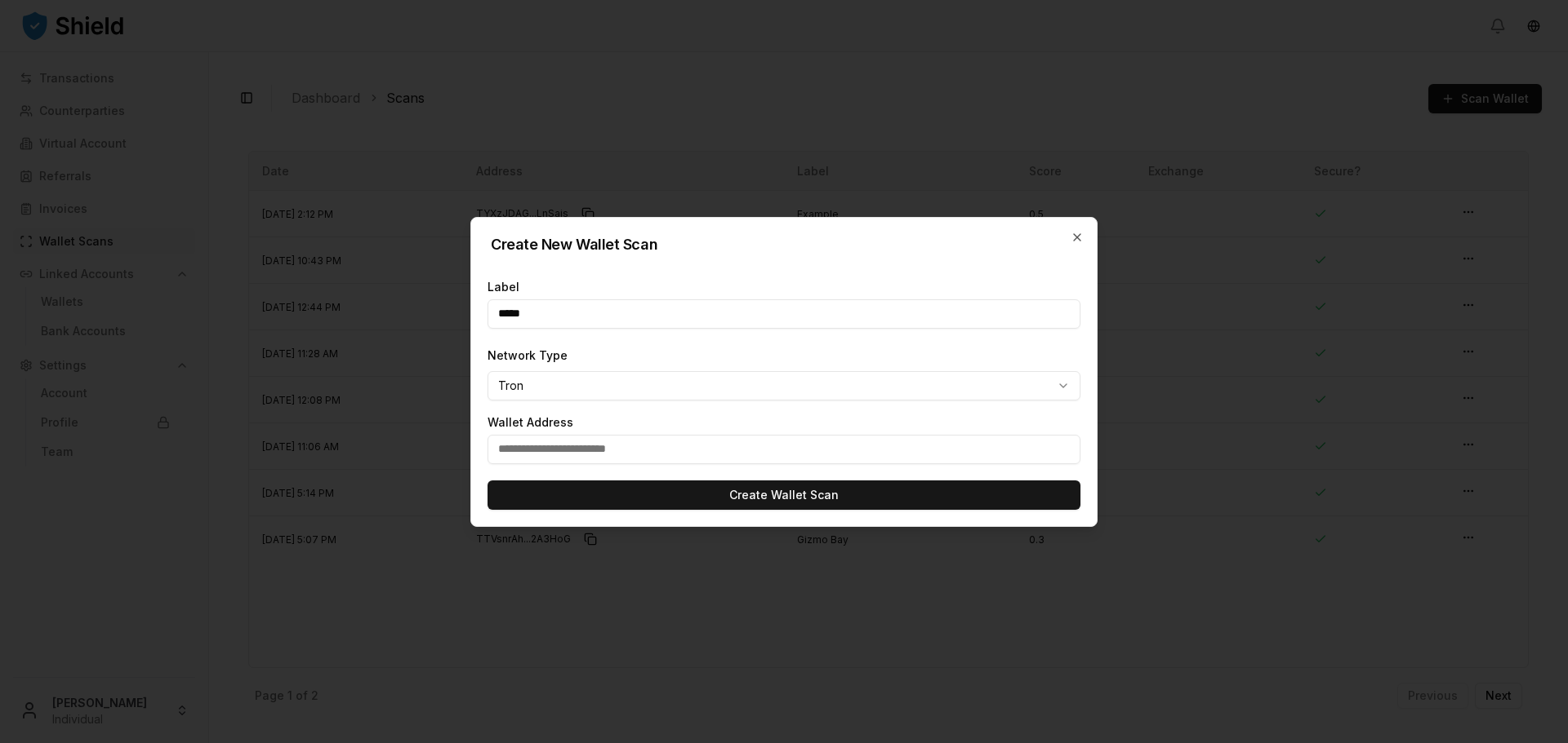
click at [603, 435] on input "text" at bounding box center [784, 449] width 593 height 29
paste input "**********"
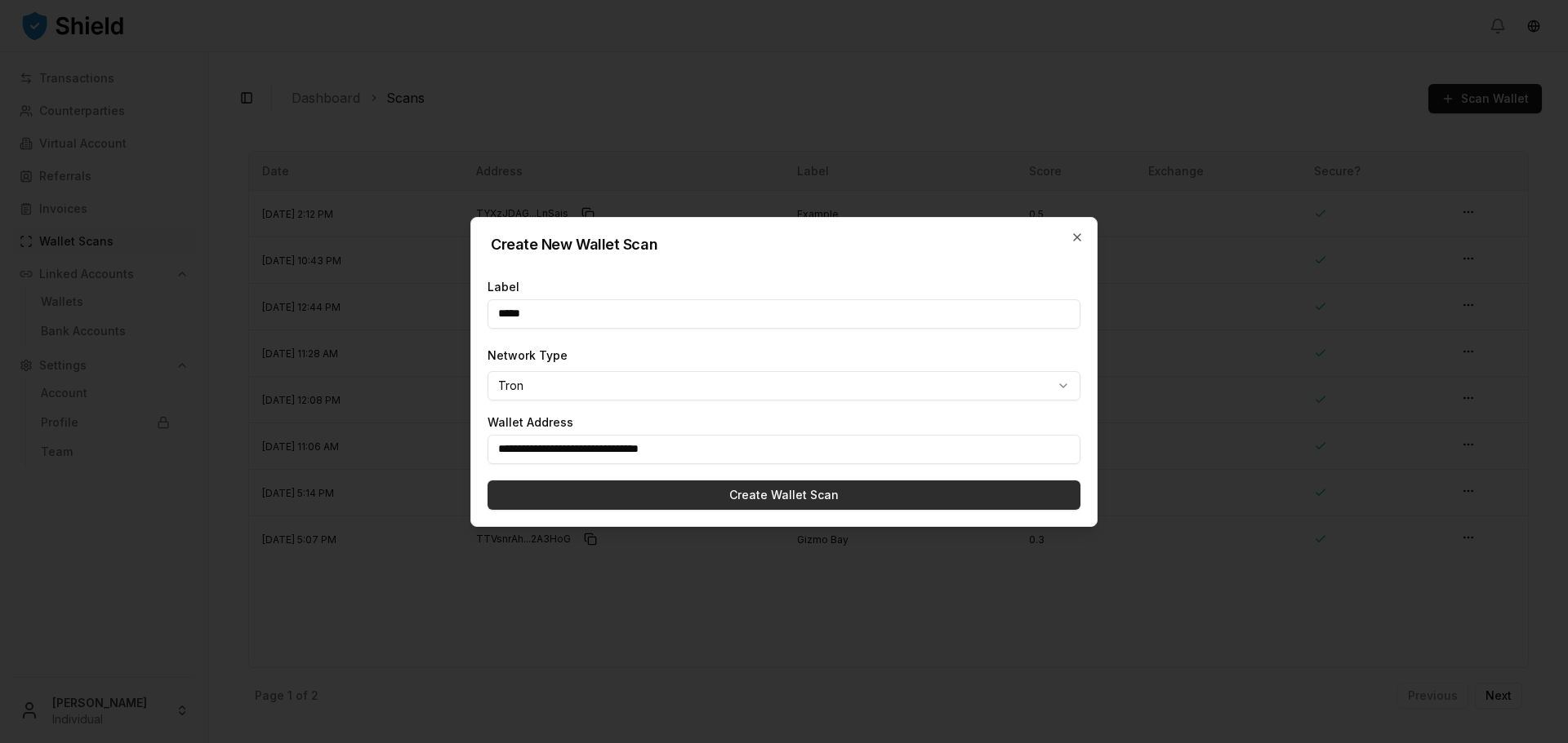
type input "**********"
click at [719, 490] on button "Create Wallet Scan" at bounding box center [784, 495] width 593 height 29
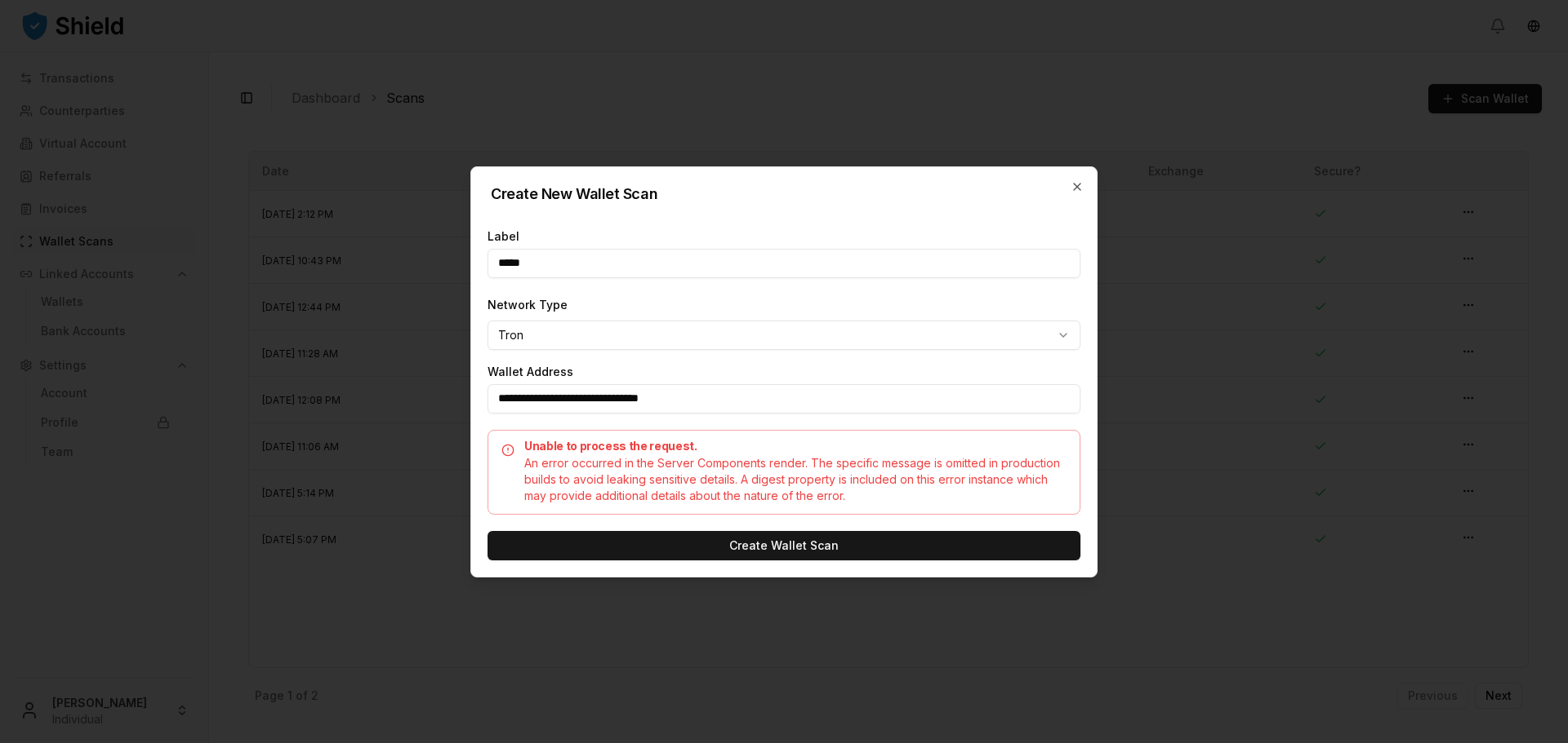
drag, startPoint x: 751, startPoint y: 391, endPoint x: 777, endPoint y: 503, distance: 115.0
click at [751, 391] on input "**********" at bounding box center [784, 399] width 593 height 29
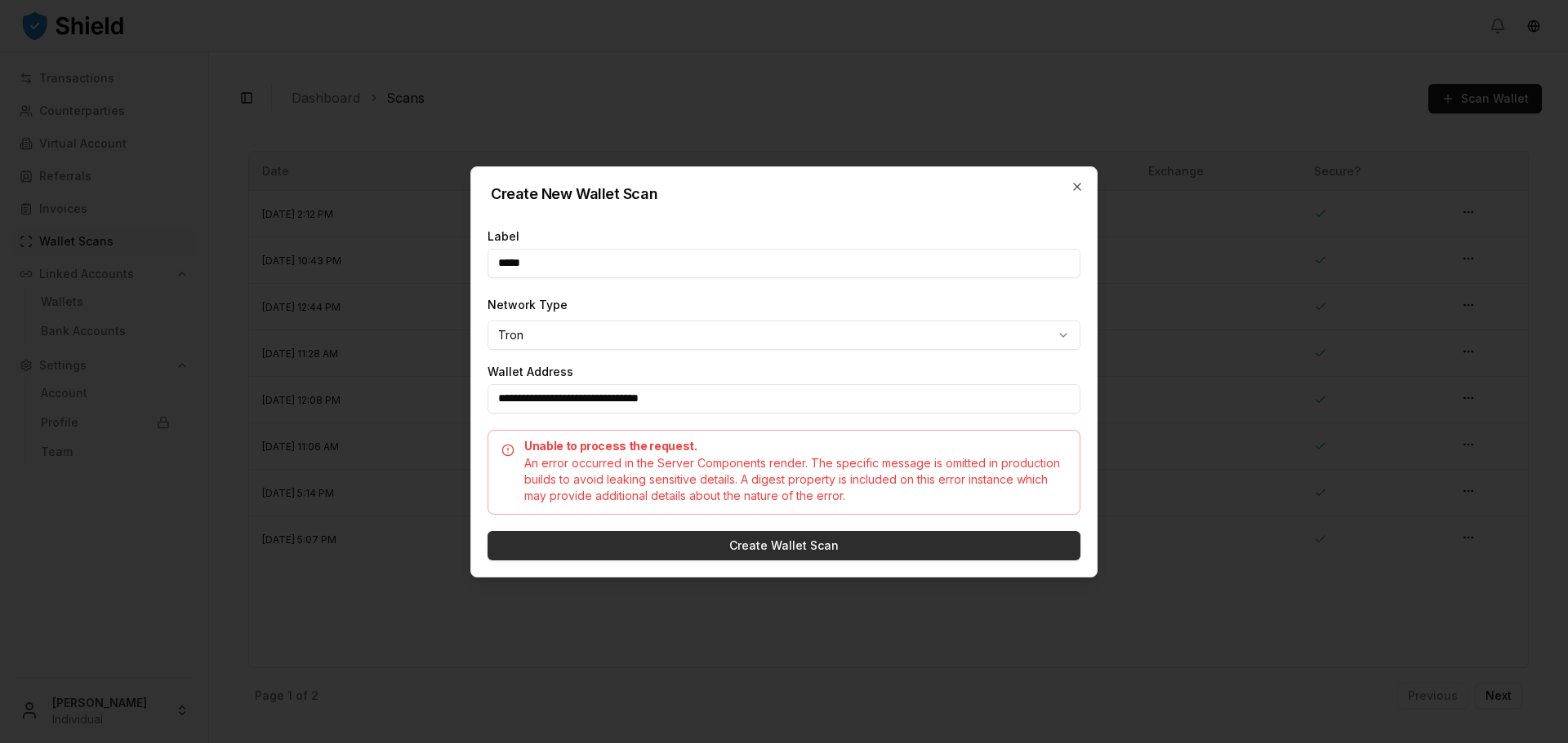
click at [791, 549] on button "Create Wallet Scan" at bounding box center [784, 545] width 593 height 29
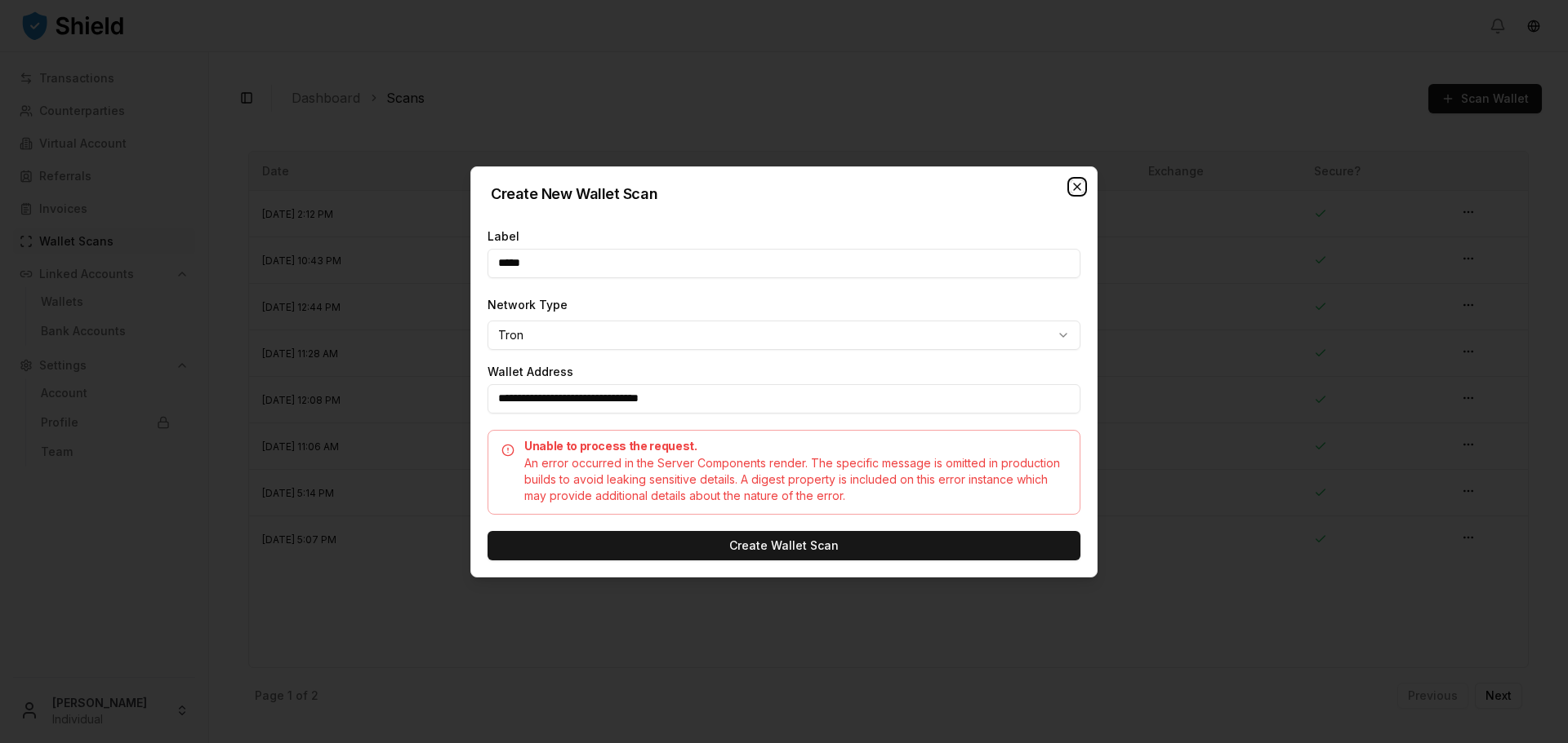
click at [1073, 186] on icon "button" at bounding box center [1077, 187] width 14 height 13
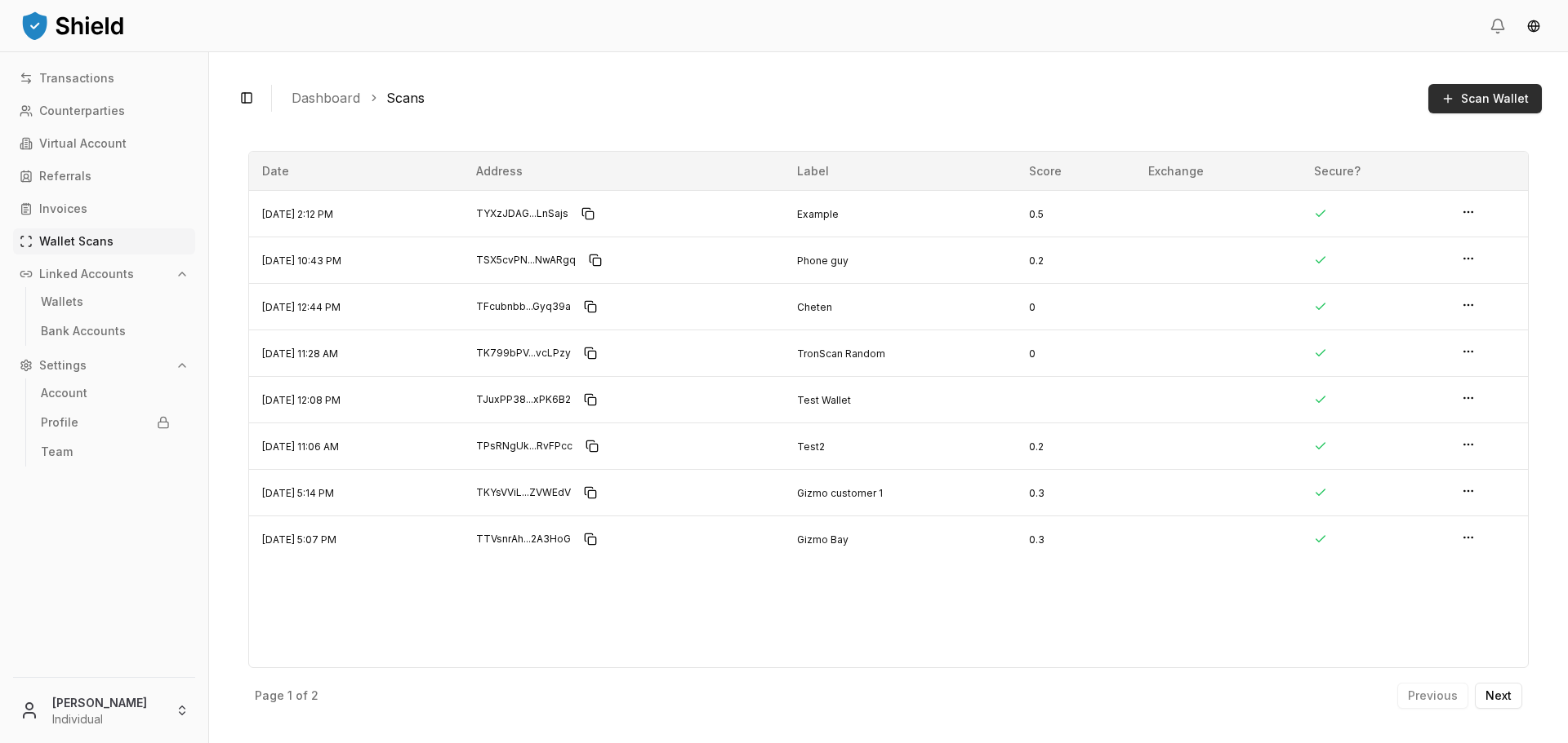
click at [1490, 104] on span "Scan Wallet" at bounding box center [1495, 98] width 68 height 16
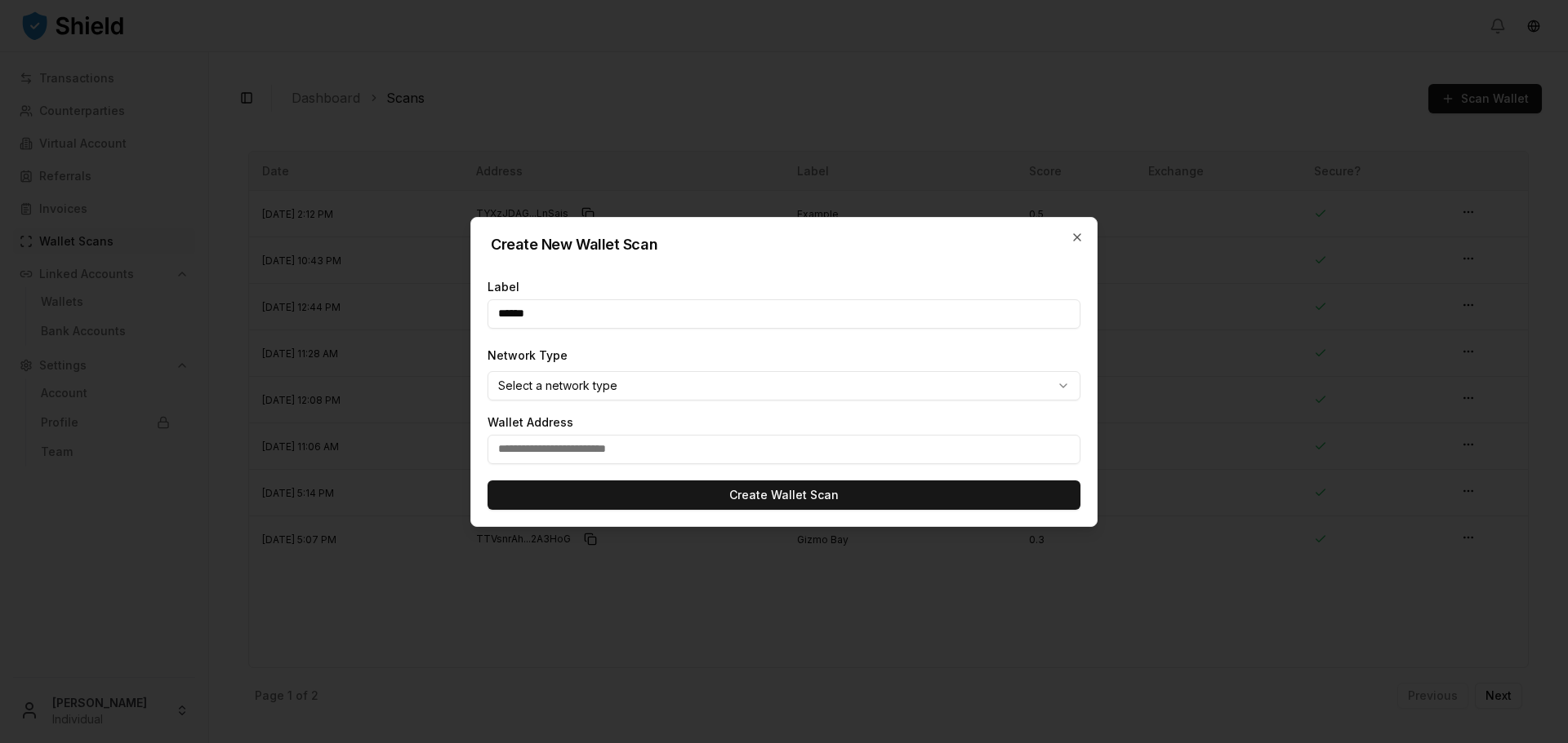
type input "******"
click at [594, 444] on input "text" at bounding box center [784, 449] width 593 height 29
paste input "**********"
type input "**********"
click at [632, 391] on body "Transactions Counterparties Virtual Account Referrals Invoices Wallet Scans Lin…" at bounding box center [784, 371] width 1568 height 743
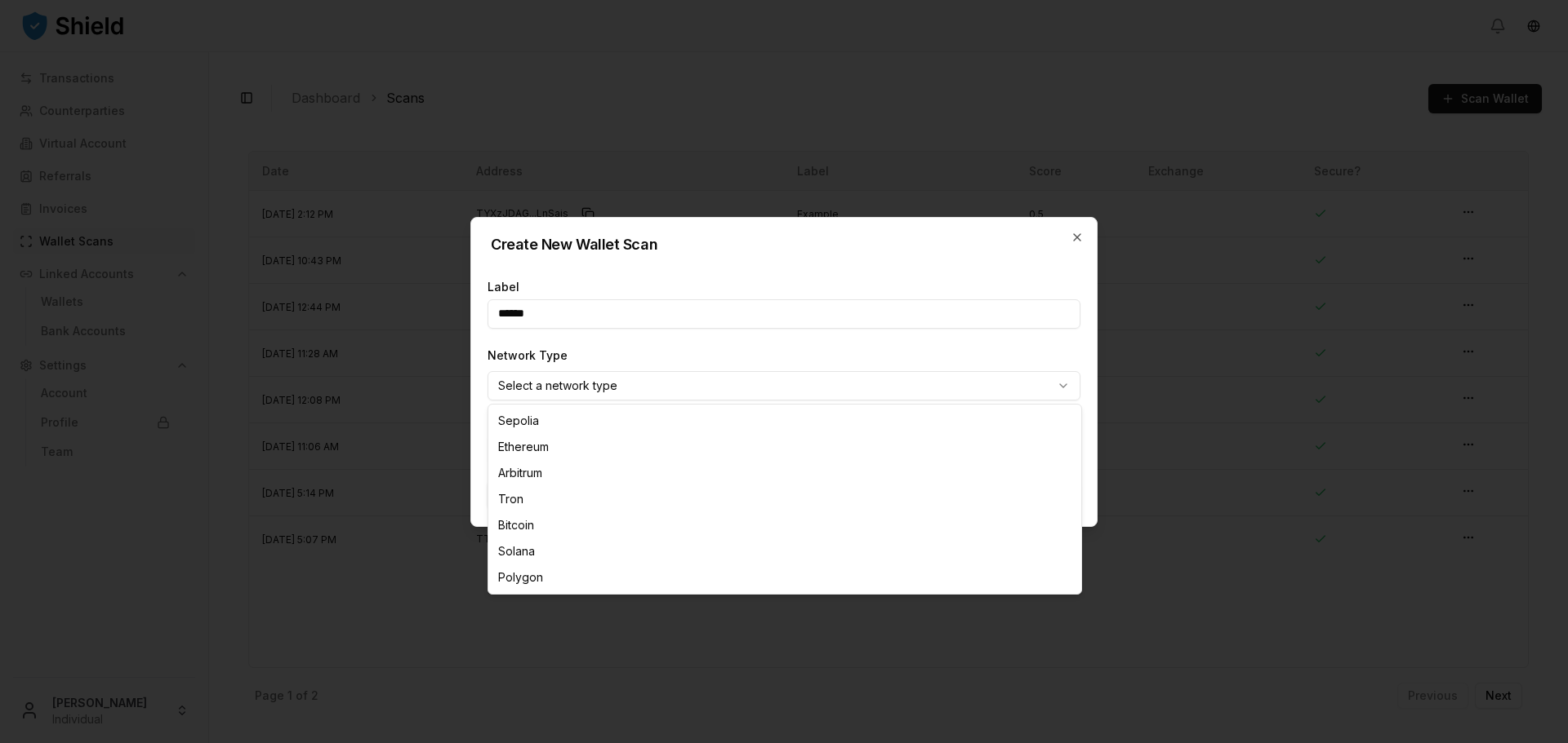
select select "****"
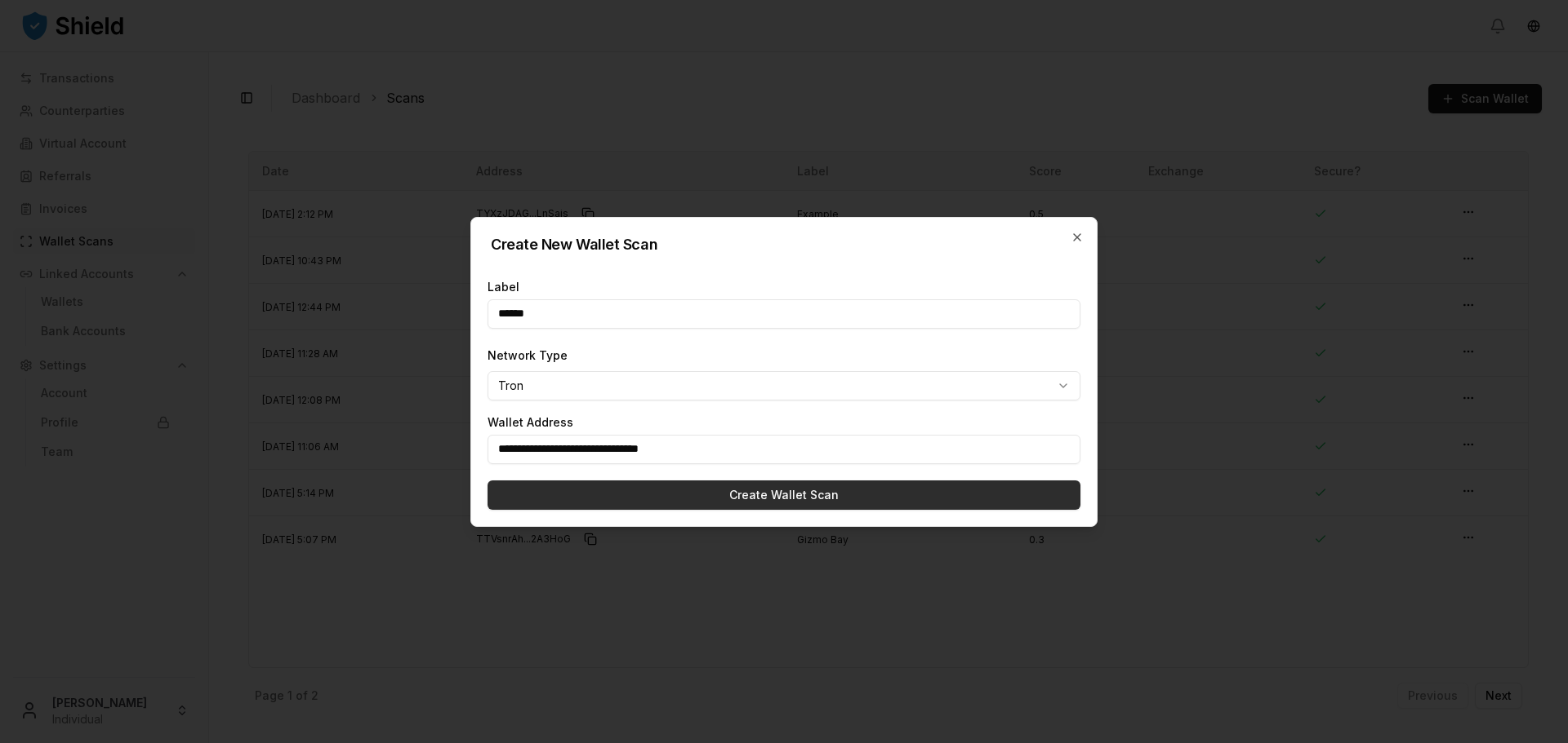
click at [782, 492] on button "Create Wallet Scan" at bounding box center [784, 495] width 593 height 29
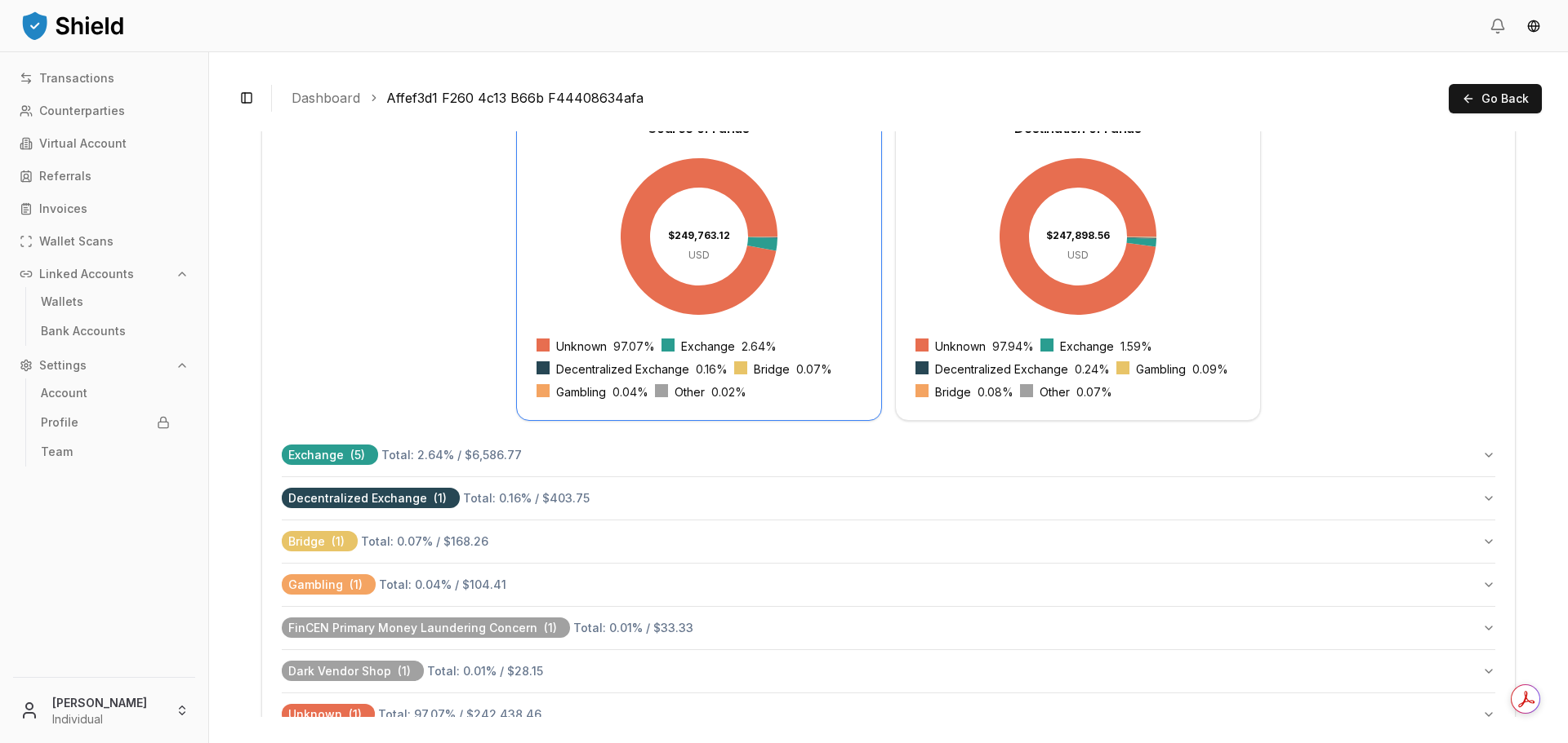
scroll to position [586, 0]
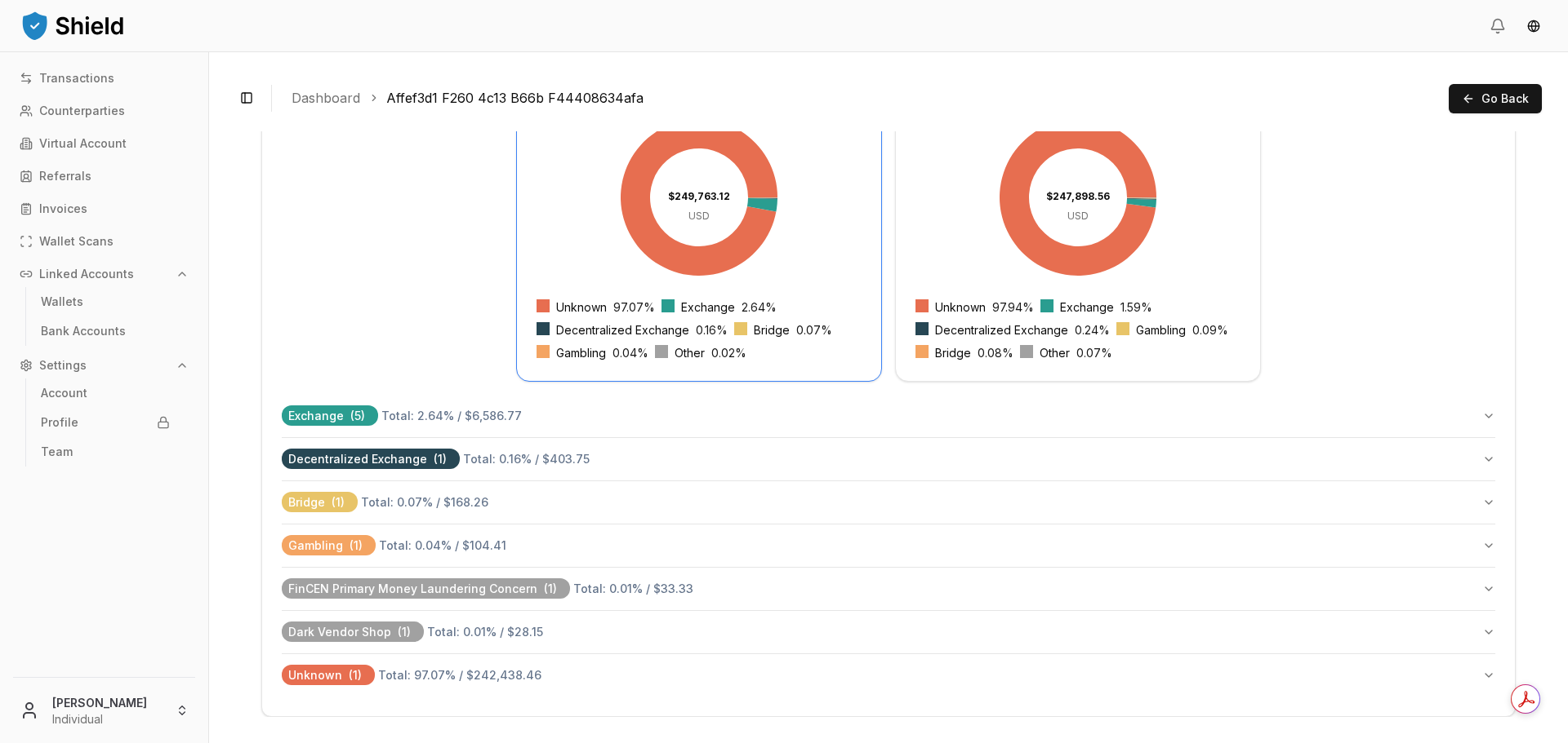
click at [525, 423] on button "Exchange ( 5 ) Total: 2.64 % / $6,586.77" at bounding box center [888, 416] width 1213 height 42
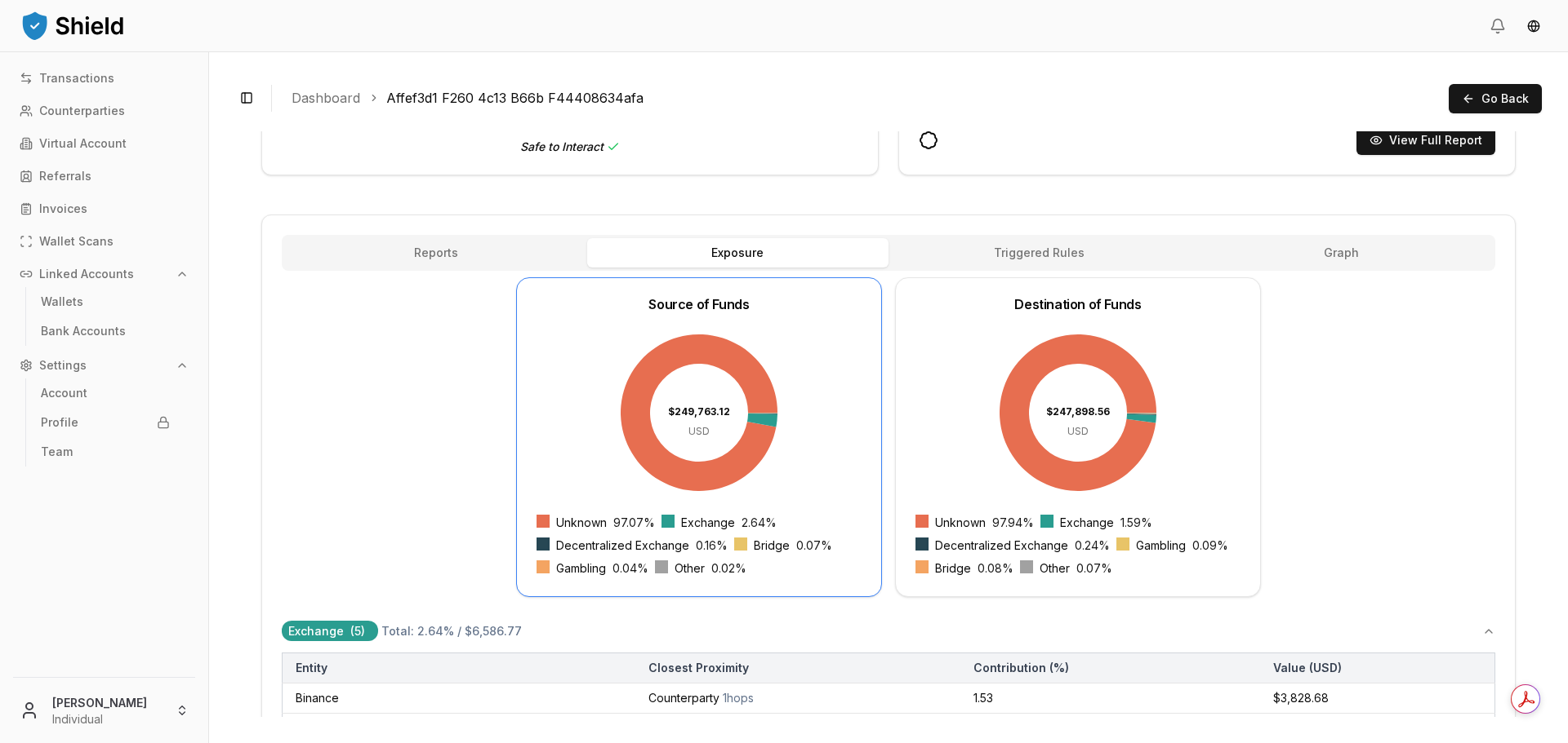
scroll to position [341, 0]
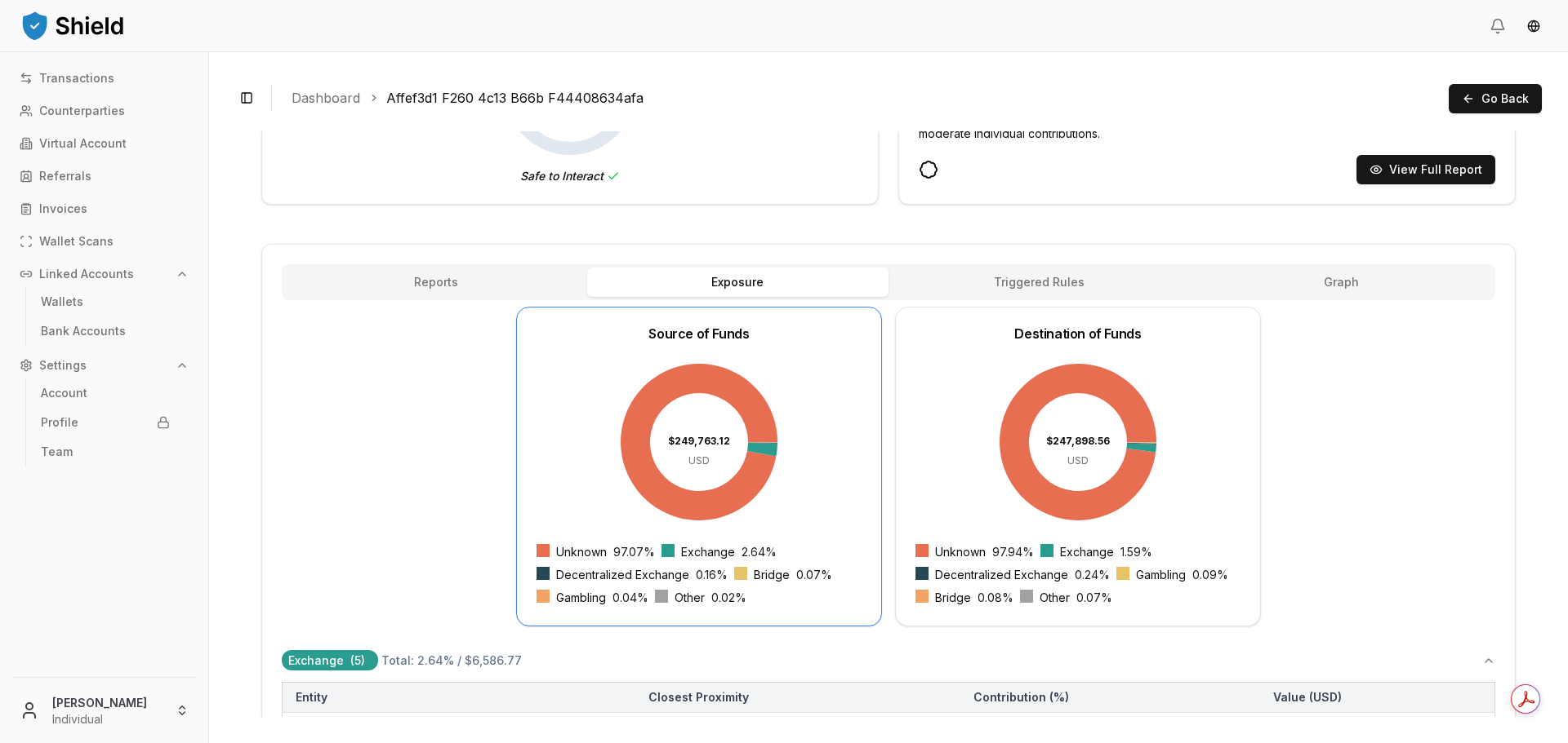
click at [1058, 275] on span "Triggered Rules" at bounding box center [1039, 282] width 91 height 16
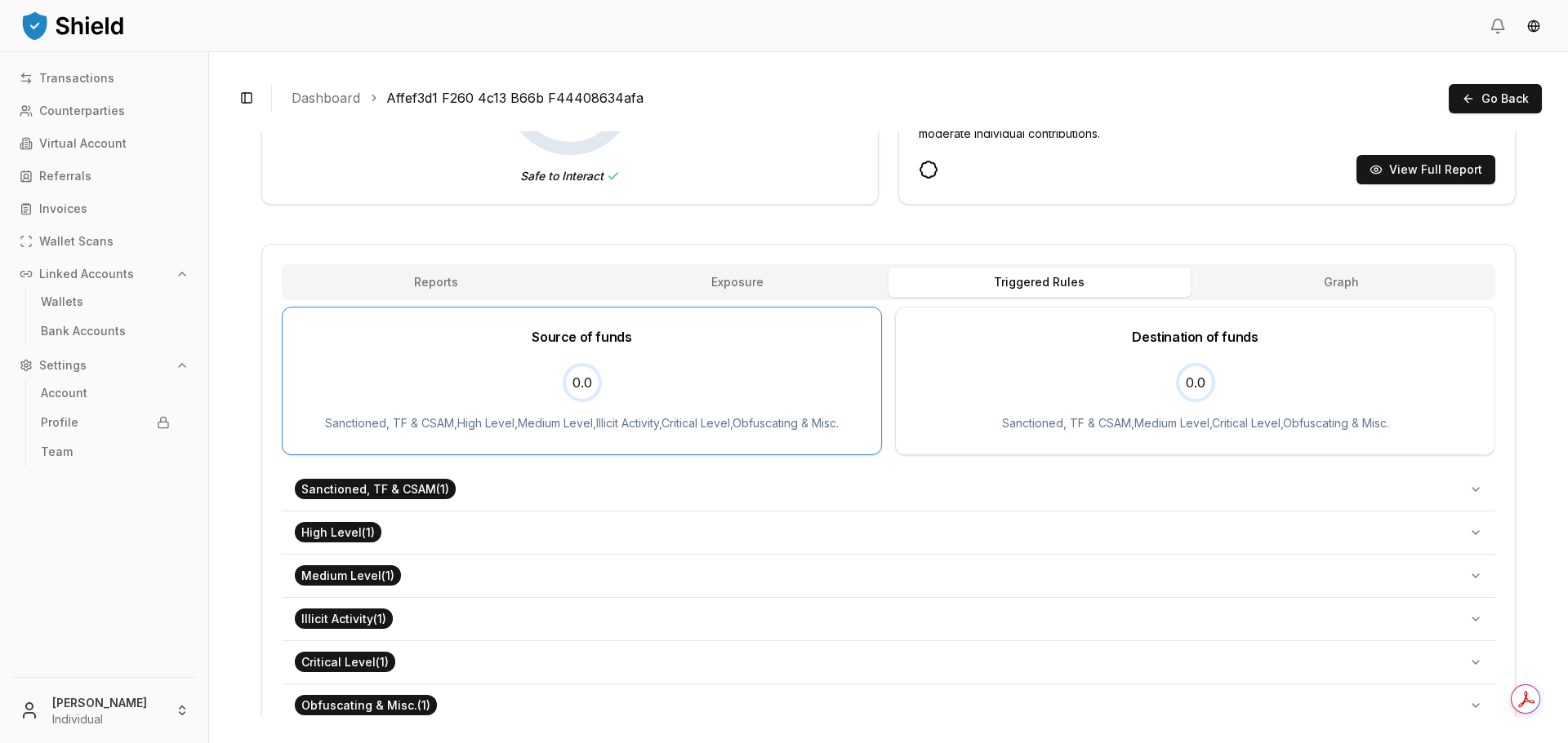
click at [1138, 471] on button "Sanctioned, TF & CSAM ( 1 )" at bounding box center [888, 490] width 1213 height 42
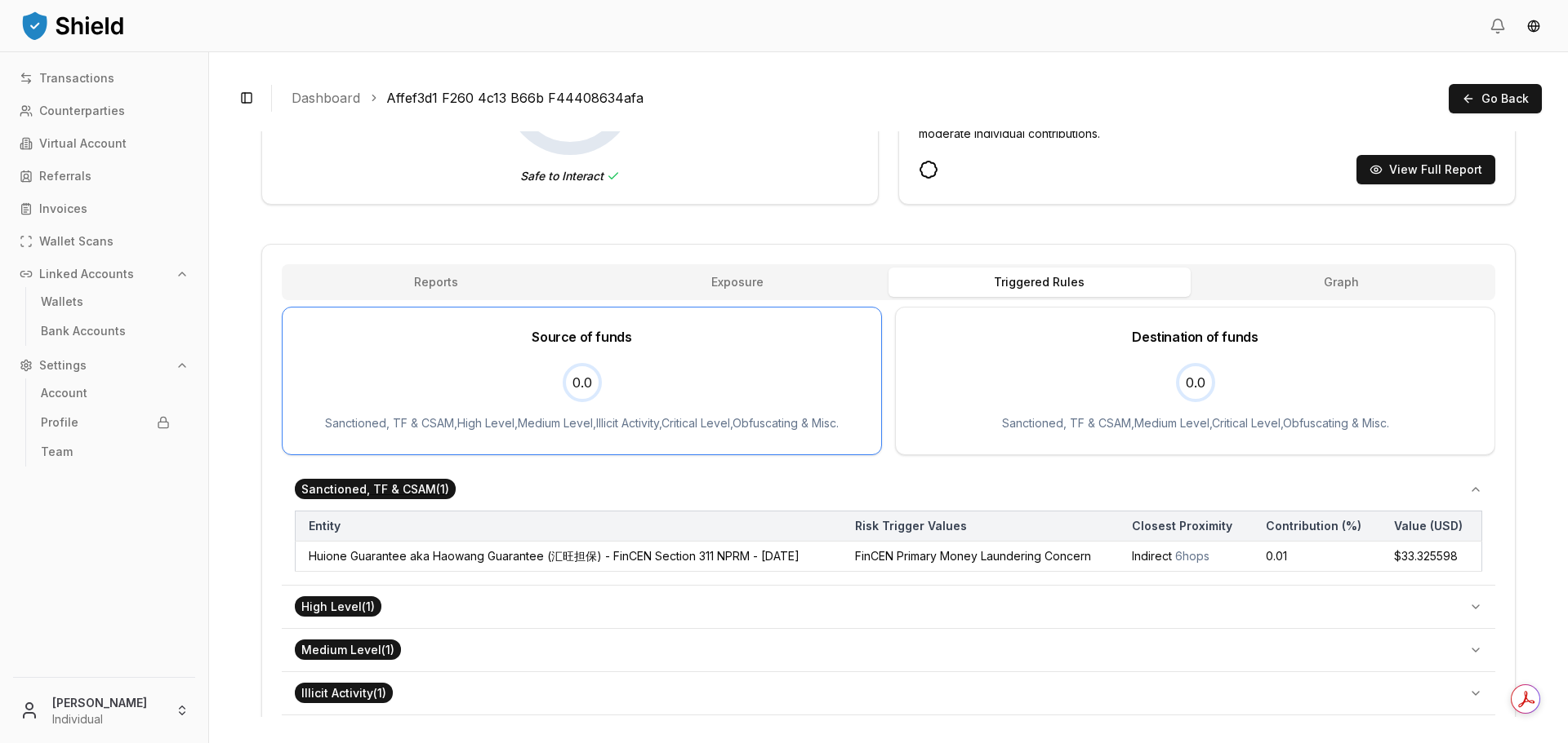
click at [1133, 484] on button "Sanctioned, TF & CSAM ( 1 )" at bounding box center [888, 490] width 1213 height 42
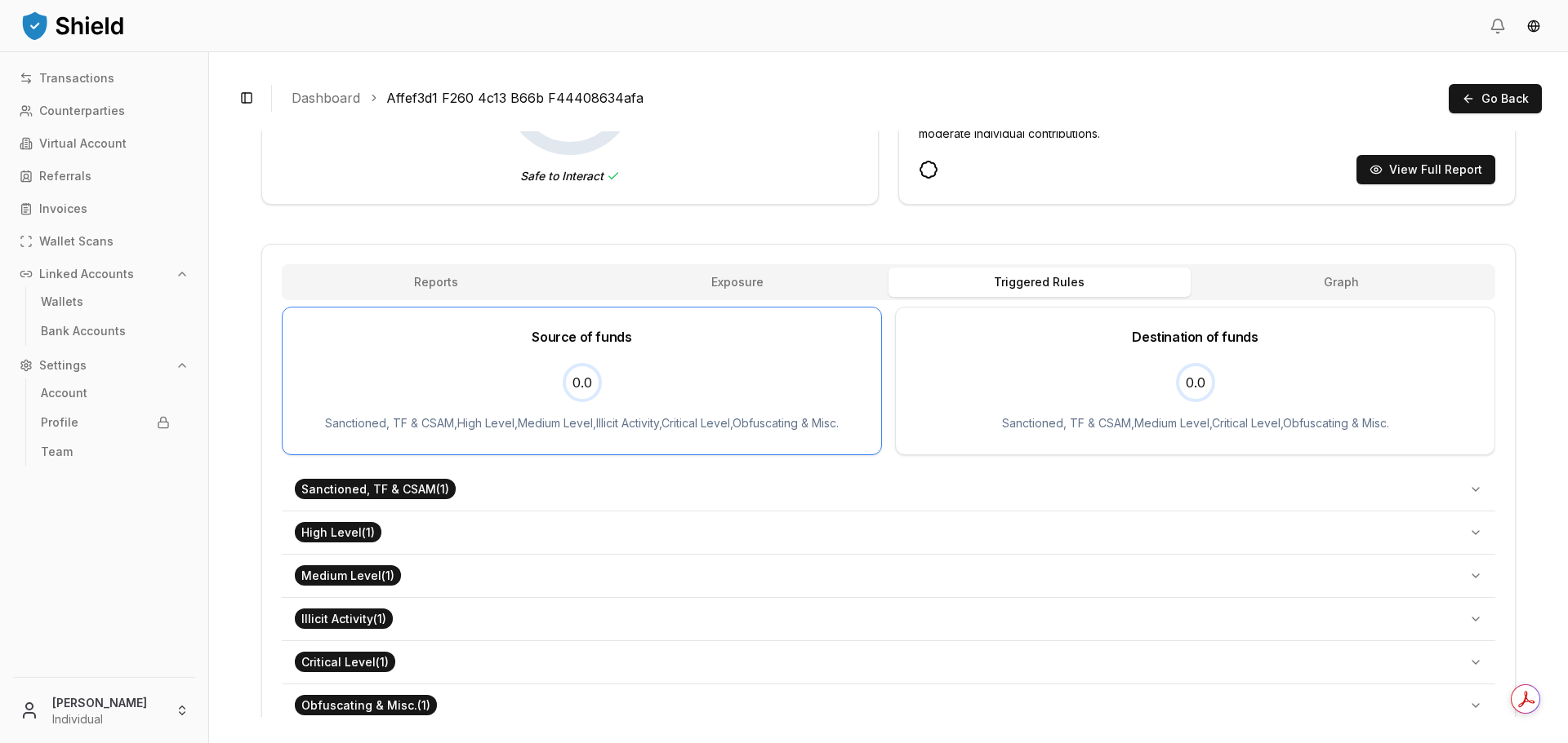
click at [1043, 466] on div "Source of funds 0.0 Sanctioned, TF & CSAM , High Level , Medium Level , Illicit…" at bounding box center [888, 517] width 1213 height 421
click at [1050, 482] on button "Sanctioned, TF & CSAM ( 1 )" at bounding box center [888, 490] width 1213 height 42
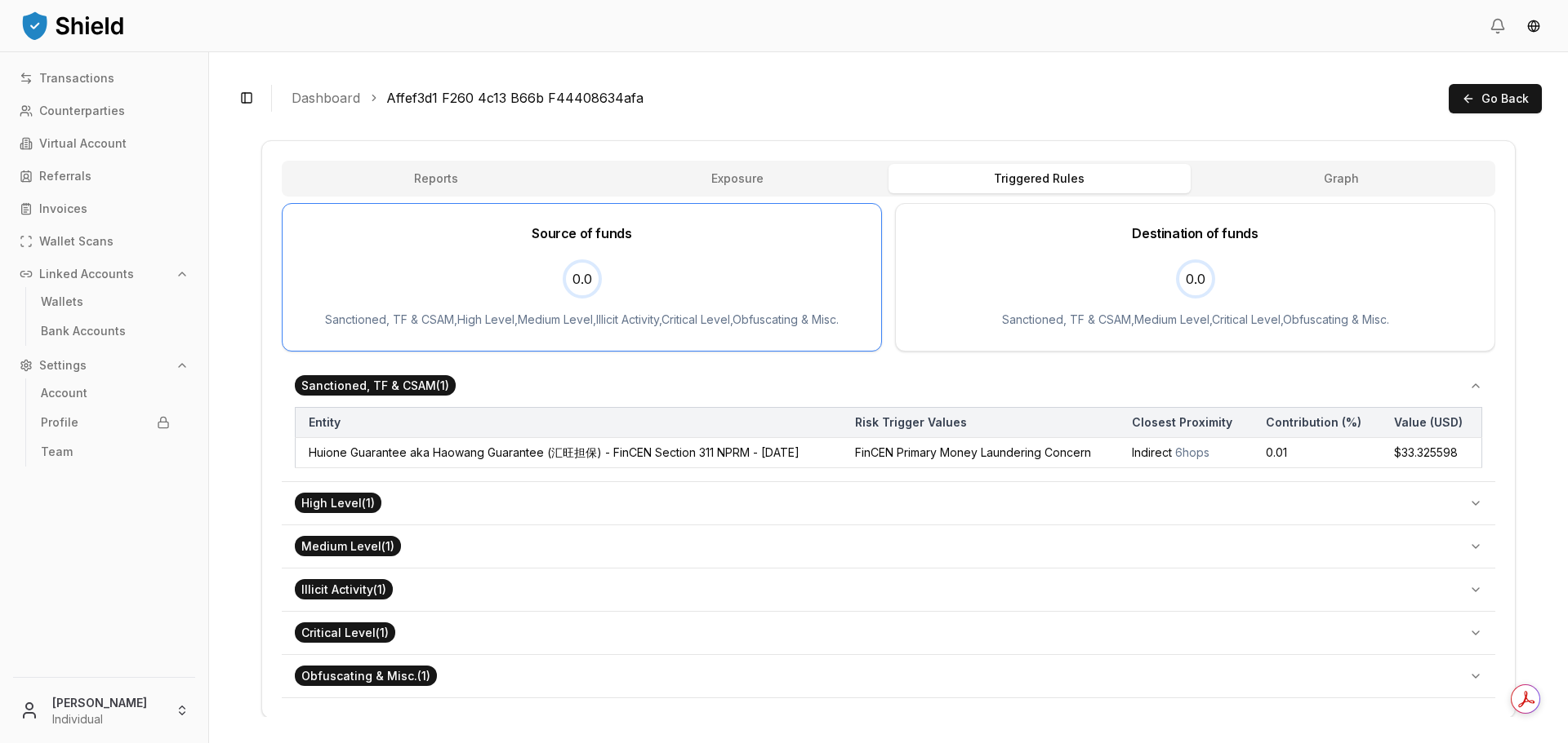
scroll to position [446, 0]
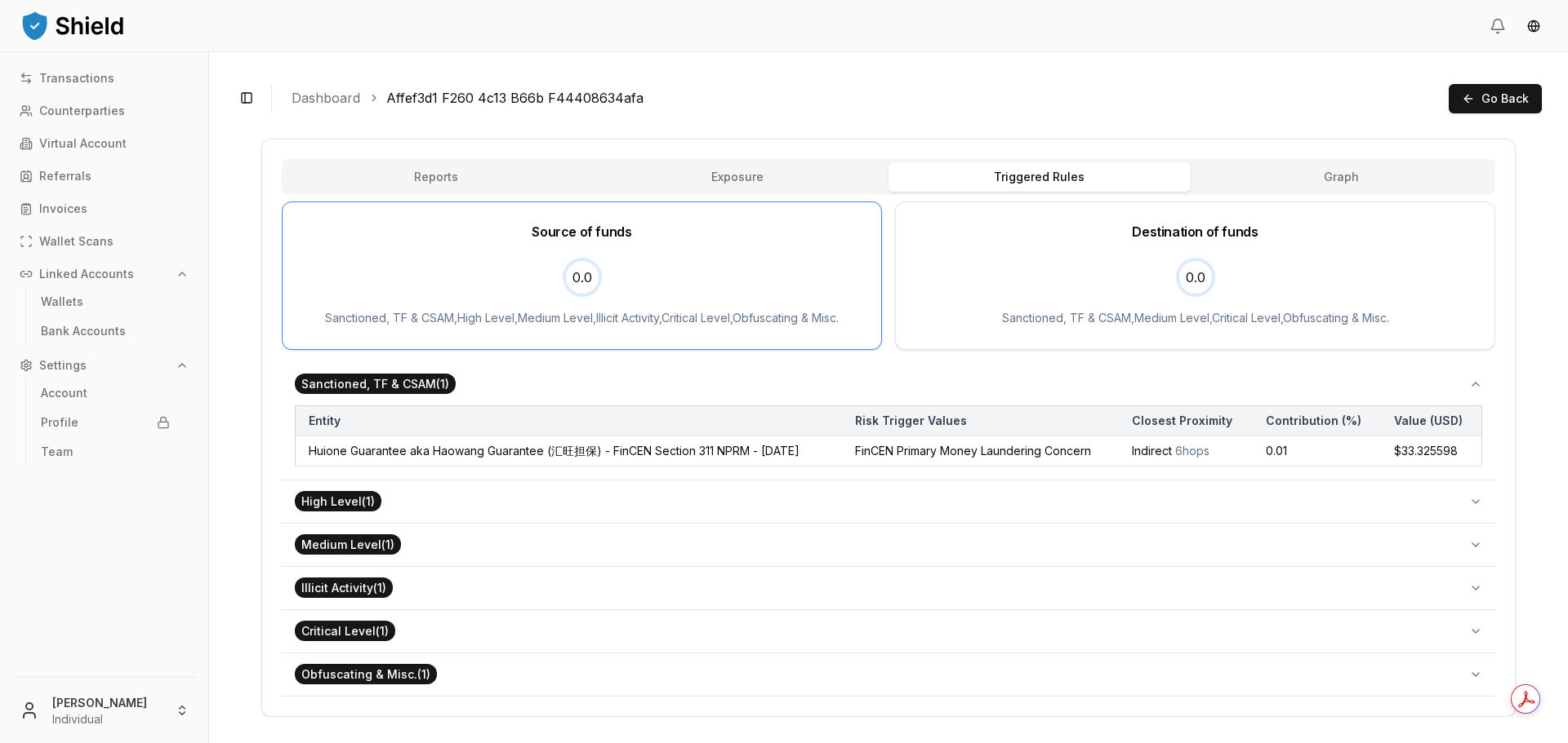
click at [1011, 499] on button "High Level ( 1 )" at bounding box center [888, 502] width 1213 height 42
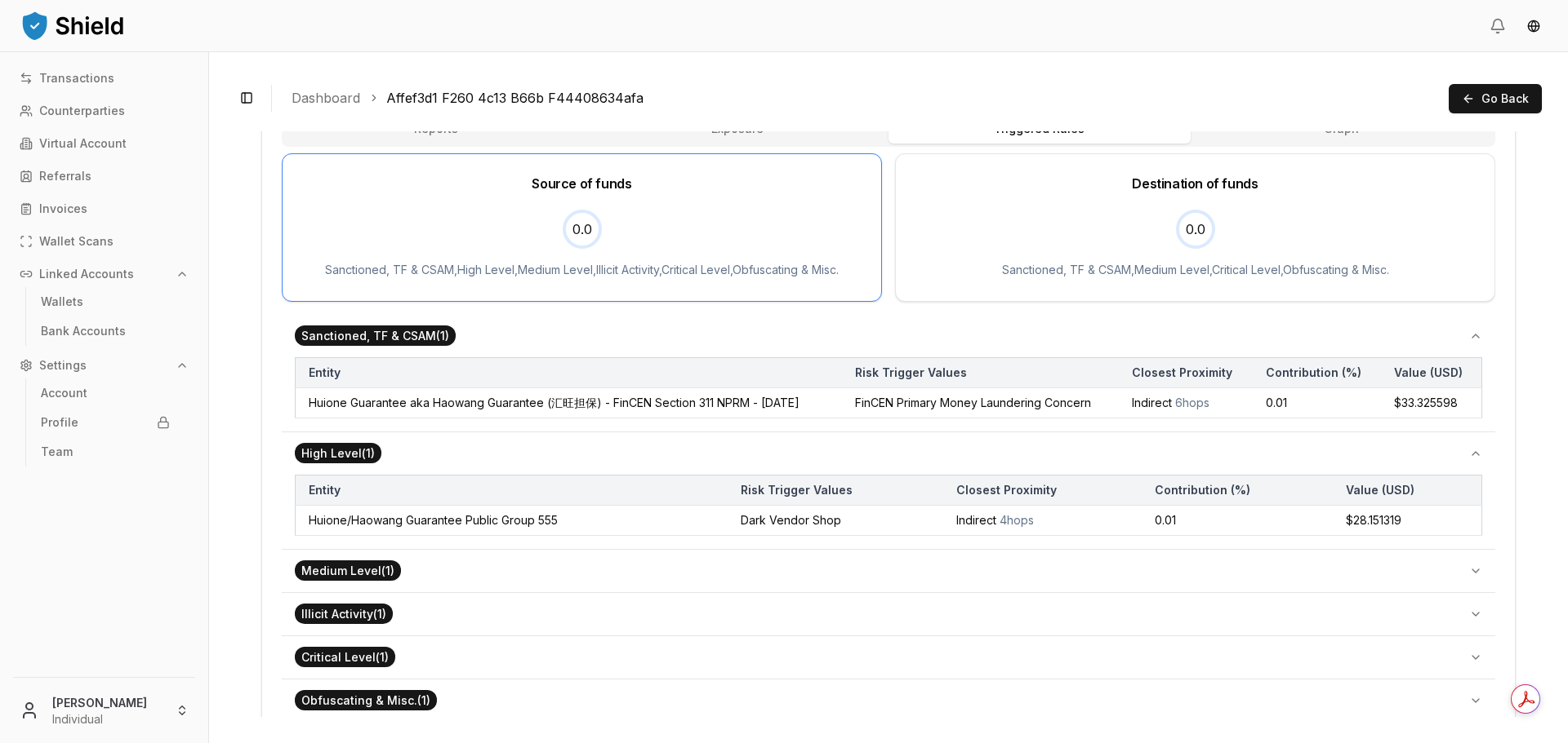
scroll to position [520, 0]
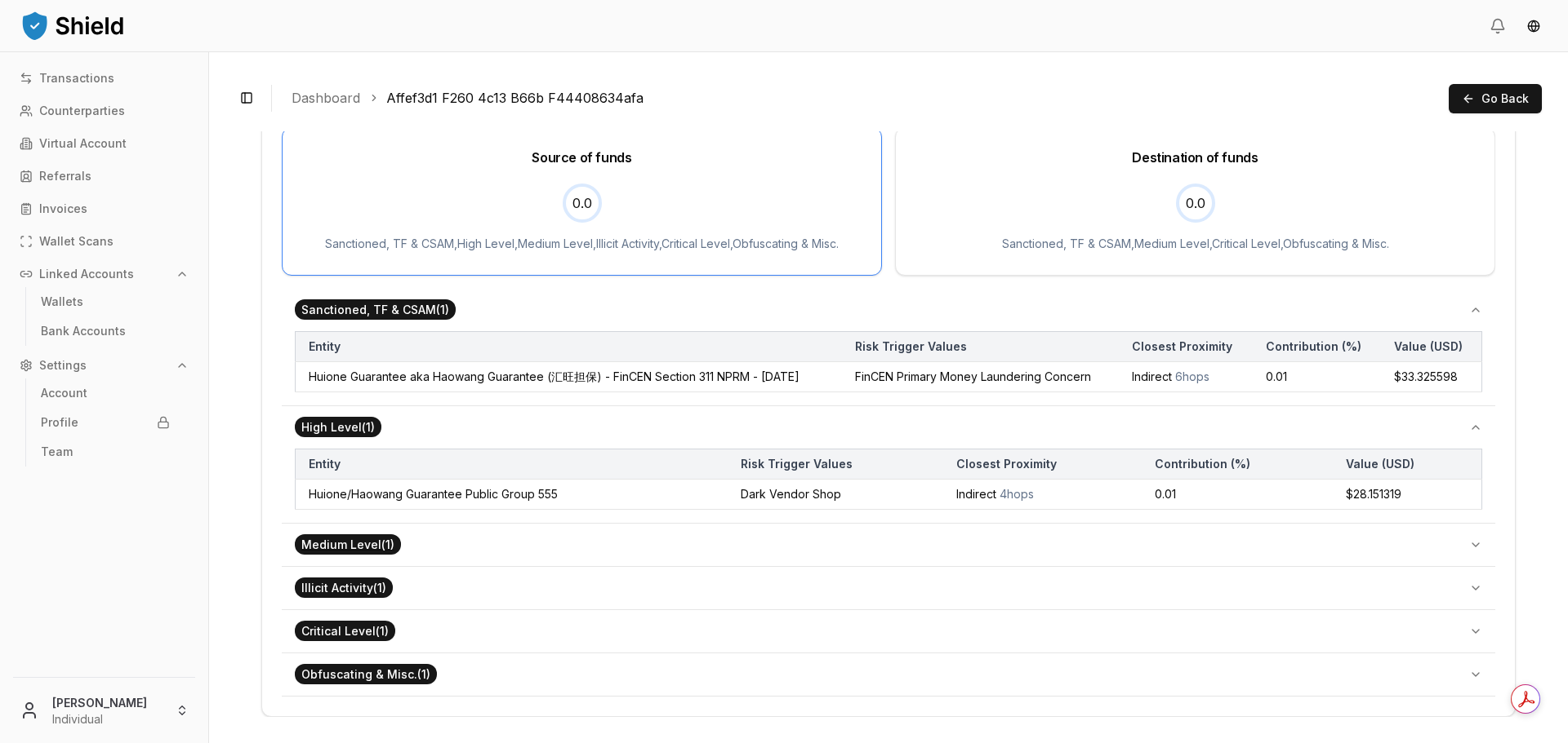
click at [961, 532] on button "Medium Level ( 1 )" at bounding box center [888, 545] width 1213 height 42
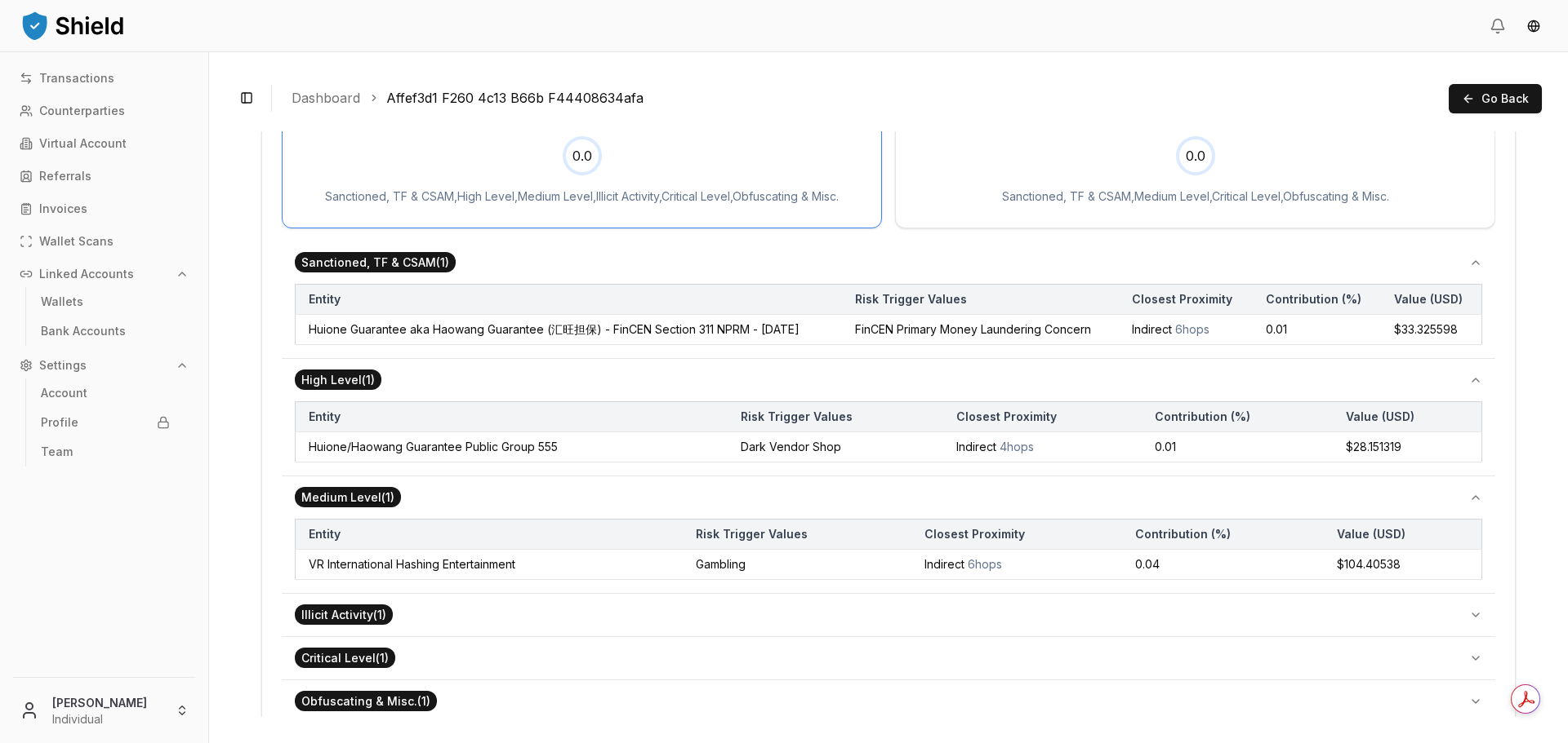
scroll to position [595, 0]
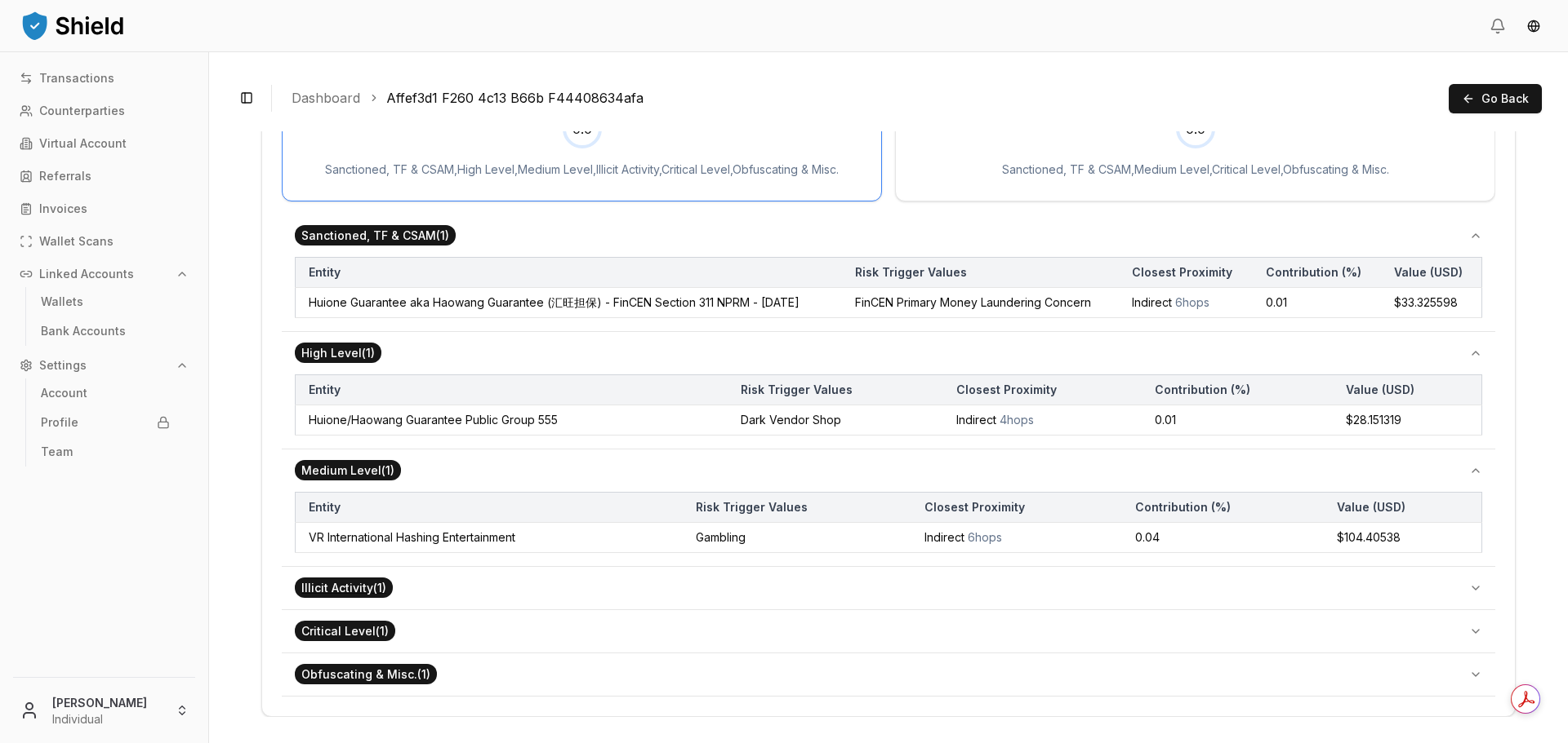
click at [951, 583] on button "Illicit Activity ( 1 )" at bounding box center [888, 588] width 1213 height 42
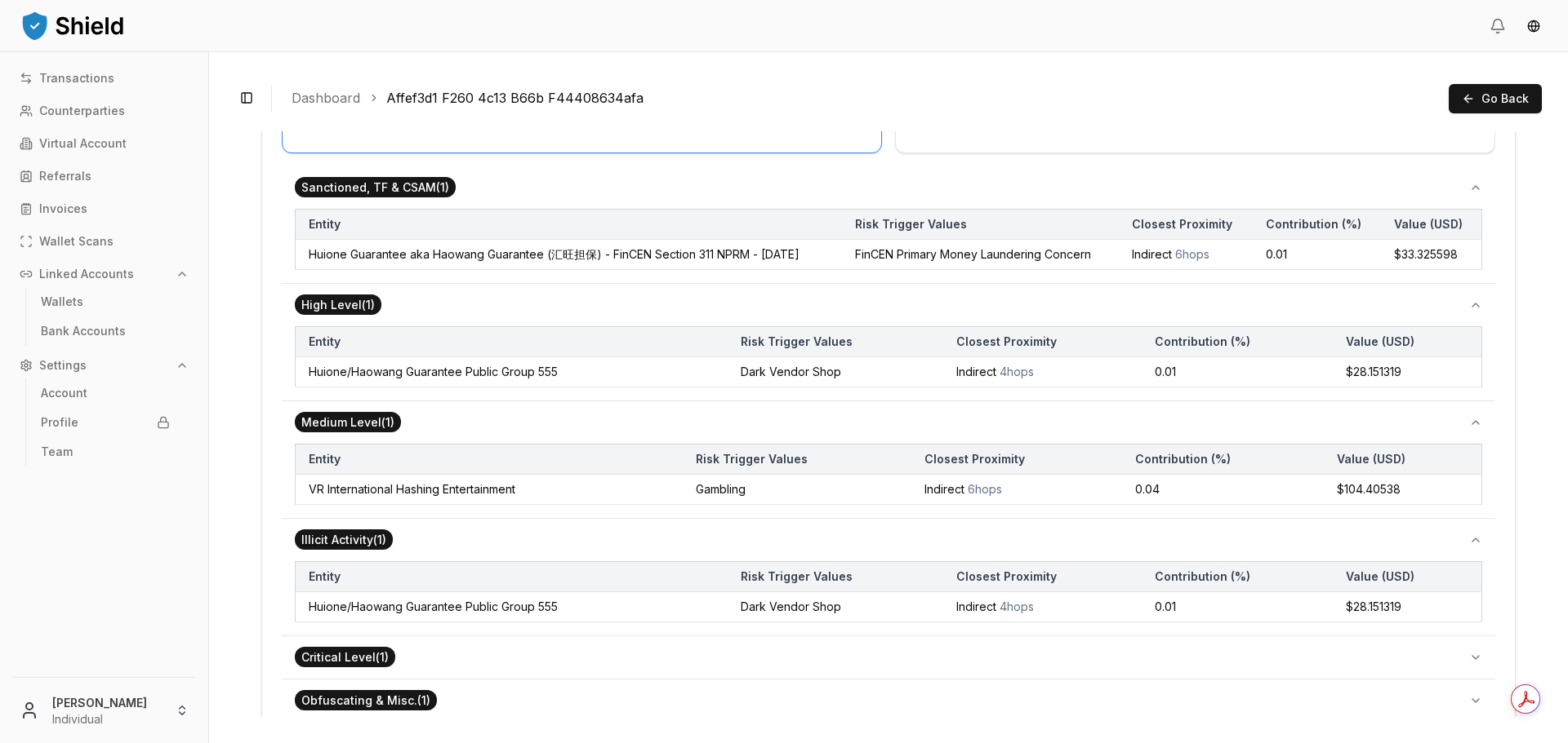
scroll to position [669, 0]
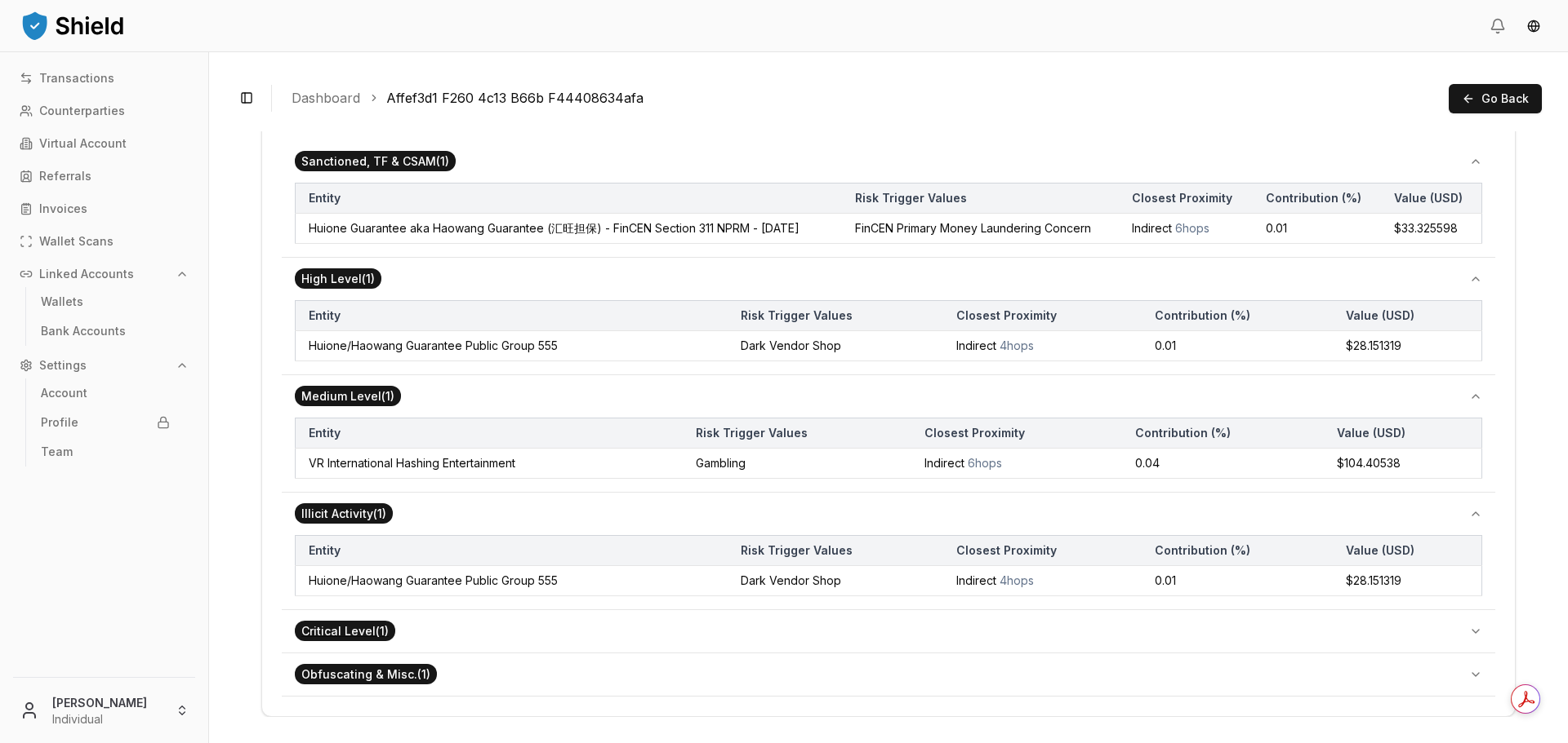
click at [933, 629] on button "Critical Level ( 1 )" at bounding box center [888, 631] width 1213 height 42
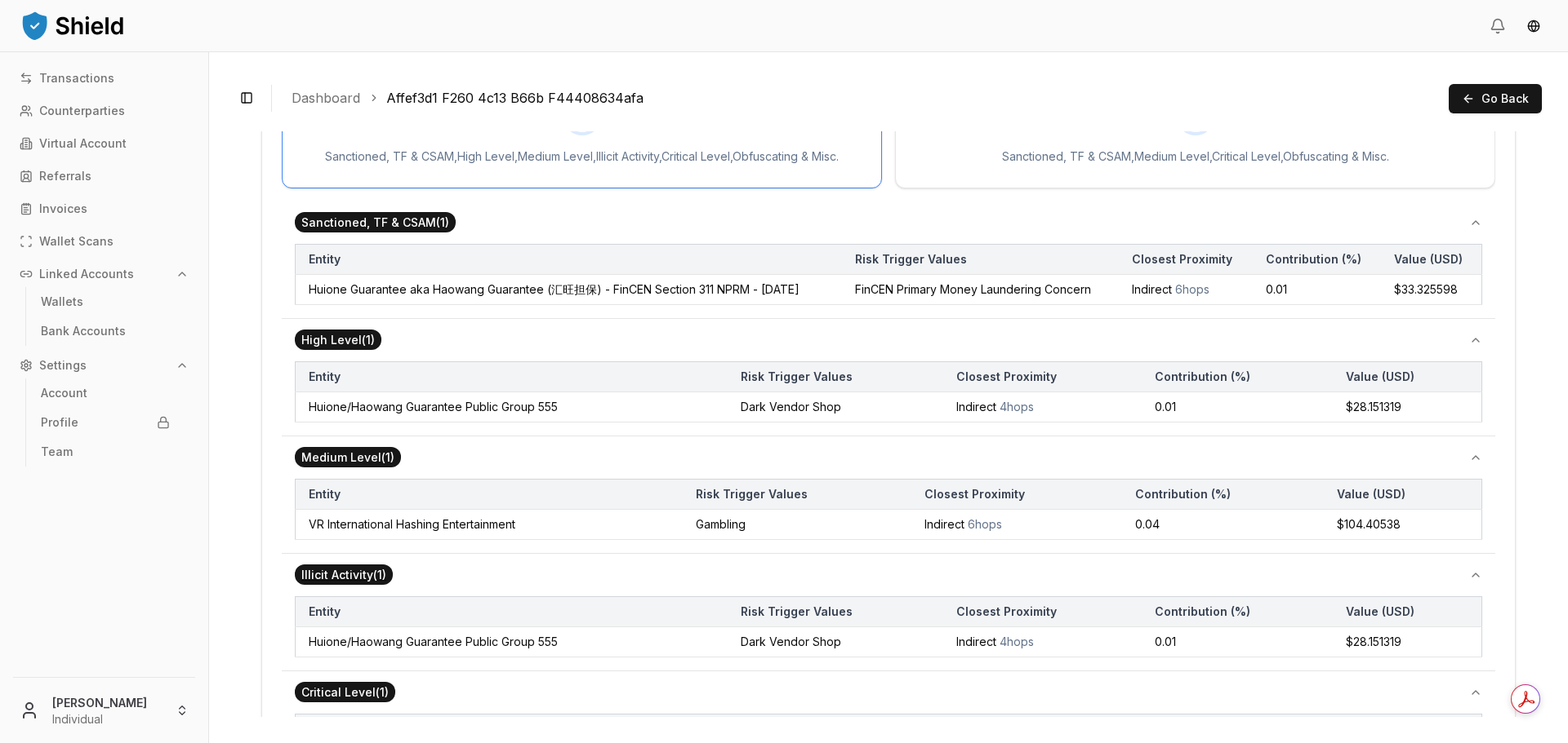
scroll to position [9, 0]
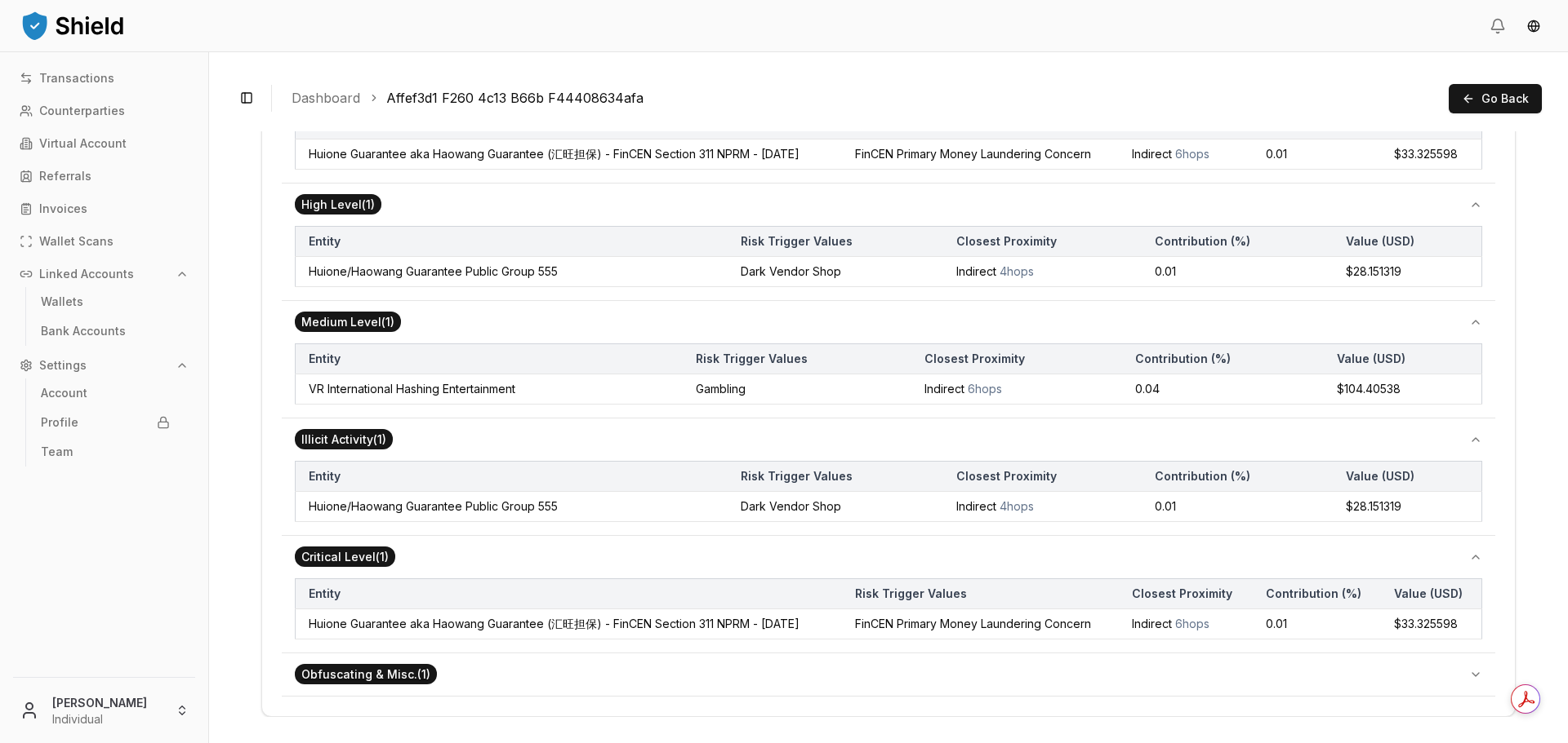
click at [548, 678] on button "Obfuscating & Misc. ( 1 )" at bounding box center [888, 675] width 1213 height 42
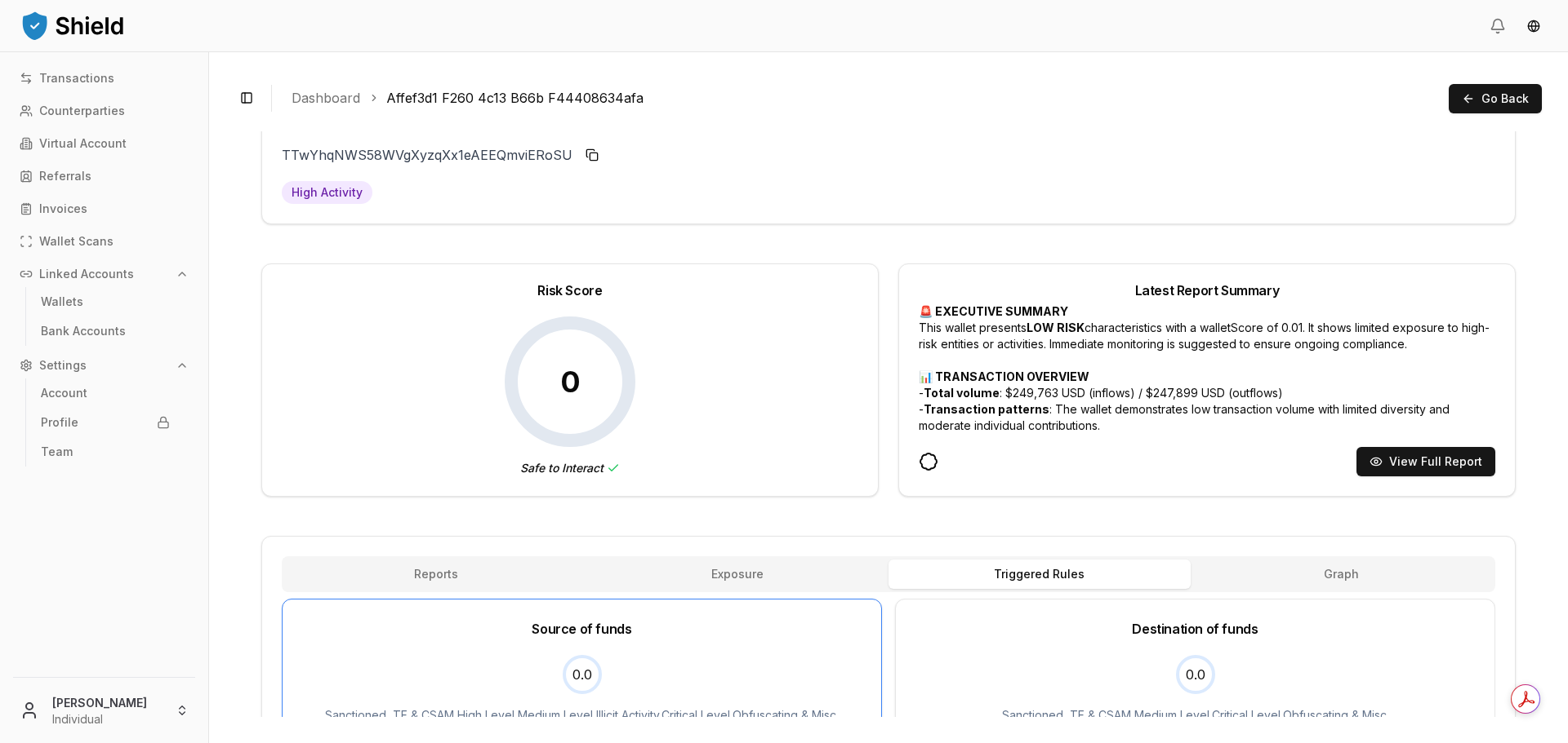
scroll to position [0, 0]
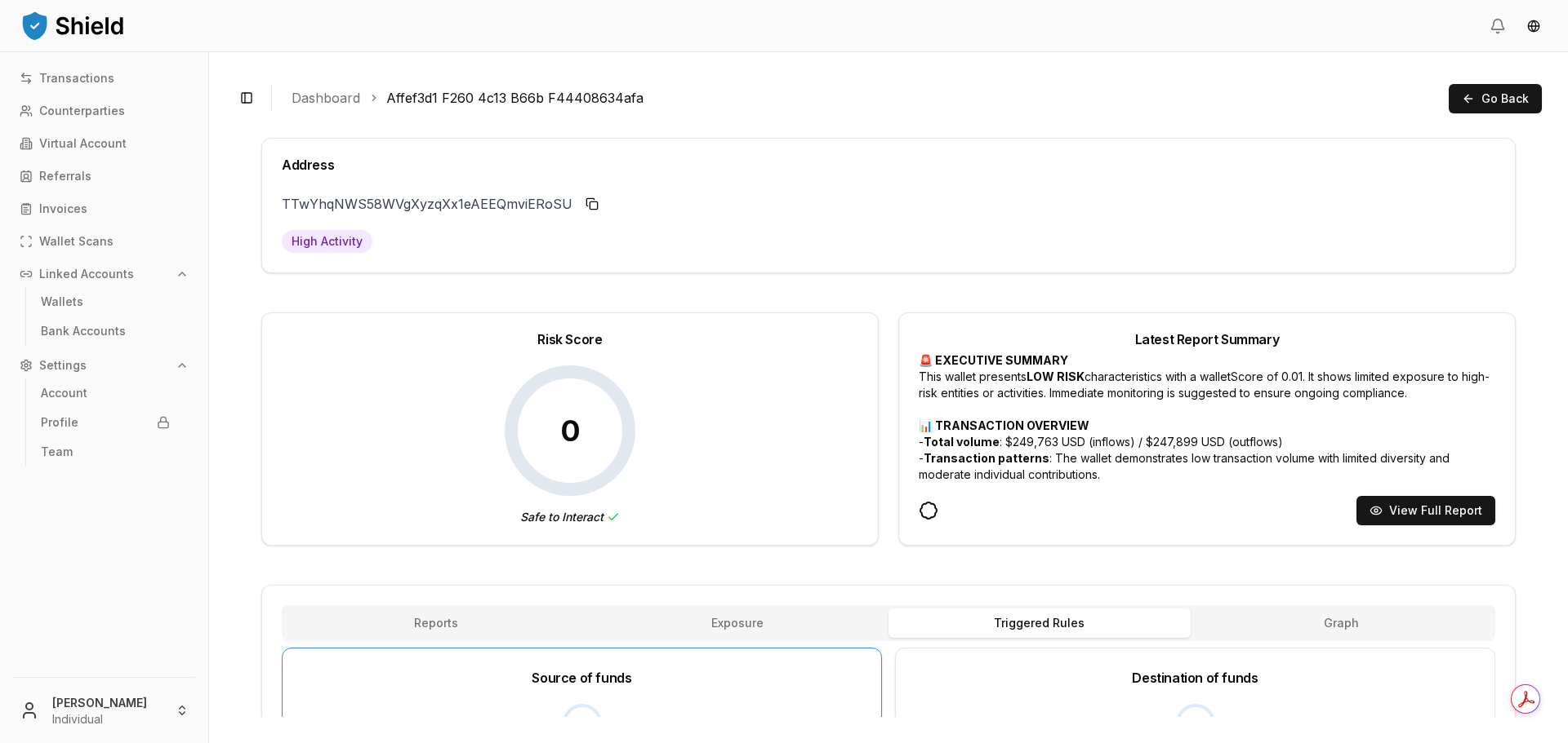
click at [338, 88] on link "Dashboard" at bounding box center [325, 97] width 68 height 19
click at [111, 237] on link "Wallet Scans" at bounding box center [104, 241] width 182 height 26
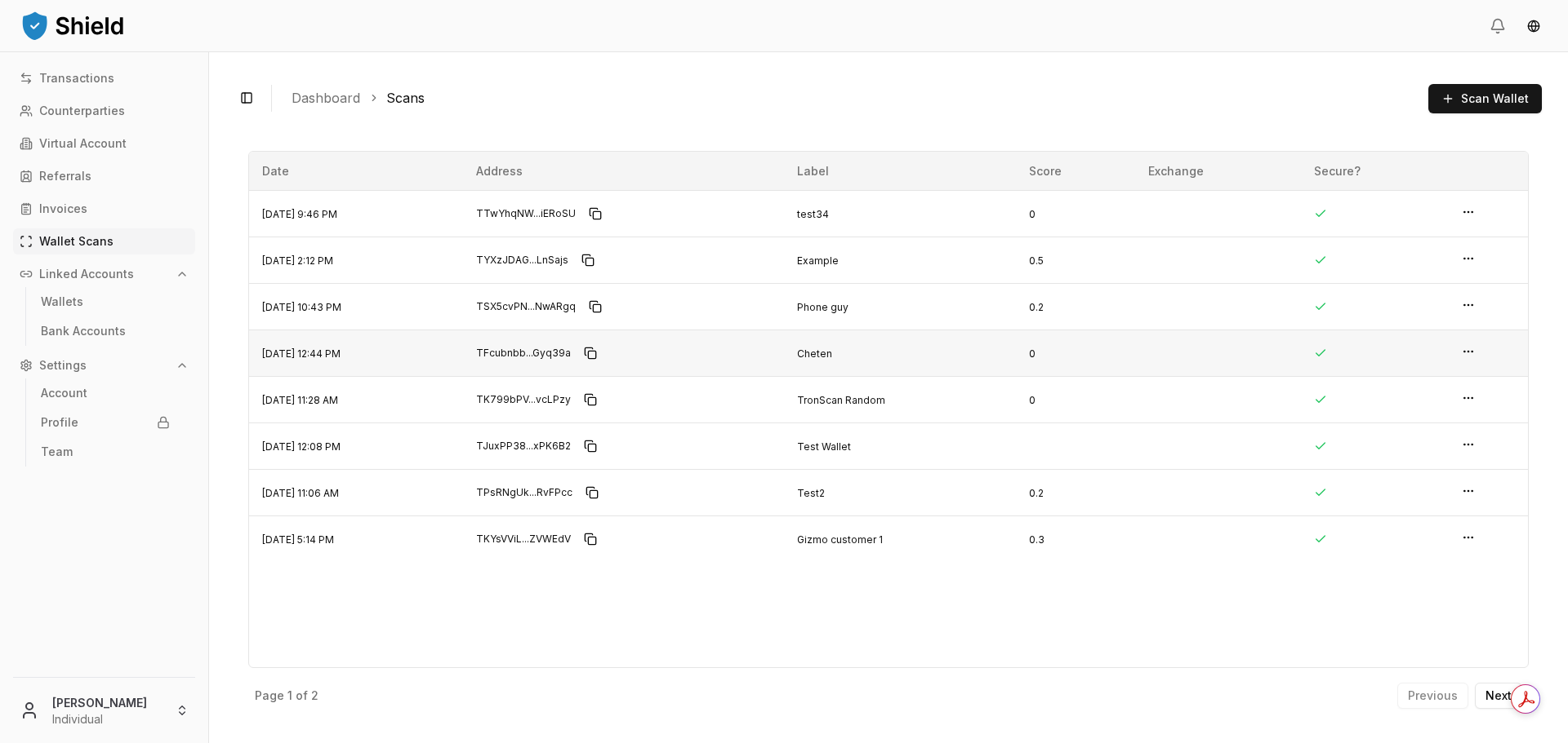
click at [1484, 363] on td at bounding box center [1488, 354] width 79 height 46
click at [1478, 354] on td at bounding box center [1488, 354] width 79 height 46
click at [1474, 349] on icon "button" at bounding box center [1469, 352] width 14 height 13
click at [1450, 317] on div "View Details" at bounding box center [1401, 320] width 111 height 23
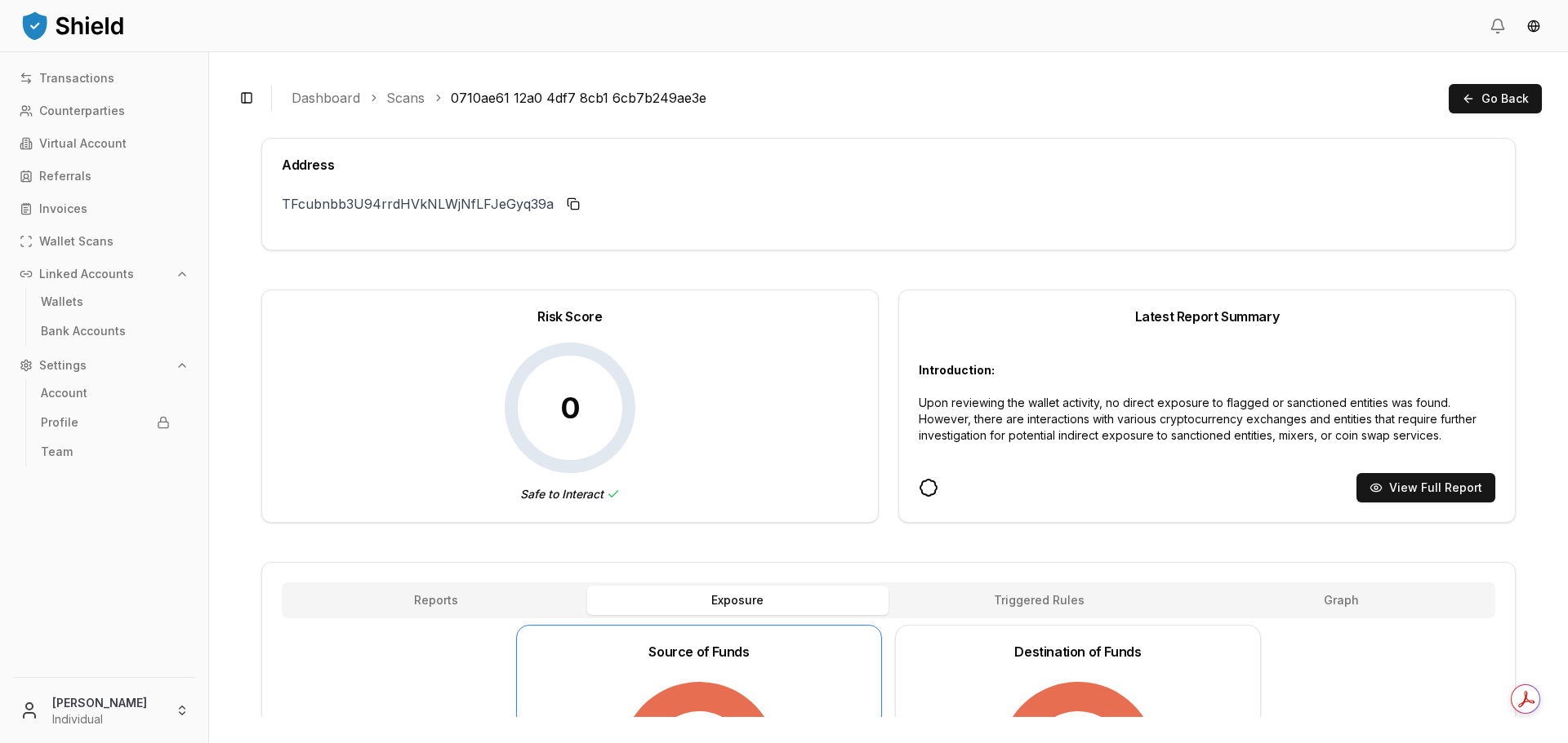
scroll to position [82, 0]
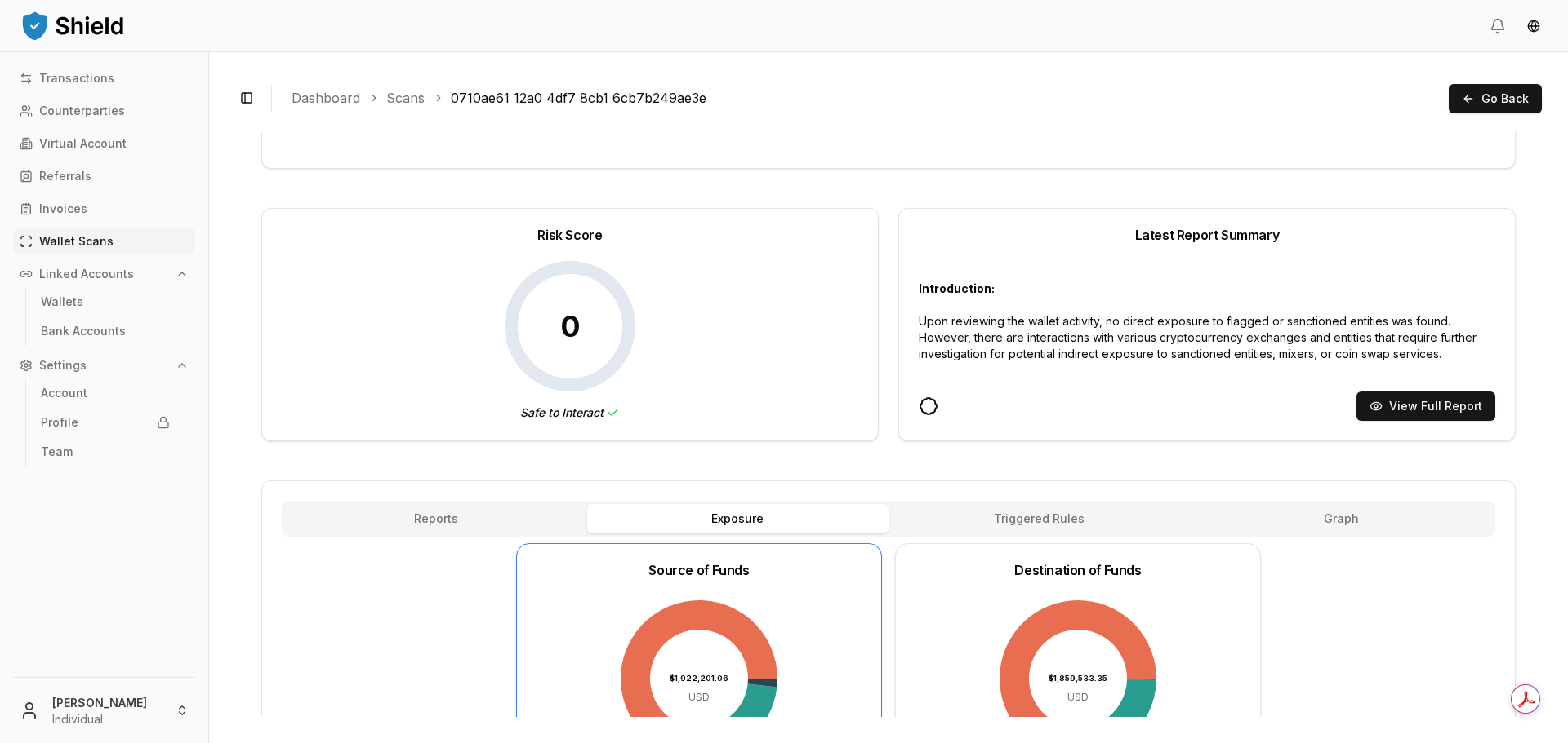
click at [103, 248] on p "Wallet Scans" at bounding box center [76, 242] width 74 height 12
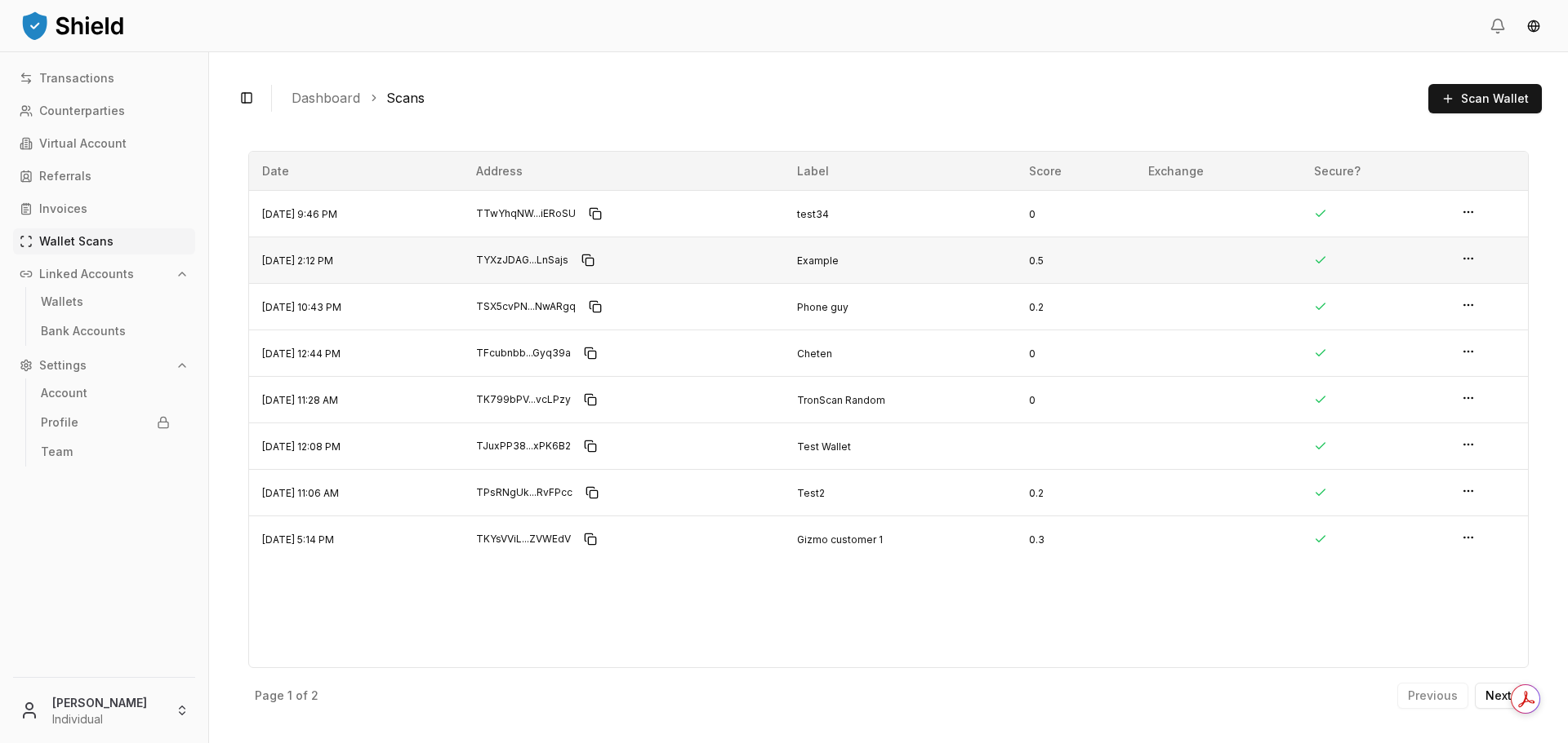
click at [1472, 263] on icon "button" at bounding box center [1469, 259] width 14 height 13
click at [1437, 234] on div "View Details" at bounding box center [1401, 227] width 111 height 23
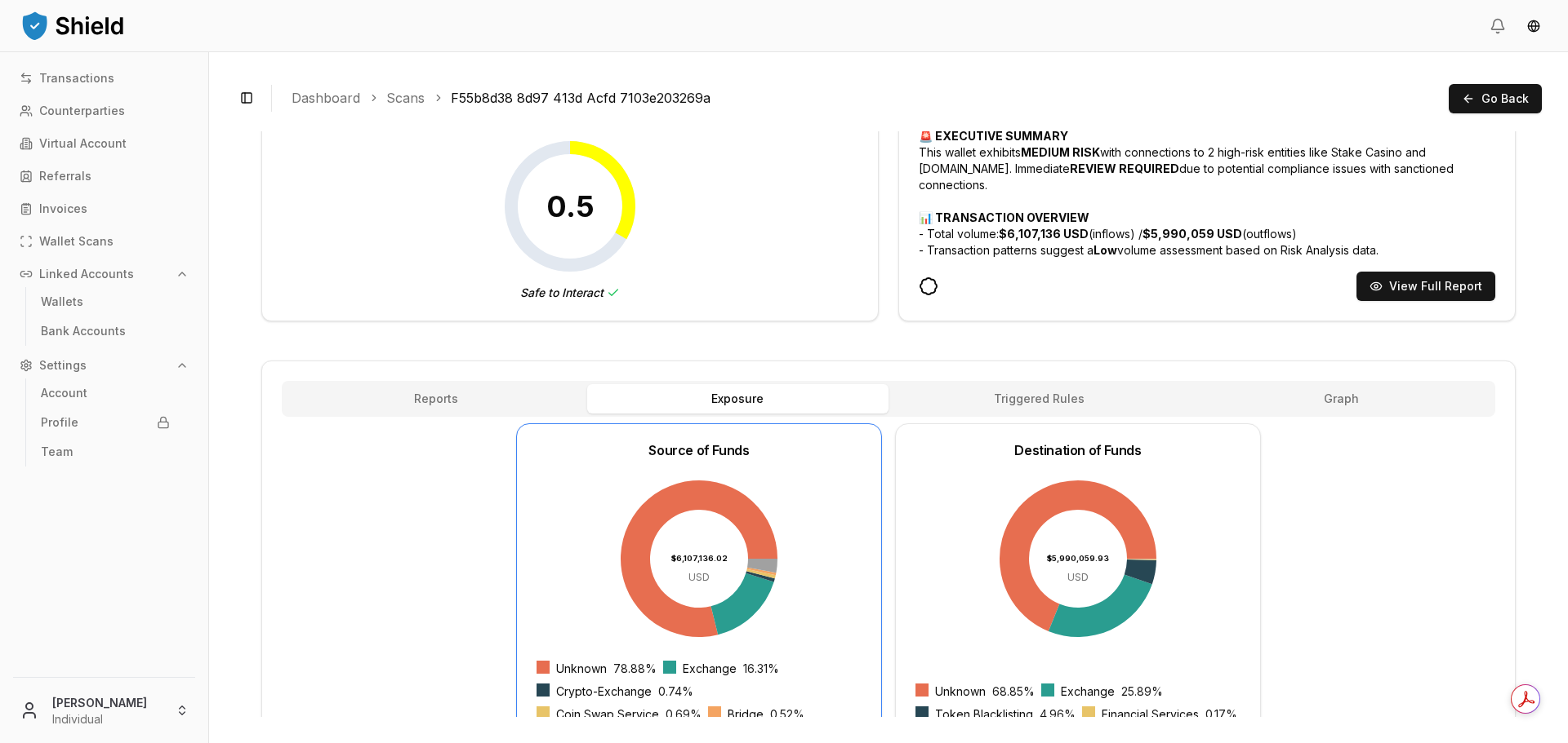
scroll to position [210, 0]
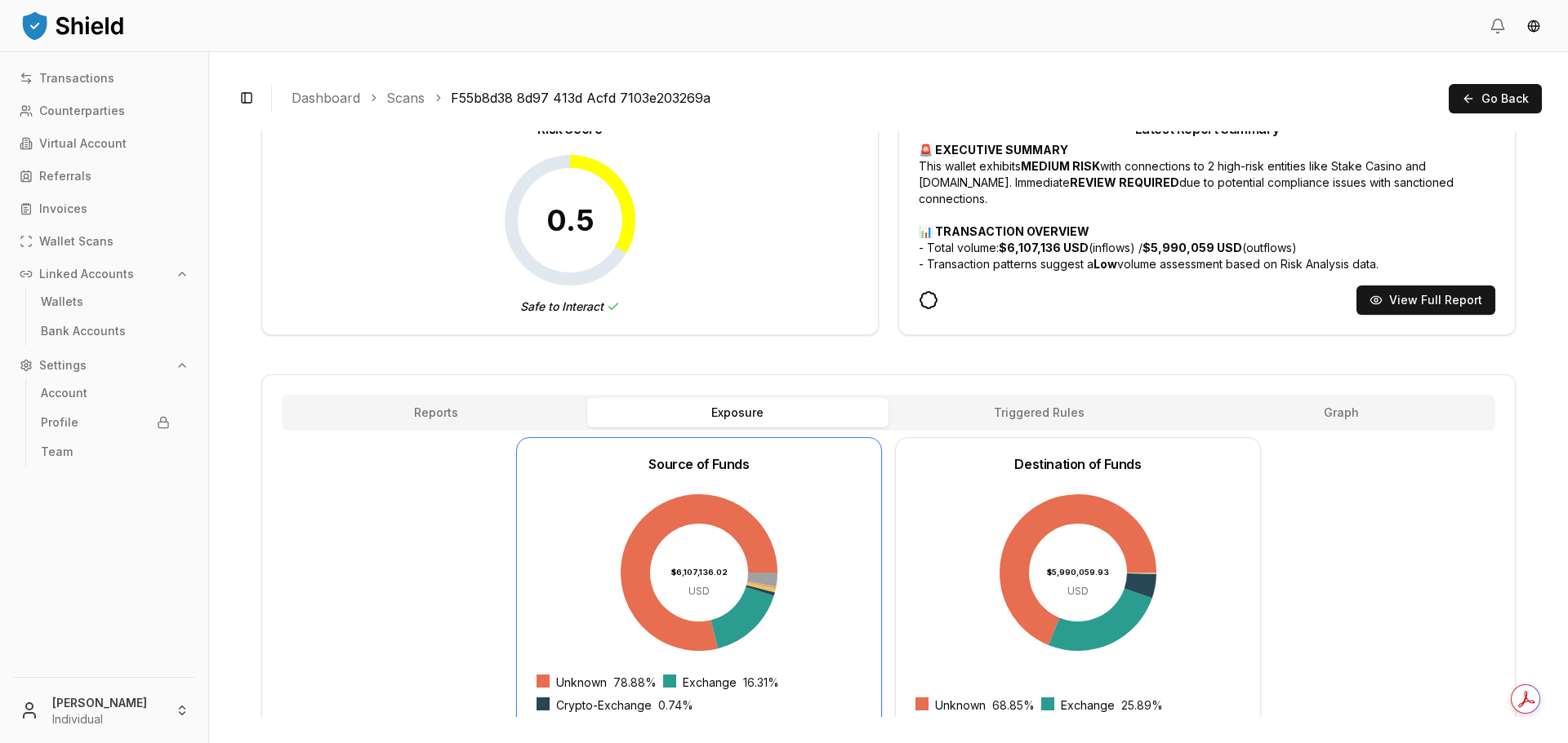
click at [481, 395] on div "Reports Exposure Rules Triggered Rules Graph" at bounding box center [888, 412] width 1213 height 36
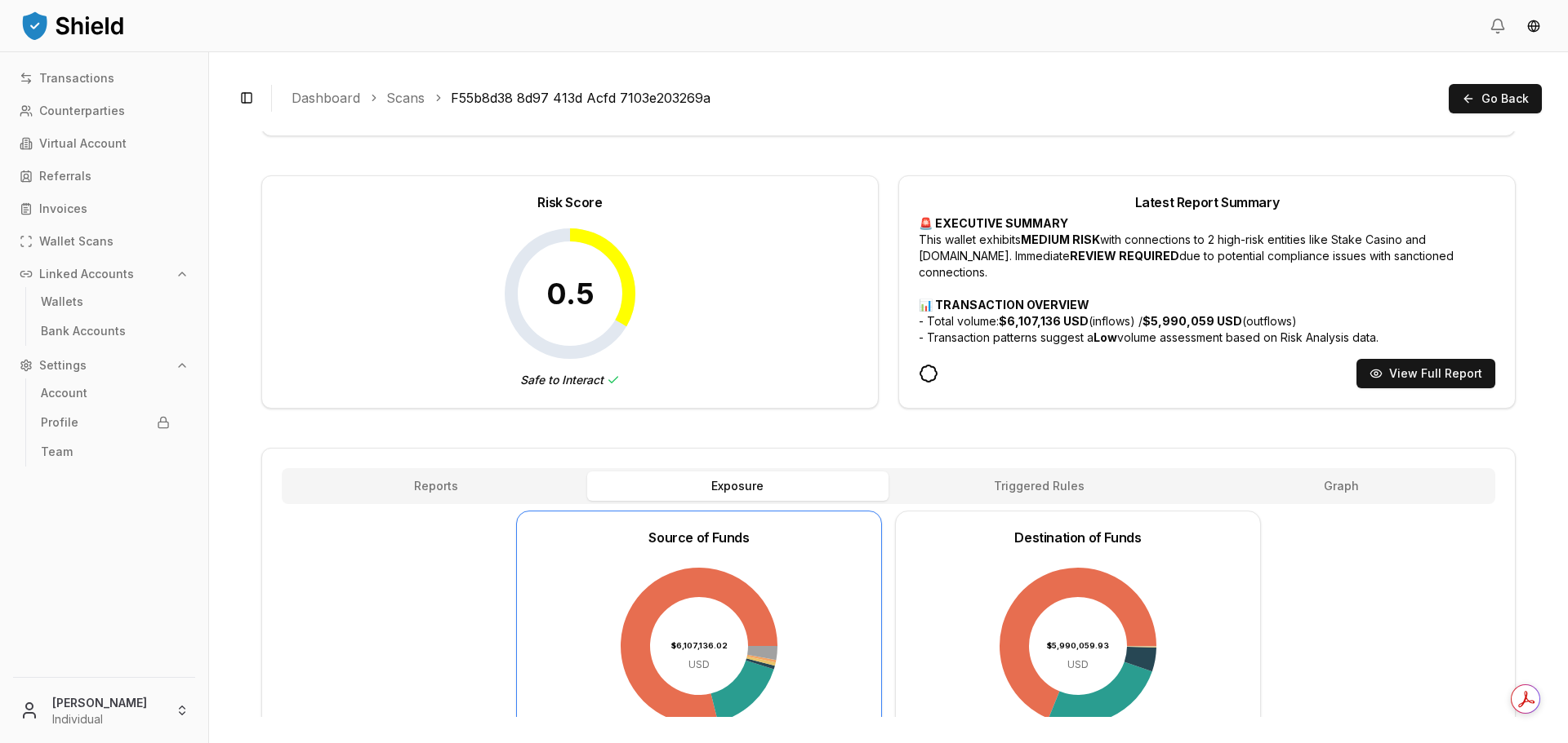
click at [485, 408] on div "Address TYXzJDAG2Ea6nci7Zf97A5zpWfuPLnSajs TYXzJDAG...LnSajs High Balance Large…" at bounding box center [888, 681] width 1255 height 1361
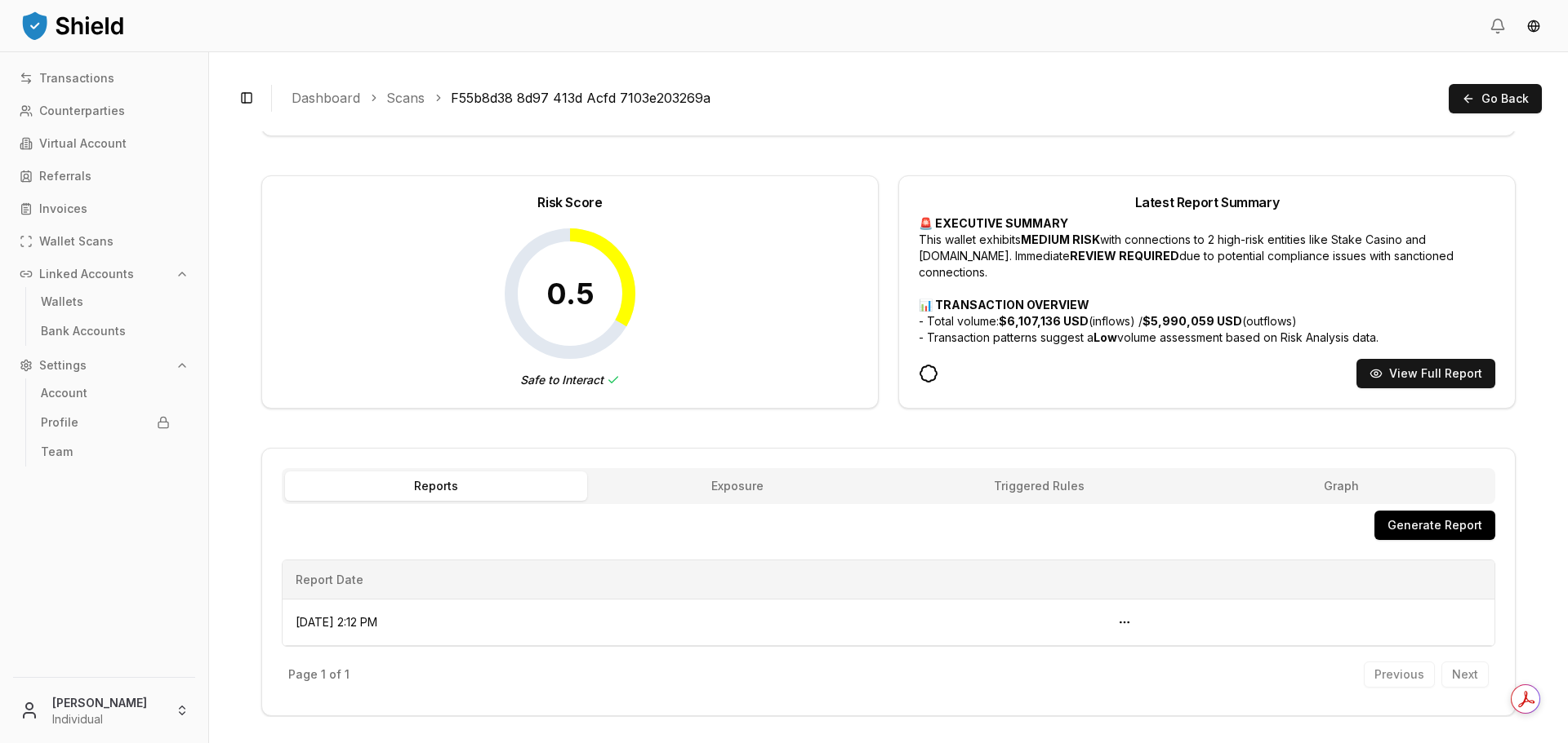
scroll to position [136, 0]
click at [993, 489] on span "Triggered Rules" at bounding box center [1039, 487] width 91 height 16
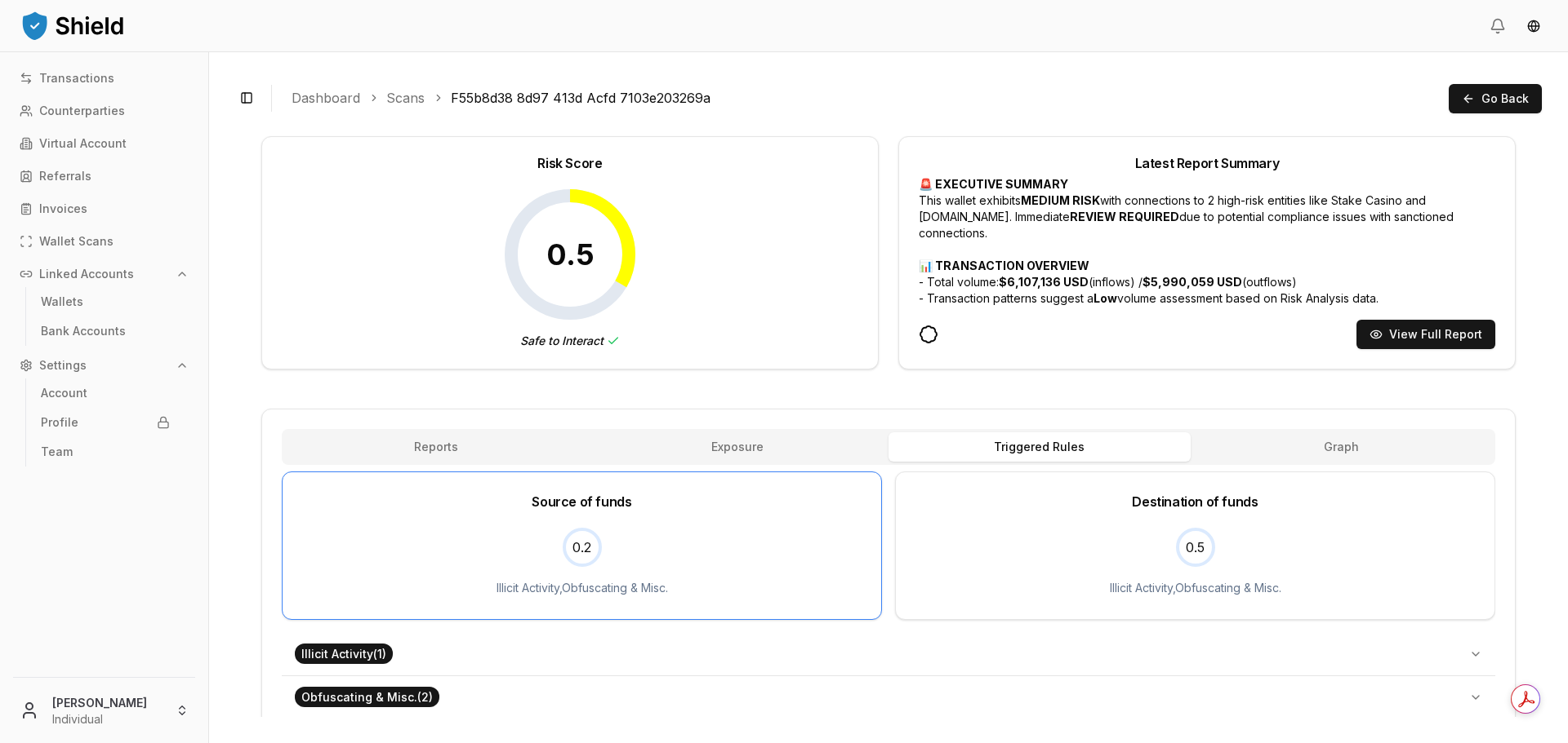
scroll to position [199, 0]
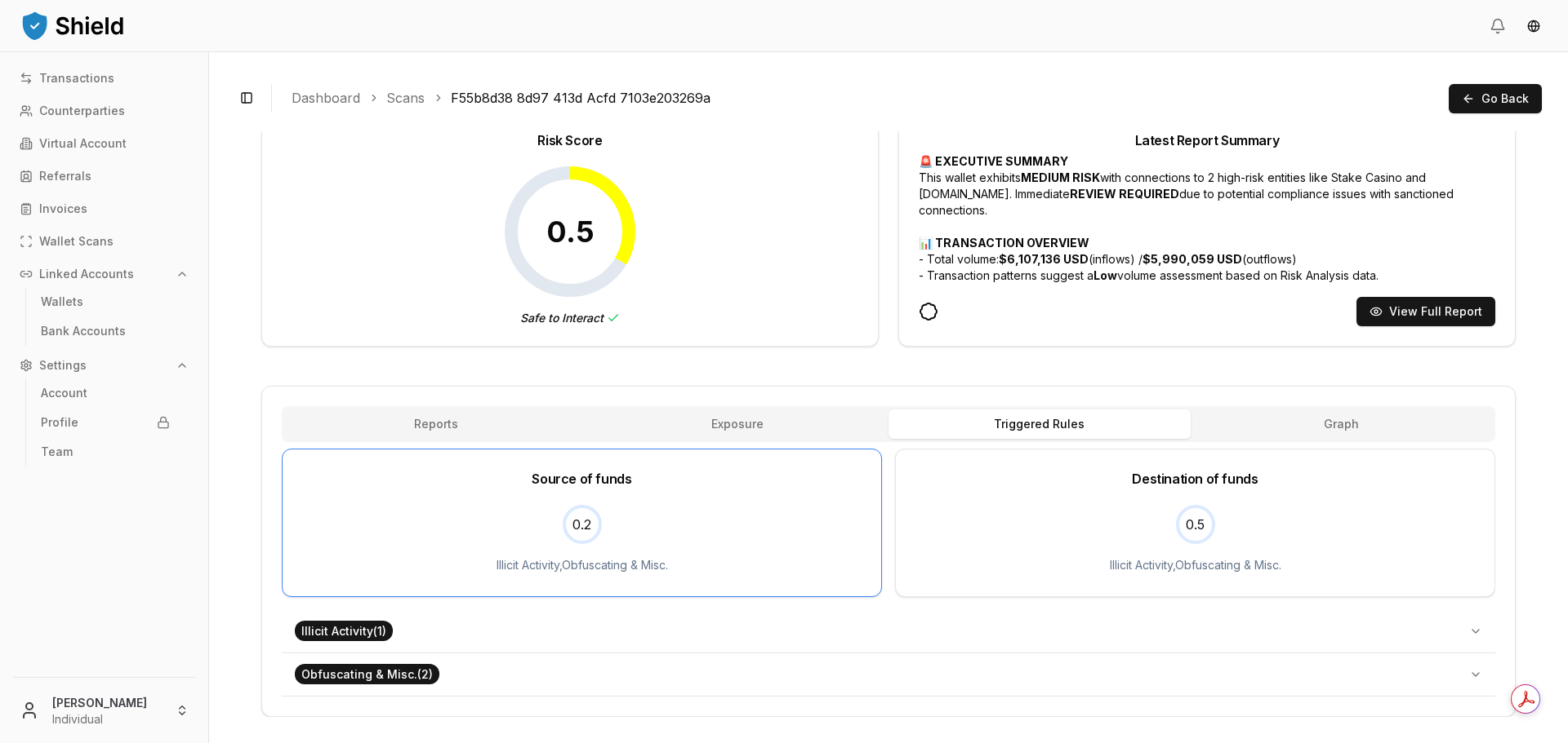
click at [1085, 514] on div "0.5 Illicit Activity , Obfuscating & Misc." at bounding box center [1195, 543] width 599 height 108
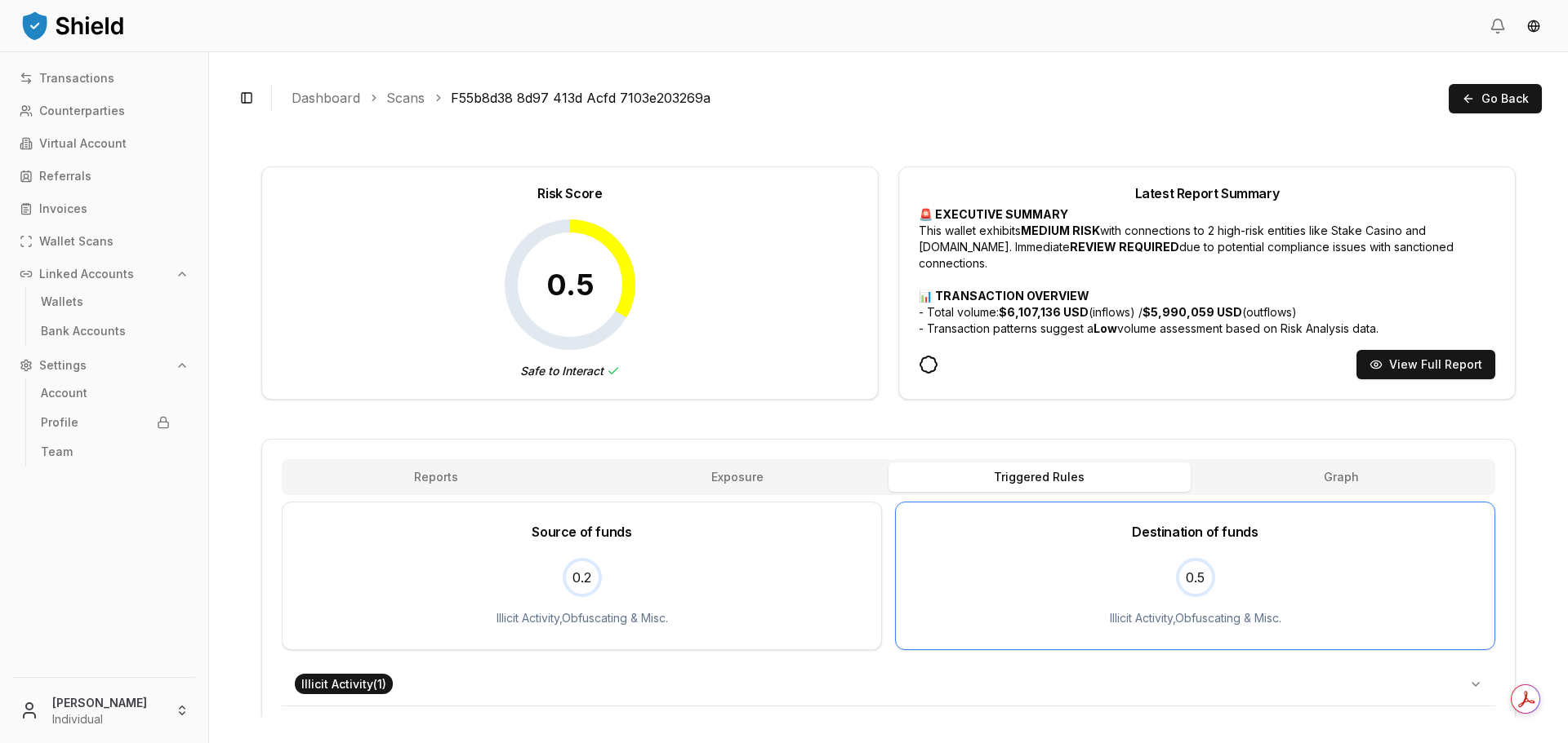
scroll to position [0, 0]
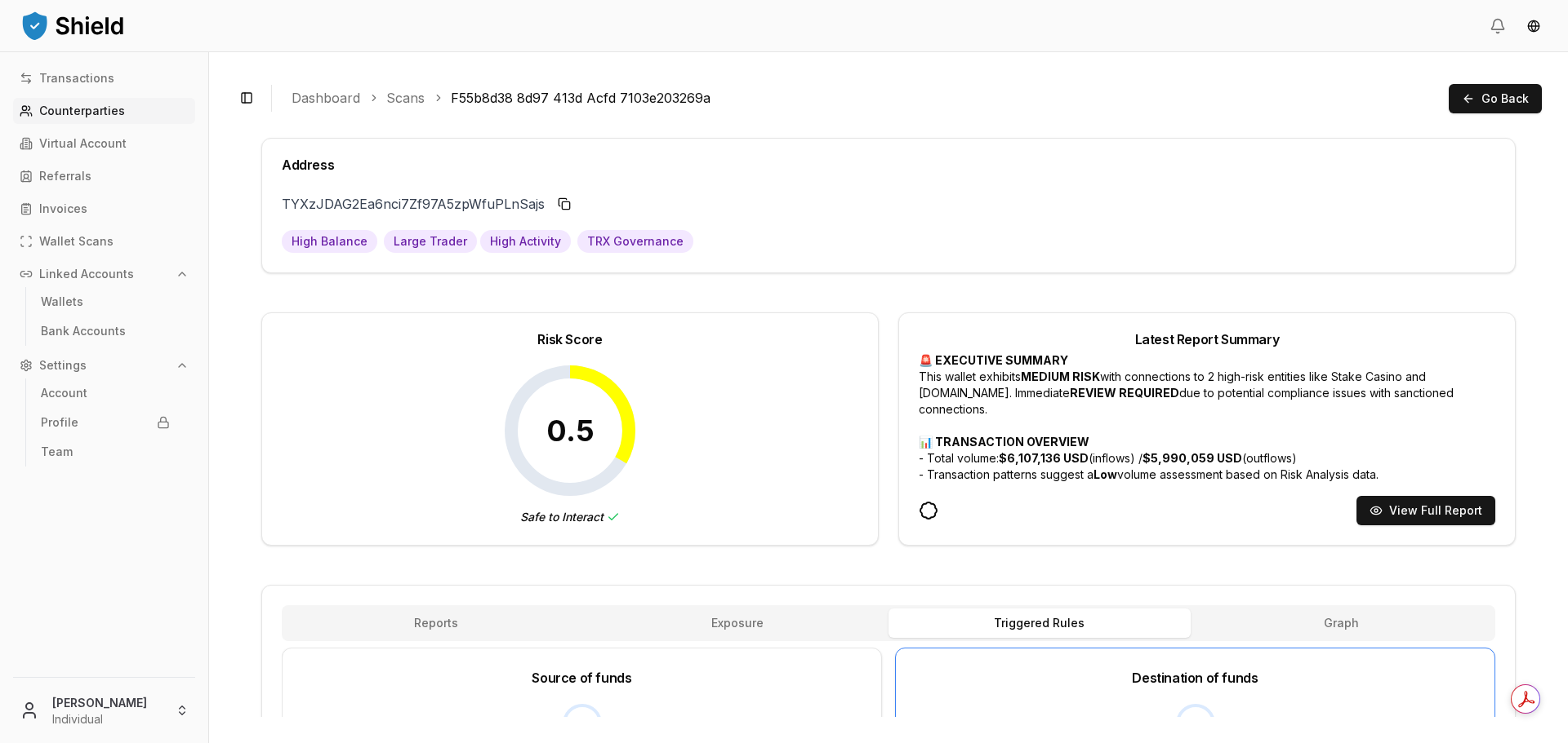
click at [104, 114] on p "Counterparties" at bounding box center [82, 111] width 86 height 12
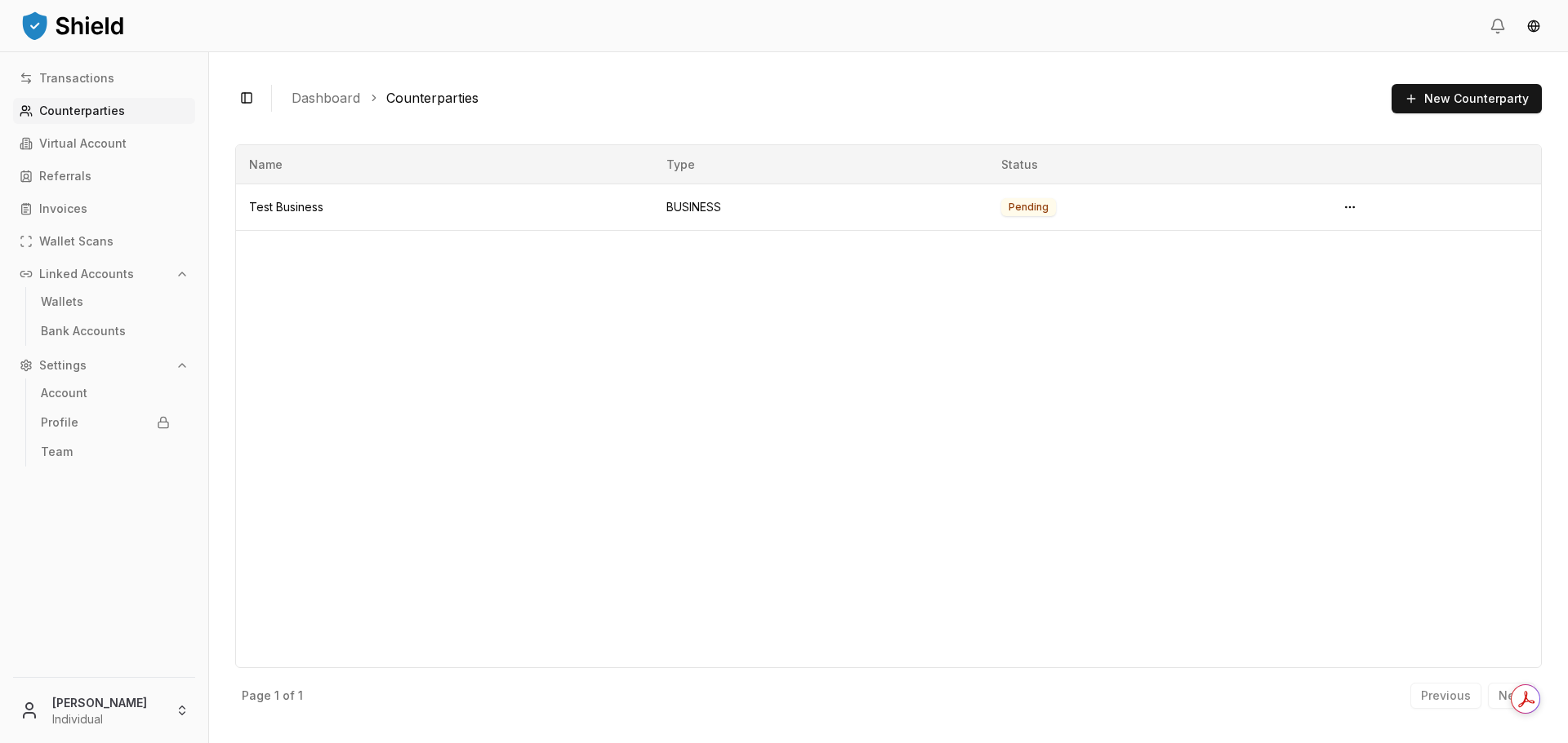
click at [124, 158] on div "Transactions Counterparties Virtual Account Referrals Invoices Wallet Scans Lin…" at bounding box center [104, 361] width 208 height 593
click at [122, 151] on link "Virtual Account" at bounding box center [104, 143] width 182 height 26
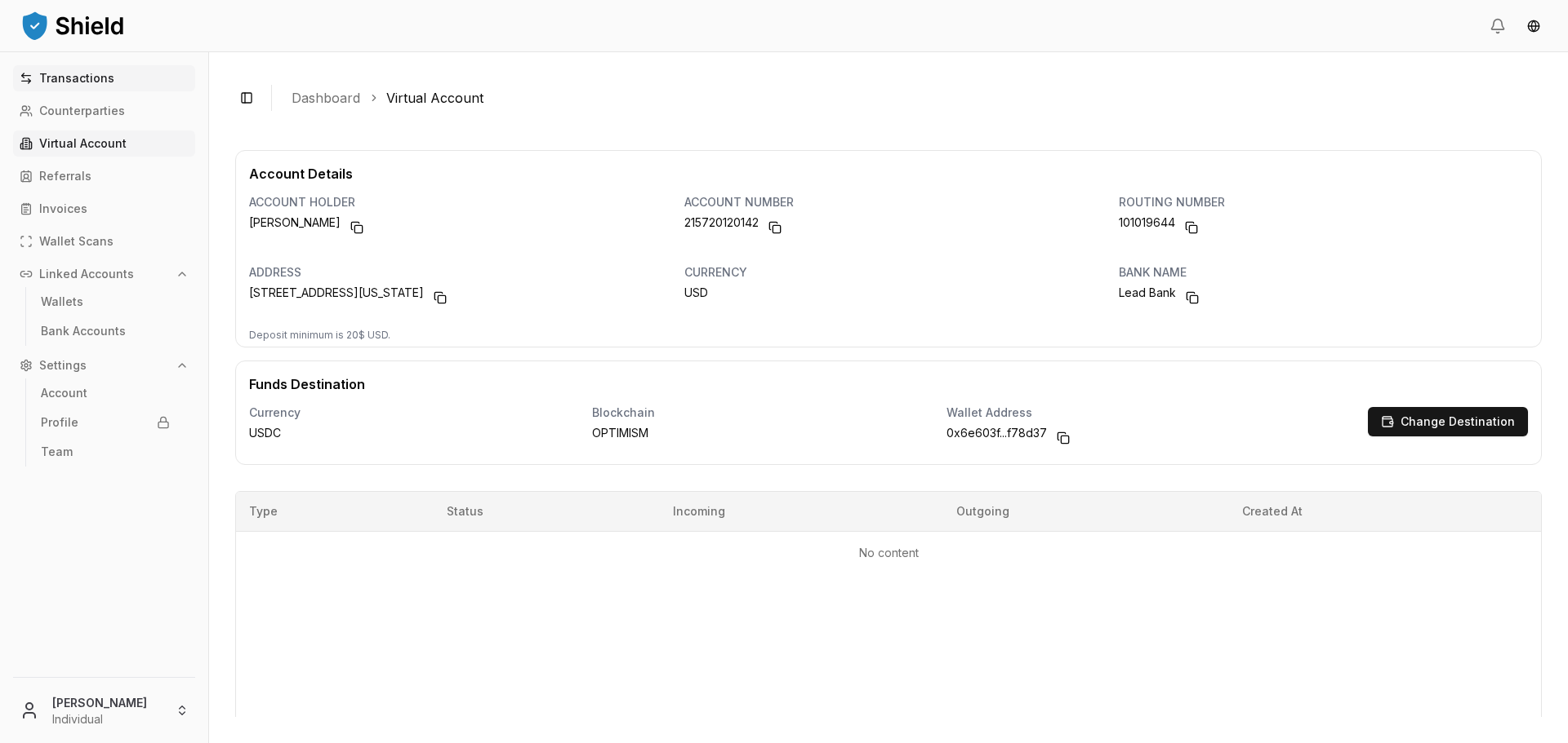
click at [103, 76] on p "Transactions" at bounding box center [77, 78] width 75 height 12
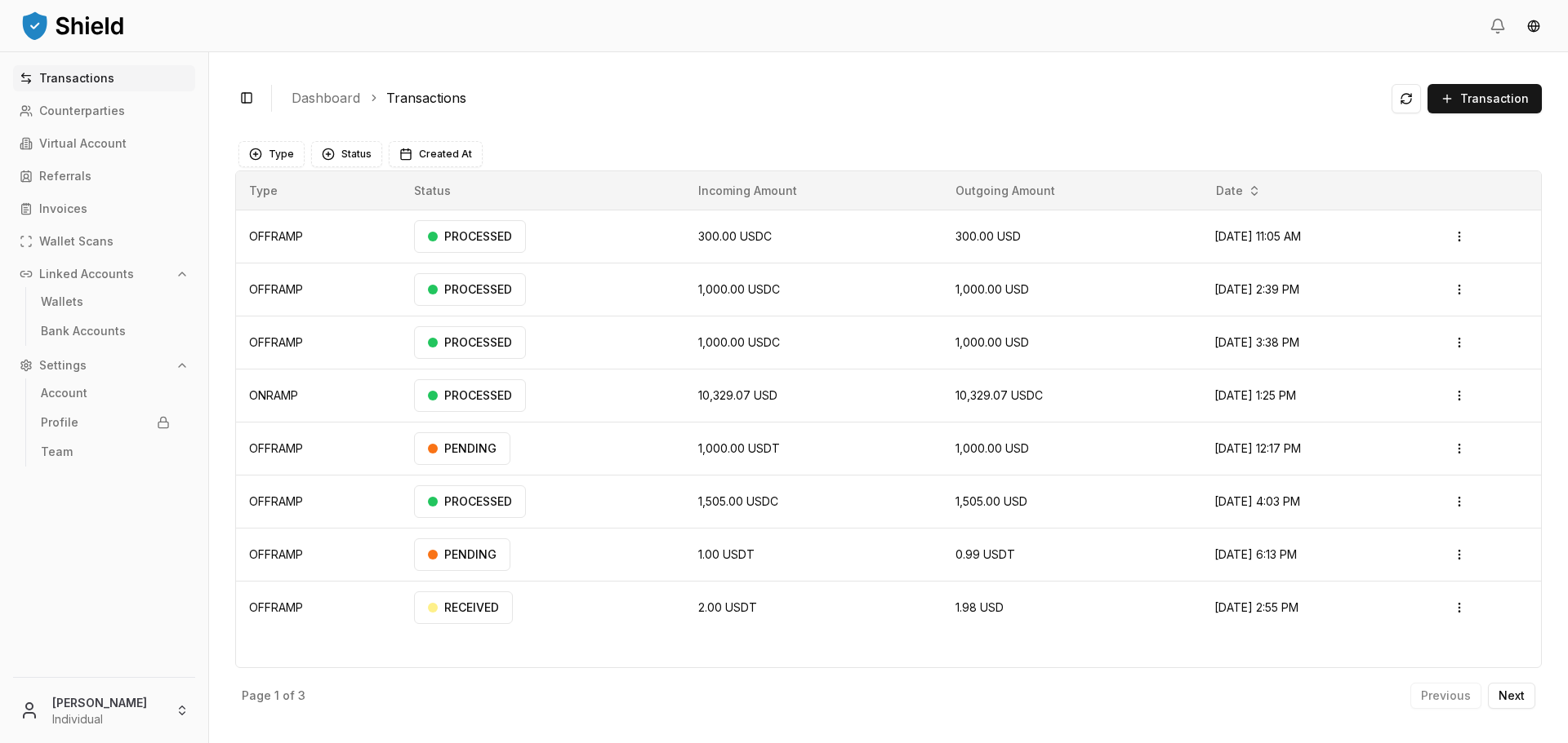
click at [1304, 90] on ol "Dashboard Transactions" at bounding box center [834, 97] width 1087 height 19
click at [1470, 100] on span "Transaction" at bounding box center [1494, 98] width 68 height 16
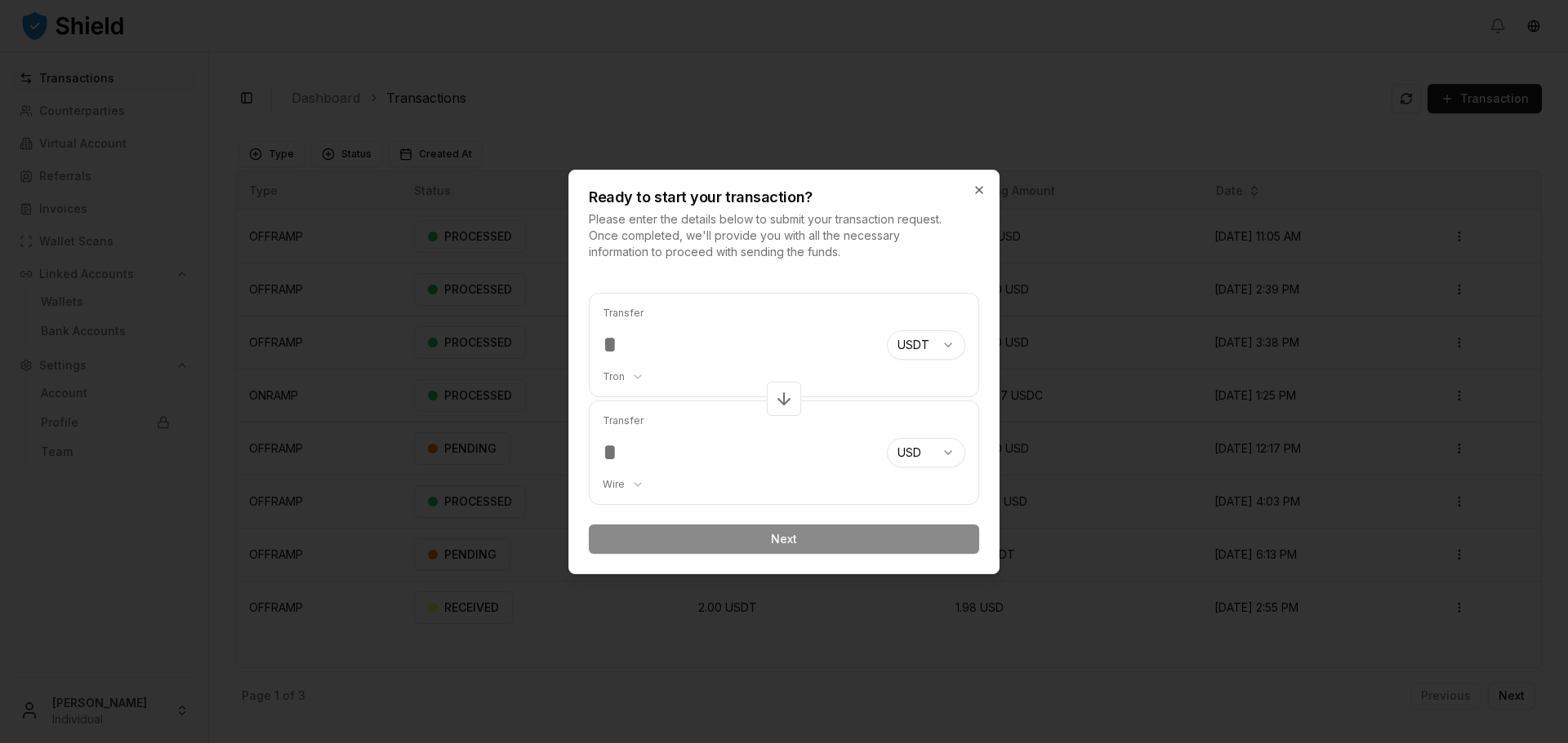
click at [626, 483] on body "Transactions Counterparties Virtual Account Referrals Invoices Wallet Scans Lin…" at bounding box center [784, 371] width 1568 height 743
click at [695, 368] on body "Transactions Counterparties Virtual Account Referrals Invoices Wallet Scans Lin…" at bounding box center [784, 371] width 1568 height 743
click at [984, 195] on icon "button" at bounding box center [979, 191] width 14 height 13
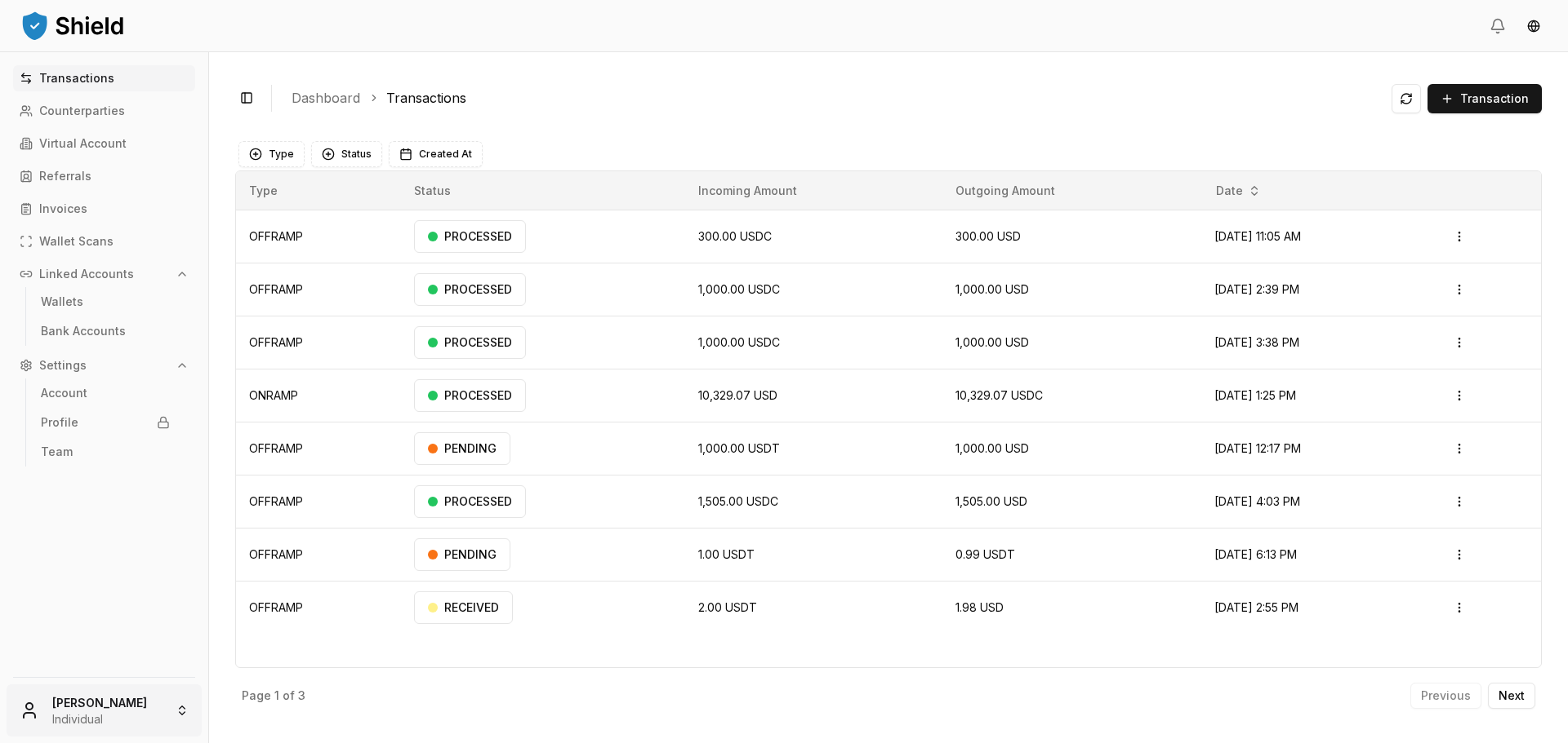
click at [127, 708] on html "Transactions Counterparties Virtual Account Referrals Invoices Wallet Scans Lin…" at bounding box center [784, 371] width 1568 height 743
click at [115, 541] on div "Go to Admin Dashboard" at bounding box center [104, 537] width 187 height 26
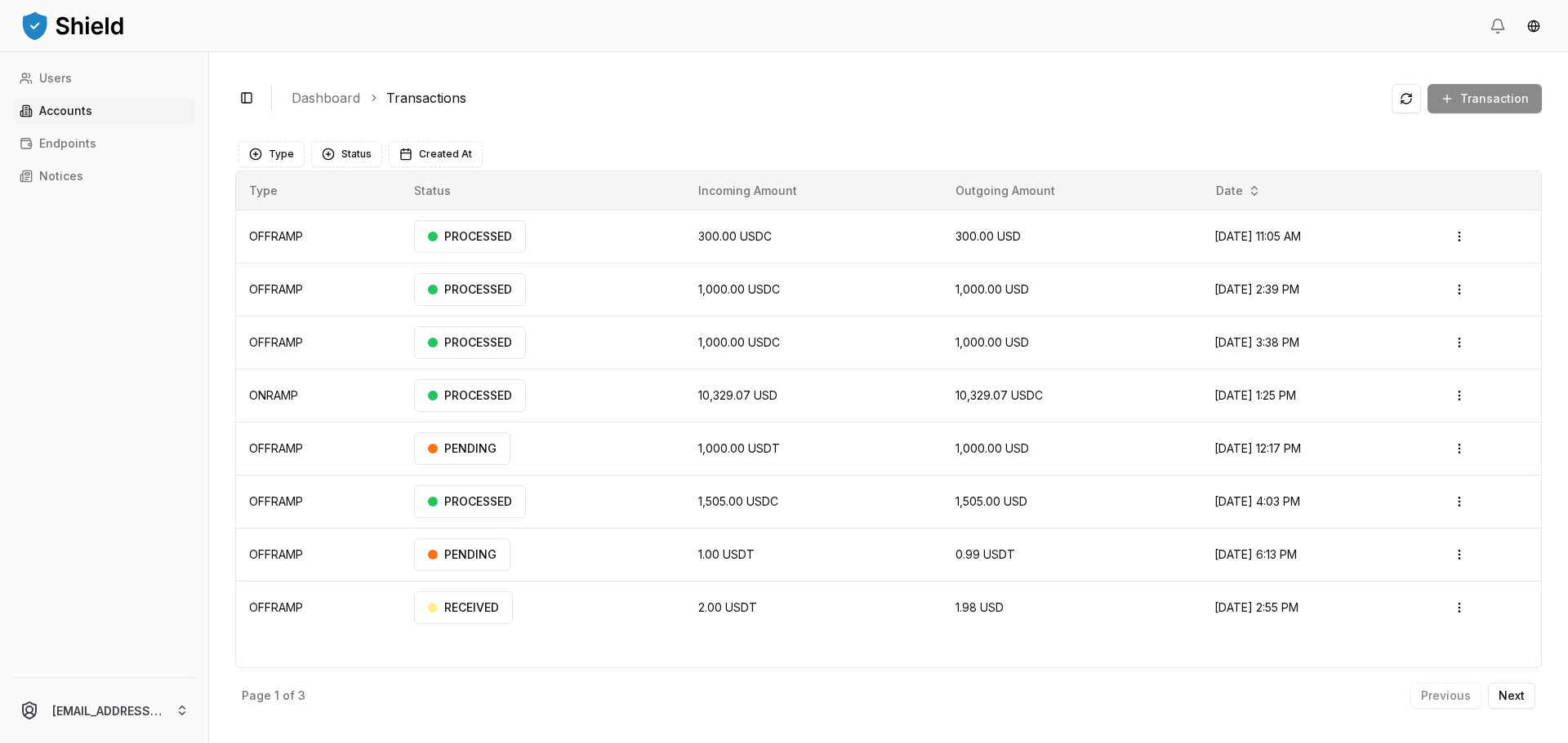
click at [88, 100] on link "Accounts" at bounding box center [104, 111] width 182 height 26
click at [115, 115] on link "Accounts" at bounding box center [104, 111] width 182 height 26
click at [136, 114] on link "Accounts" at bounding box center [104, 111] width 182 height 26
click at [67, 101] on link "Accounts" at bounding box center [104, 111] width 182 height 26
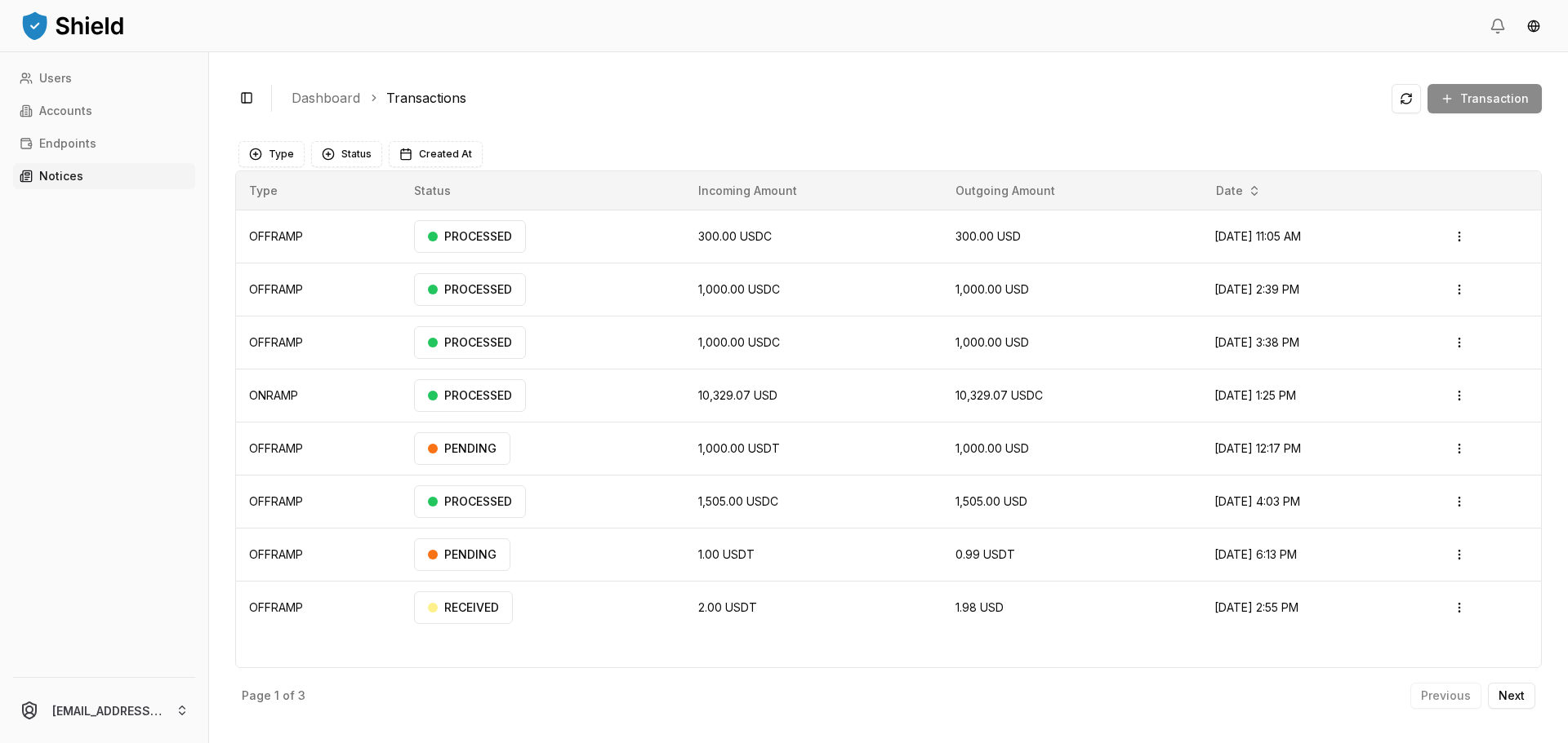
click at [70, 174] on p "Notices" at bounding box center [62, 176] width 44 height 12
click at [84, 136] on link "Endpoints" at bounding box center [104, 143] width 182 height 26
click at [77, 111] on p "Accounts" at bounding box center [66, 111] width 53 height 12
click at [79, 72] on link "Users" at bounding box center [104, 78] width 182 height 26
click at [77, 178] on p "Notices" at bounding box center [62, 176] width 44 height 12
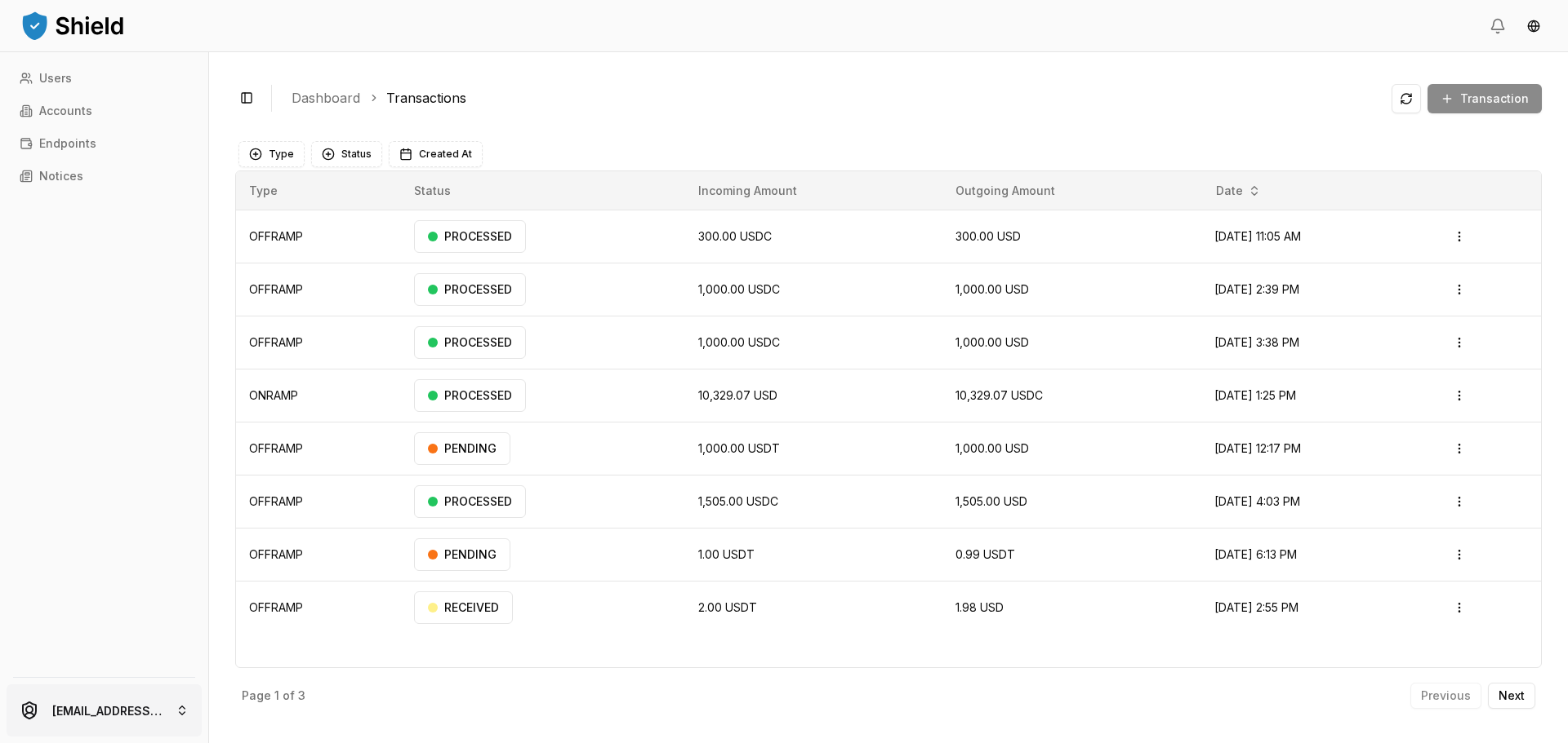
click at [102, 709] on html "Users Accounts Endpoints Notices [EMAIL_ADDRESS][DOMAIN_NAME] Toggle Sidebar Da…" at bounding box center [784, 371] width 1568 height 743
click at [117, 266] on html "Users Accounts Endpoints Notices [EMAIL_ADDRESS][DOMAIN_NAME] Toggle Sidebar Da…" at bounding box center [784, 371] width 1568 height 743
click at [70, 146] on p "Endpoints" at bounding box center [68, 144] width 57 height 12
click at [67, 113] on p "Accounts" at bounding box center [66, 111] width 53 height 12
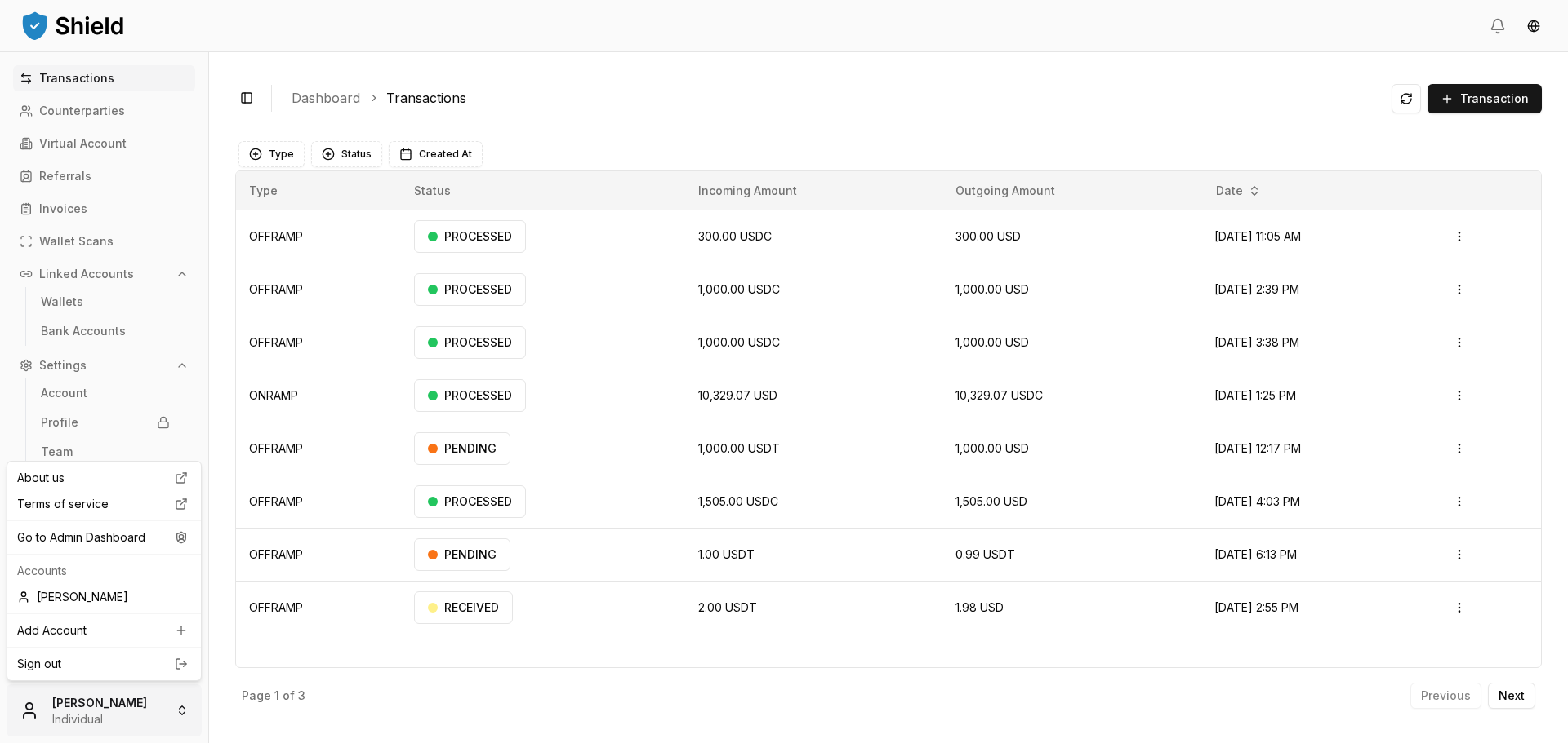
click at [75, 717] on html "Transactions Counterparties Virtual Account Referrals Invoices Wallet Scans Lin…" at bounding box center [784, 371] width 1568 height 743
click at [120, 541] on div "Go to Admin Dashboard" at bounding box center [104, 537] width 187 height 26
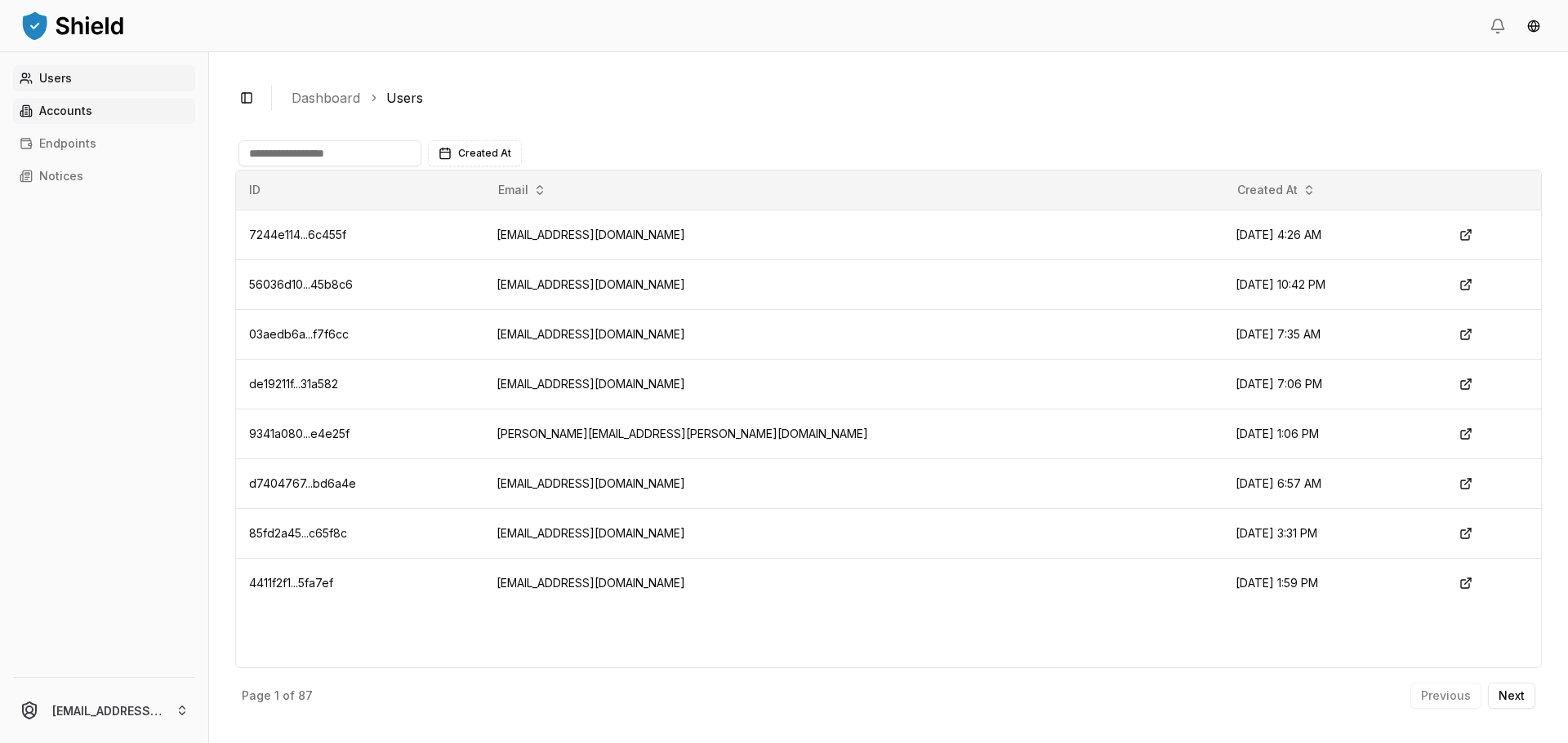
click at [141, 111] on link "Accounts" at bounding box center [104, 111] width 182 height 26
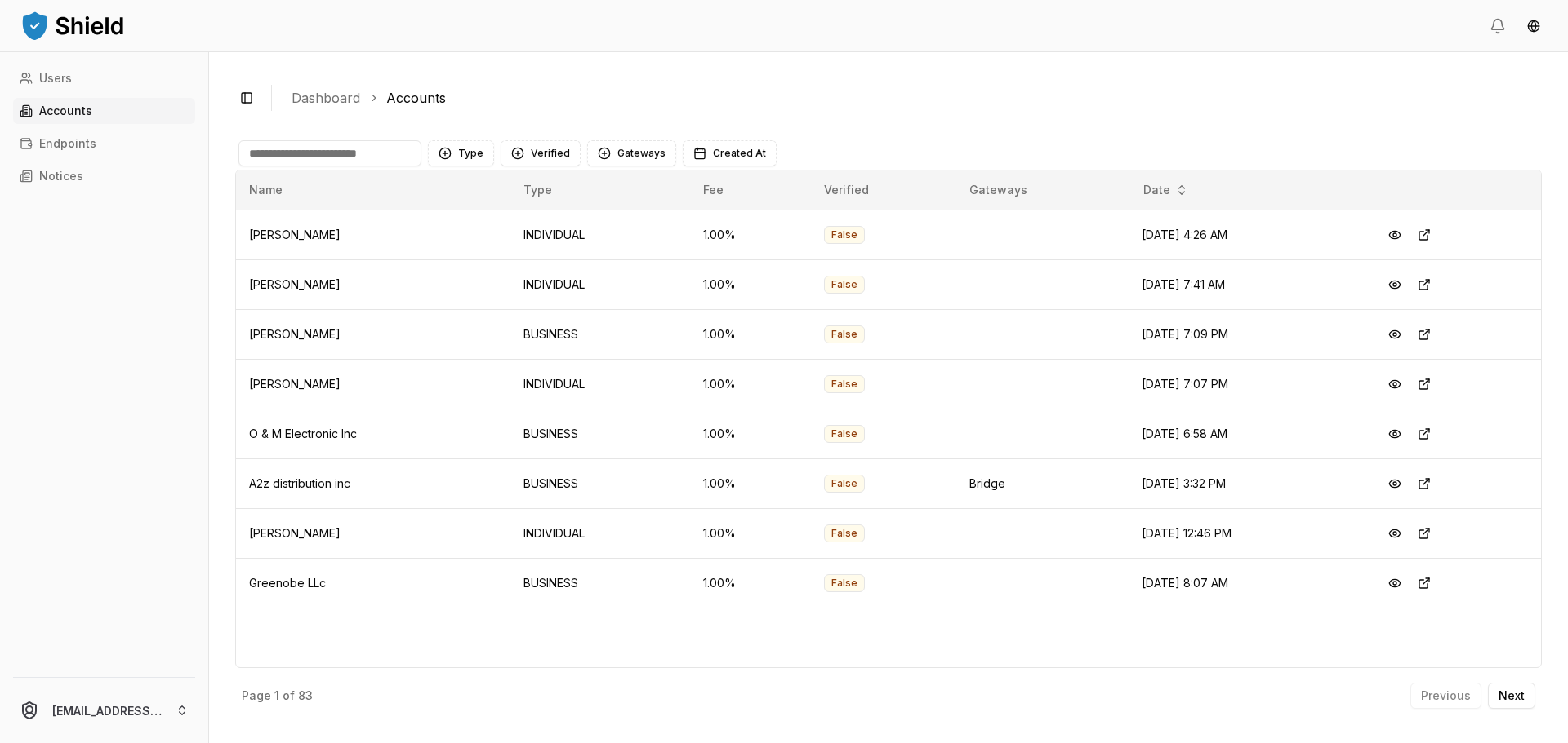
click at [322, 148] on input at bounding box center [330, 153] width 183 height 26
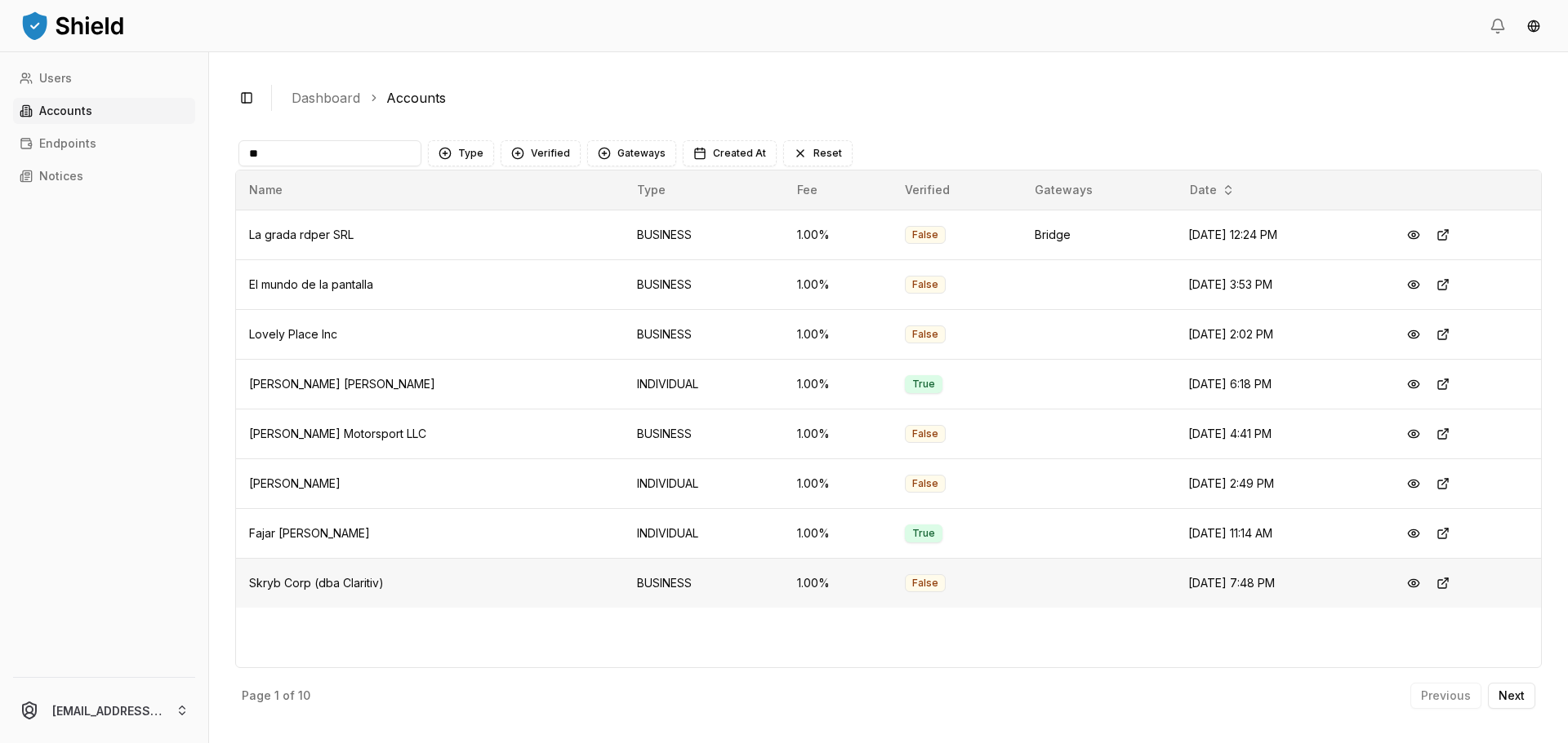
type input "*"
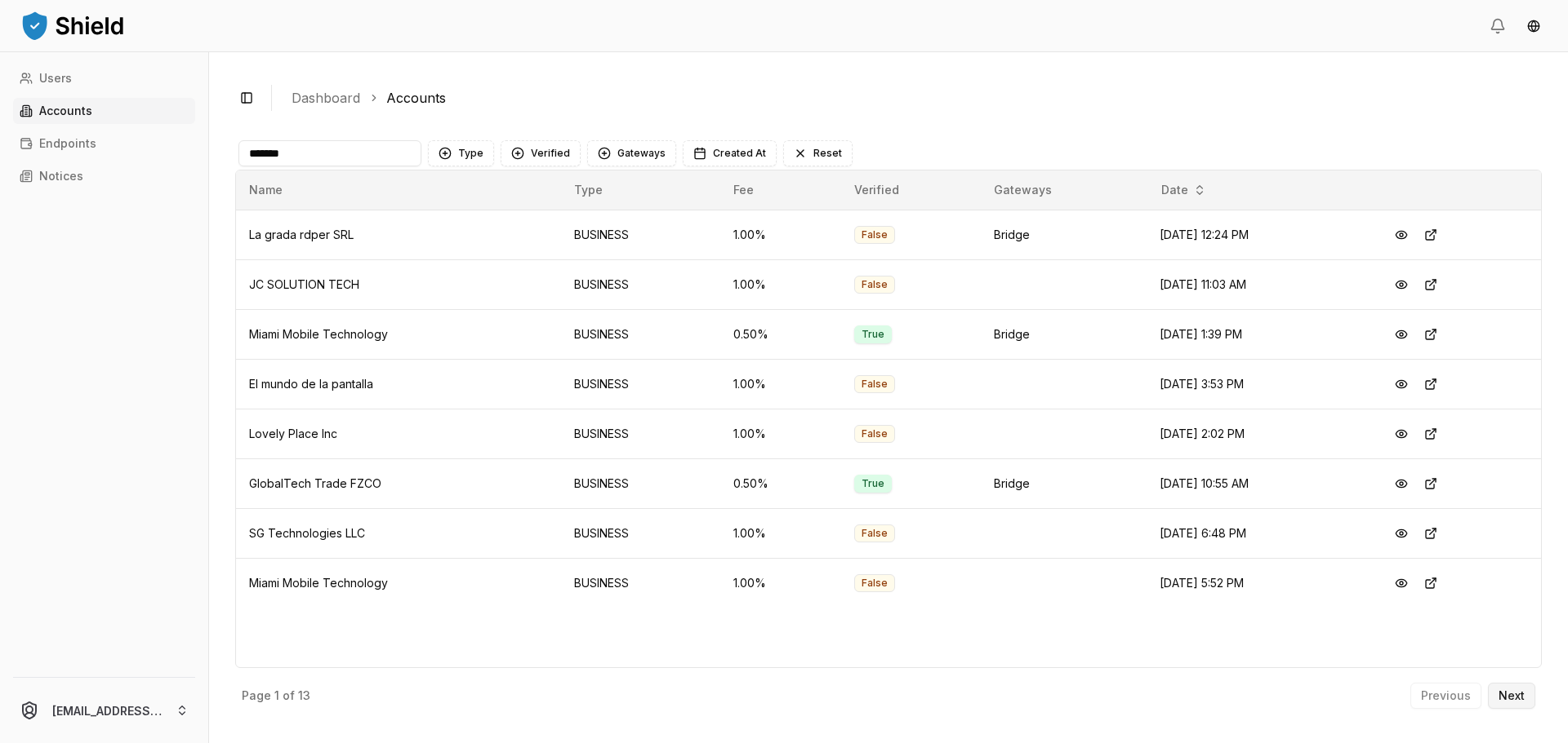
click at [1523, 687] on button "Next" at bounding box center [1511, 696] width 47 height 26
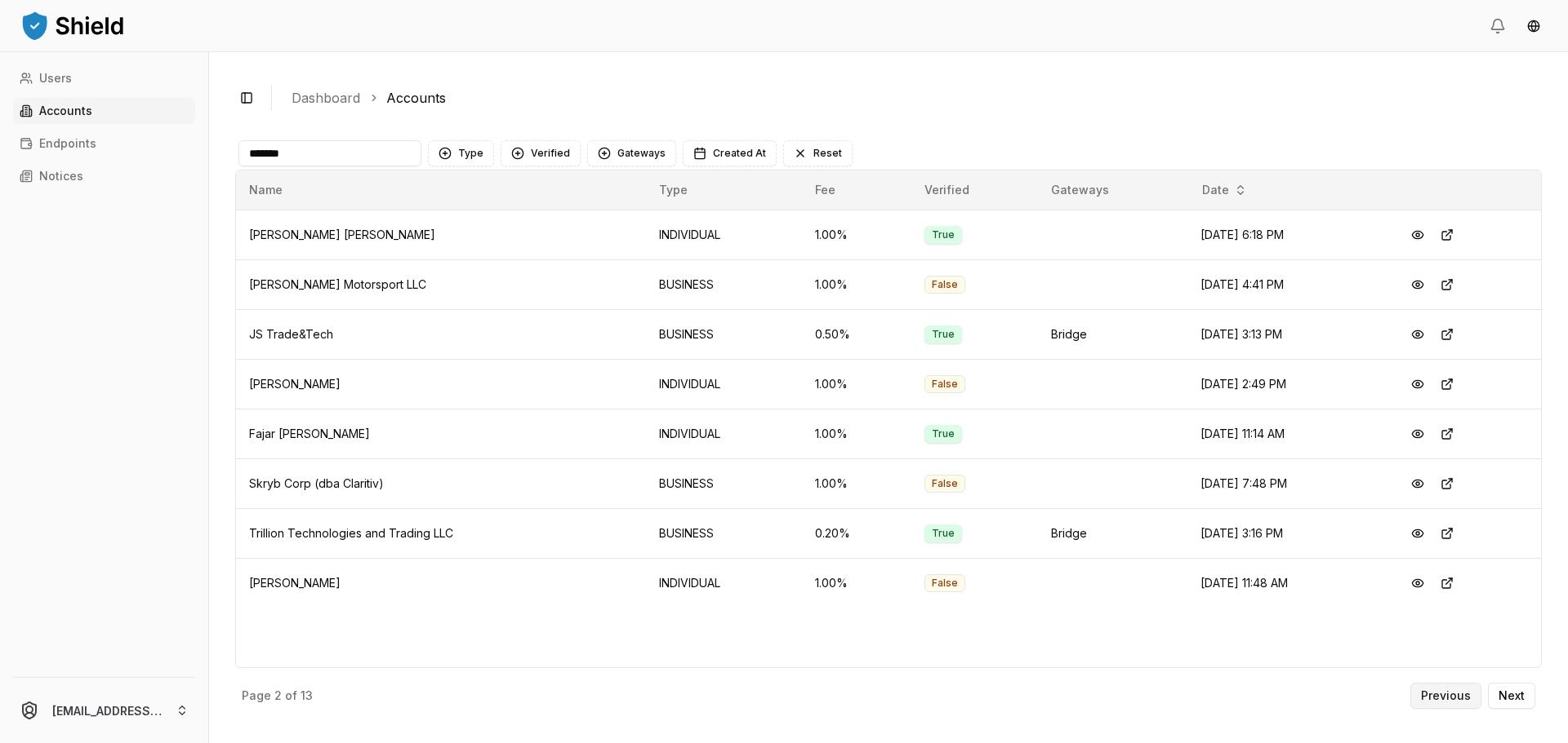
click at [1472, 695] on button "Previous" at bounding box center [1446, 696] width 71 height 26
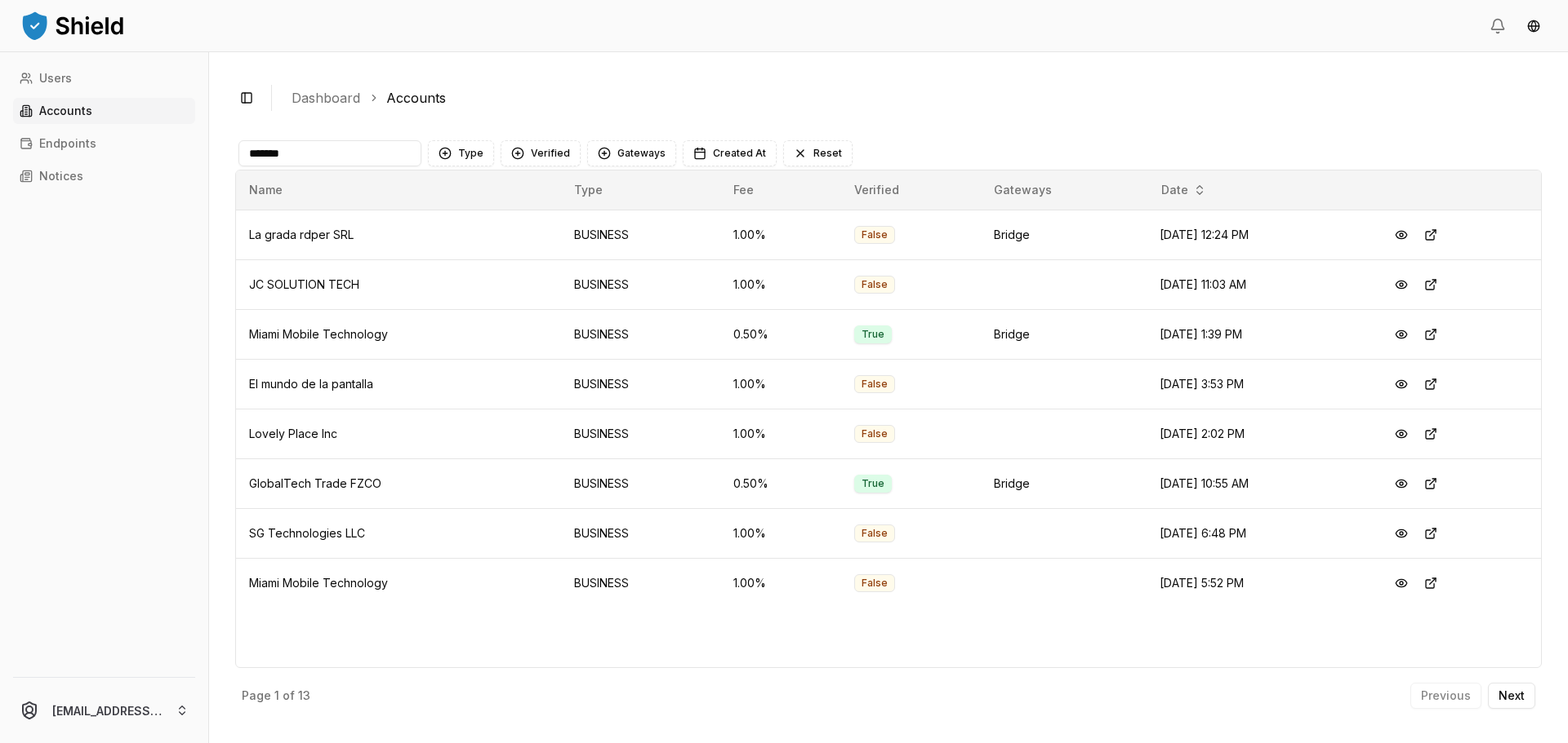
click at [271, 154] on input "*******" at bounding box center [330, 153] width 183 height 26
type input "******"
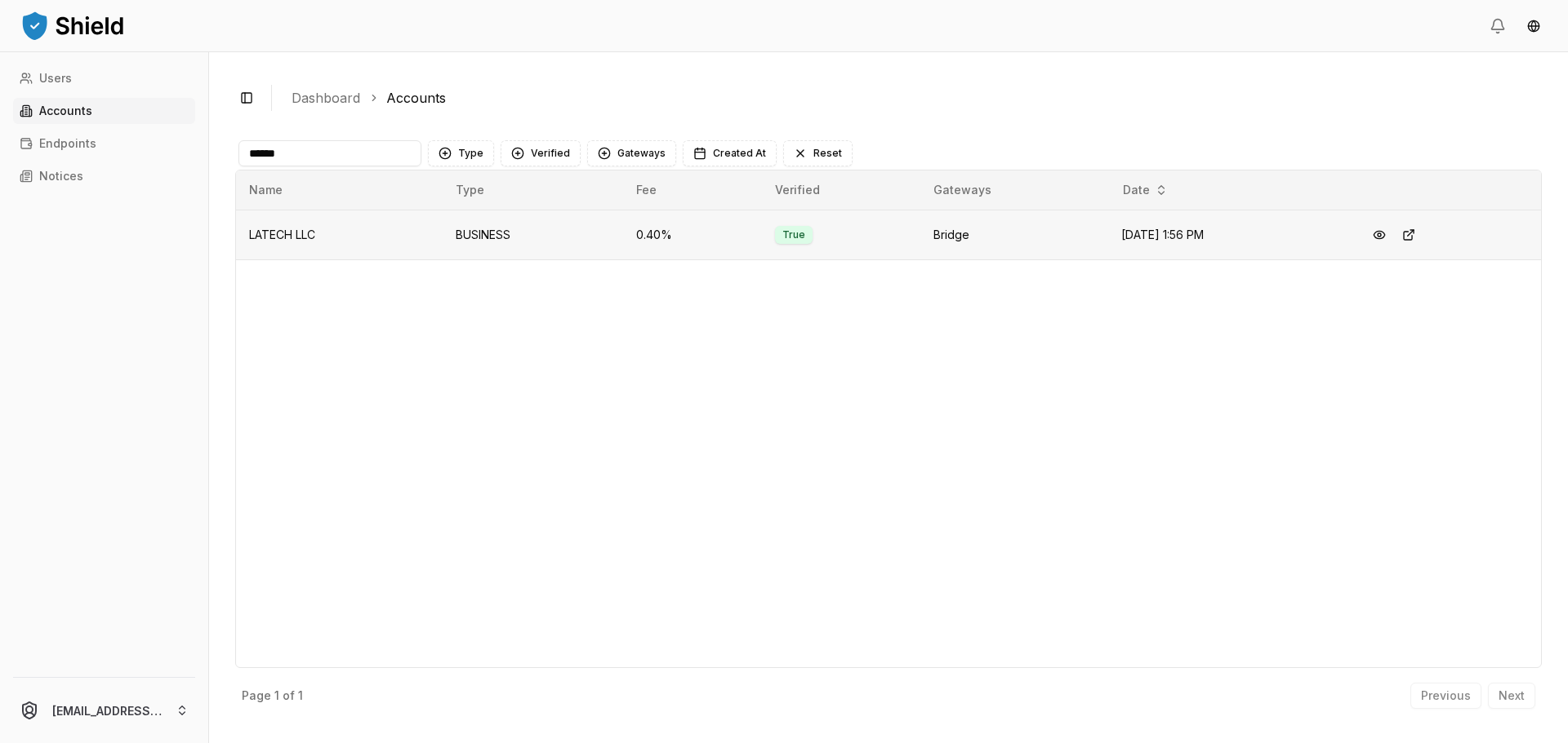
click at [395, 233] on td "LATECH LLC" at bounding box center [339, 235] width 206 height 50
click at [1391, 237] on button at bounding box center [1379, 235] width 29 height 29
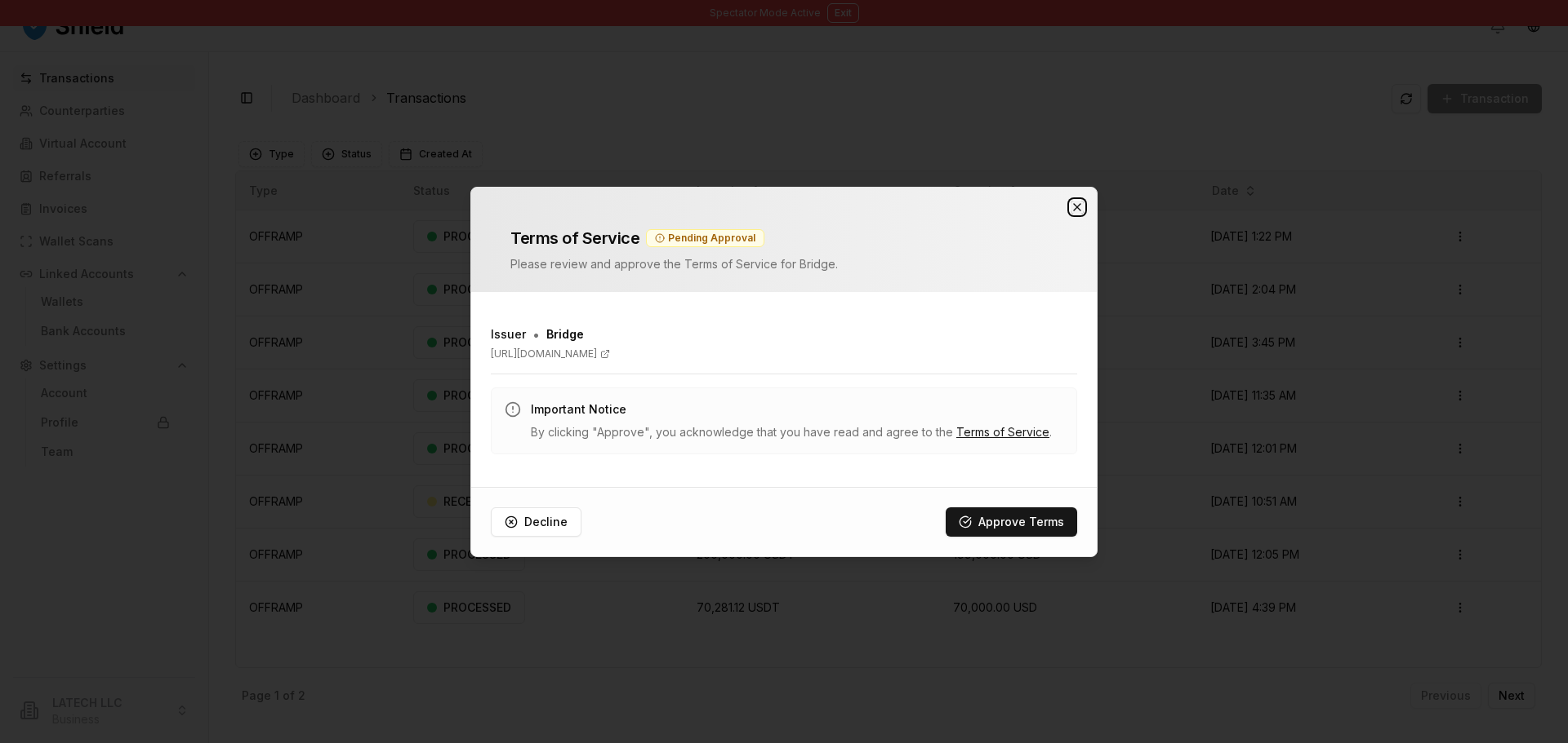
click at [1082, 205] on icon "button" at bounding box center [1077, 207] width 14 height 13
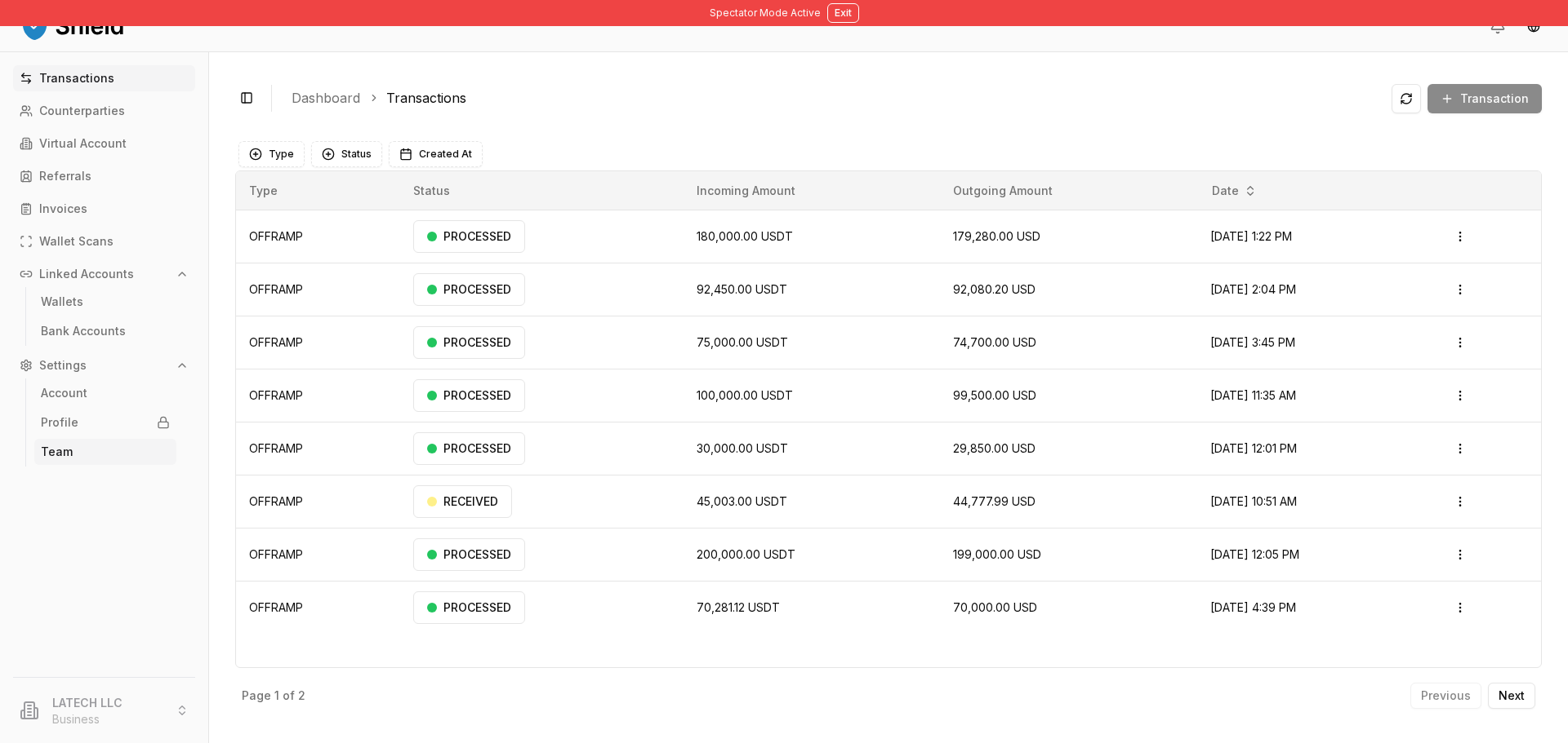
click at [113, 451] on link "Team" at bounding box center [105, 452] width 142 height 26
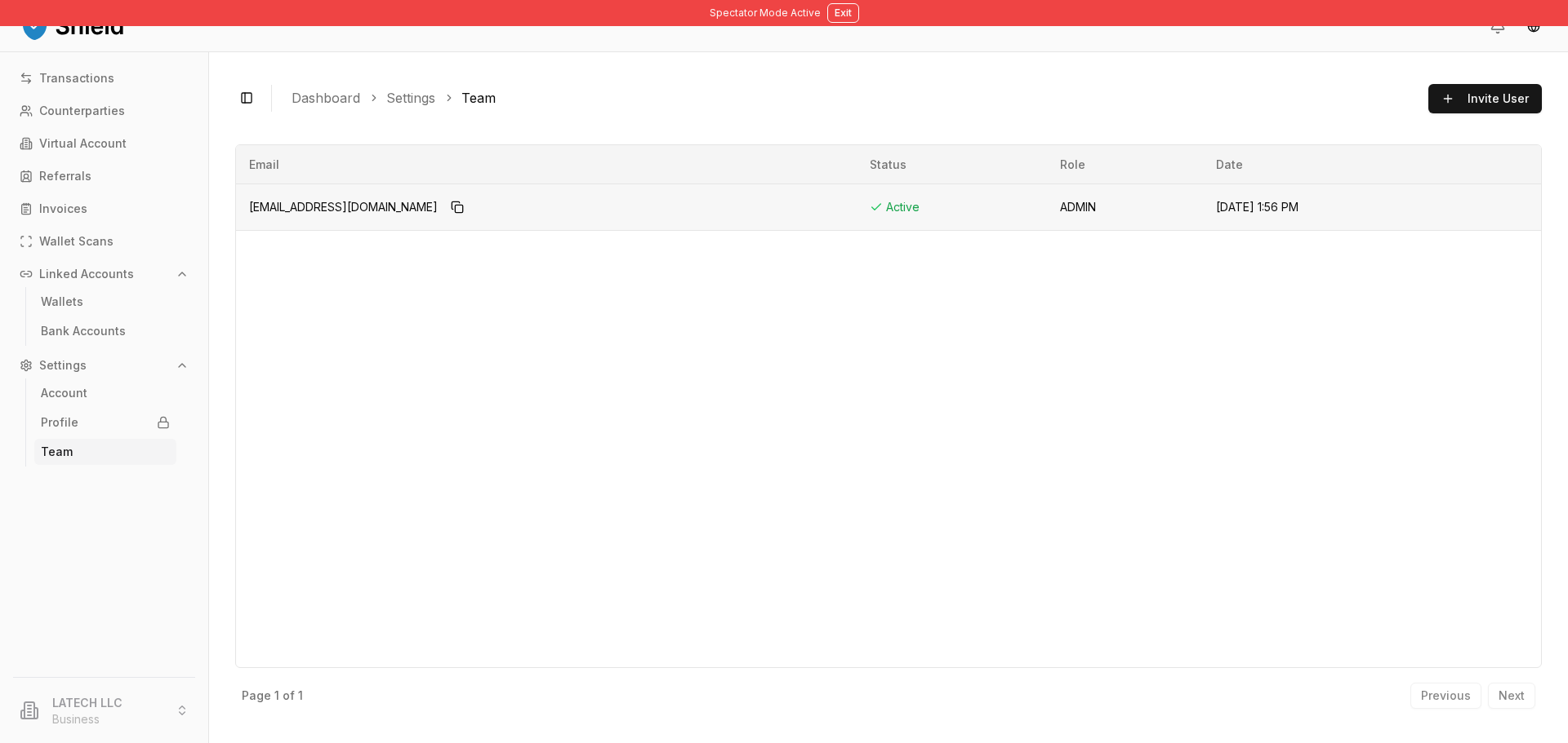
click at [1216, 207] on span "Feb 12, 2025, 1:56 PM" at bounding box center [1257, 206] width 83 height 13
click at [87, 83] on p "Transactions" at bounding box center [77, 78] width 75 height 12
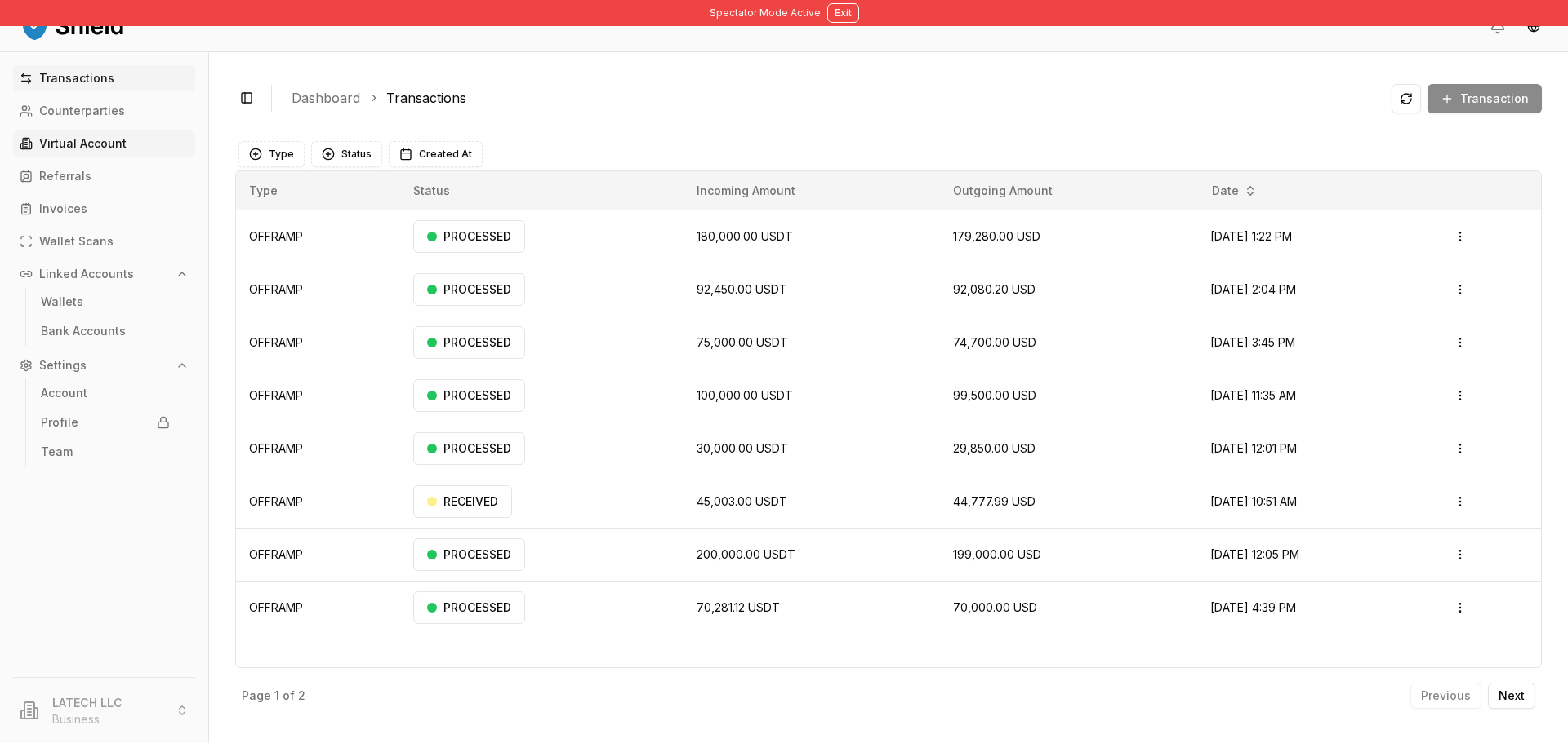
click at [113, 146] on p "Virtual Account" at bounding box center [83, 144] width 88 height 12
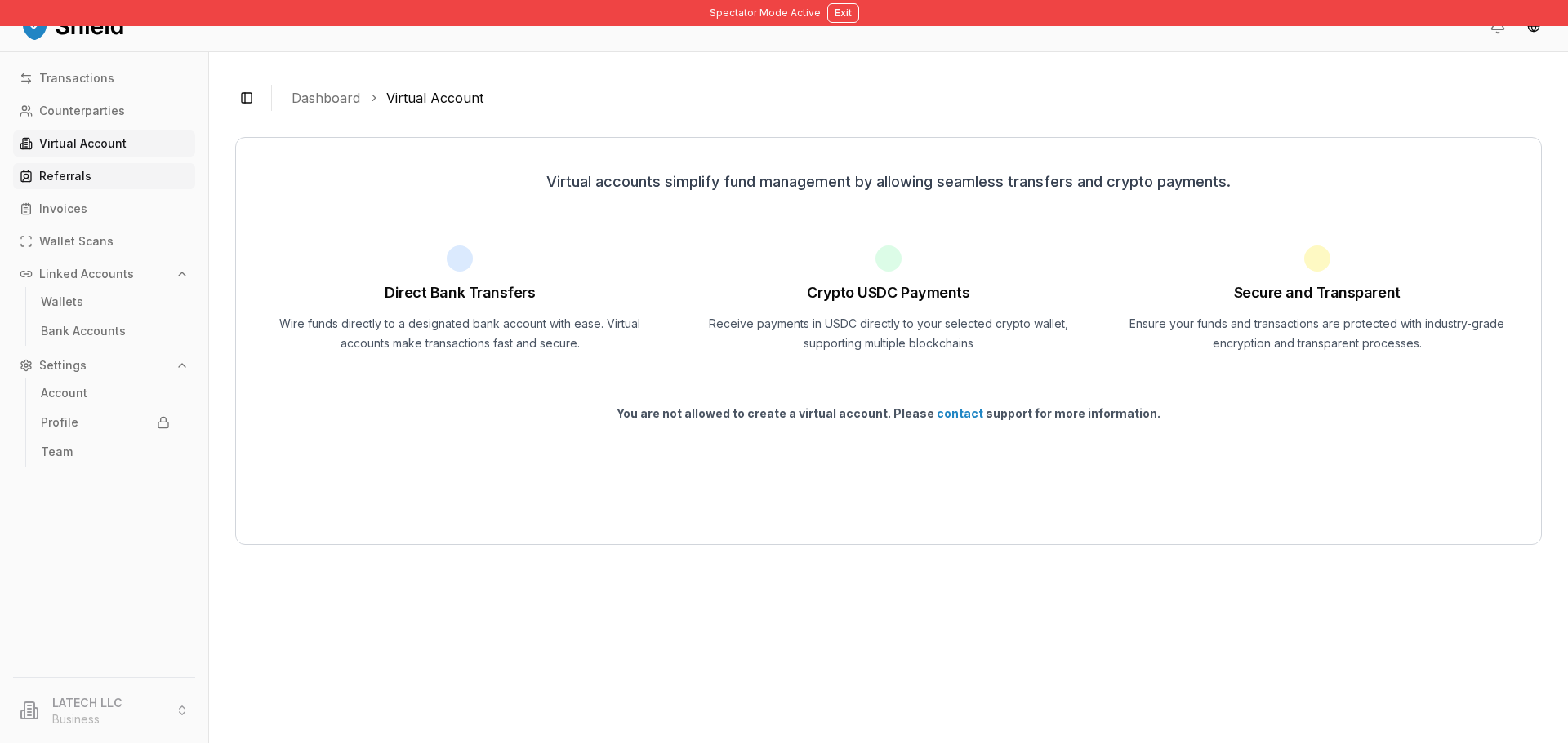
click at [115, 178] on link "Referrals" at bounding box center [104, 175] width 182 height 26
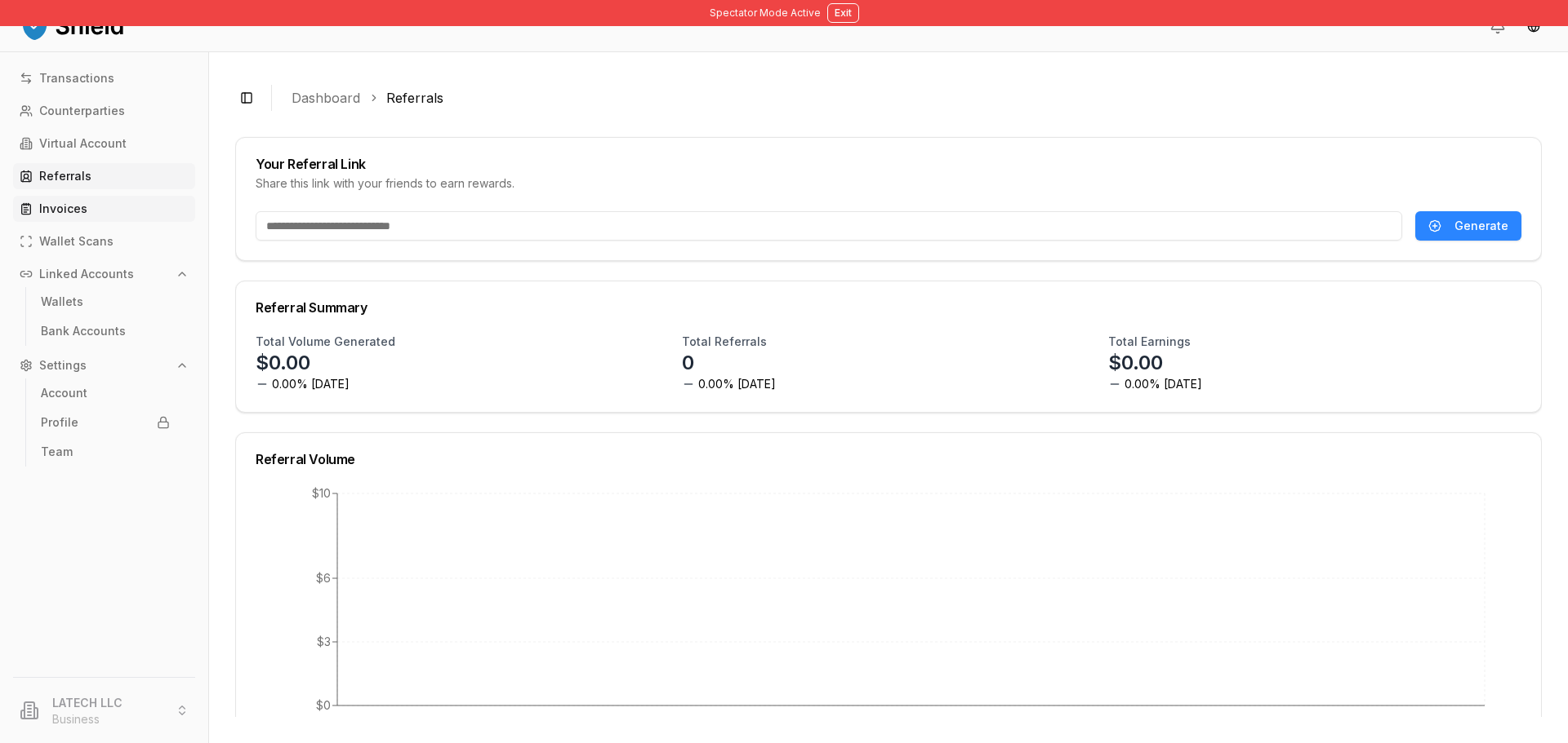
click at [120, 204] on link "Invoices" at bounding box center [104, 208] width 182 height 26
